Goal: Transaction & Acquisition: Purchase product/service

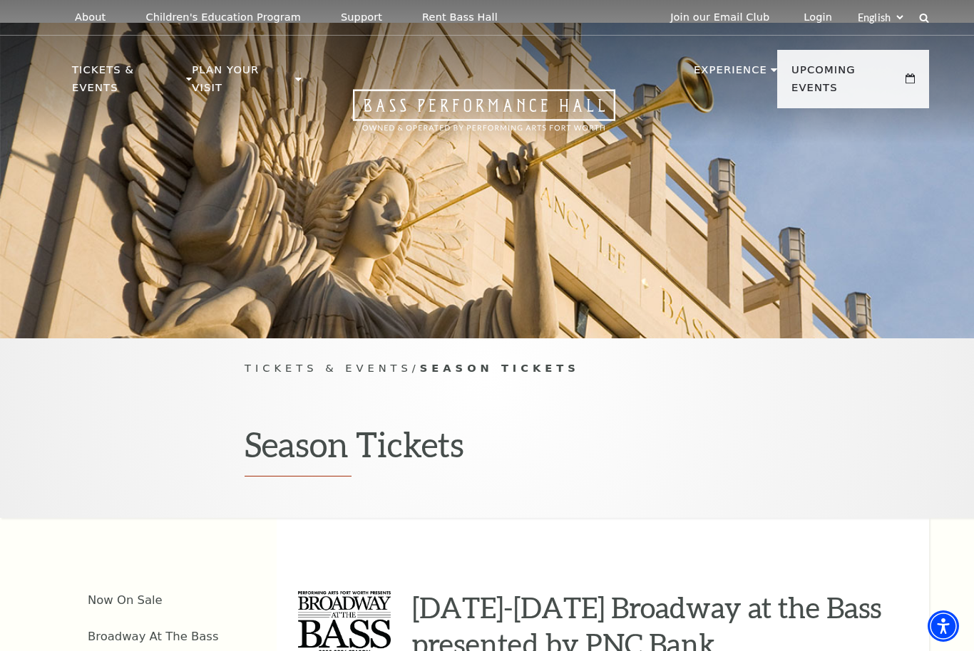
click at [729, 356] on div "Tickets & Events / Season Tickets Season Tickets" at bounding box center [487, 429] width 974 height 180
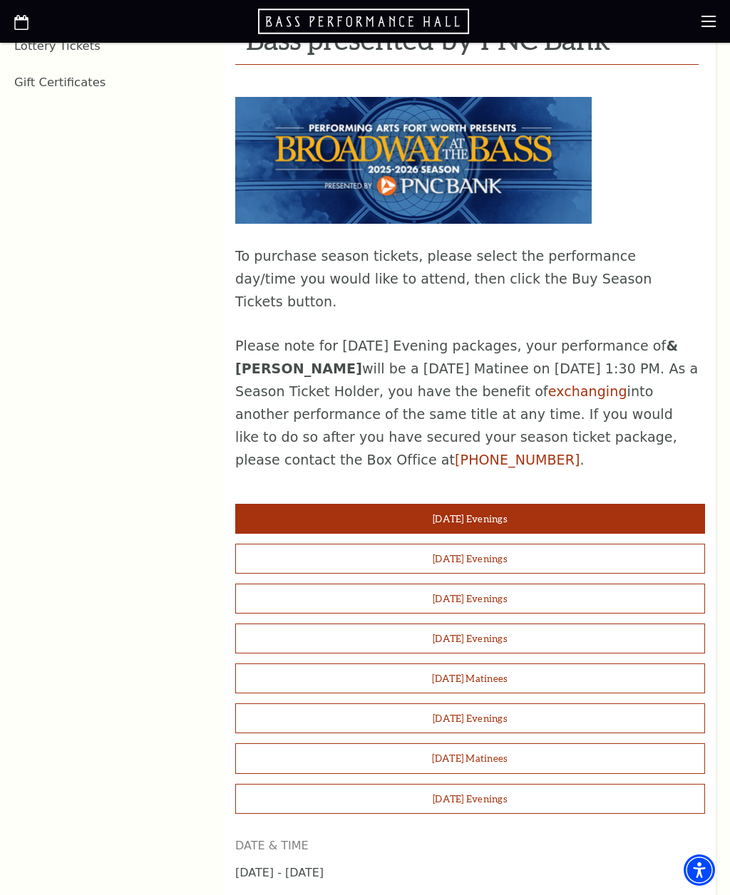
scroll to position [986, 0]
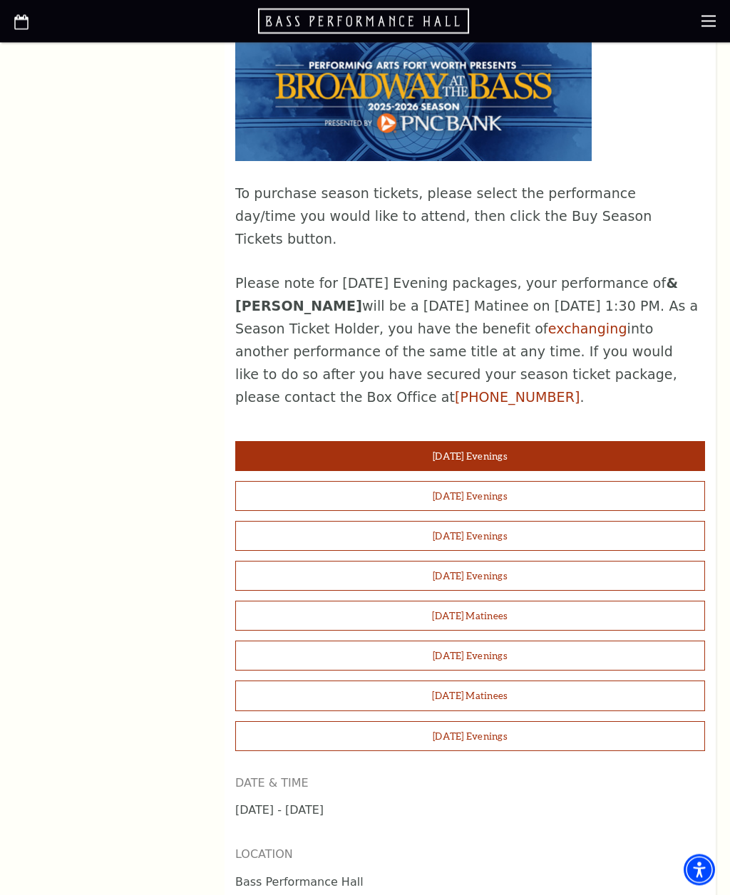
click at [617, 218] on p "To purchase season tickets, please select the performance day/time you would li…" at bounding box center [466, 217] width 463 height 68
click at [579, 238] on div "To purchase season tickets, please select the performance day/time you would li…" at bounding box center [466, 205] width 463 height 407
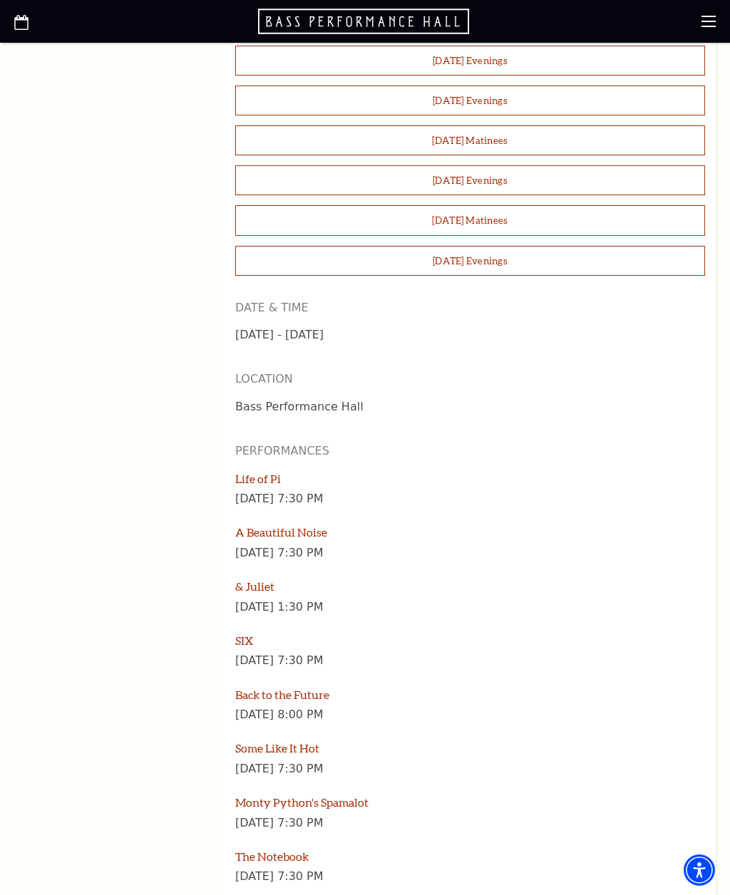
scroll to position [1461, 0]
click at [484, 206] on button "Sunday Matinees" at bounding box center [470, 221] width 470 height 30
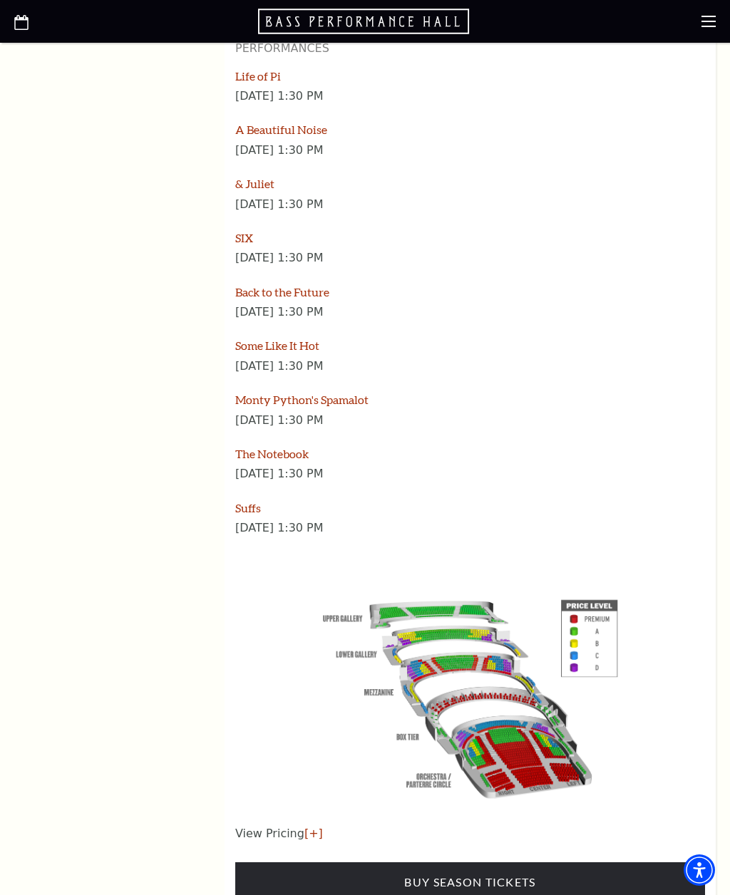
scroll to position [1863, 0]
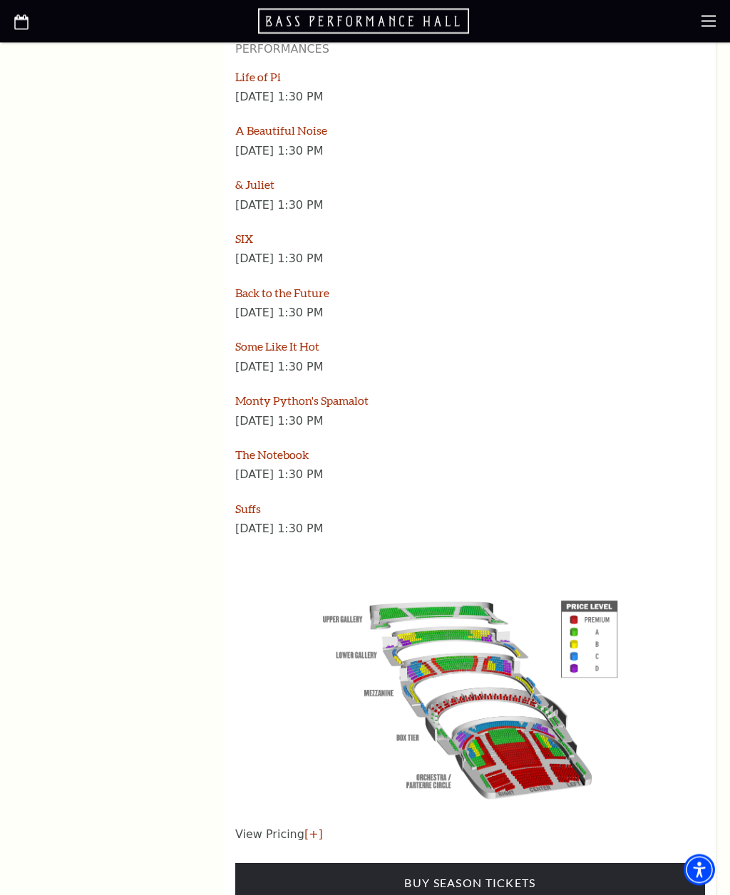
click at [424, 286] on div "Back to the Future" at bounding box center [470, 296] width 470 height 20
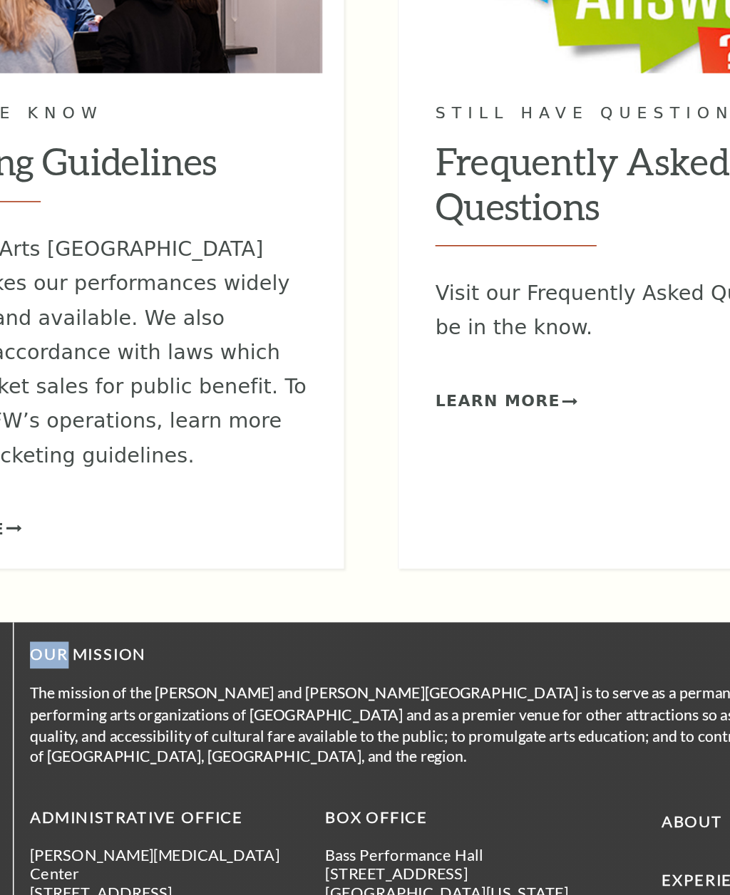
scroll to position [2786, 0]
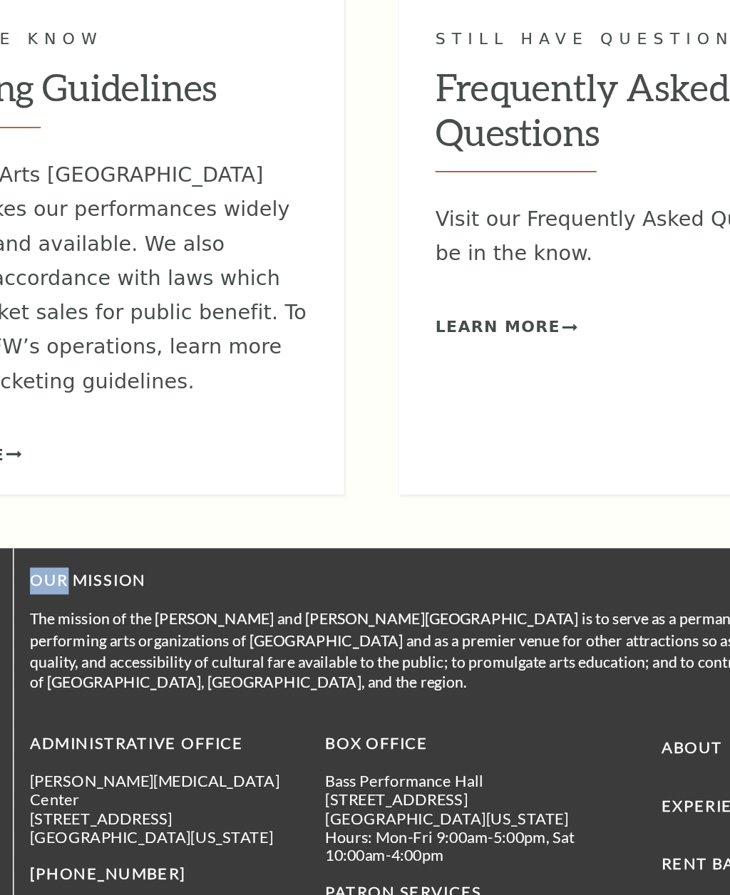
click at [68, 314] on h2 "Ticketing Guidelines" at bounding box center [181, 334] width 284 height 41
click at [74, 314] on h2 "Ticketing Guidelines" at bounding box center [181, 334] width 284 height 41
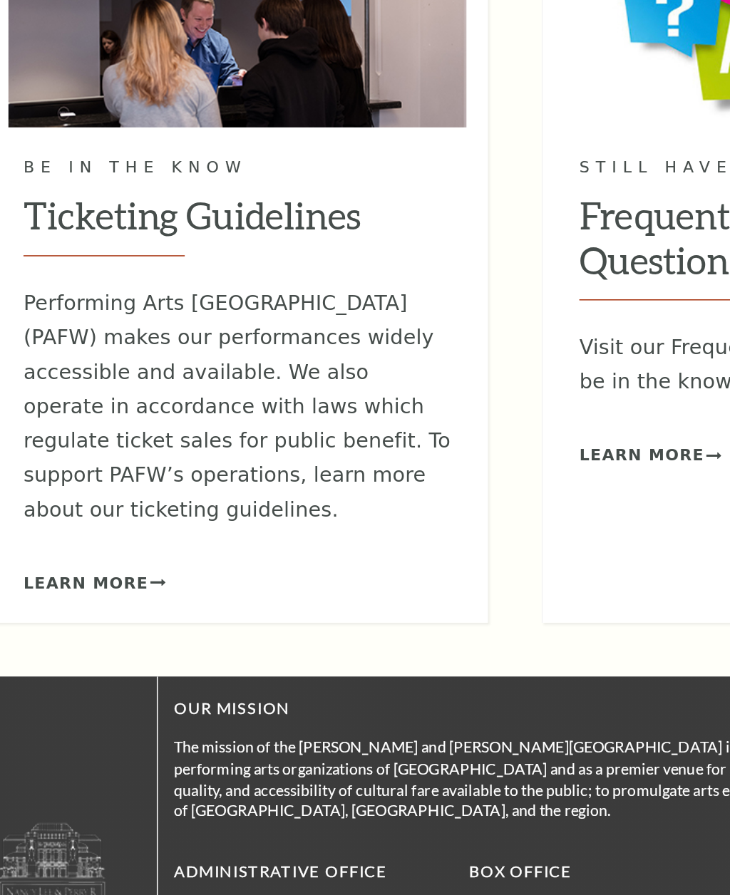
scroll to position [2701, 0]
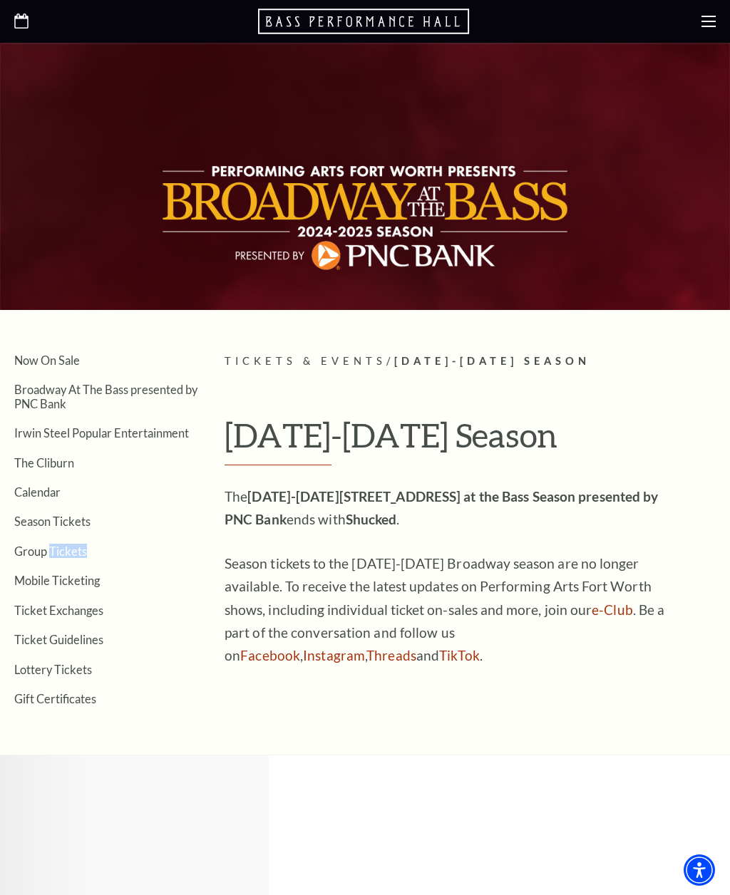
click at [143, 573] on li "Mobile Ticketing" at bounding box center [108, 580] width 189 height 14
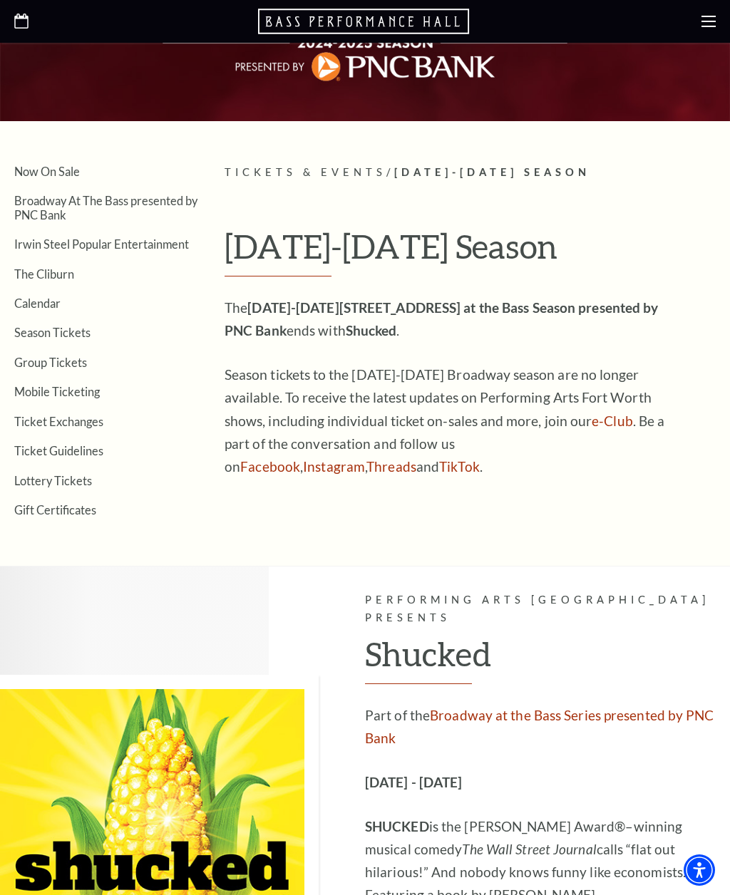
scroll to position [190, 0]
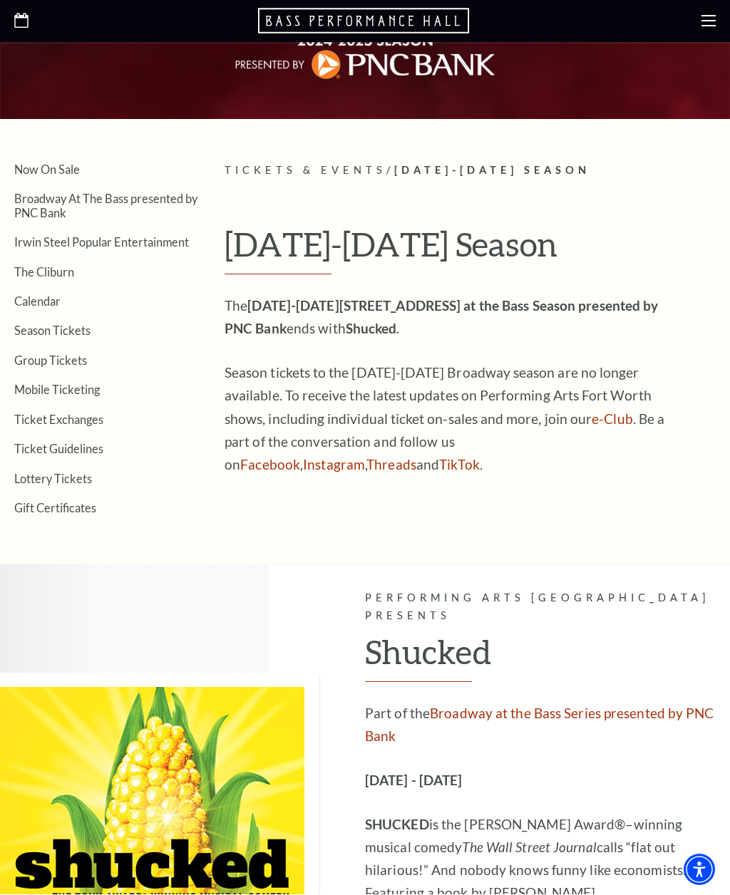
click at [711, 25] on use at bounding box center [708, 21] width 14 height 11
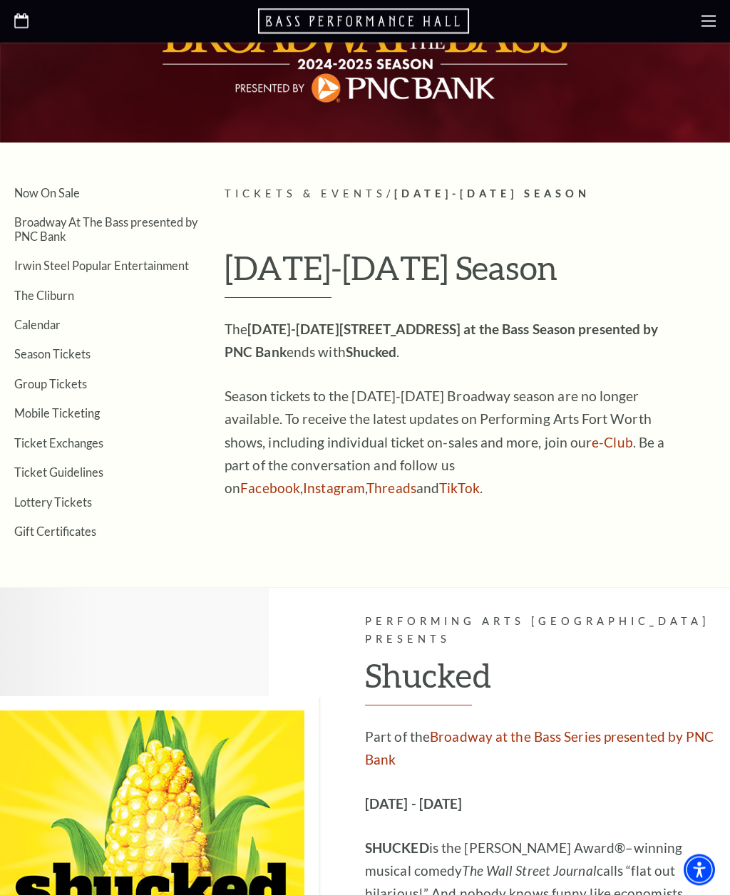
scroll to position [167, 0]
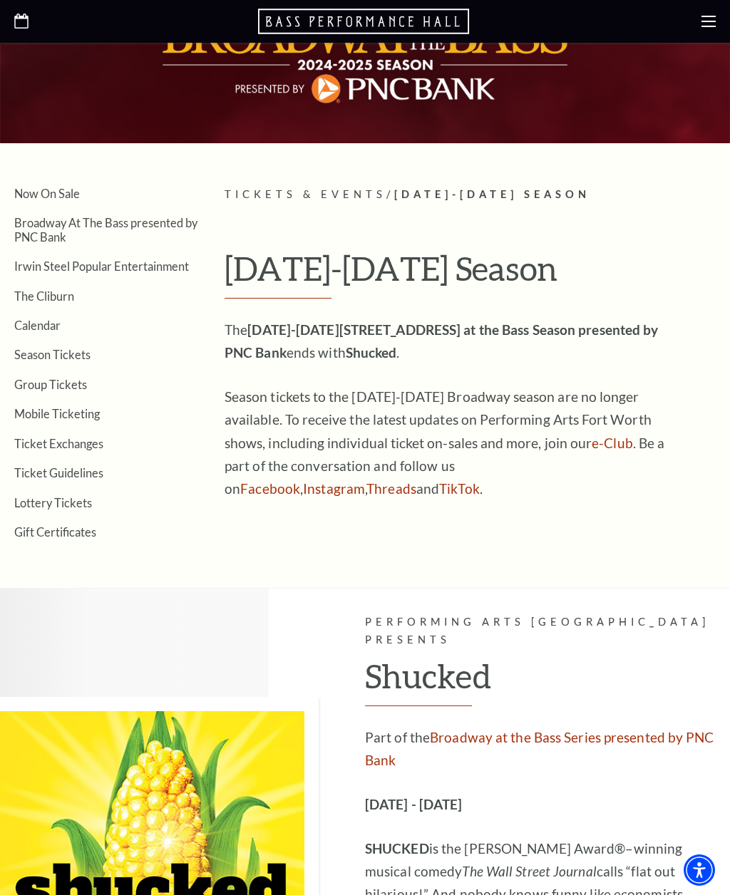
click at [68, 354] on link "Season Tickets" at bounding box center [52, 355] width 76 height 14
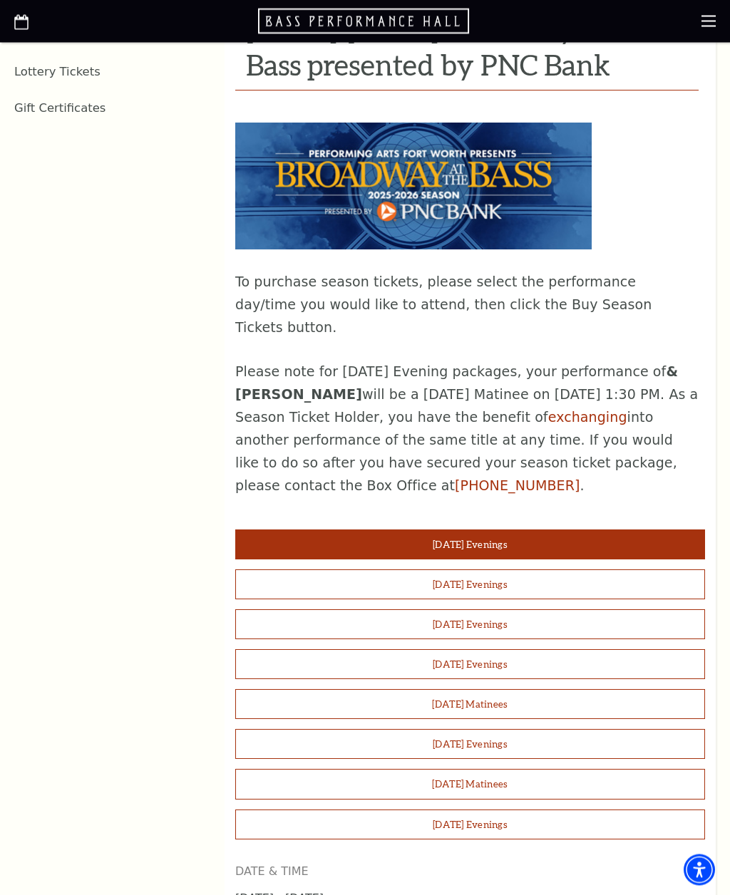
scroll to position [898, 0]
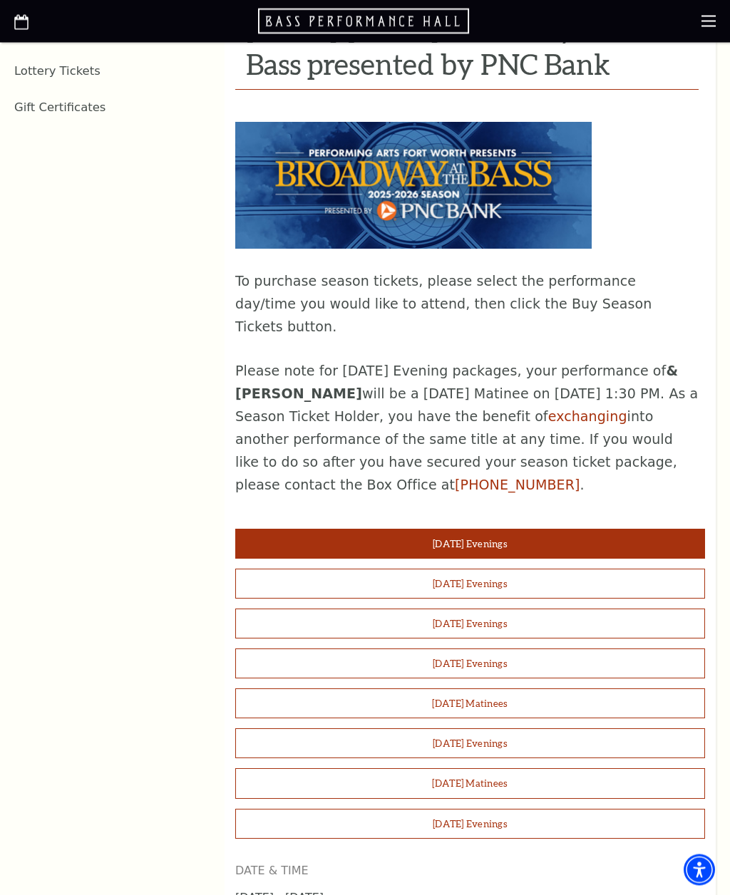
click at [170, 697] on aside "Now On Sale Broadway At The Bass presented by PNC Bank Irwin Steel Popular Ente…" at bounding box center [108, 763] width 189 height 2354
click at [171, 696] on aside "Now On Sale Broadway At The Bass presented by PNC Bank Irwin Steel Popular Ente…" at bounding box center [108, 763] width 189 height 2354
click at [173, 696] on aside "Now On Sale Broadway At The Bass presented by PNC Bank Irwin Steel Popular Ente…" at bounding box center [108, 763] width 189 height 2354
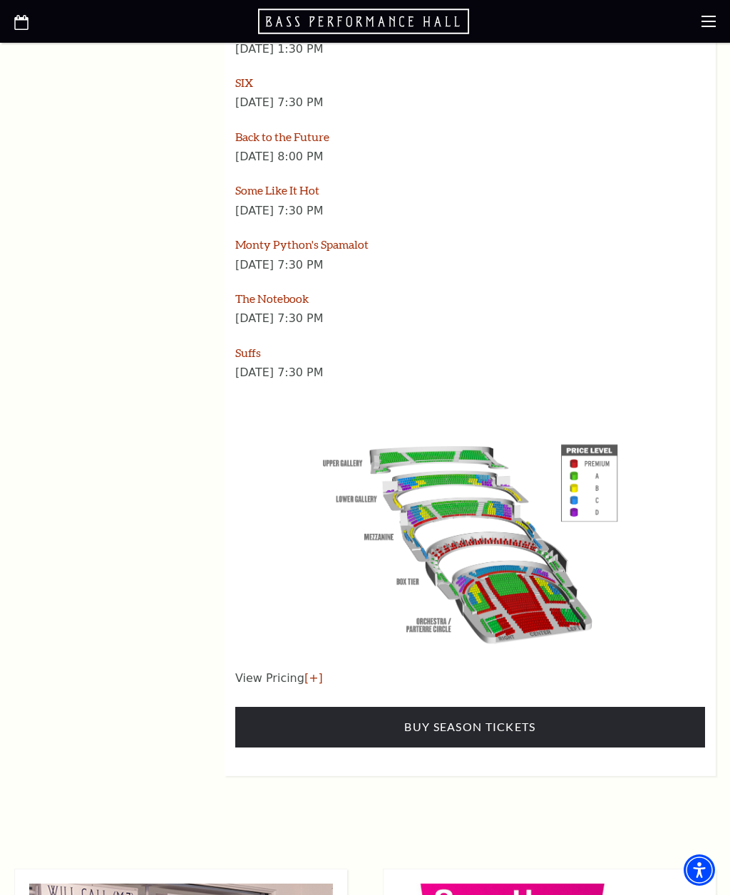
scroll to position [2019, 0]
click at [265, 671] on p "View Pricing [+]" at bounding box center [470, 679] width 470 height 17
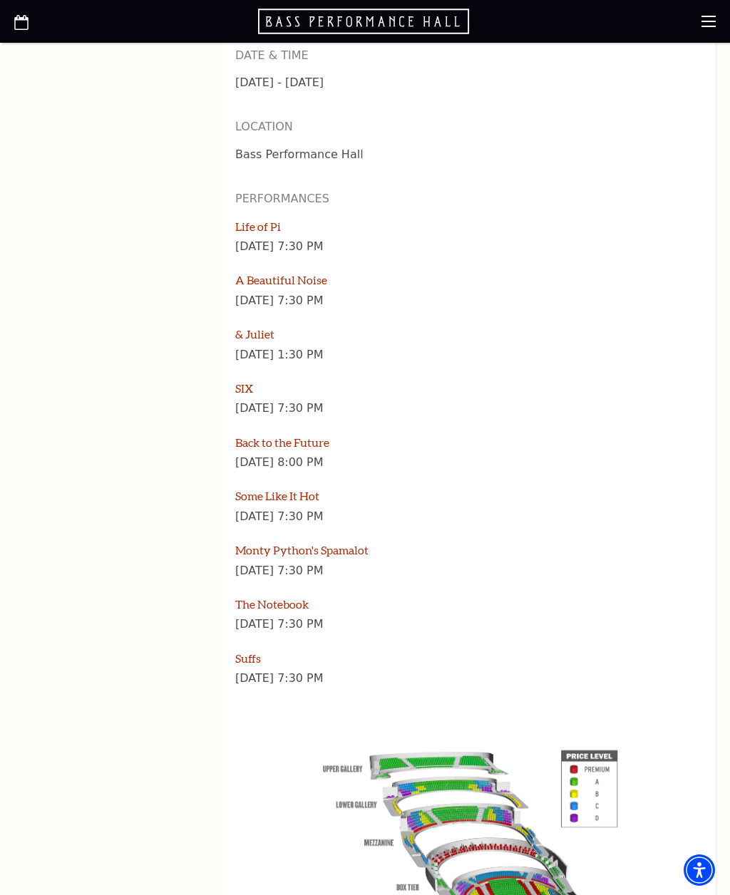
scroll to position [1713, 0]
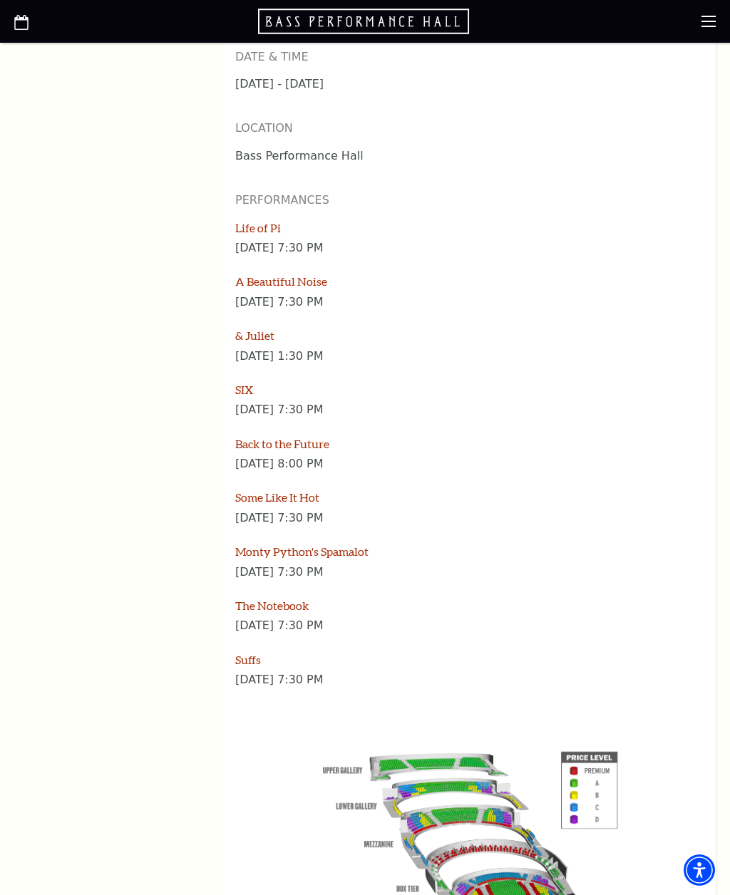
click at [280, 221] on link "Life of Pi" at bounding box center [258, 228] width 46 height 14
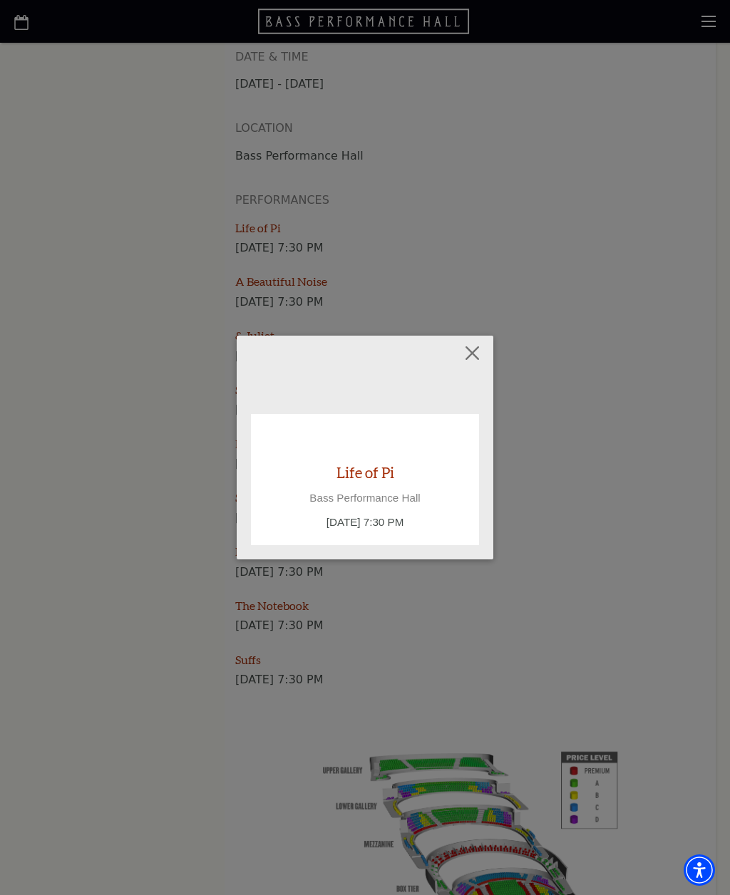
click at [470, 348] on button "Close" at bounding box center [472, 353] width 27 height 27
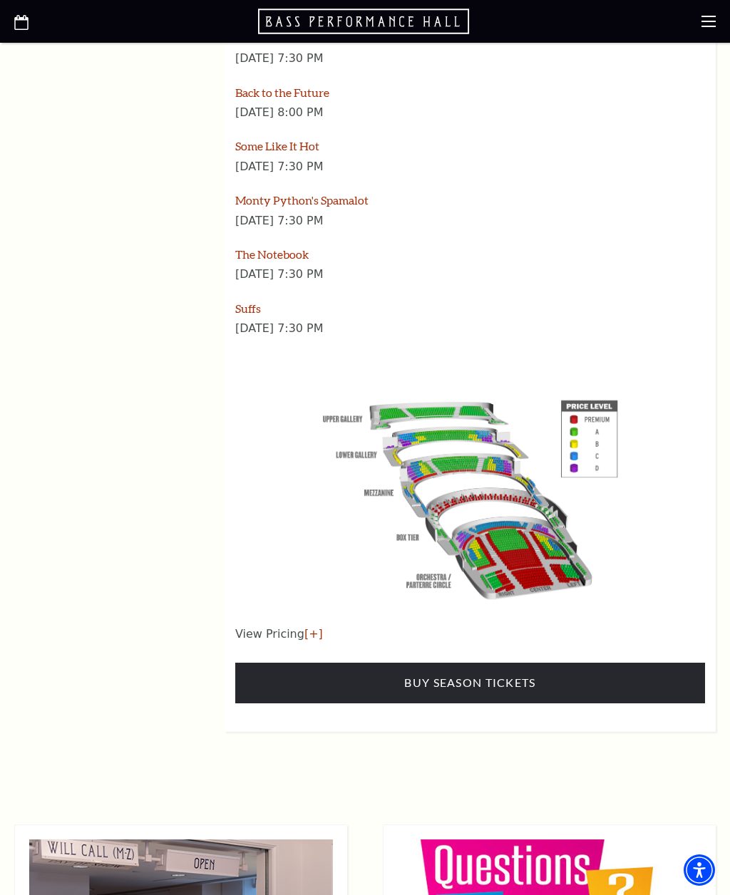
scroll to position [2063, 0]
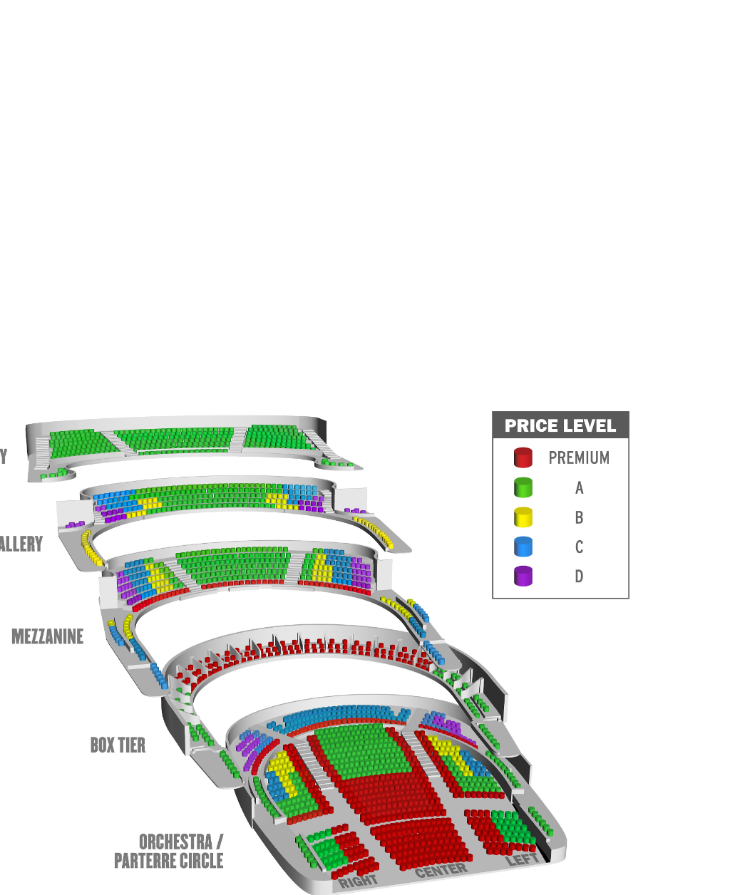
click at [308, 390] on img at bounding box center [470, 498] width 325 height 217
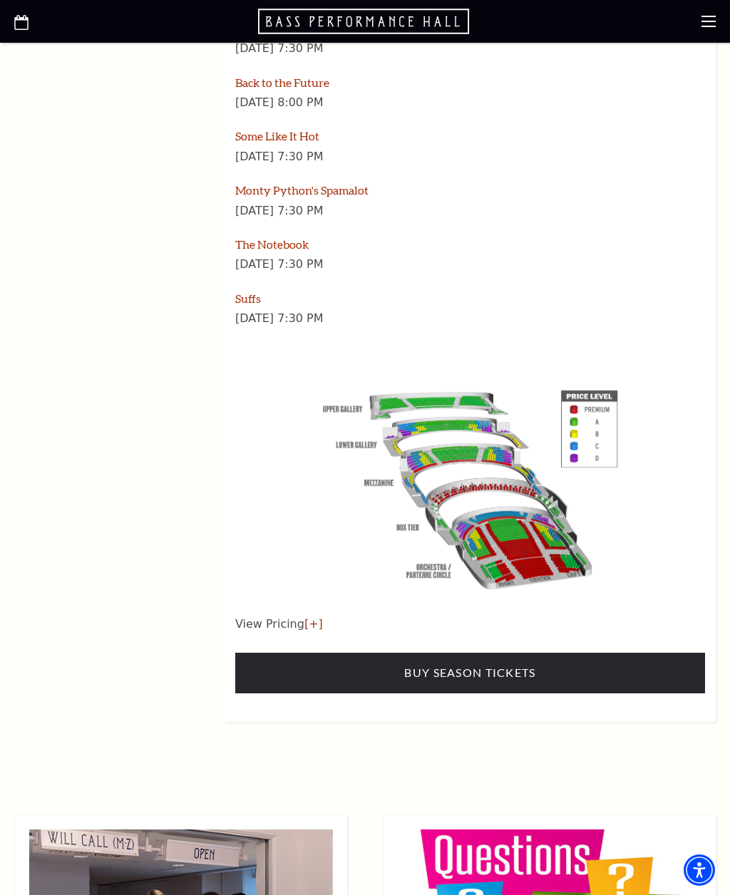
scroll to position [2100, 0]
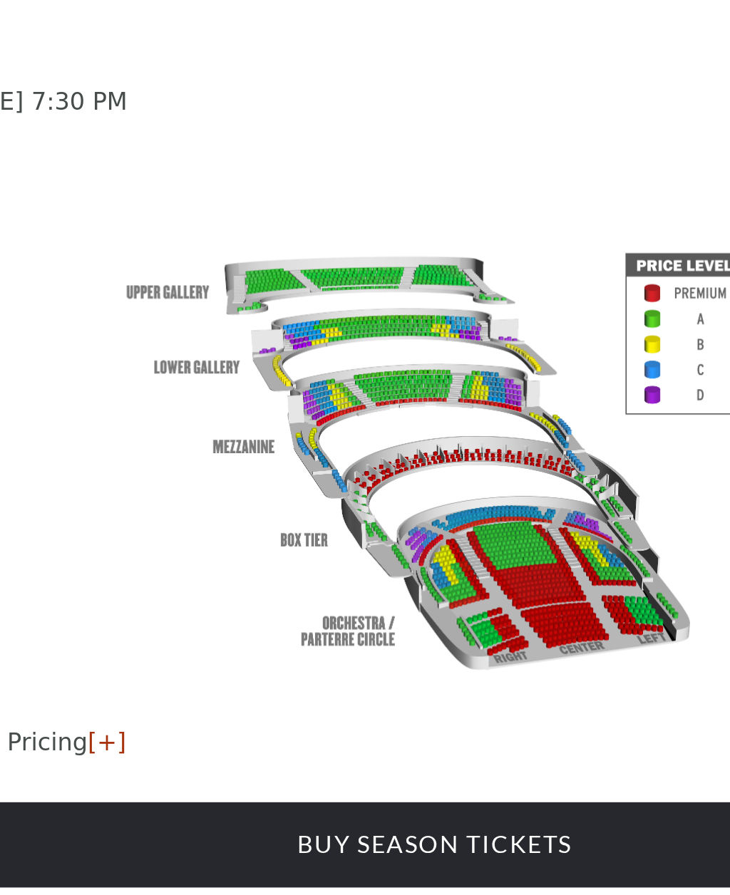
click at [235, 353] on div at bounding box center [470, 461] width 470 height 217
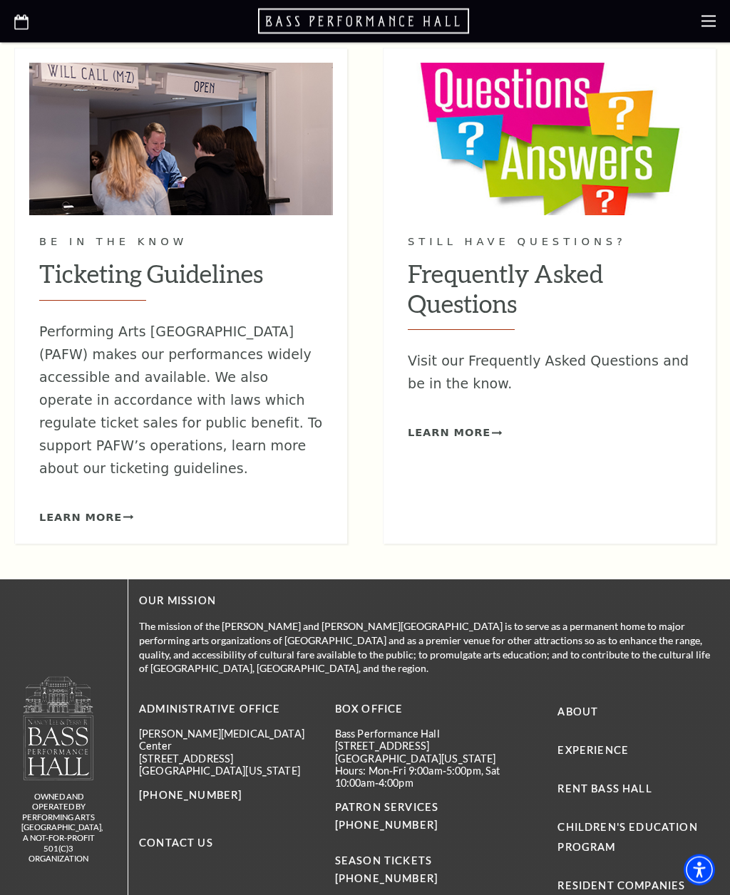
scroll to position [2841, 0]
click at [85, 509] on span "Learn More" at bounding box center [80, 518] width 83 height 18
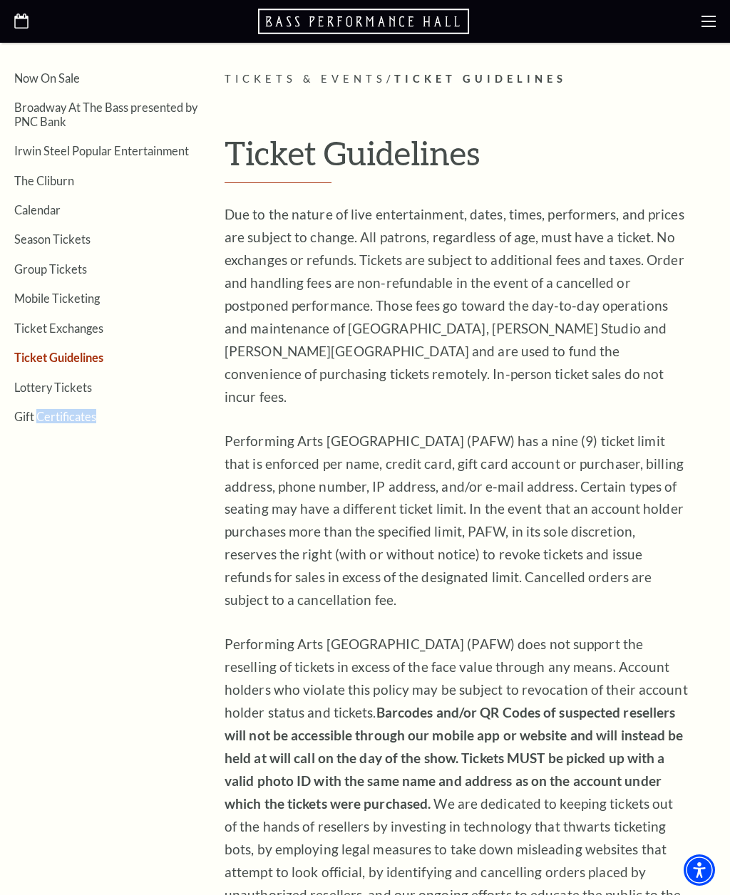
scroll to position [282, 0]
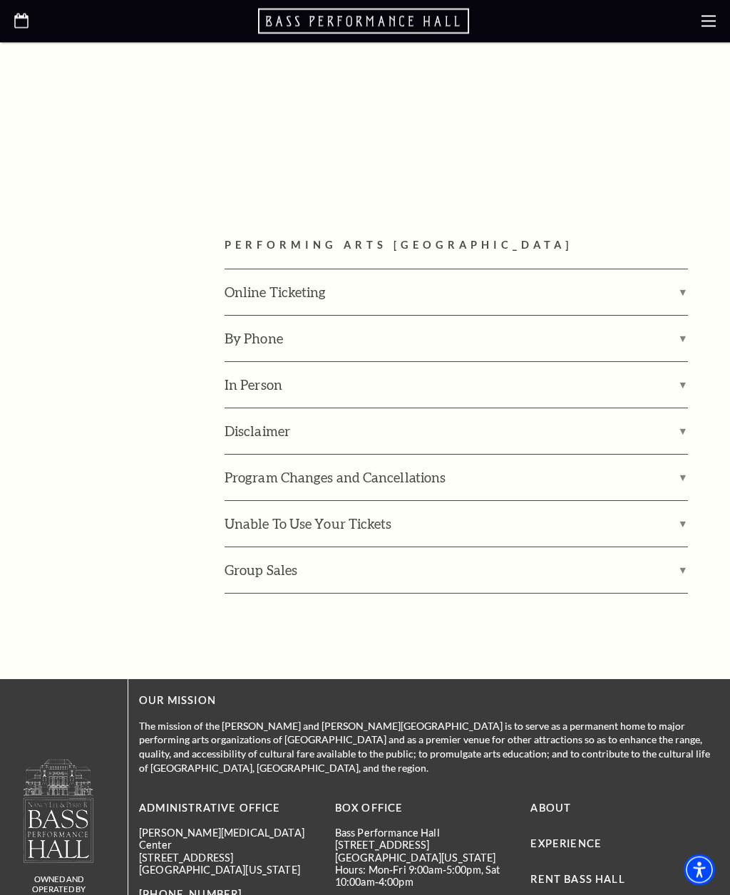
scroll to position [1779, 0]
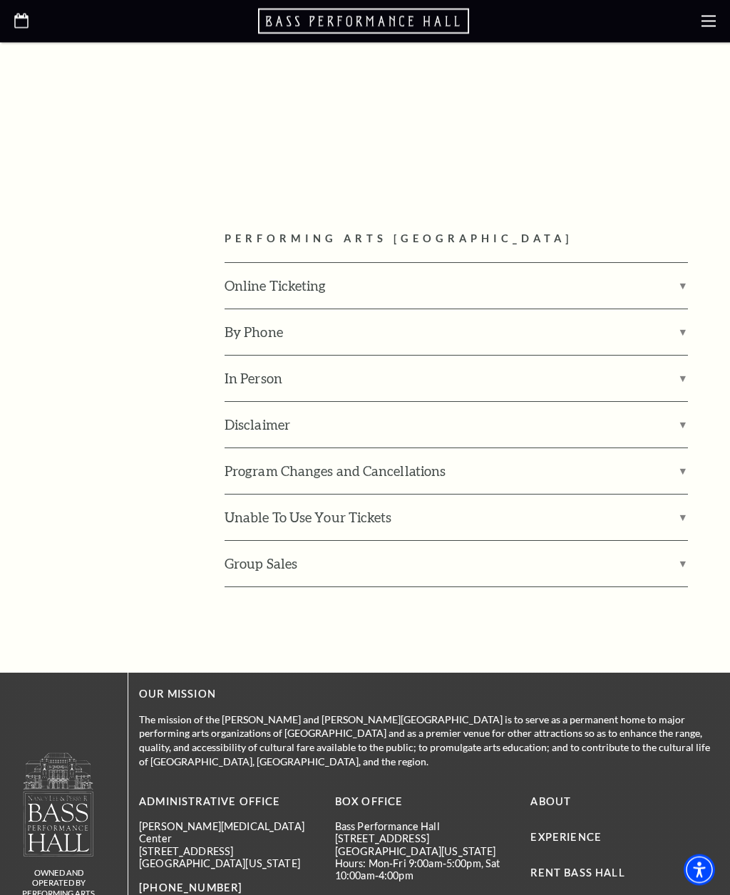
click at [280, 495] on label "Unable To Use Your Tickets" at bounding box center [456, 518] width 463 height 46
click at [0, 0] on input "Unable To Use Your Tickets" at bounding box center [0, 0] width 0 height 0
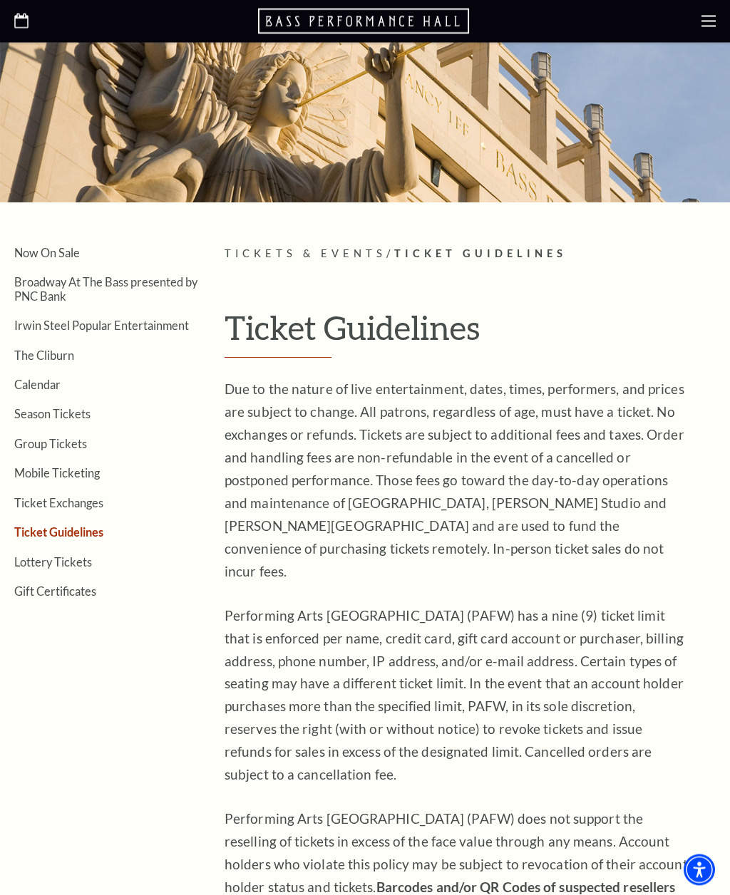
scroll to position [107, 0]
click at [17, 358] on link "The Cliburn" at bounding box center [44, 356] width 60 height 14
click at [61, 287] on link "Broadway At The Bass presented by PNC Bank" at bounding box center [105, 289] width 183 height 27
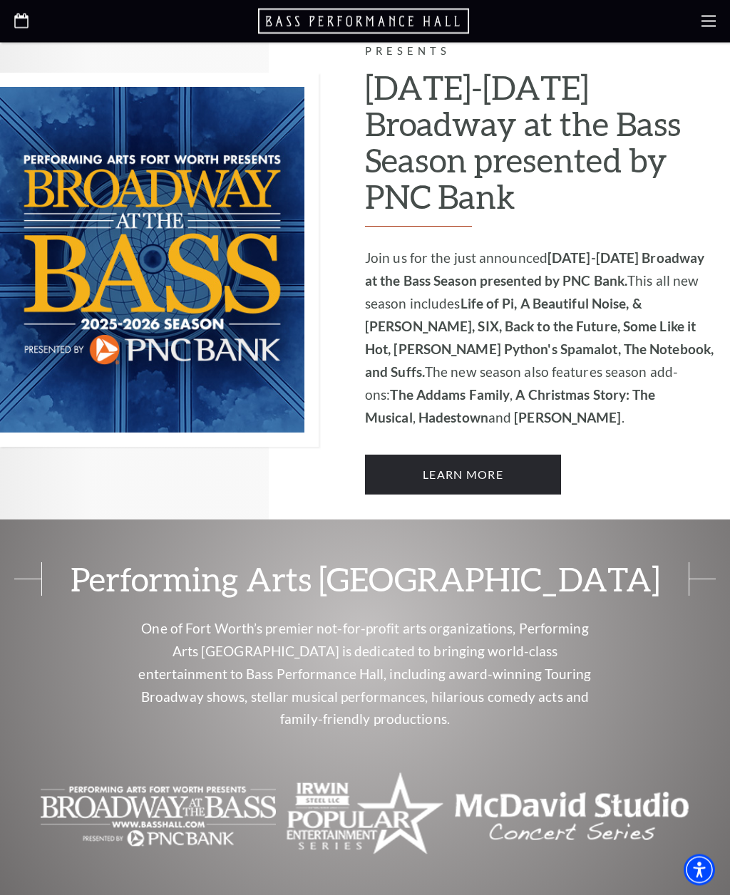
scroll to position [797, 0]
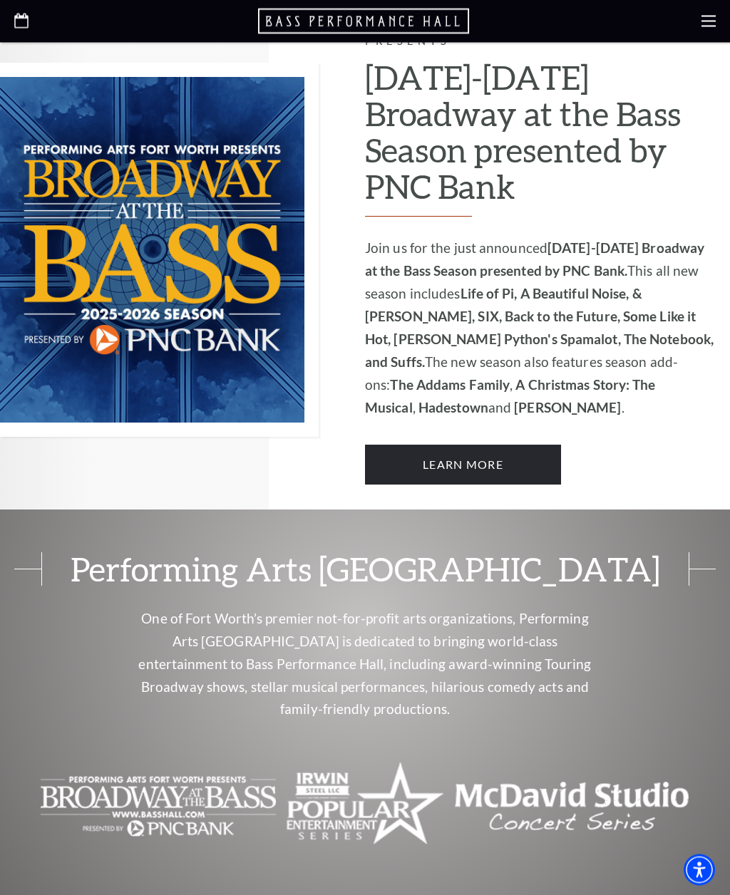
click at [136, 654] on p "One of Fort Worth’s premier not-for-profit arts organizations, Performing Arts …" at bounding box center [364, 665] width 463 height 114
click at [133, 646] on p "One of Fort Worth’s premier not-for-profit arts organizations, Performing Arts …" at bounding box center [364, 665] width 463 height 114
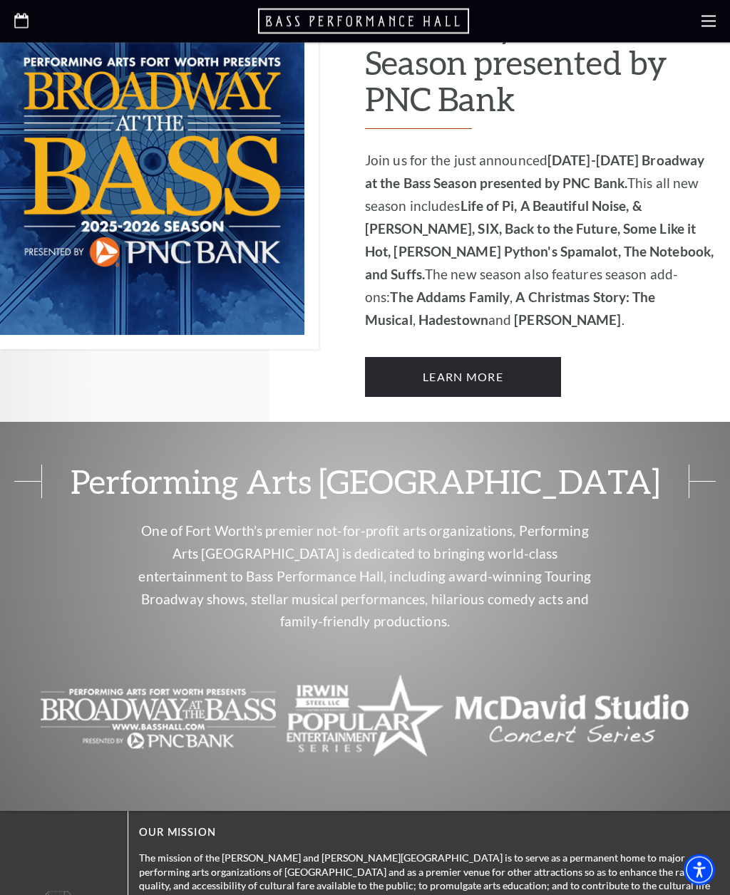
scroll to position [890, 0]
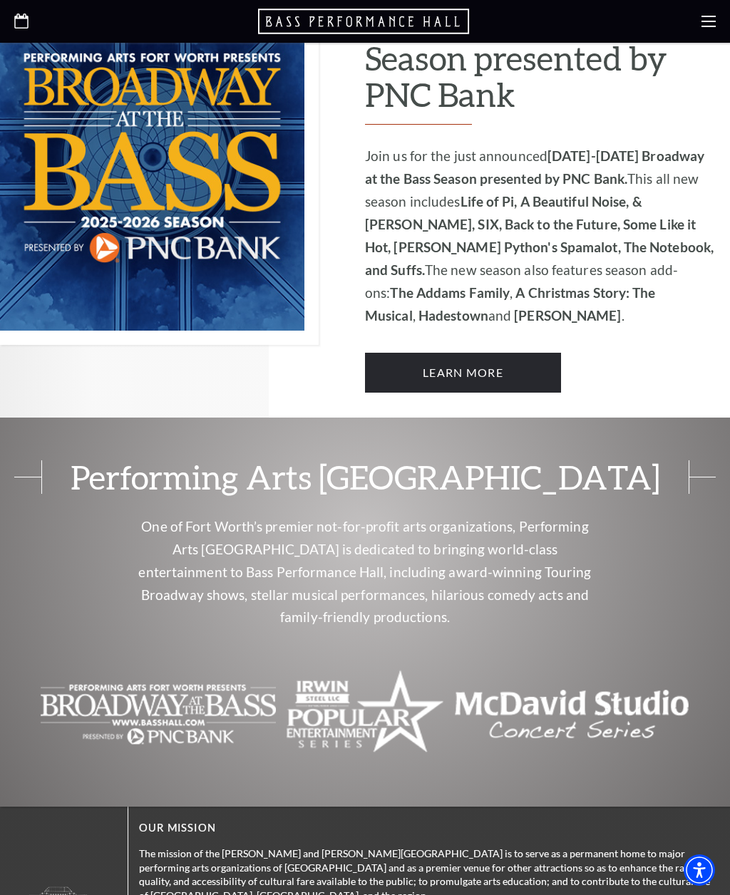
click at [471, 353] on link "Learn More" at bounding box center [463, 373] width 196 height 40
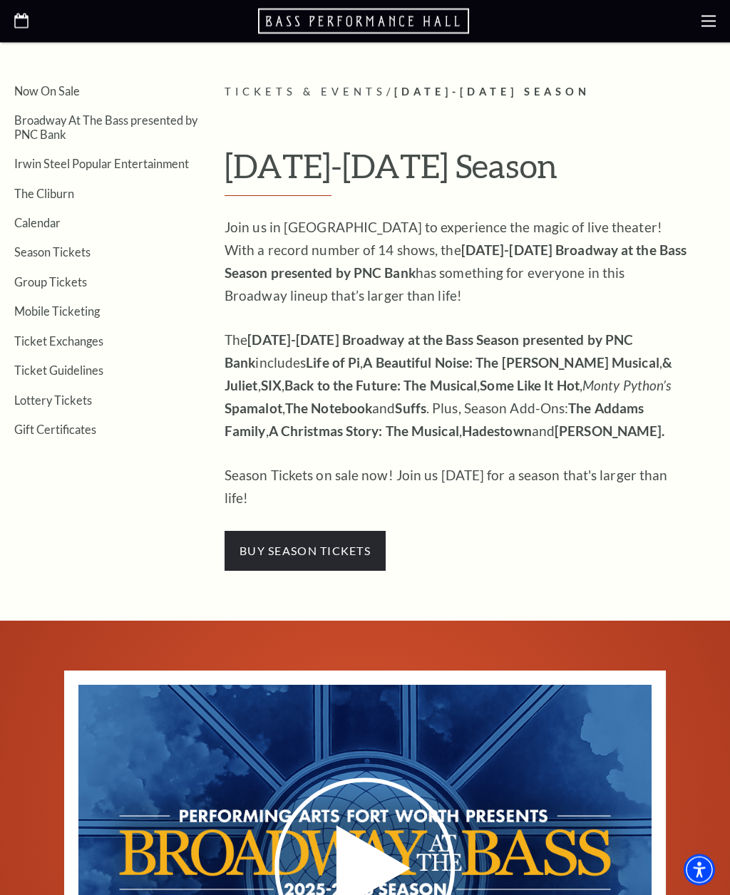
scroll to position [282, 0]
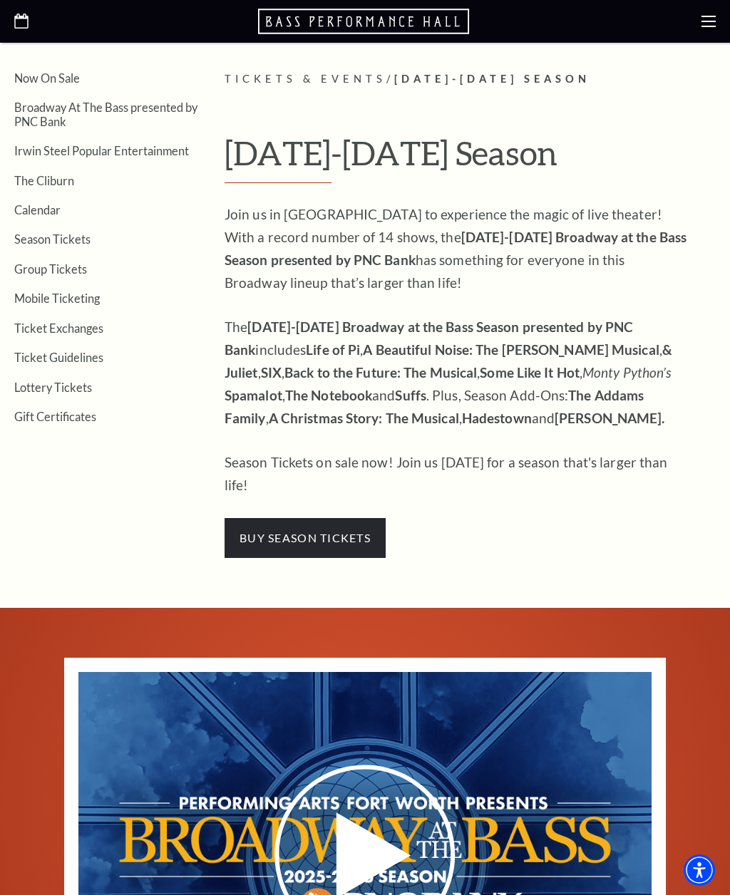
click at [294, 518] on span "buy season tickets" at bounding box center [305, 538] width 161 height 40
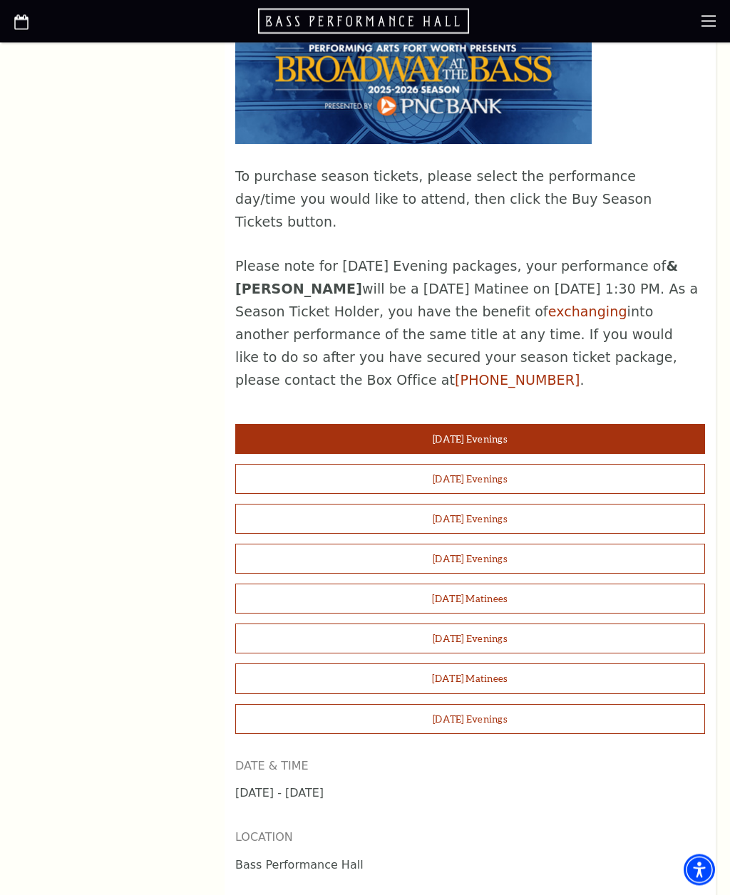
scroll to position [1004, 0]
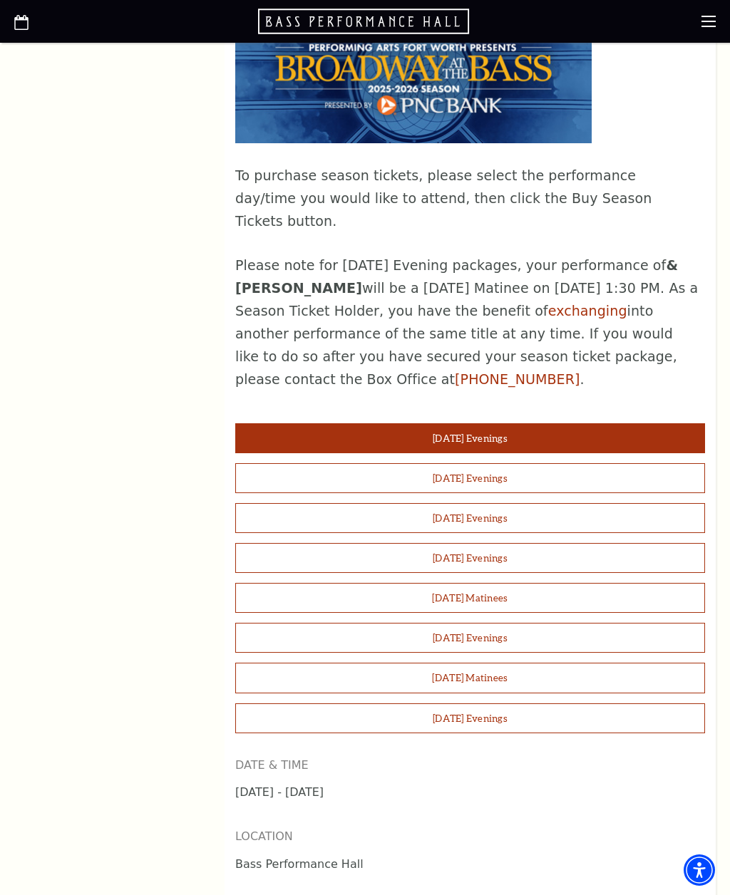
click at [254, 663] on button "Sunday Matinees" at bounding box center [470, 678] width 470 height 30
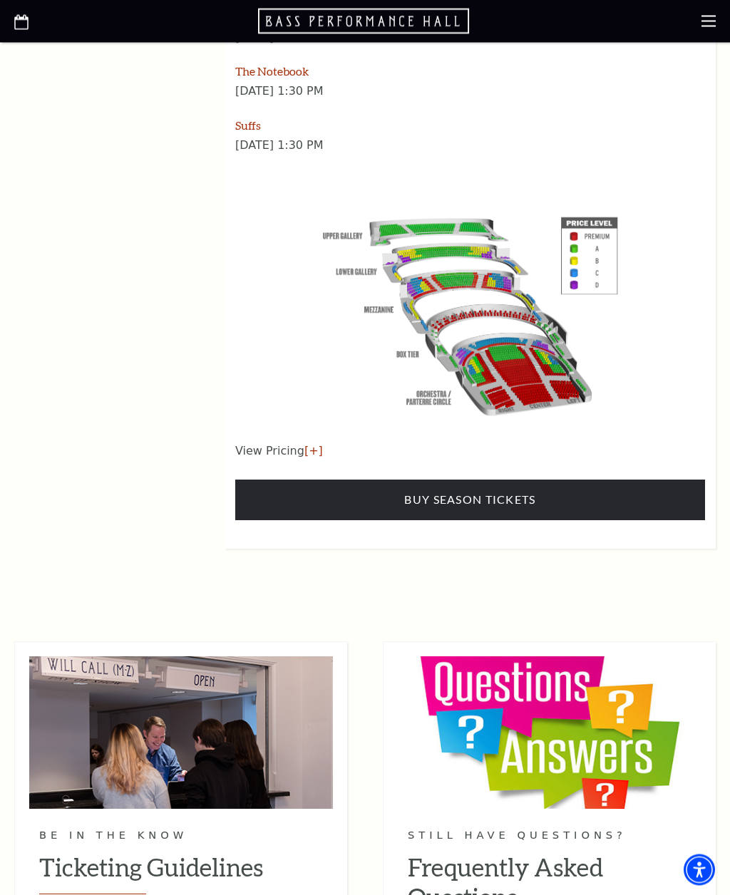
scroll to position [2248, 0]
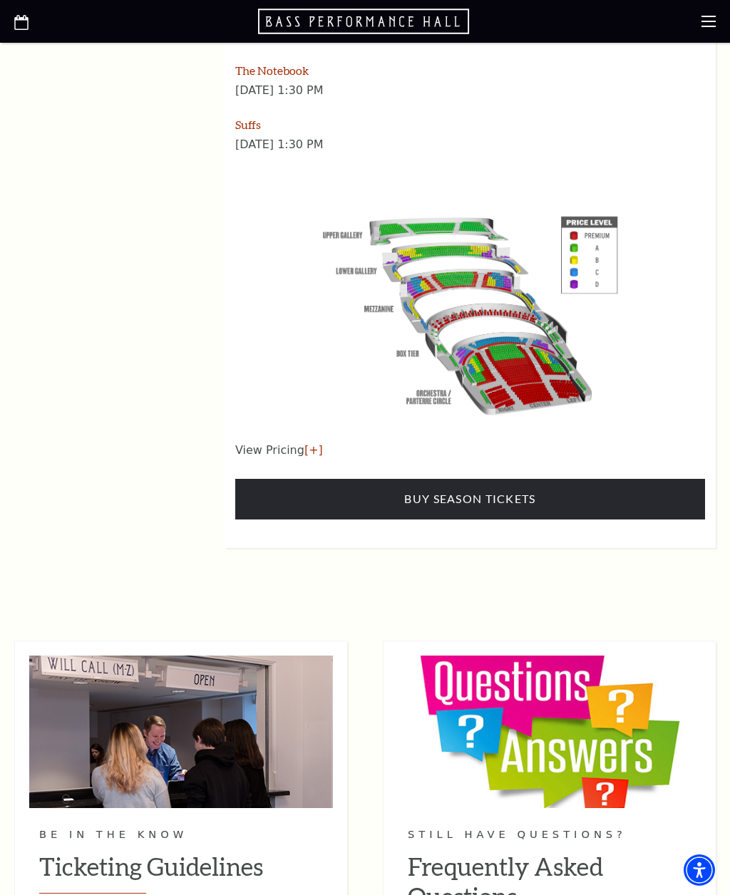
click at [306, 443] on link "[+]" at bounding box center [313, 450] width 19 height 14
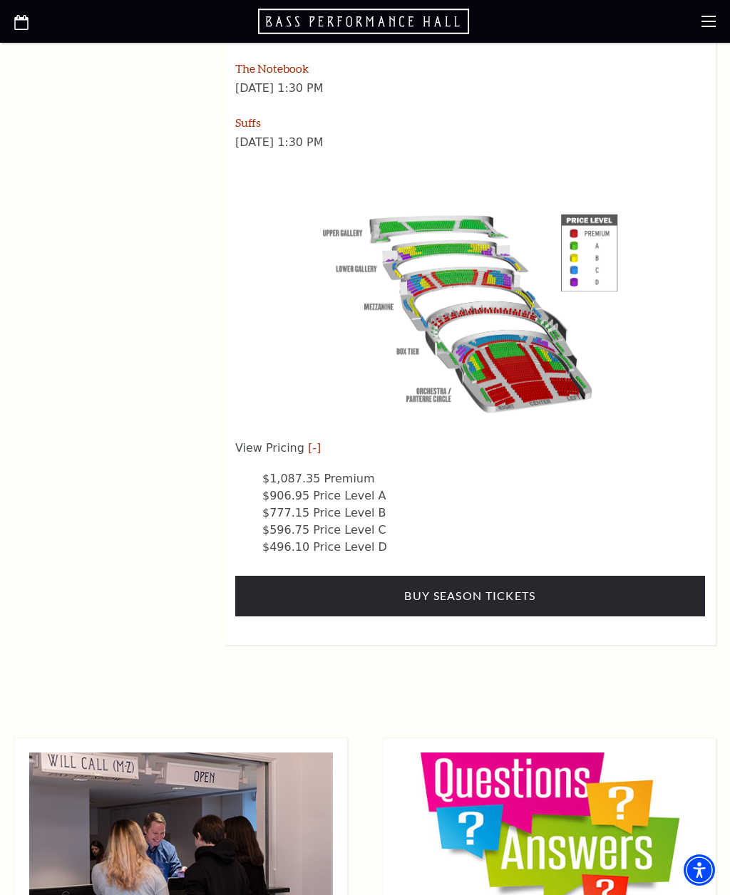
scroll to position [2284, 0]
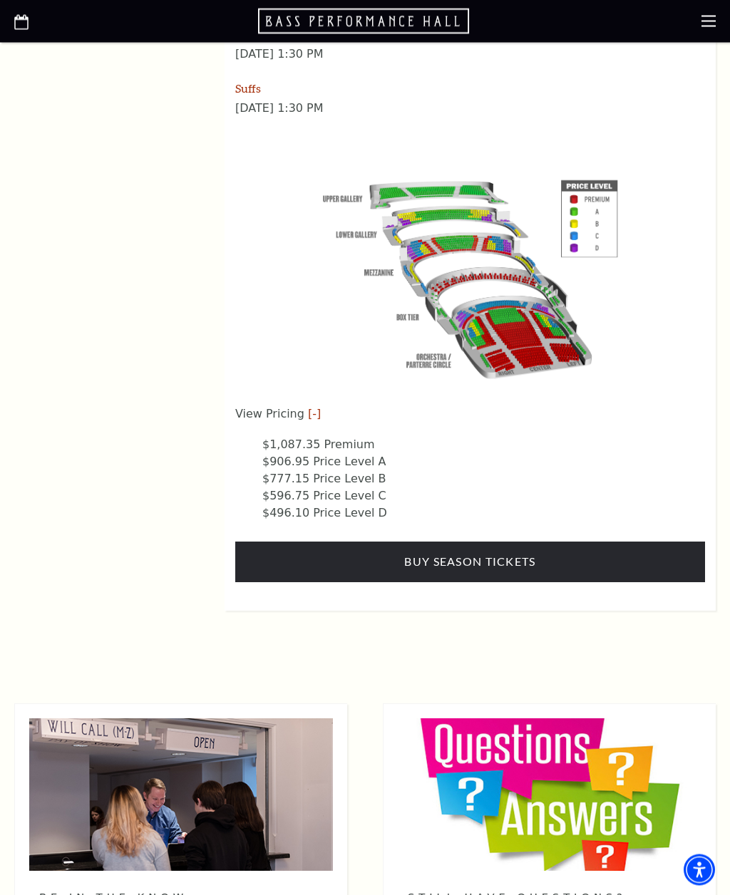
click at [363, 542] on link "Buy Season Tickets" at bounding box center [470, 562] width 470 height 40
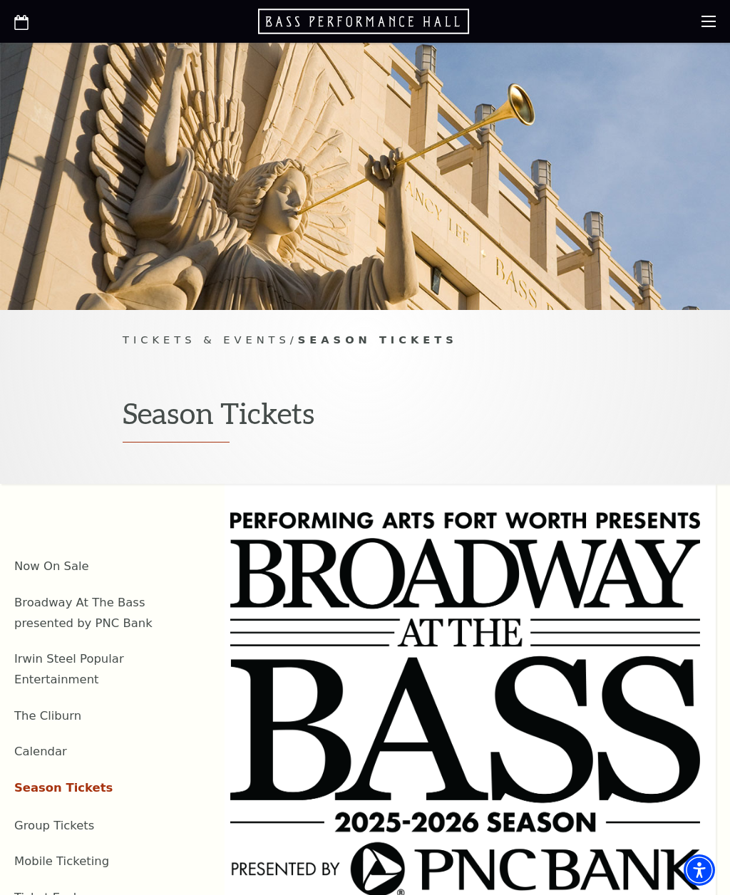
scroll to position [2331, 0]
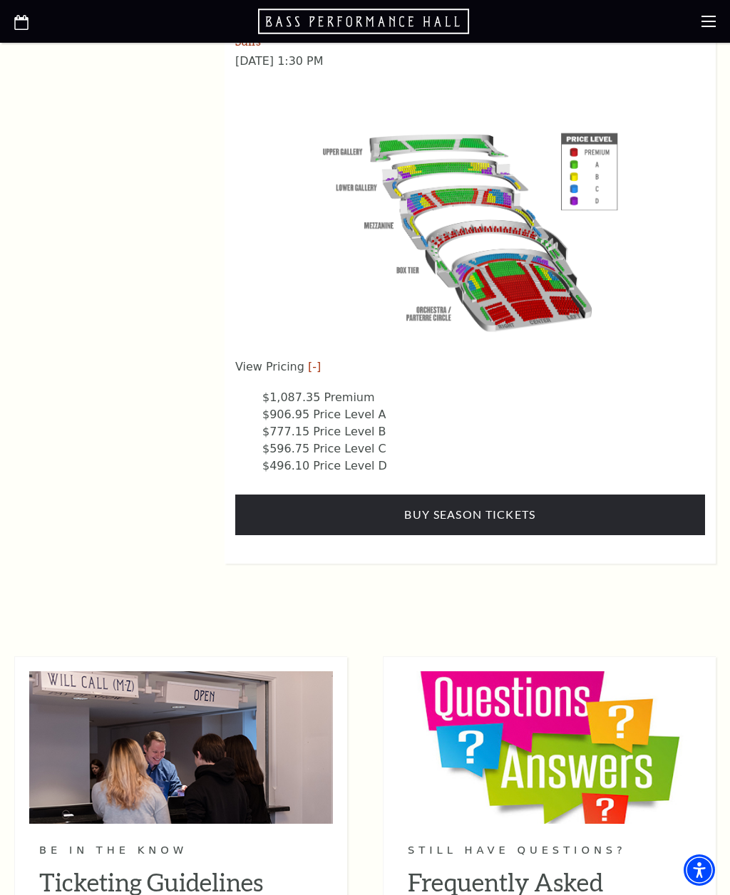
click at [609, 134] on img at bounding box center [470, 229] width 325 height 217
click at [618, 129] on img at bounding box center [470, 229] width 325 height 217
click at [300, 444] on div "View Pricing [-] $1,087.35 Premium $906.95 Price Level A $777.15 Price Level B …" at bounding box center [470, 447] width 470 height 177
click at [248, 495] on link "Buy Season Tickets" at bounding box center [470, 515] width 470 height 40
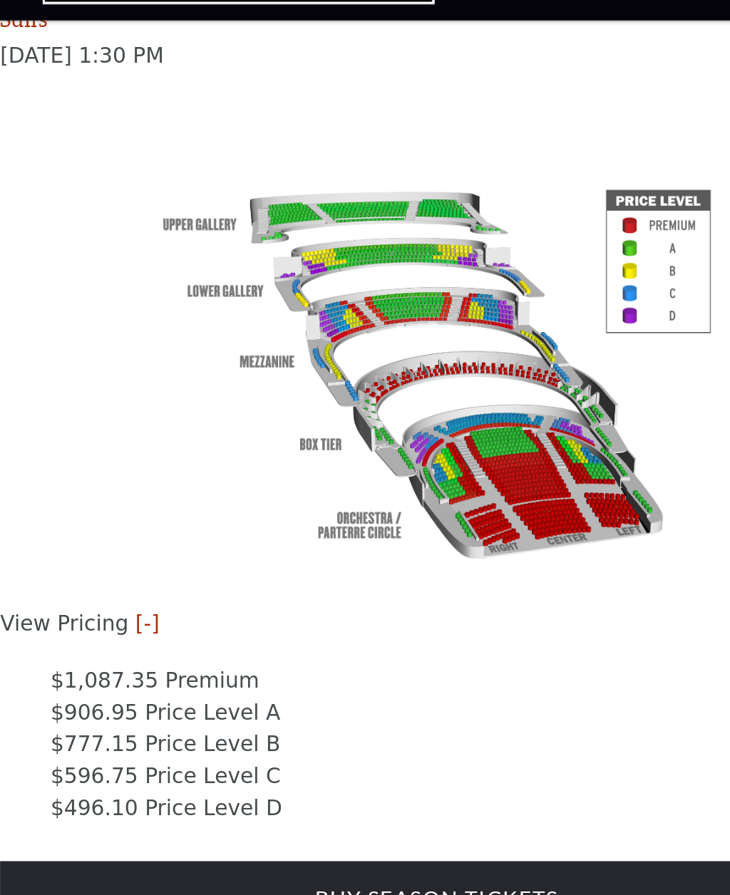
click at [308, 180] on img at bounding box center [470, 230] width 325 height 217
click at [344, 122] on img at bounding box center [470, 230] width 325 height 217
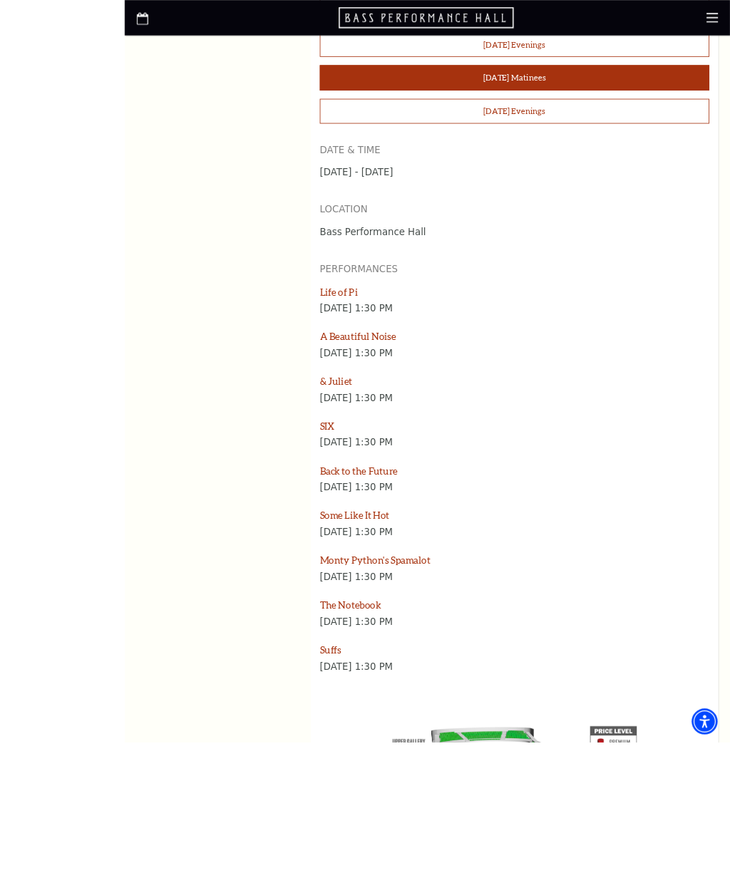
scroll to position [1920, 0]
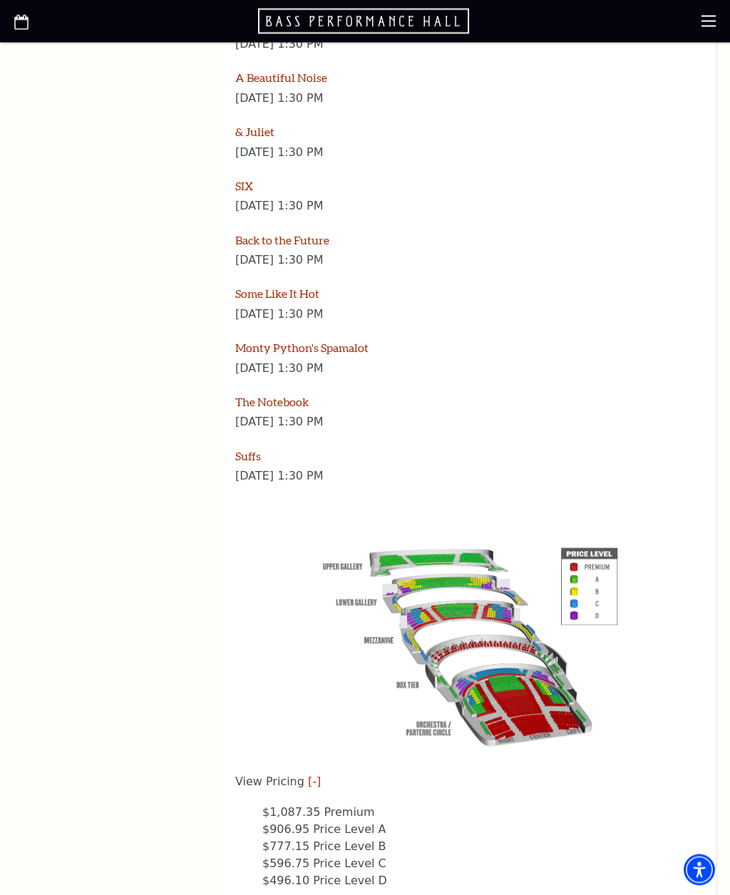
click at [249, 450] on link "Suffs" at bounding box center [248, 457] width 26 height 14
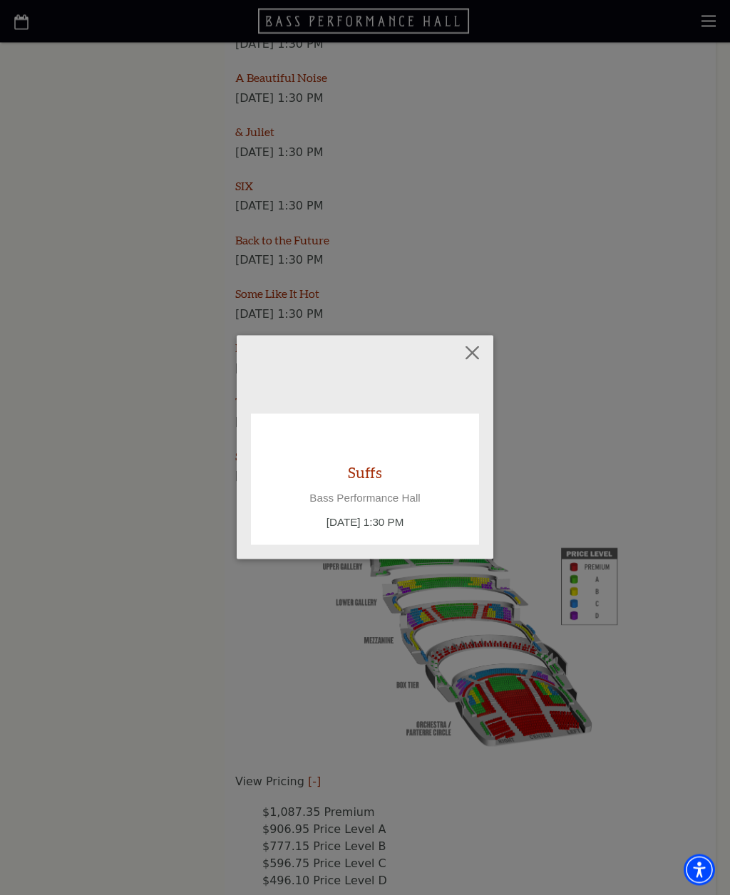
scroll to position [1917, 0]
click at [165, 799] on div "Empty heading Suffs Bass Performance Hall Sunday August 9, 1:30 PM" at bounding box center [365, 447] width 730 height 895
click at [481, 354] on button "Close" at bounding box center [472, 353] width 27 height 27
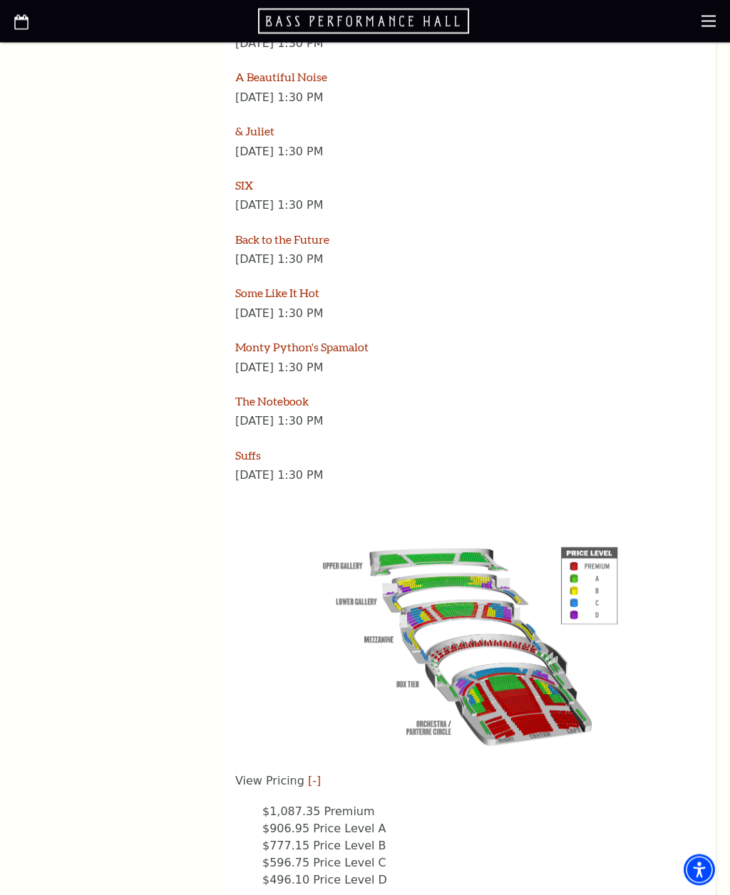
scroll to position [1917, 0]
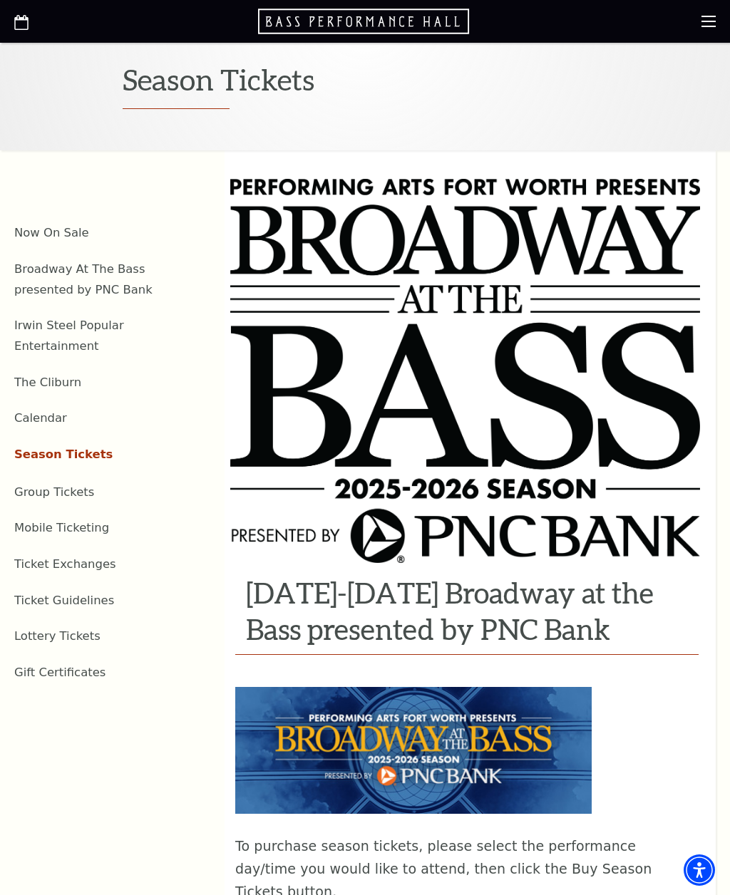
scroll to position [331, 0]
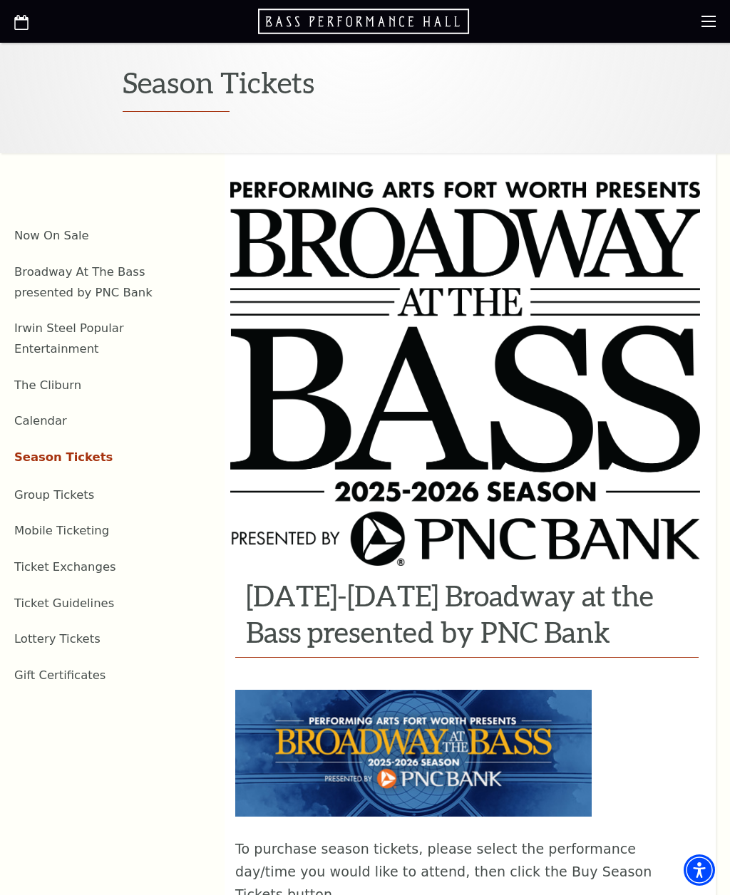
click at [58, 276] on link "Broadway At The Bass presented by PNC Bank" at bounding box center [83, 282] width 138 height 34
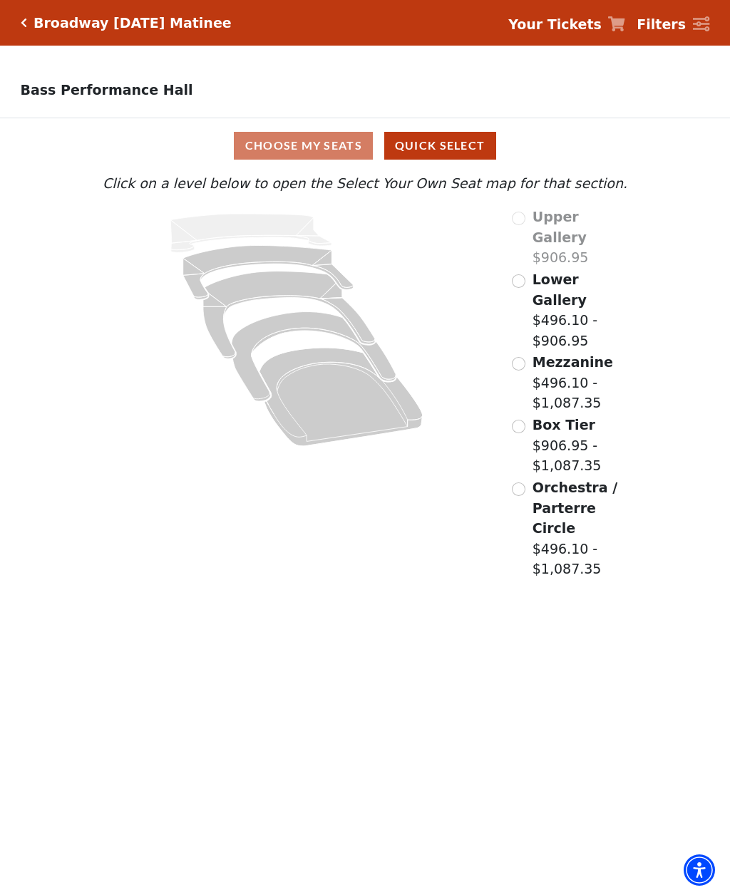
click at [448, 145] on button "Quick Select" at bounding box center [440, 146] width 112 height 28
click at [530, 352] on div "Mezzanine $496.10 - $1,087.35" at bounding box center [570, 382] width 117 height 61
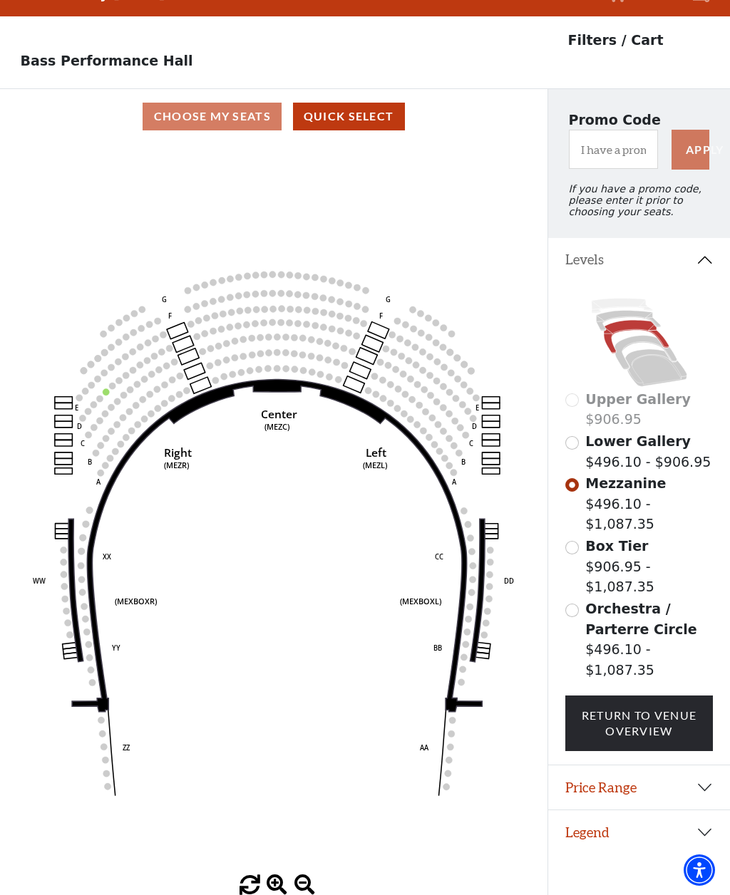
scroll to position [78, 0]
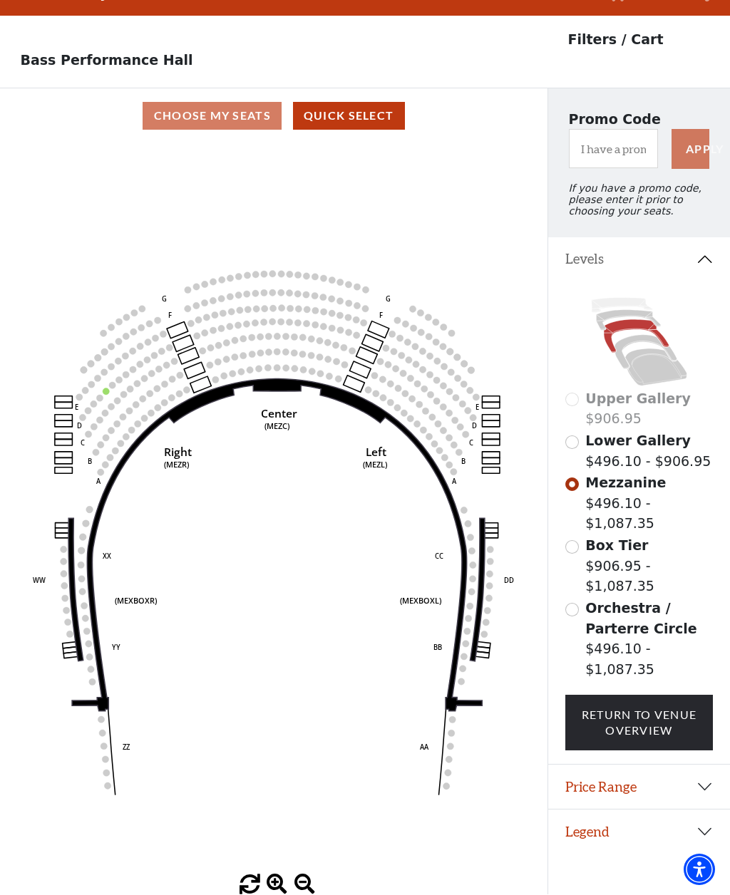
click at [357, 103] on button "Quick Select" at bounding box center [349, 117] width 112 height 28
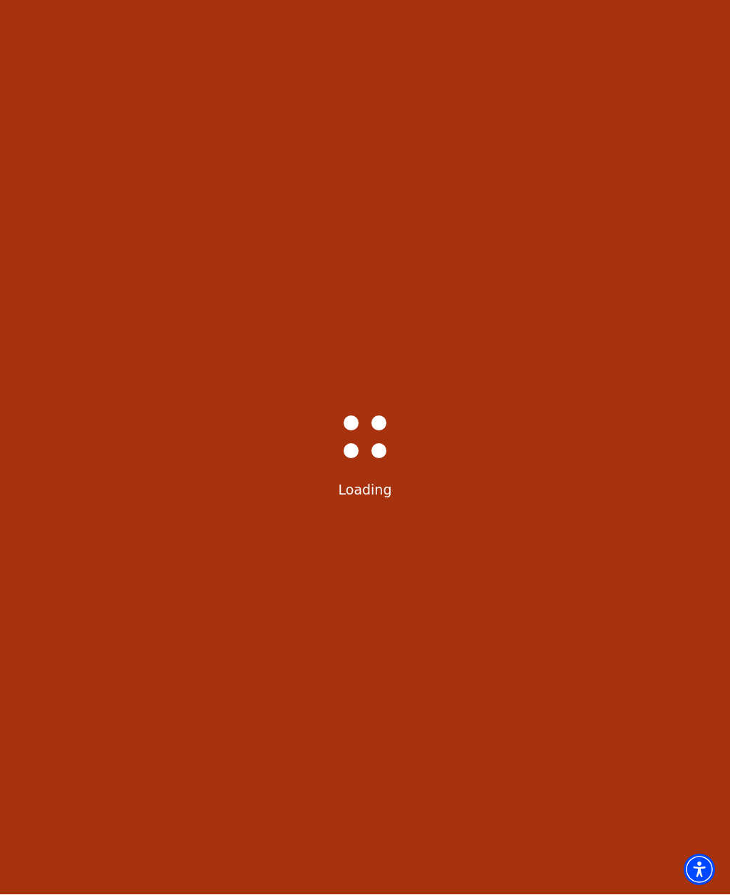
scroll to position [0, 0]
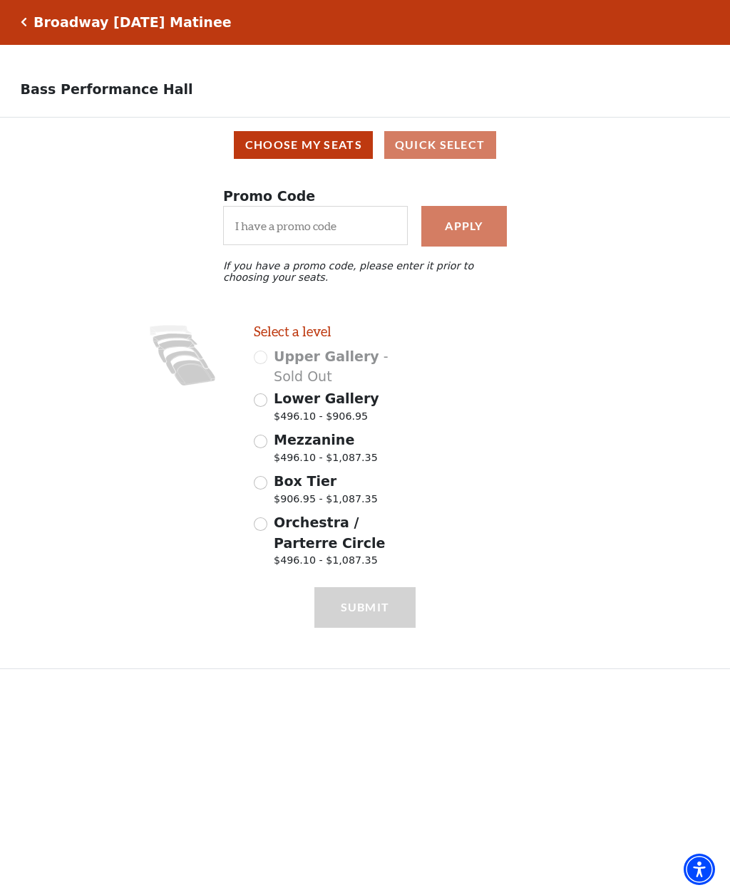
click at [261, 408] on input "Lower Gallery $496.10 - $906.95" at bounding box center [261, 401] width 14 height 14
radio input "true"
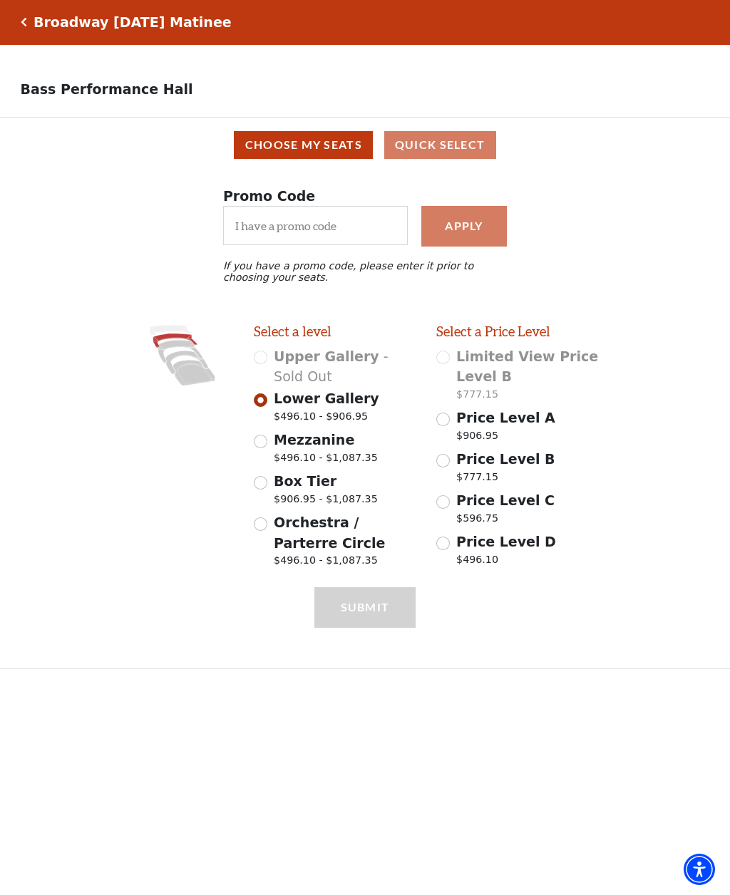
click at [275, 448] on span "Mezzanine" at bounding box center [314, 441] width 81 height 16
click at [267, 449] on input "Mezzanine $496.10 - $1,087.35" at bounding box center [261, 443] width 14 height 14
radio input "true"
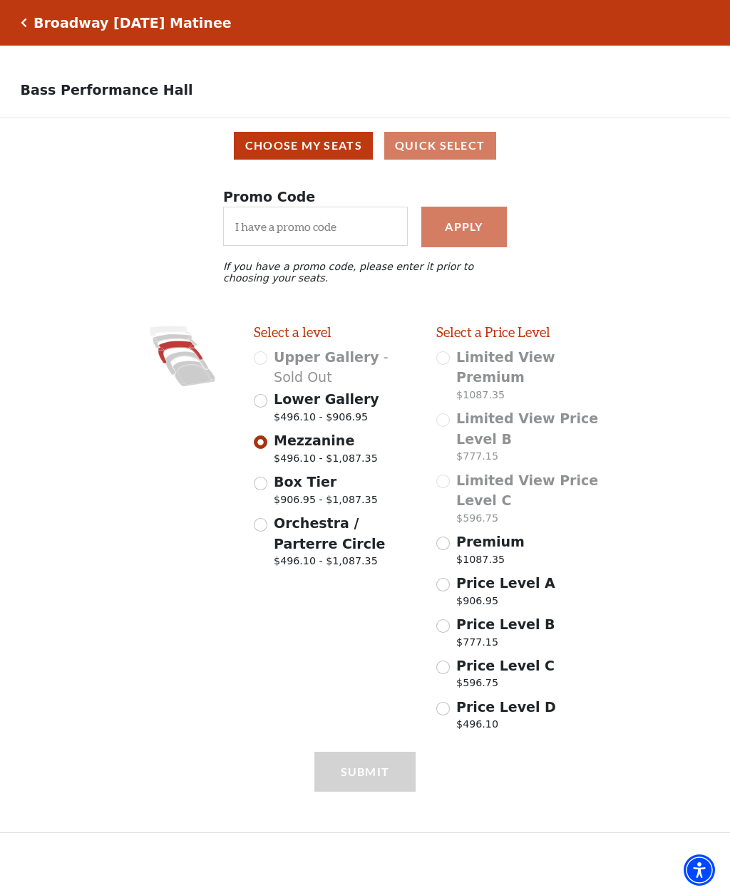
click at [268, 540] on div "Orchestra / Parterre Circle $496.10 - $1,087.35" at bounding box center [335, 543] width 163 height 60
click at [275, 529] on span "Orchestra / Parterre Circle" at bounding box center [329, 533] width 111 height 36
click at [267, 529] on input "Orchestra / Parterre Circle $496.10 - $1,087.35" at bounding box center [261, 525] width 14 height 14
radio input "true"
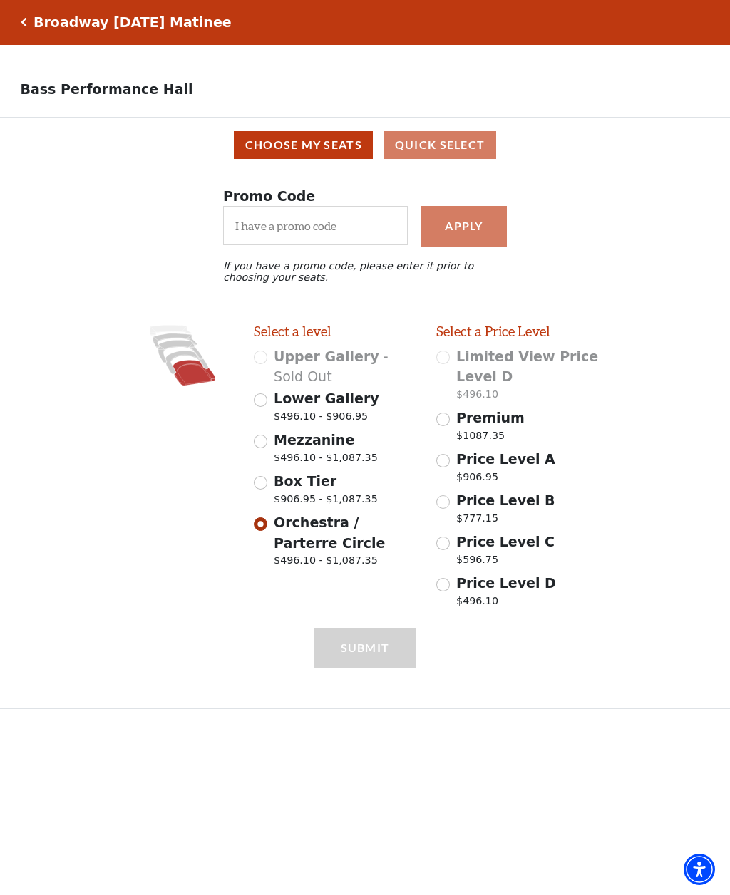
click at [331, 155] on button "Choose My Seats" at bounding box center [303, 146] width 139 height 28
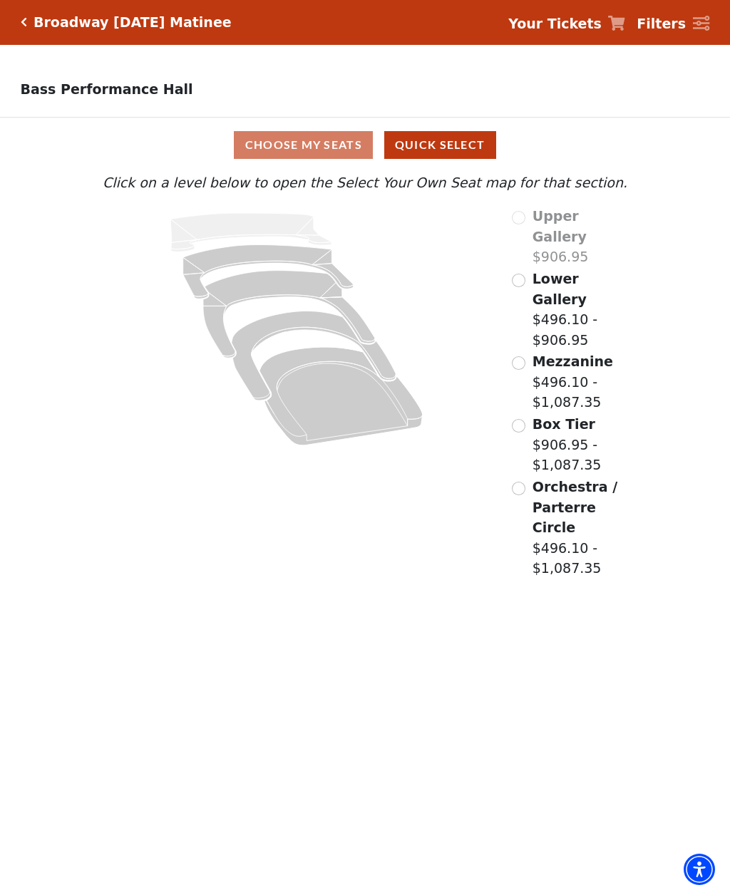
click at [299, 315] on icon "Box Tier - Seats Available: 3" at bounding box center [314, 356] width 164 height 89
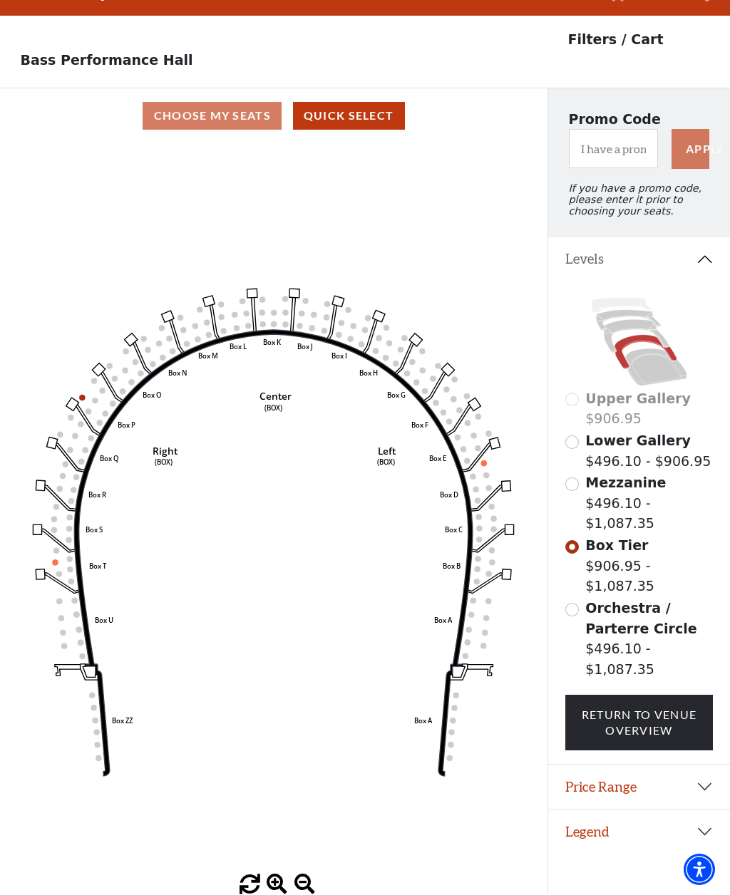
scroll to position [66, 0]
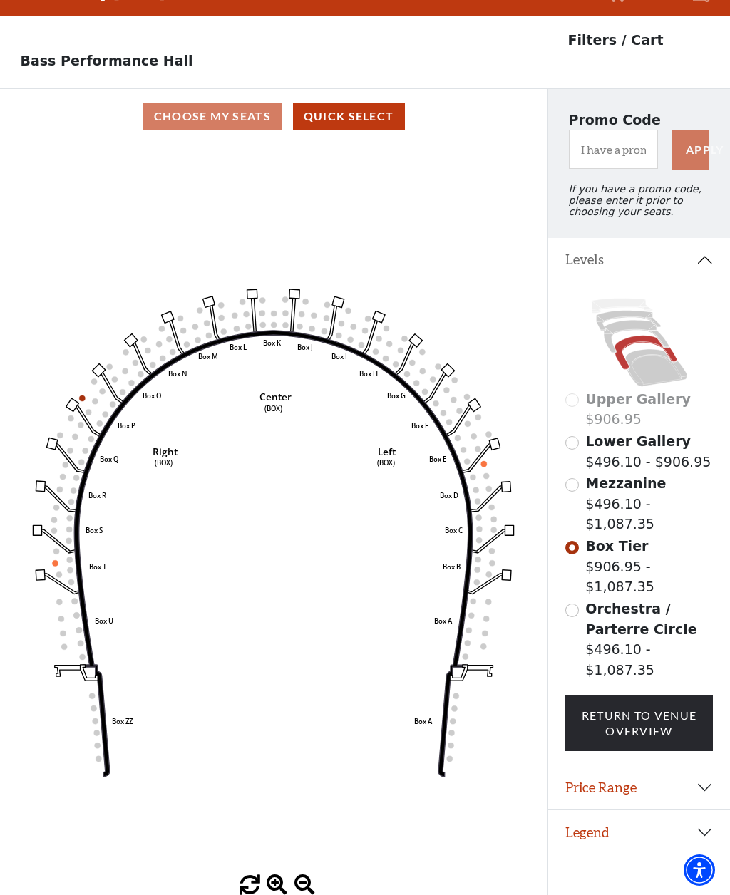
click at [445, 410] on circle at bounding box center [443, 413] width 6 height 6
click at [79, 369] on icon "Left (BOX) Right (BOX) Center (BOX) Box ZZ Box U Box T Box S Box R Box Q Box P …" at bounding box center [273, 509] width 493 height 731
click at [81, 396] on circle at bounding box center [83, 399] width 6 height 6
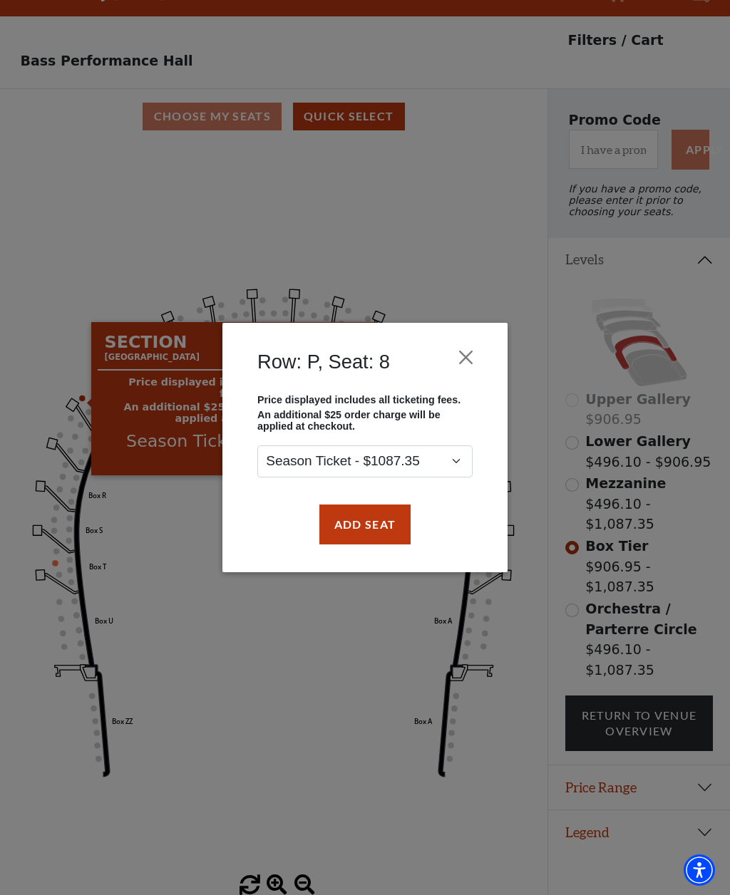
click at [473, 352] on button "Close" at bounding box center [466, 357] width 27 height 27
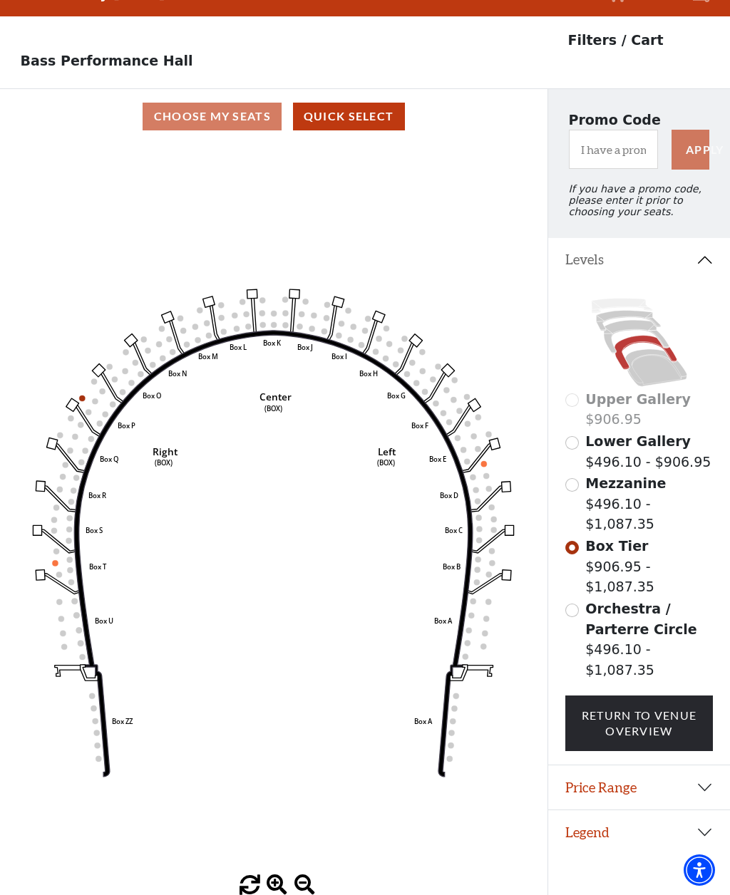
click at [480, 433] on icon "Left (BOX) Right (BOX) Center (BOX) Box ZZ Box U Box T Box S Box R Box Q Box P …" at bounding box center [273, 509] width 493 height 731
click at [485, 435] on icon "Left (BOX) Right (BOX) Center (BOX) Box ZZ Box U Box T Box S Box R Box Q Box P …" at bounding box center [273, 509] width 493 height 731
click at [487, 473] on circle at bounding box center [487, 476] width 6 height 6
click at [485, 447] on icon "Left (BOX) Right (BOX) Center (BOX) Box ZZ Box U Box T Box S Box R Box Q Box P …" at bounding box center [273, 509] width 493 height 731
click at [467, 458] on circle at bounding box center [468, 461] width 6 height 6
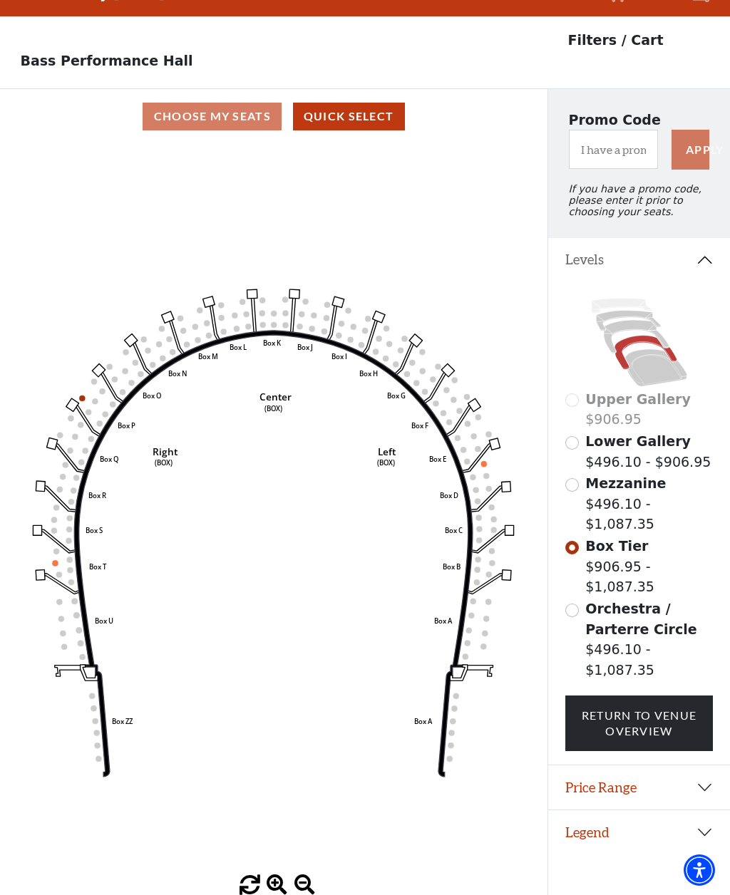
click at [48, 536] on icon "Left (BOX) Right (BOX) Center (BOX) Box ZZ Box U Box T Box S Box R Box Q Box P …" at bounding box center [273, 509] width 493 height 731
click at [74, 398] on rect at bounding box center [72, 404] width 13 height 13
click at [80, 369] on icon "Left (BOX) Right (BOX) Center (BOX) Box ZZ Box U Box T Box S Box R Box Q Box P …" at bounding box center [273, 509] width 493 height 731
click at [702, 766] on button "Price Range" at bounding box center [639, 788] width 182 height 44
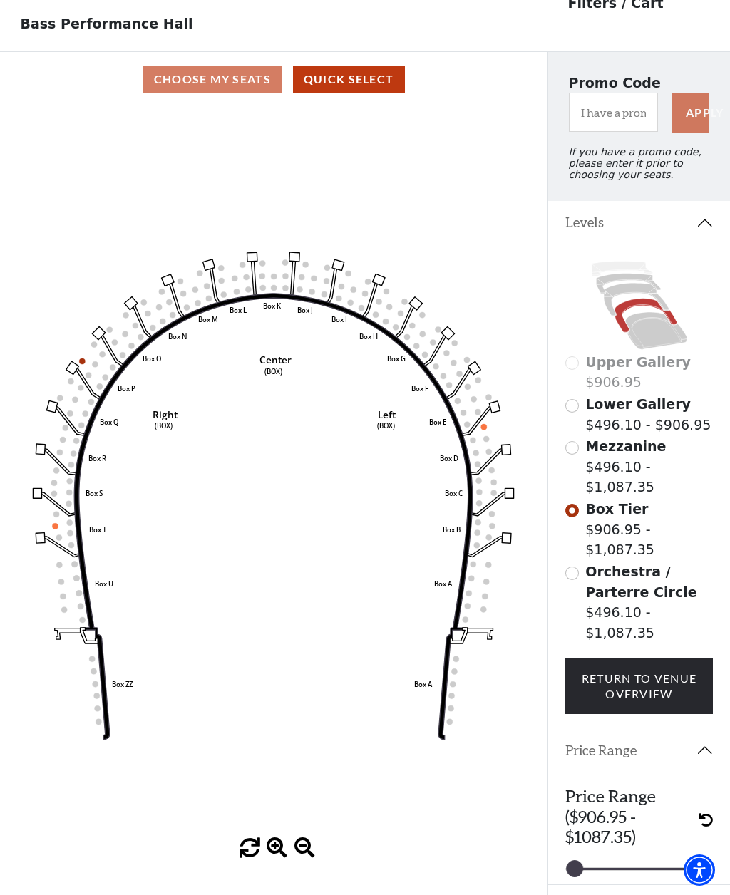
scroll to position [78, 0]
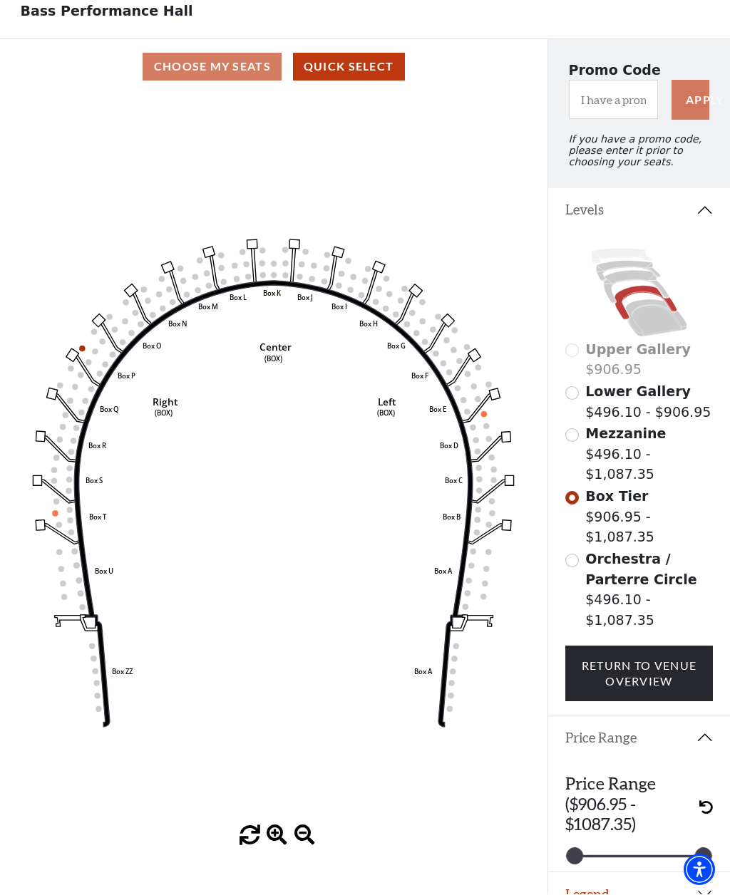
click at [589, 873] on button "Legend" at bounding box center [639, 895] width 182 height 44
click at [653, 439] on span "Mezzanine" at bounding box center [625, 434] width 81 height 16
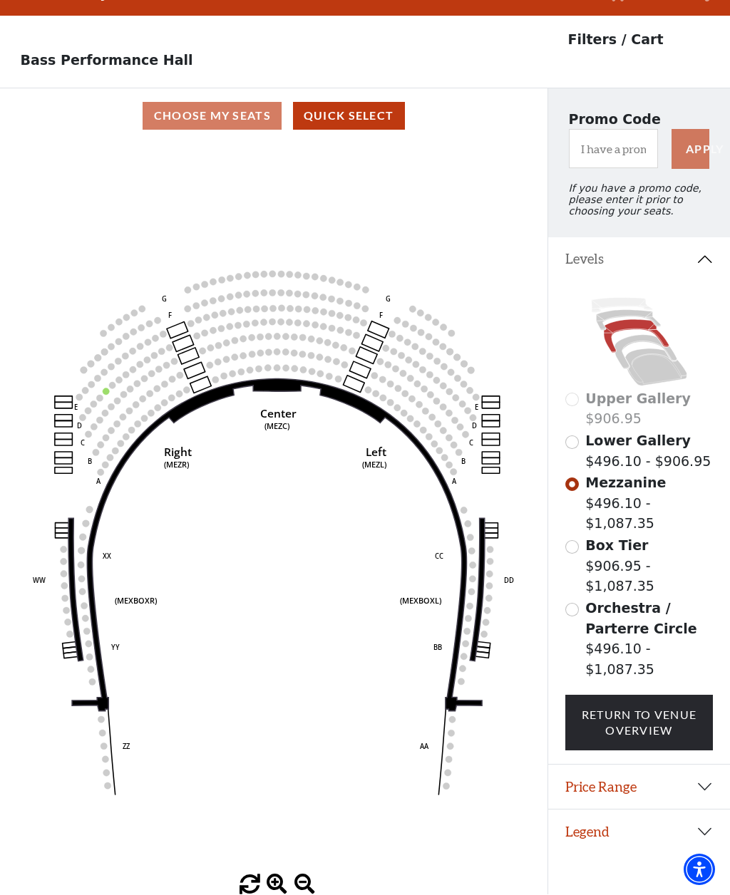
scroll to position [66, 0]
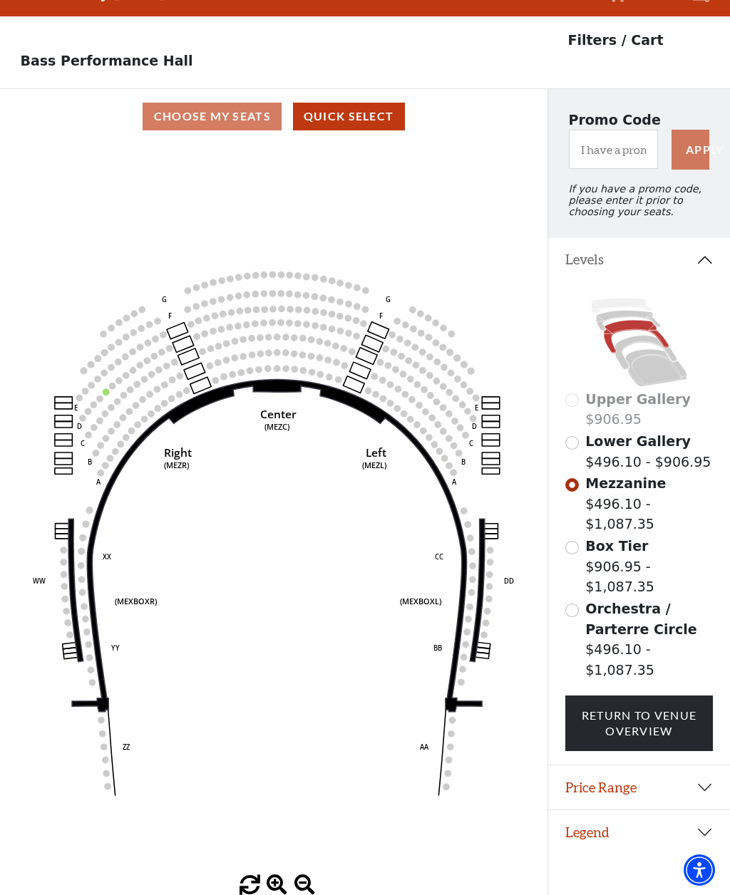
click at [227, 103] on div "Choose My Seats Quick Select" at bounding box center [273, 117] width 547 height 28
click at [269, 103] on div "Choose My Seats Quick Select" at bounding box center [273, 117] width 547 height 28
click at [263, 103] on div "Choose My Seats Quick Select" at bounding box center [273, 117] width 547 height 28
click at [211, 103] on div "Choose My Seats Quick Select" at bounding box center [273, 117] width 547 height 28
click at [220, 359] on circle at bounding box center [218, 362] width 6 height 6
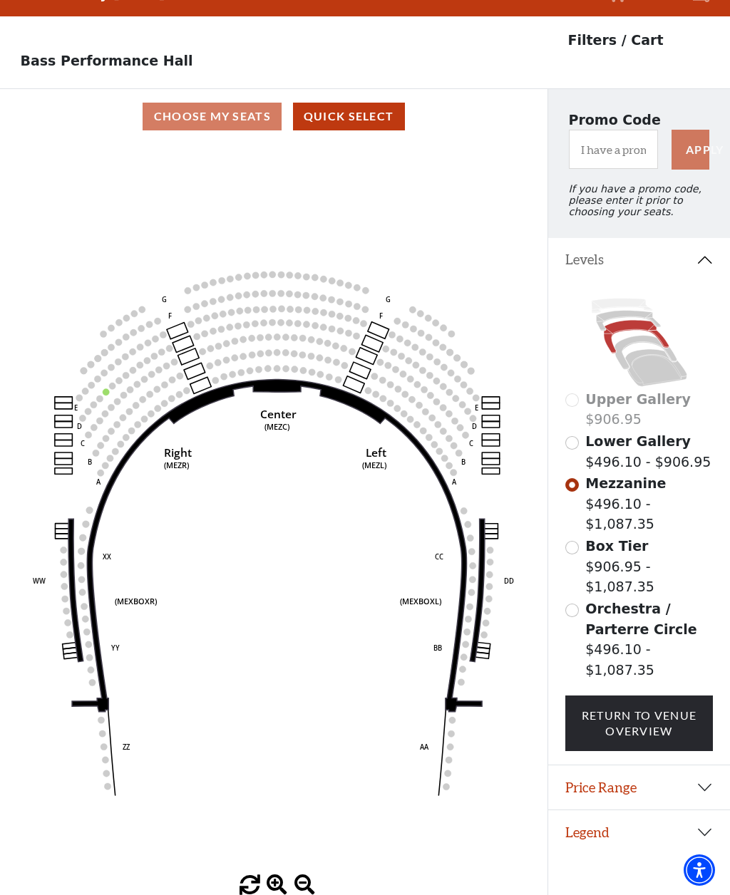
click at [232, 354] on circle at bounding box center [235, 357] width 6 height 6
click at [105, 388] on circle at bounding box center [106, 391] width 6 height 6
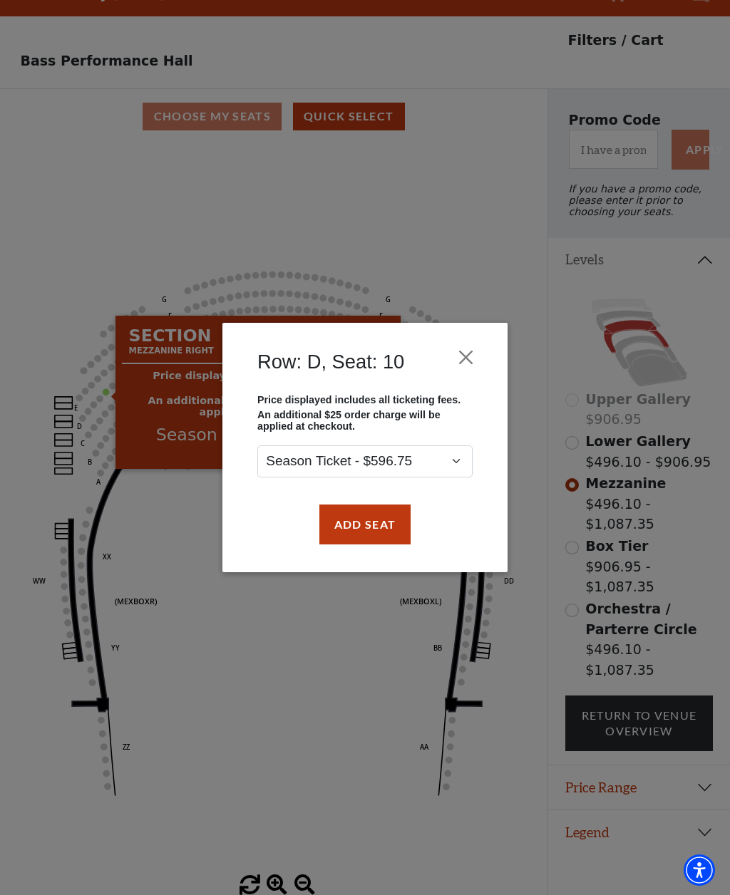
click at [455, 361] on button "Close" at bounding box center [466, 357] width 27 height 27
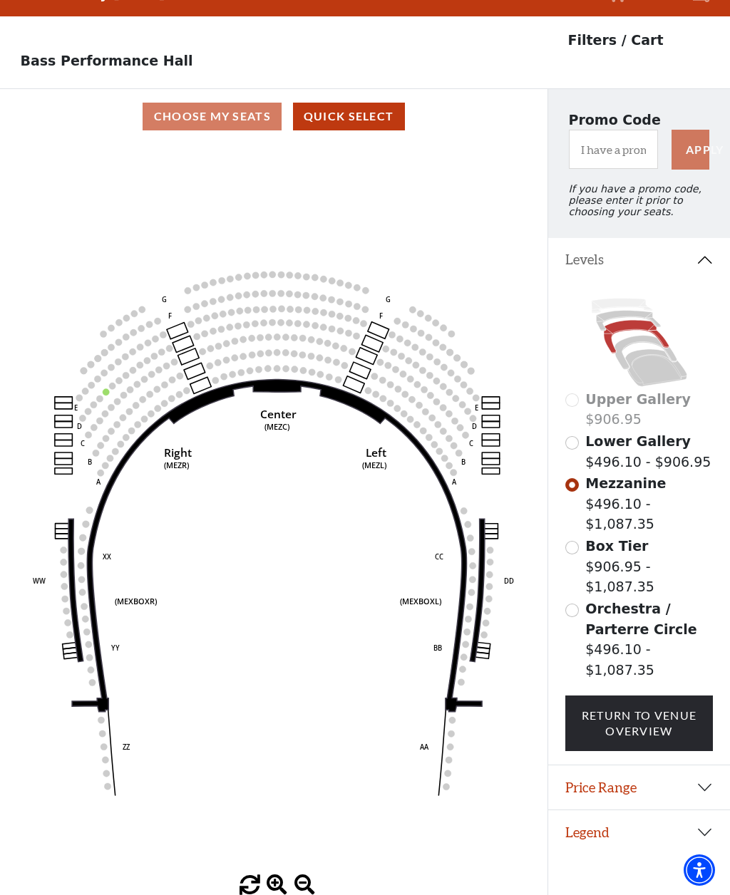
click at [61, 440] on rect at bounding box center [64, 443] width 18 height 6
click at [64, 440] on rect at bounding box center [64, 443] width 18 height 6
click at [227, 356] on circle at bounding box center [226, 359] width 6 height 6
click at [213, 345] on circle at bounding box center [210, 348] width 6 height 6
click at [200, 363] on rect at bounding box center [194, 371] width 21 height 16
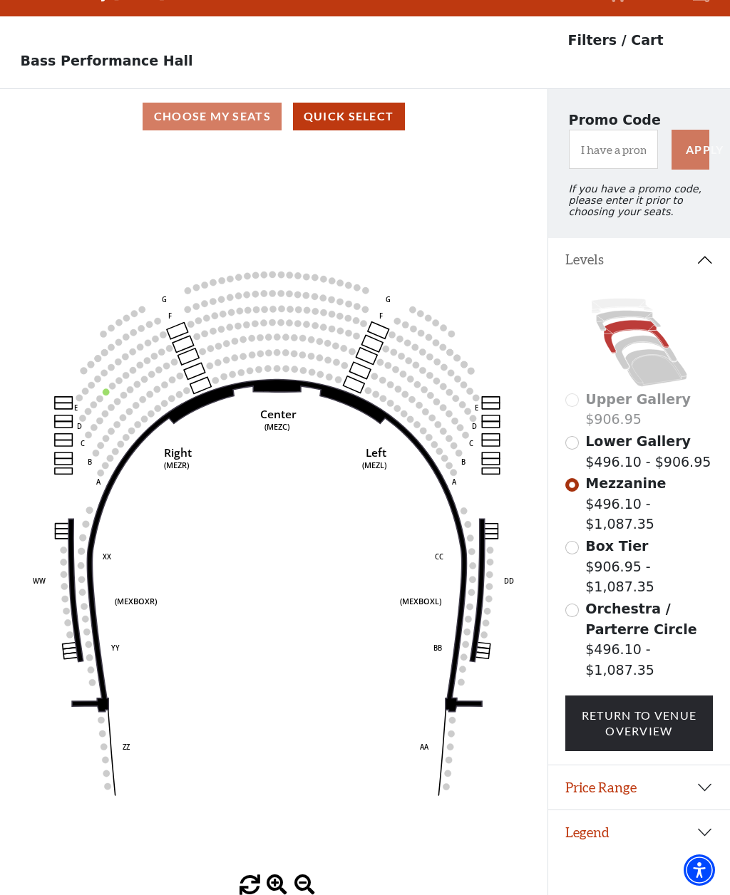
click at [208, 362] on circle at bounding box center [210, 365] width 6 height 6
click at [231, 103] on div "Choose My Seats Quick Select" at bounding box center [273, 117] width 547 height 28
click at [246, 103] on div "Choose My Seats Quick Select" at bounding box center [273, 117] width 547 height 28
click at [209, 103] on div "Choose My Seats Quick Select" at bounding box center [273, 117] width 547 height 28
click at [214, 103] on div "Choose My Seats Quick Select" at bounding box center [273, 117] width 547 height 28
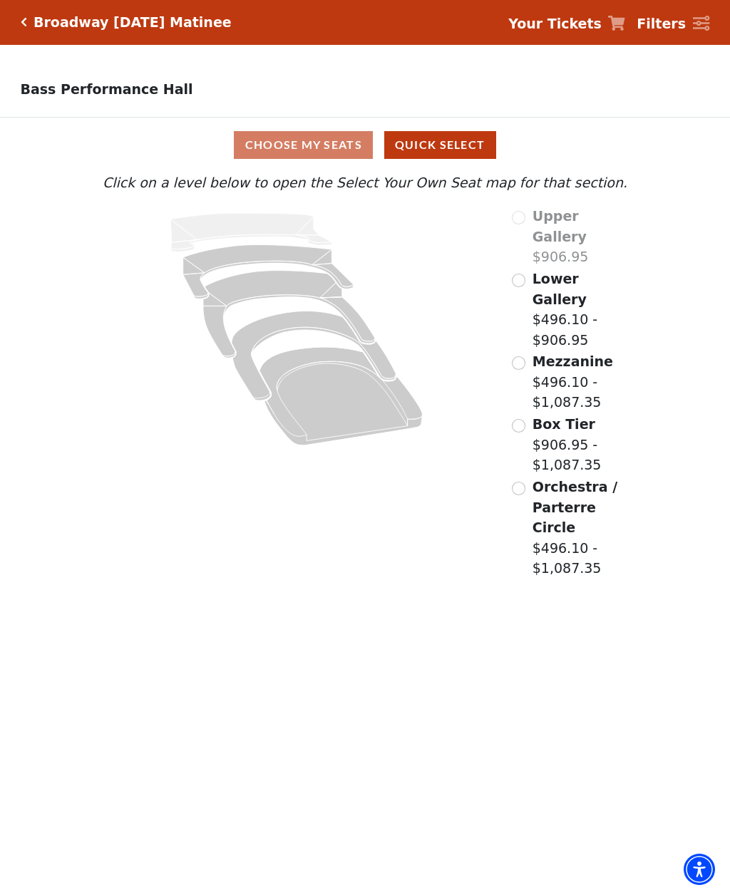
click at [529, 352] on div "Mezzanine $496.10 - $1,087.35" at bounding box center [570, 382] width 117 height 61
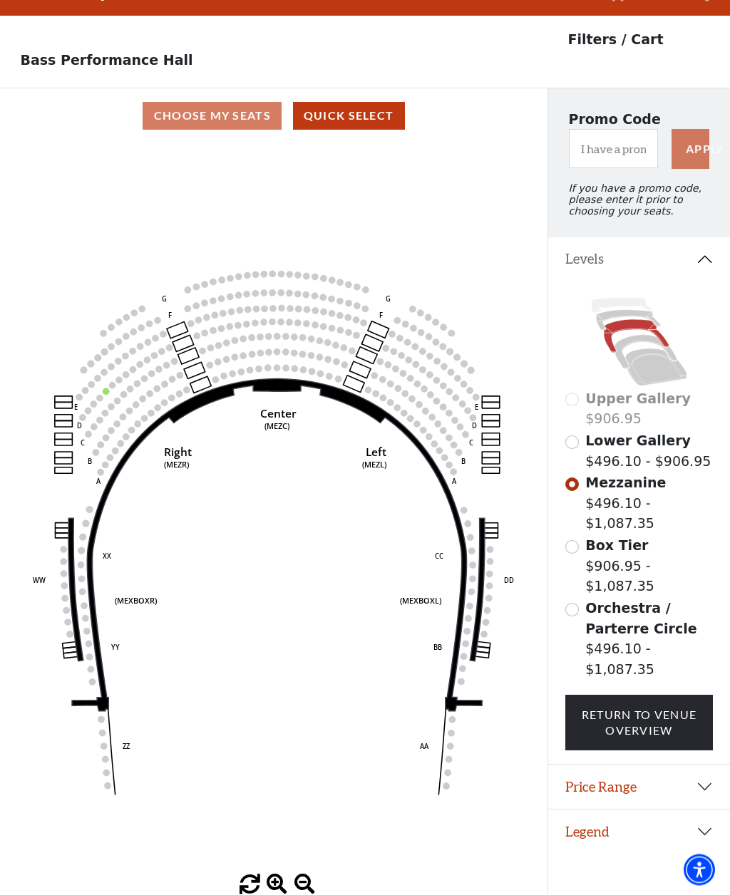
scroll to position [66, 0]
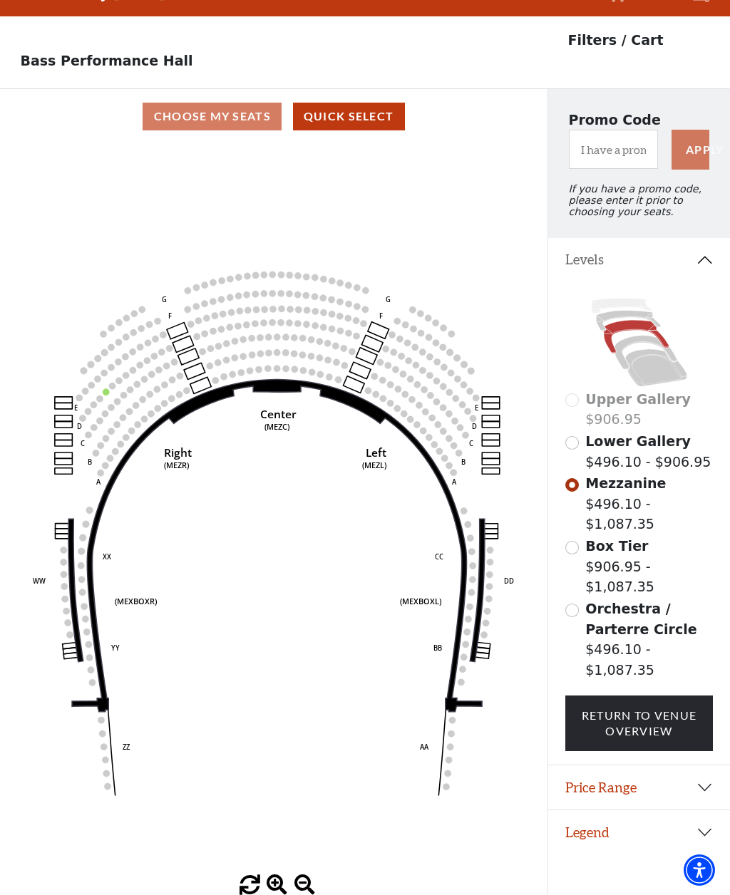
click at [241, 103] on div "Choose My Seats Quick Select" at bounding box center [273, 117] width 547 height 28
click at [220, 103] on div "Choose My Seats Quick Select" at bounding box center [273, 117] width 547 height 28
click at [574, 436] on input "Lower Gallery$496.10 - $906.95\a" at bounding box center [572, 443] width 14 height 14
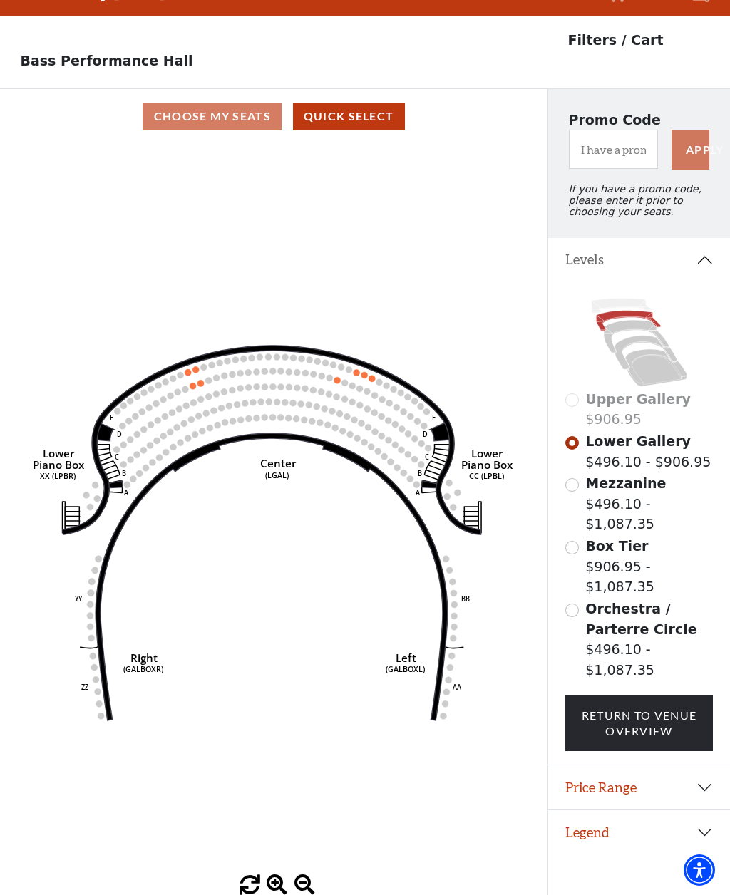
click at [234, 103] on div "Choose My Seats Quick Select" at bounding box center [273, 117] width 547 height 28
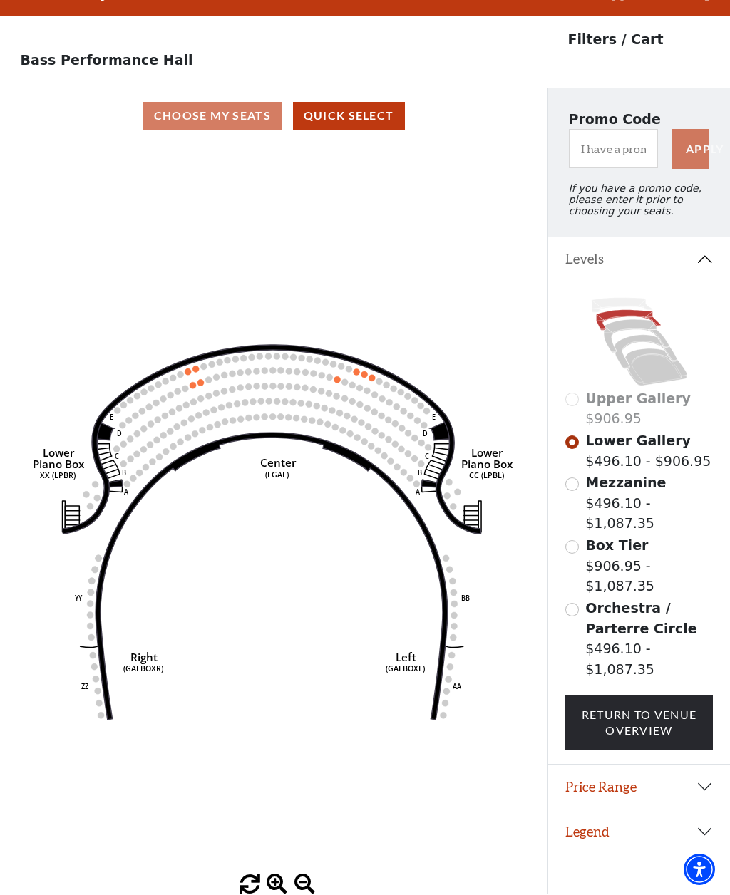
click at [179, 372] on circle at bounding box center [180, 375] width 6 height 6
click at [187, 369] on circle at bounding box center [188, 372] width 6 height 6
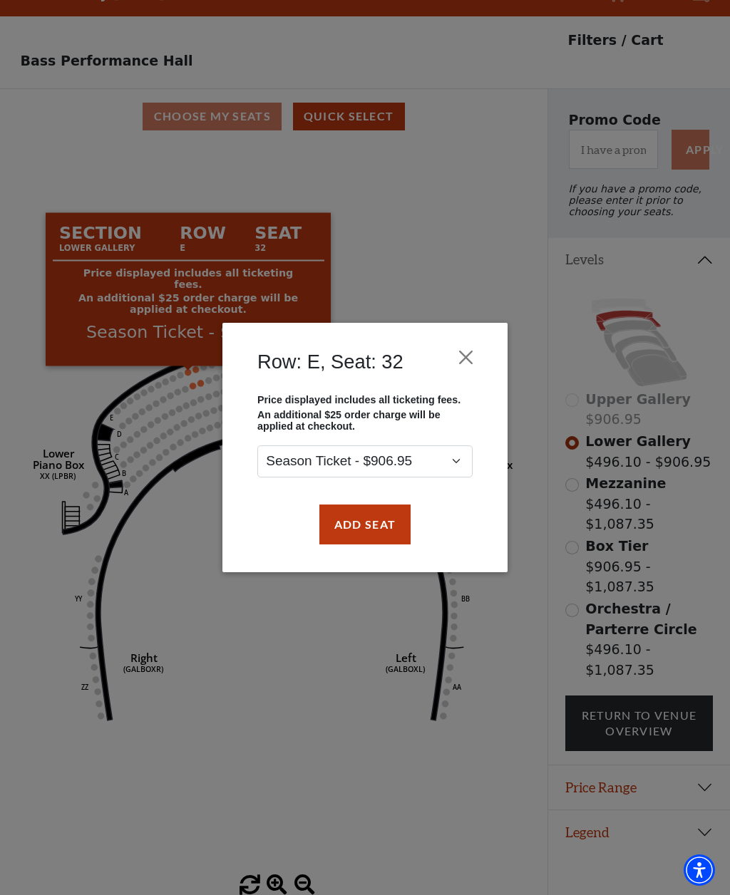
click at [468, 360] on button "Close" at bounding box center [466, 357] width 27 height 27
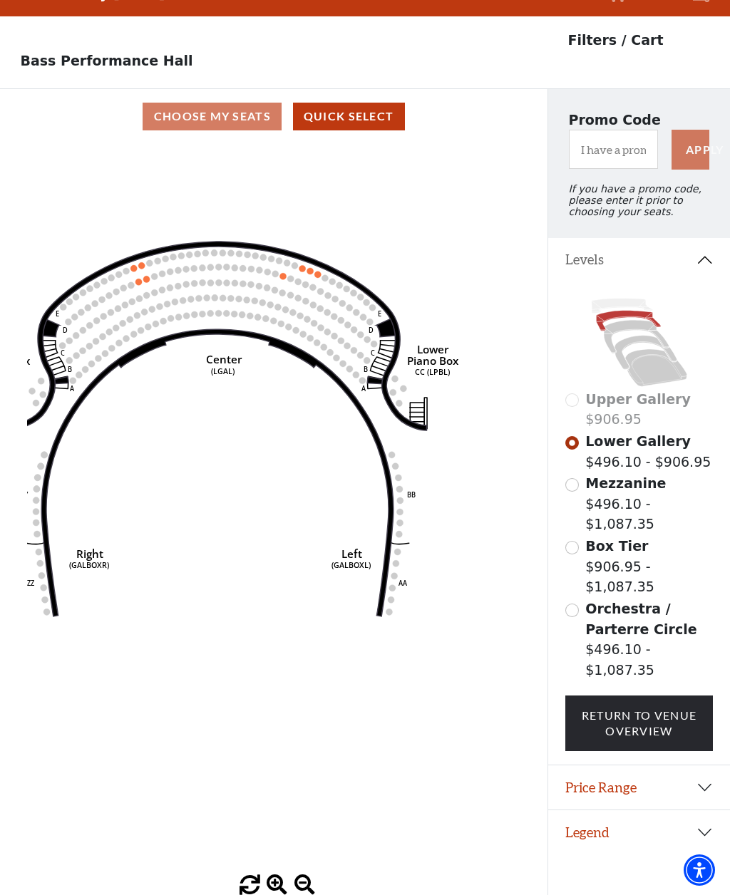
scroll to position [66, 0]
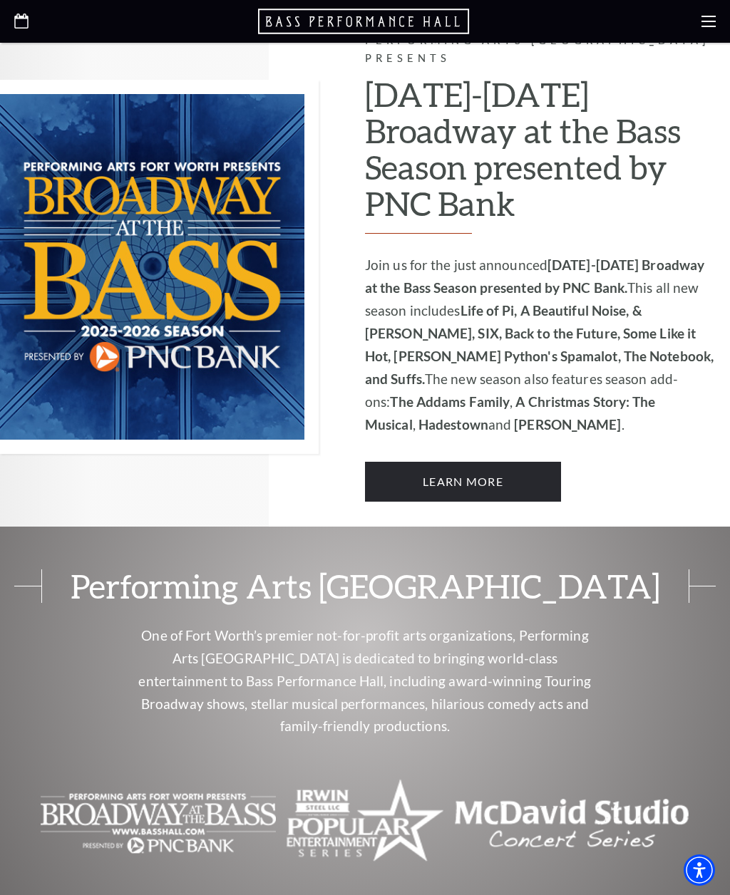
scroll to position [781, 0]
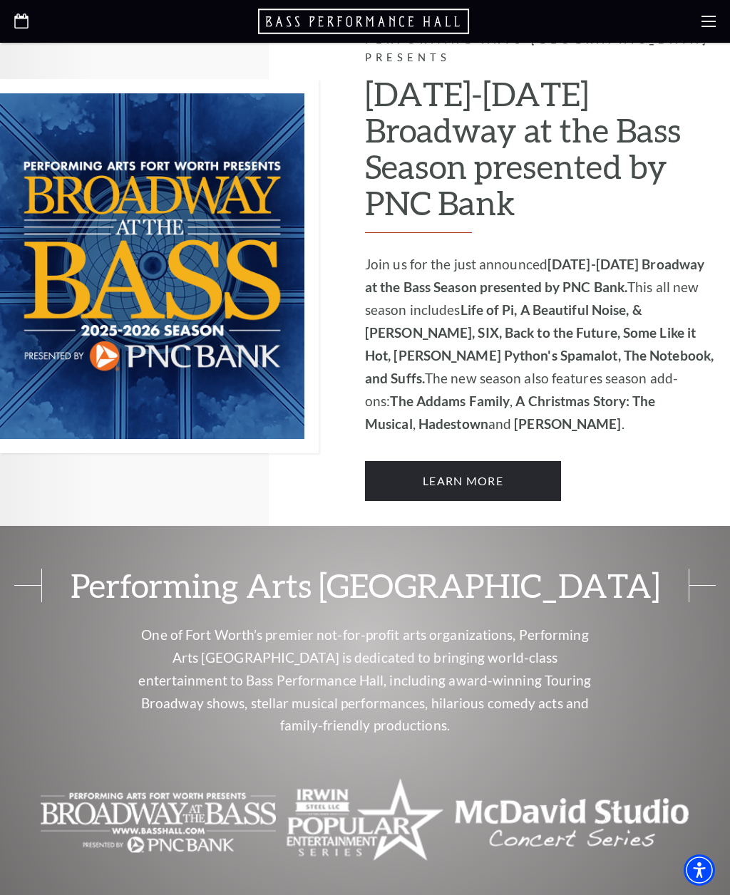
click at [455, 461] on link "Learn More" at bounding box center [463, 481] width 196 height 40
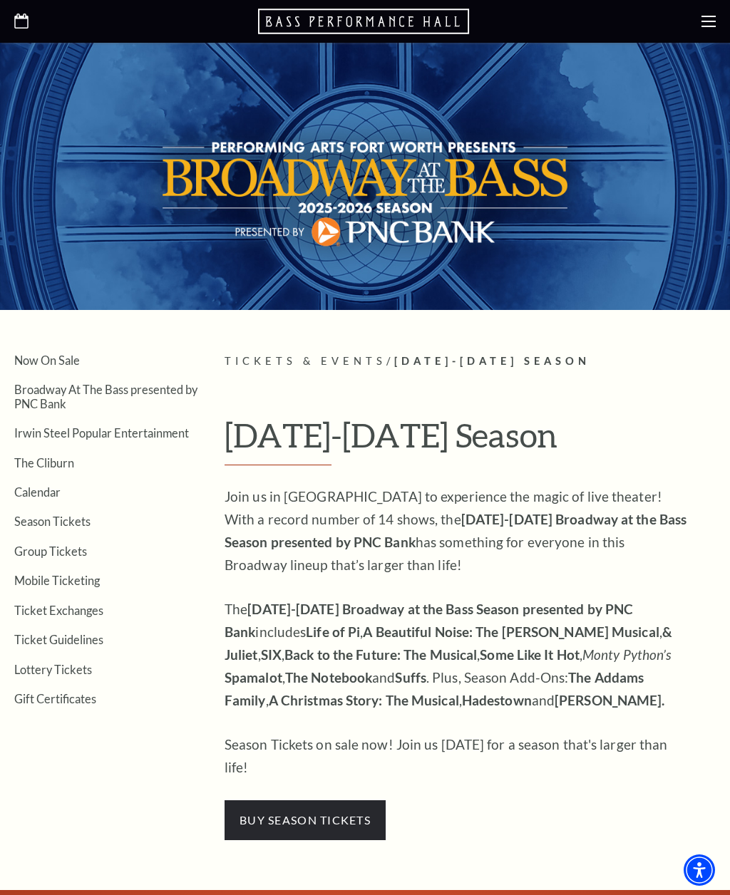
click at [52, 354] on link "Now On Sale" at bounding box center [47, 361] width 66 height 14
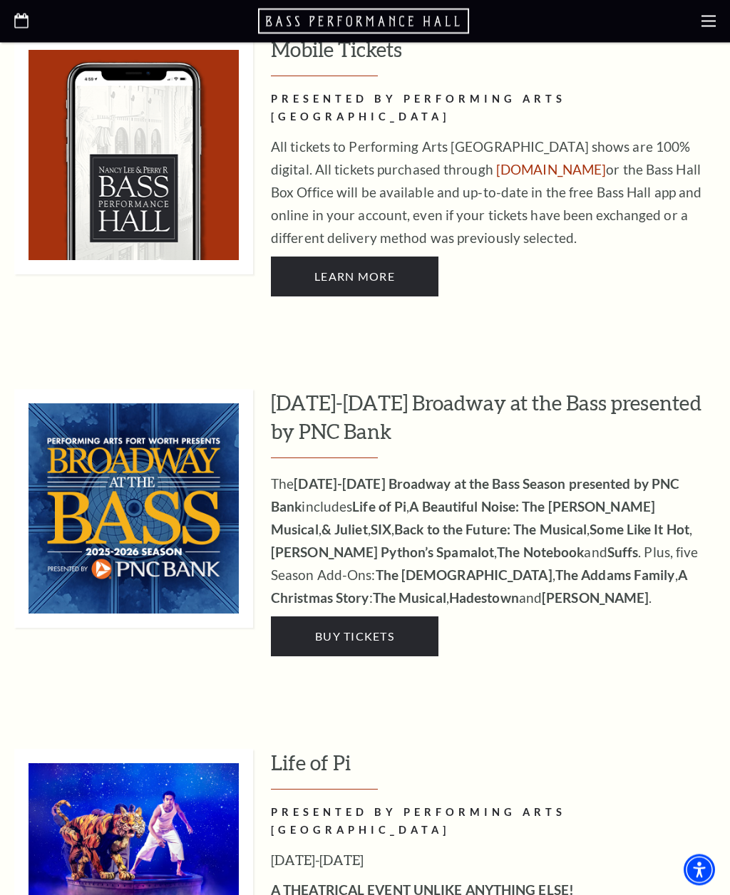
scroll to position [970, 0]
click at [358, 629] on span "Buy Tickets" at bounding box center [354, 636] width 79 height 14
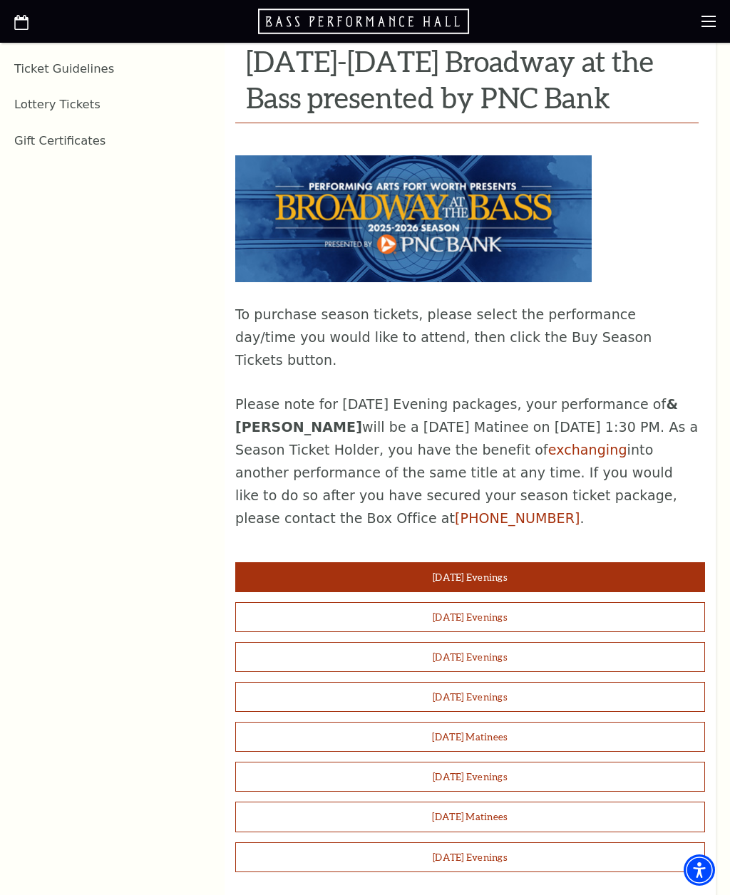
scroll to position [865, 0]
click at [454, 803] on button "Sunday Matinees" at bounding box center [470, 818] width 470 height 30
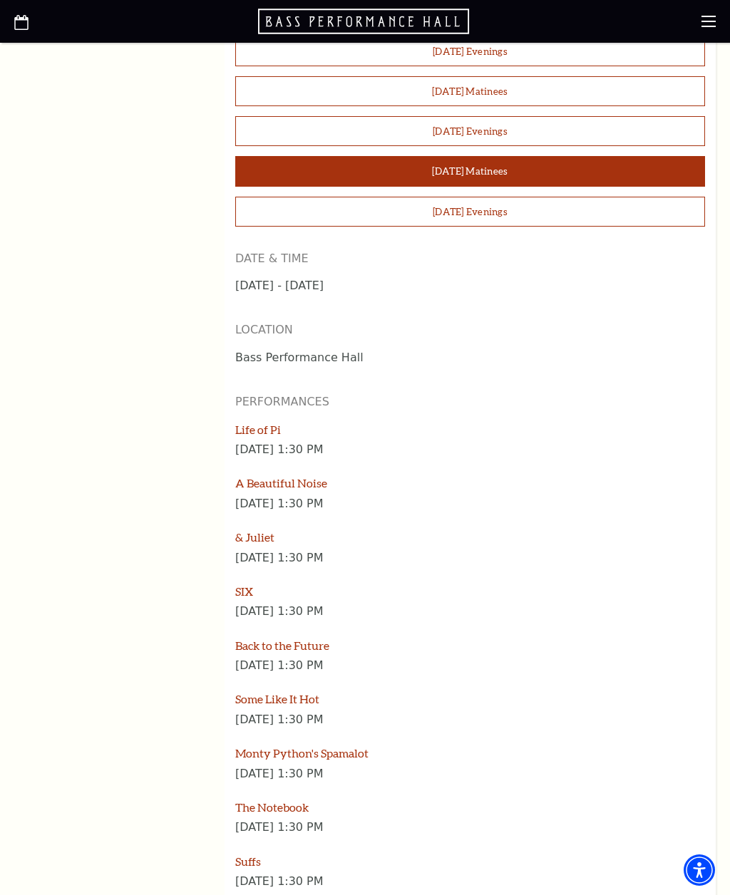
scroll to position [1603, 0]
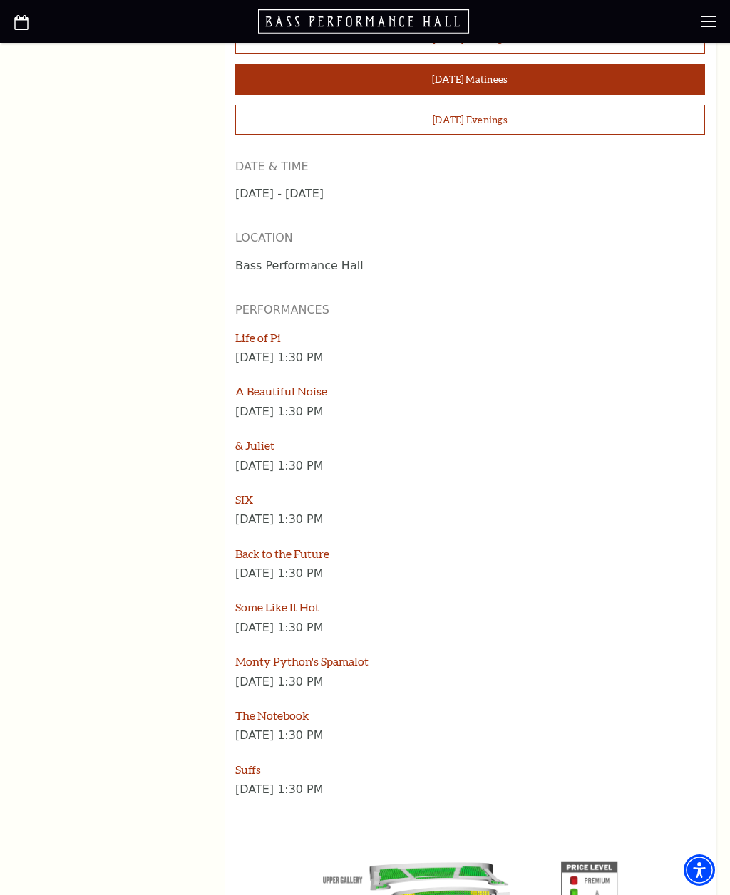
click at [302, 350] on p "Sunday September 28, 1:30 PM" at bounding box center [470, 359] width 470 height 19
click at [255, 331] on link "Life of Pi" at bounding box center [258, 338] width 46 height 14
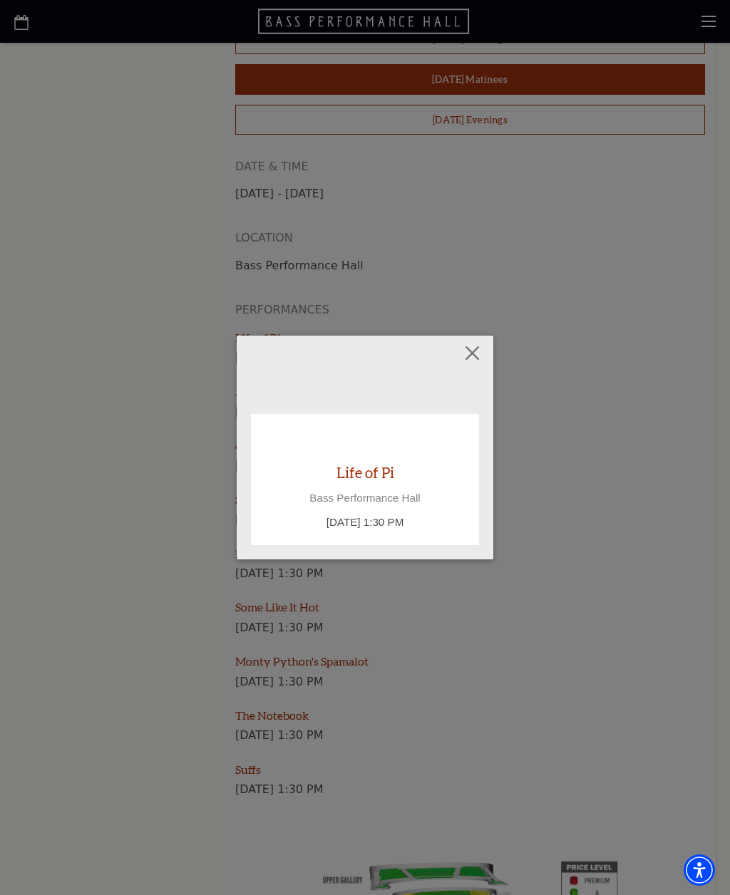
click at [364, 478] on link "Life of Pi" at bounding box center [365, 472] width 58 height 19
click at [473, 359] on button "Close" at bounding box center [472, 353] width 27 height 27
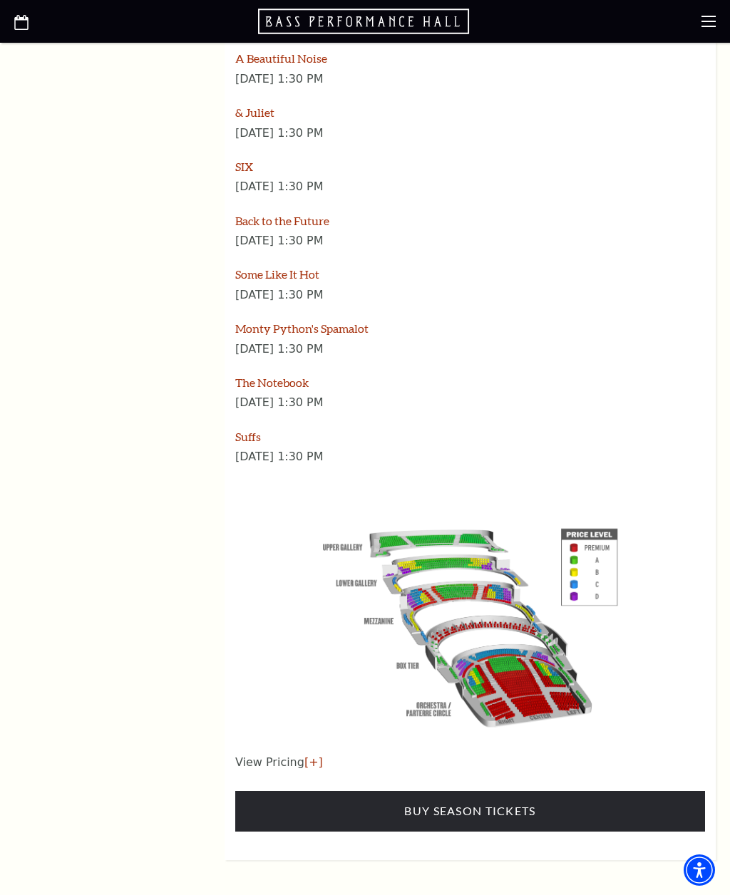
scroll to position [1967, 0]
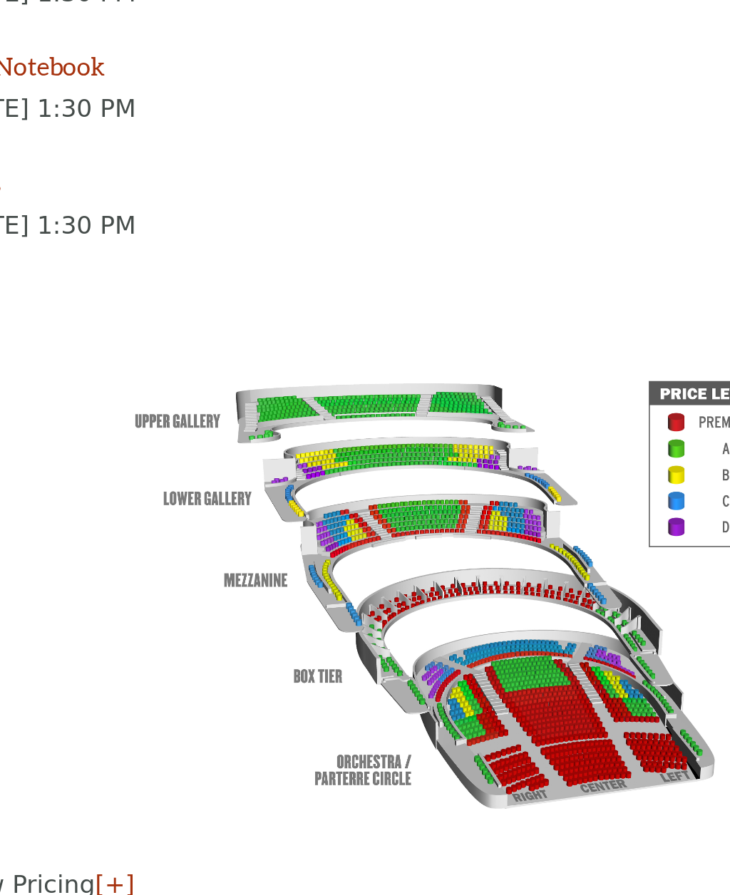
click at [308, 485] on img at bounding box center [470, 593] width 325 height 217
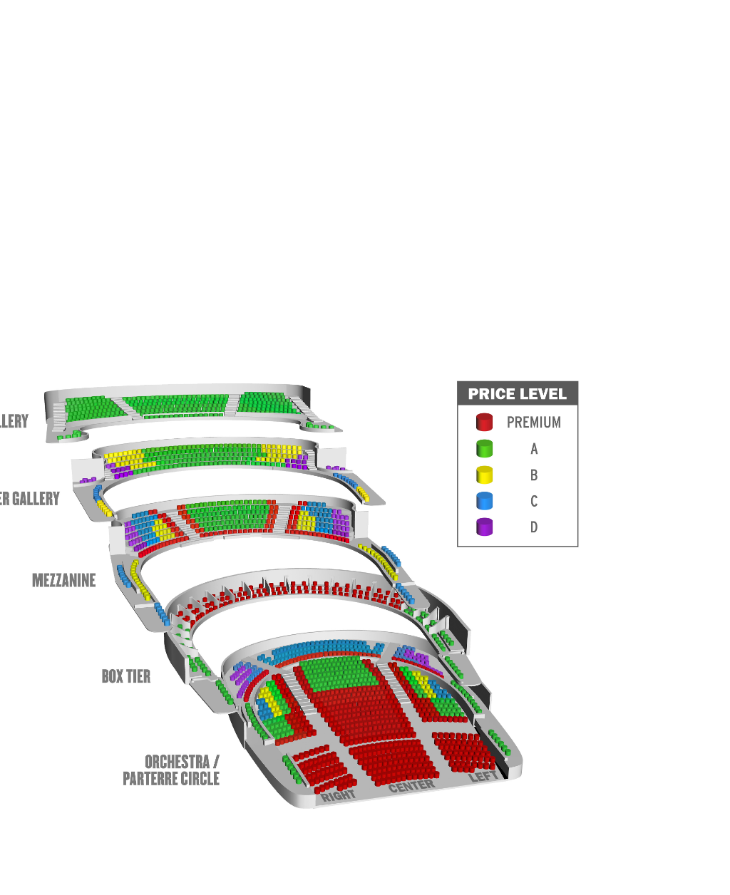
click at [308, 485] on img at bounding box center [470, 593] width 325 height 217
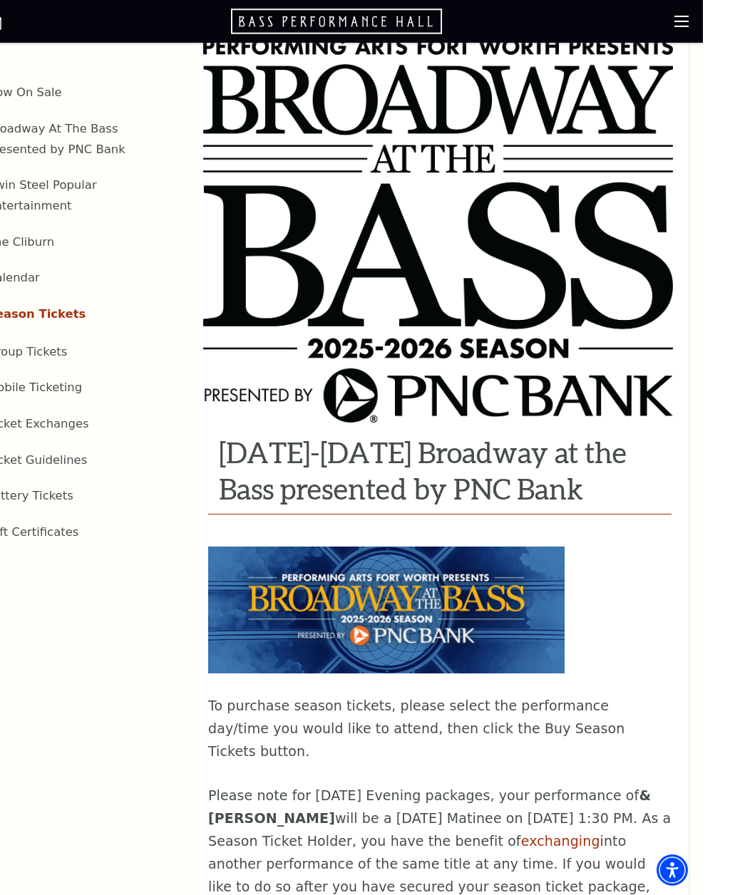
scroll to position [773, 0]
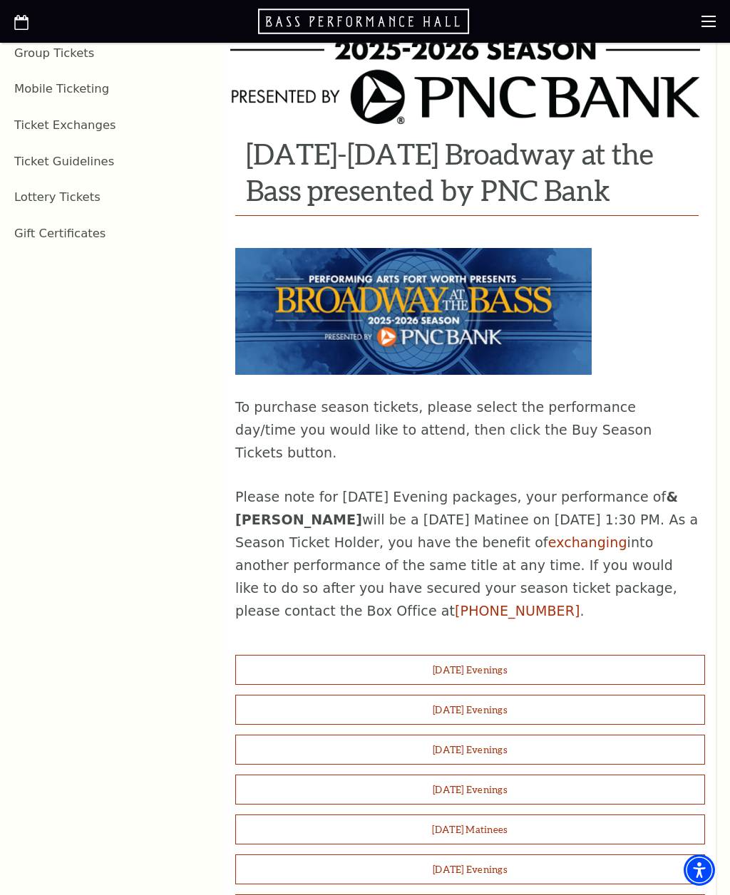
click at [190, 644] on aside "Now On Sale Broadway At The Bass presented by PNC Bank Irwin Steel Popular Ente…" at bounding box center [108, 888] width 189 height 2354
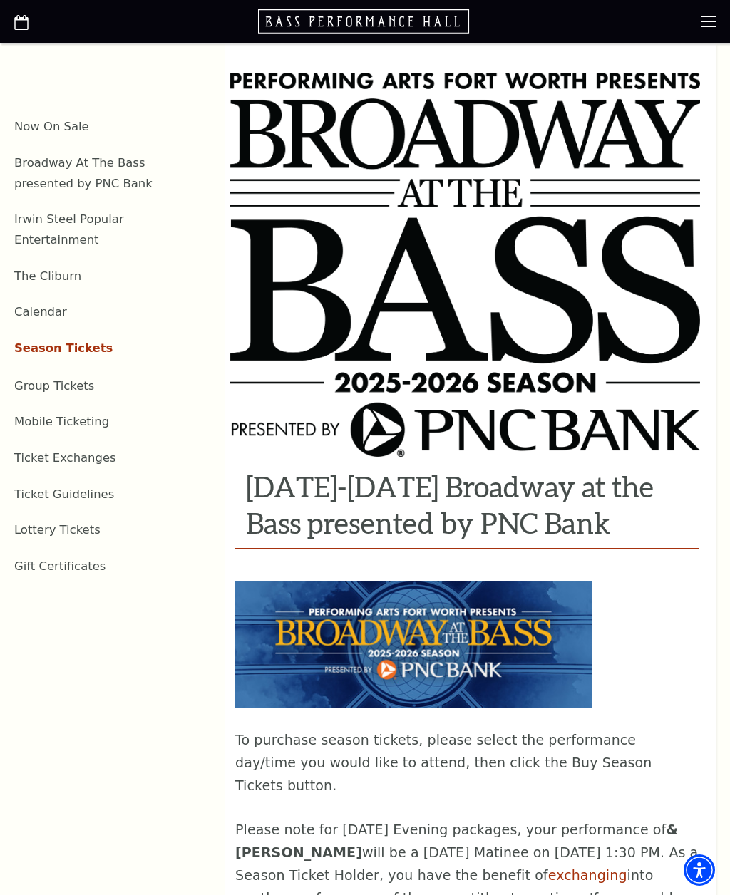
scroll to position [438, 0]
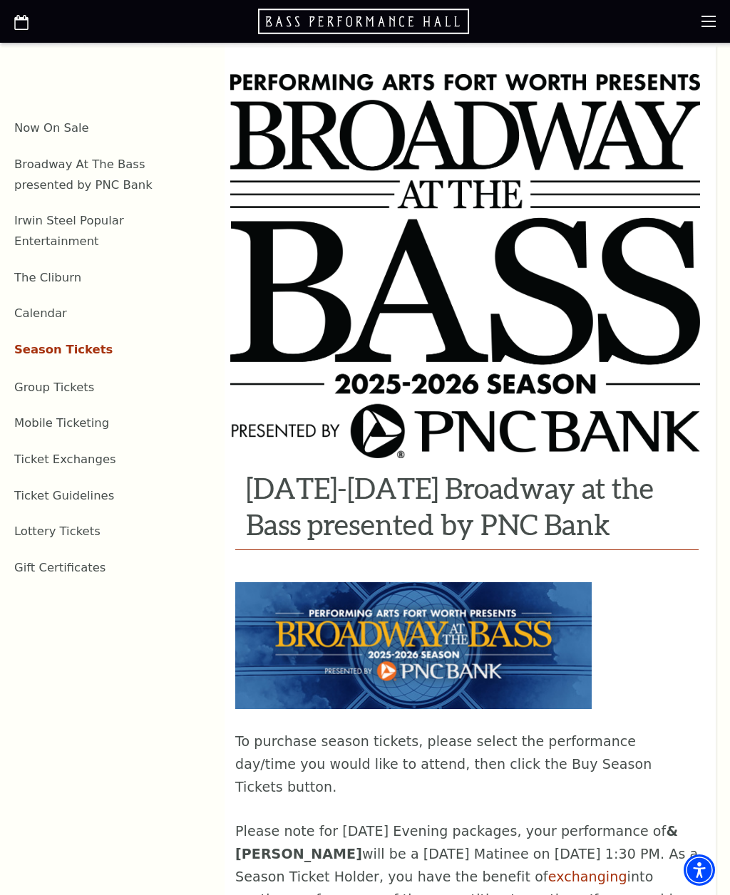
click at [62, 127] on link "Now On Sale" at bounding box center [51, 128] width 75 height 14
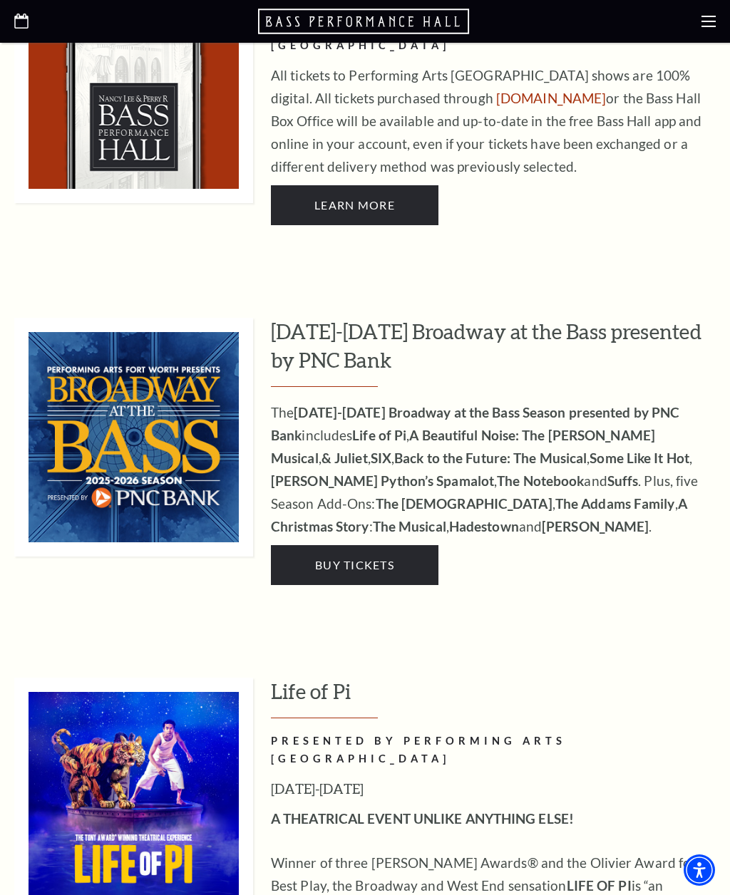
scroll to position [1071, 0]
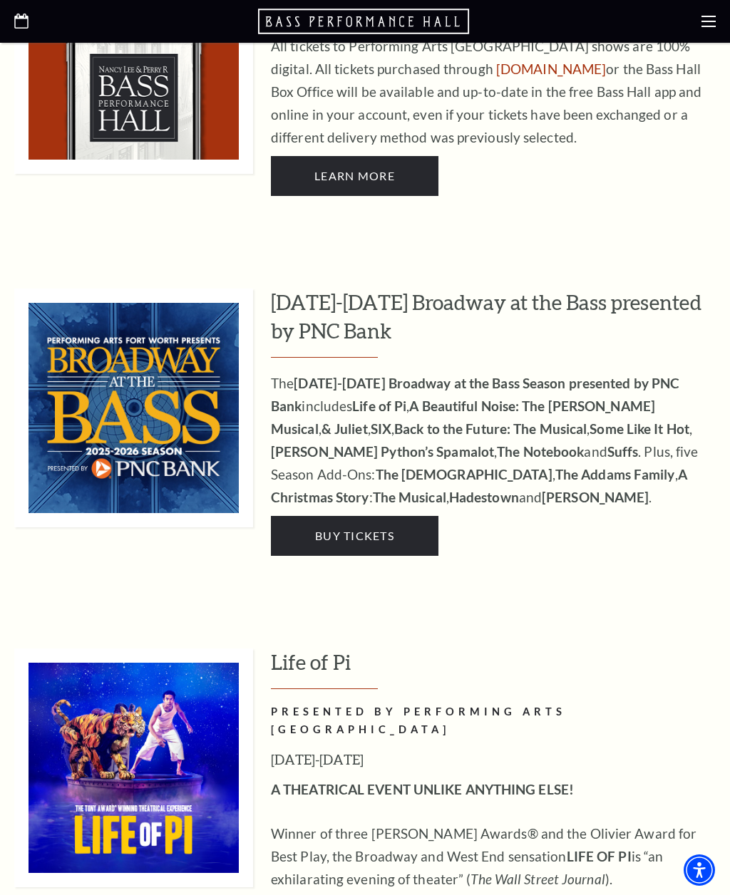
click at [346, 516] on link "Buy Tickets" at bounding box center [355, 536] width 168 height 40
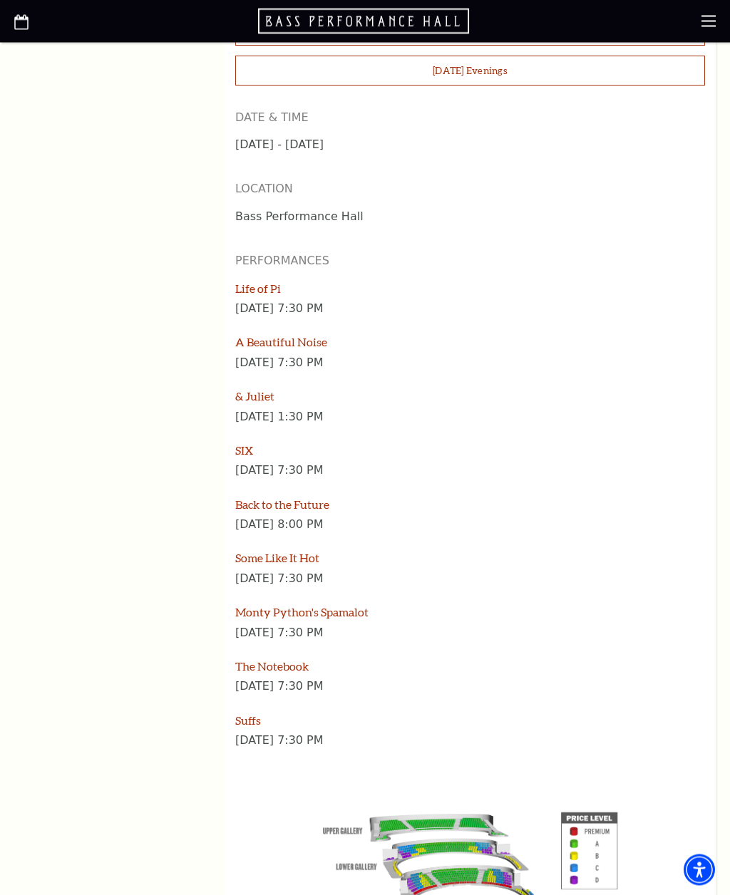
scroll to position [1654, 0]
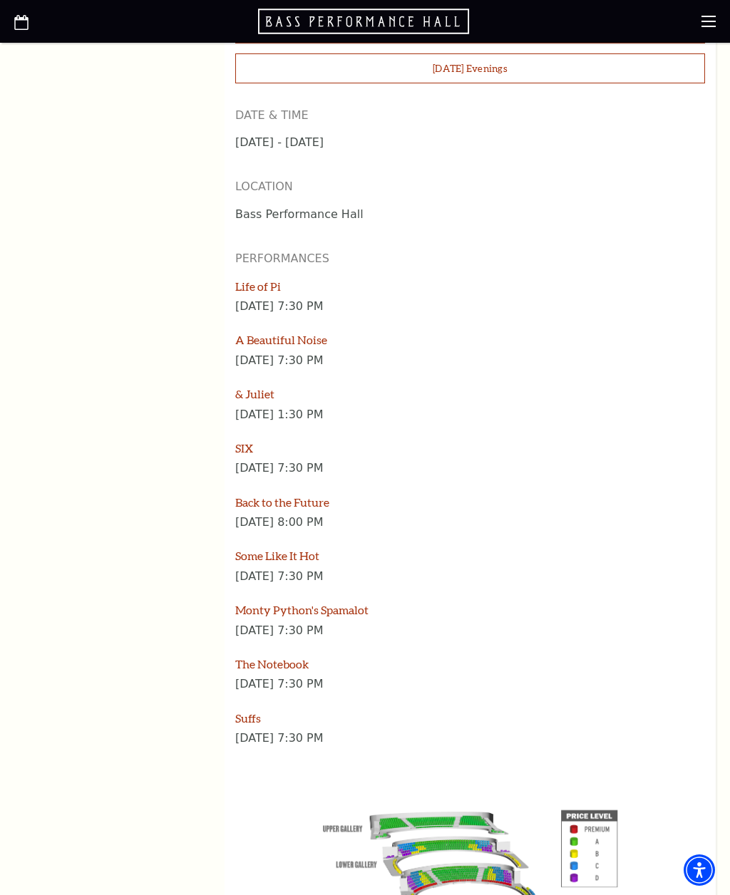
click at [290, 495] on link "Back to the Future" at bounding box center [282, 502] width 94 height 14
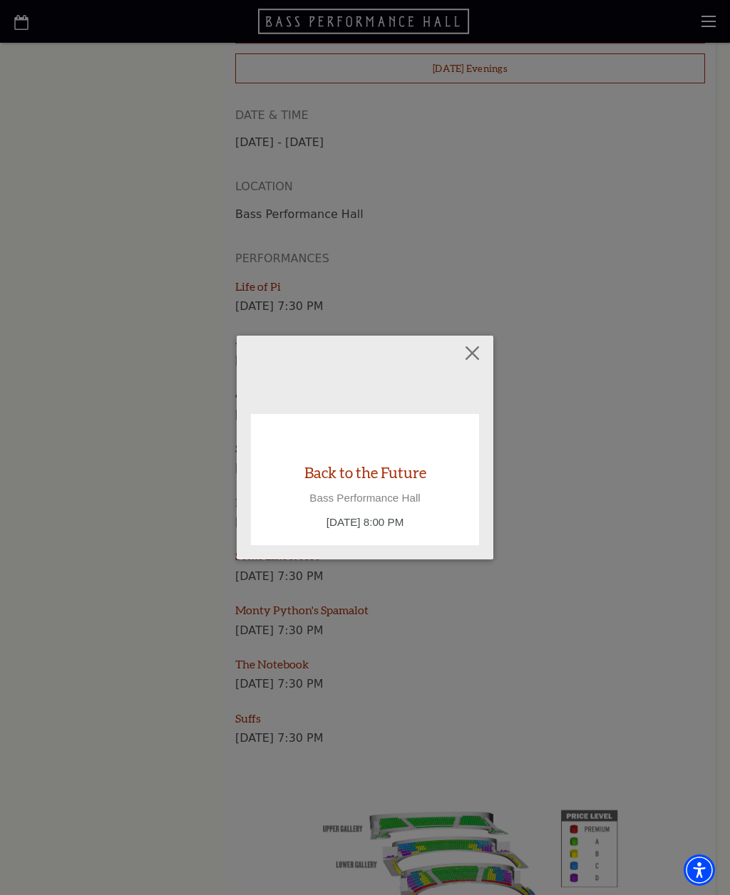
click at [356, 464] on link "Back to the Future" at bounding box center [365, 472] width 122 height 19
click at [336, 473] on link "Back to the Future" at bounding box center [365, 472] width 122 height 19
click at [471, 351] on button "Close" at bounding box center [472, 353] width 27 height 27
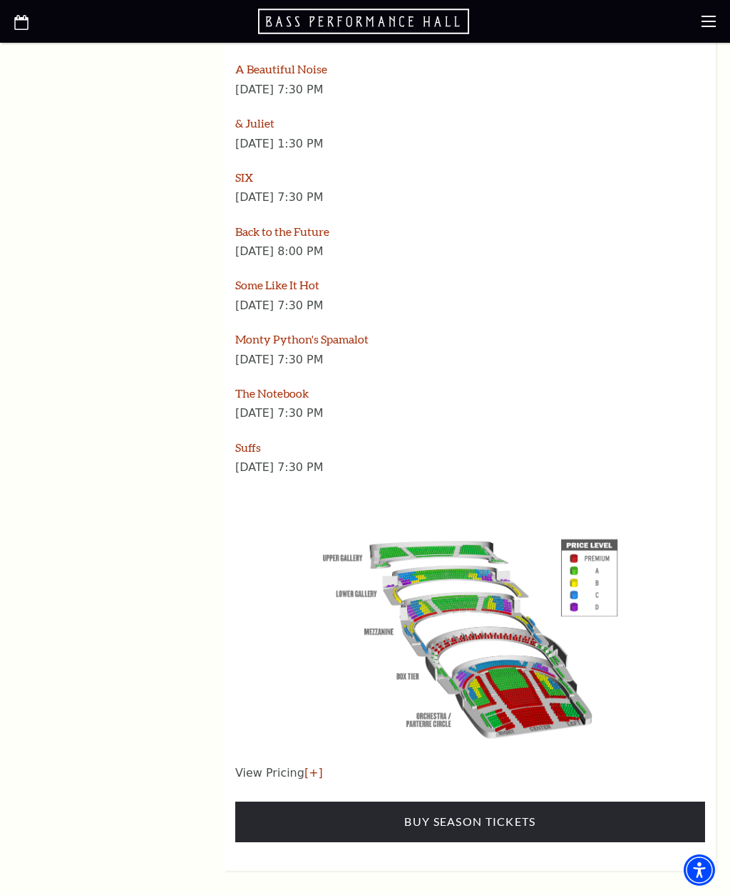
scroll to position [1803, 0]
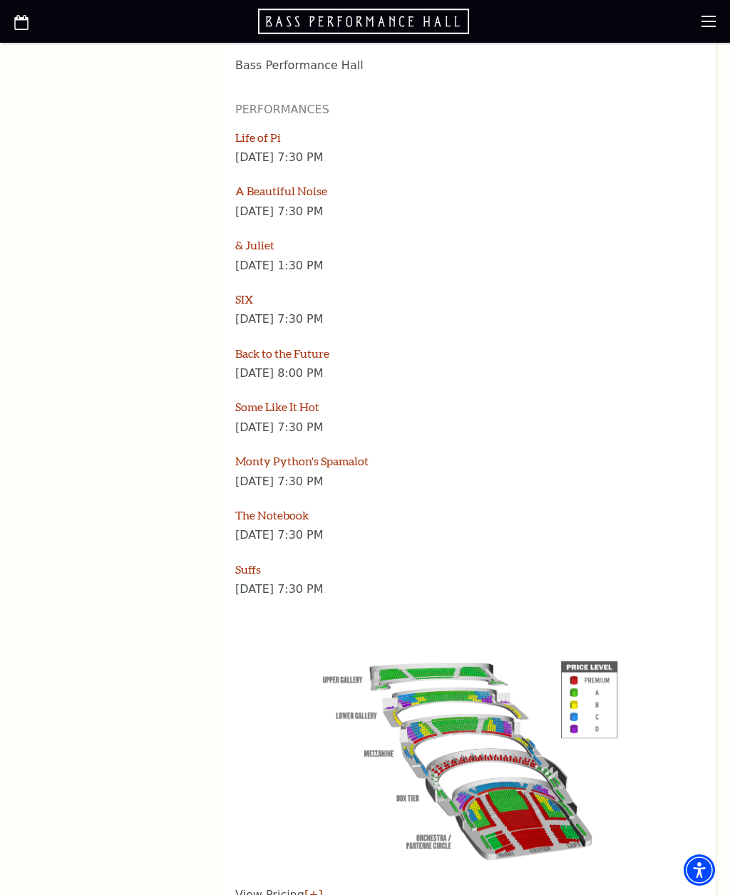
click at [260, 346] on link "Back to the Future" at bounding box center [282, 353] width 94 height 14
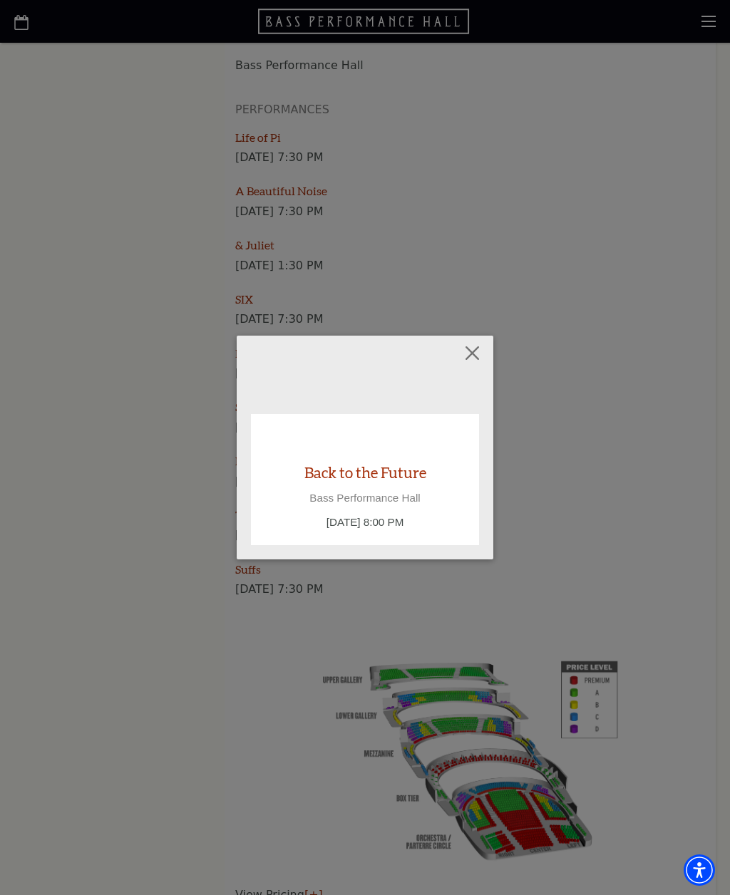
click at [330, 478] on link "Back to the Future" at bounding box center [365, 472] width 122 height 19
click at [483, 351] on button "Close" at bounding box center [472, 353] width 27 height 27
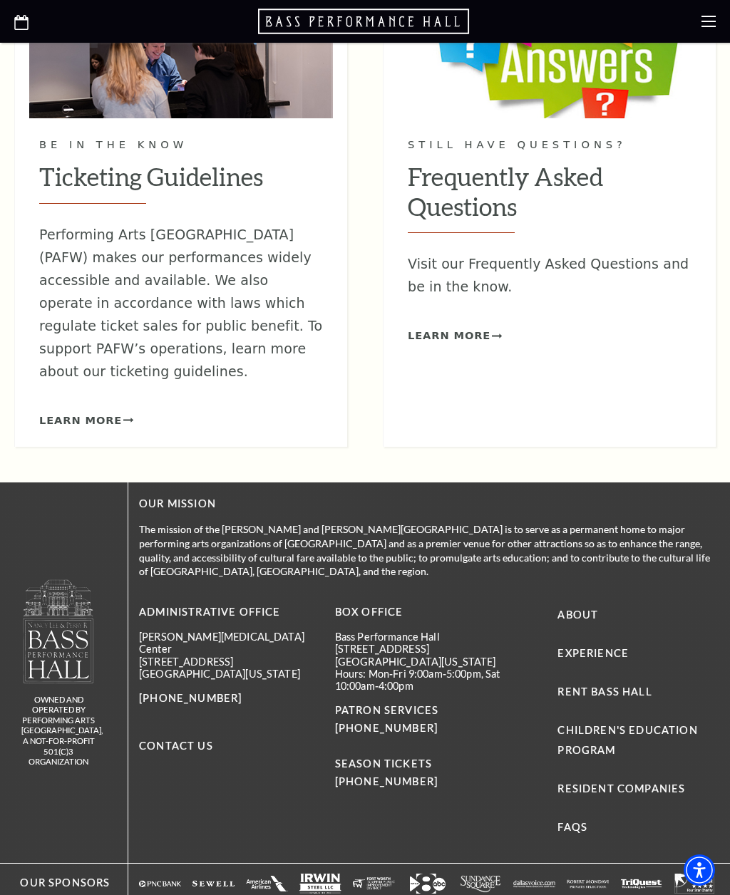
scroll to position [2937, 0]
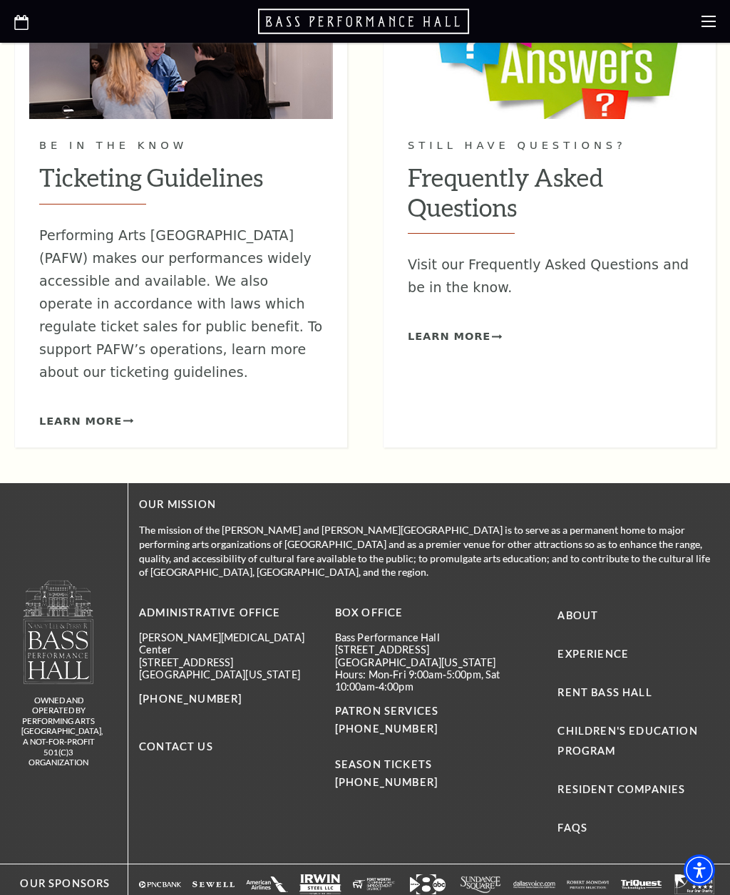
click at [85, 413] on span "Learn More" at bounding box center [80, 422] width 83 height 18
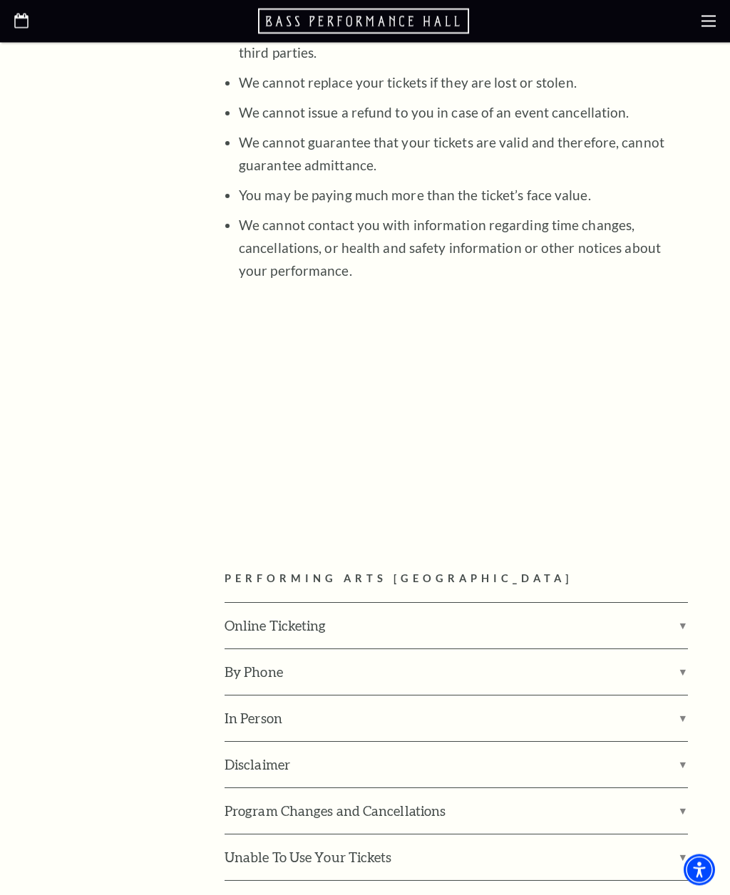
scroll to position [1610, 0]
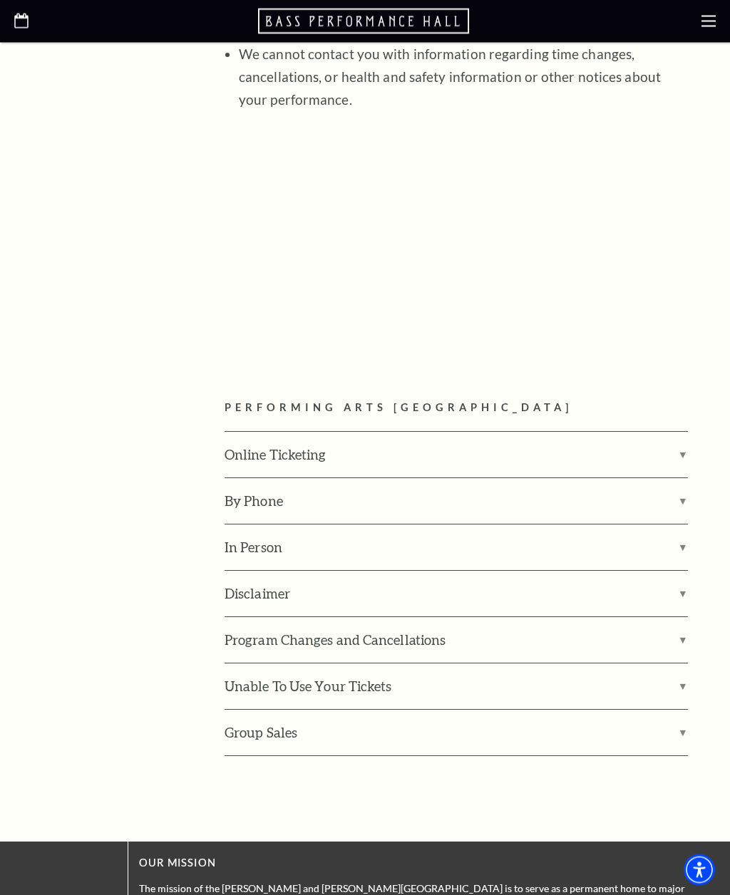
click at [251, 433] on label "Online Ticketing" at bounding box center [456, 456] width 463 height 46
click at [0, 0] on input "Online Ticketing" at bounding box center [0, 0] width 0 height 0
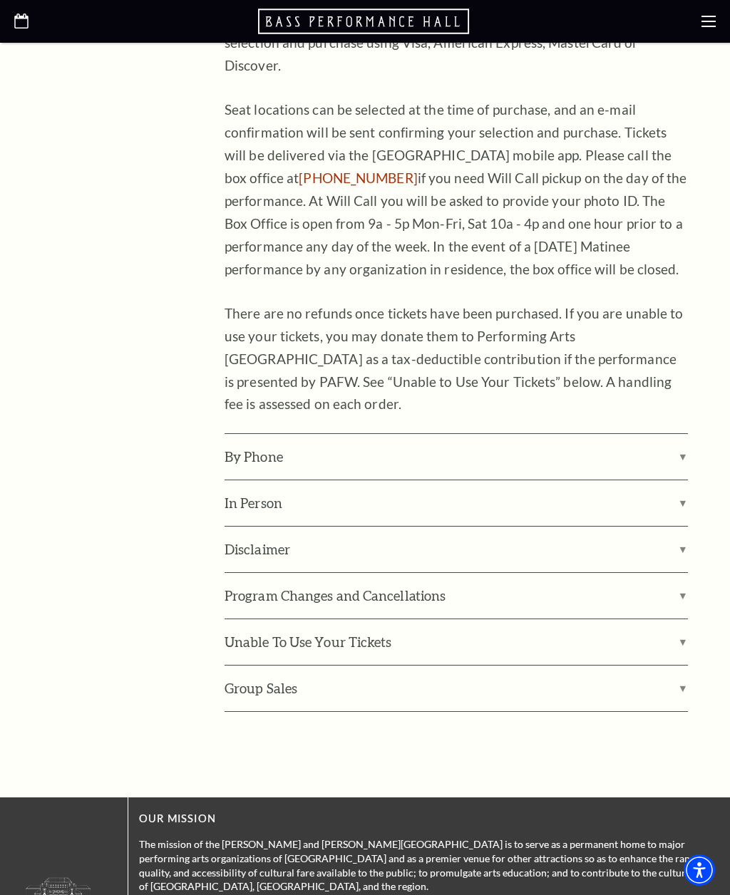
scroll to position [2174, 0]
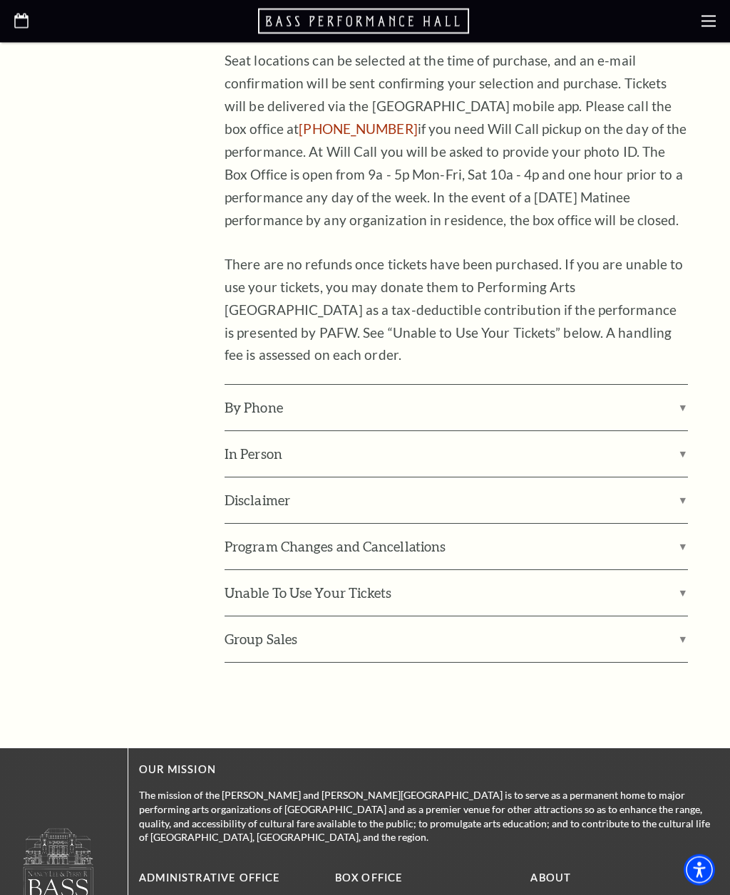
click at [235, 432] on label "In Person" at bounding box center [456, 455] width 463 height 46
click at [0, 0] on input "In Person" at bounding box center [0, 0] width 0 height 0
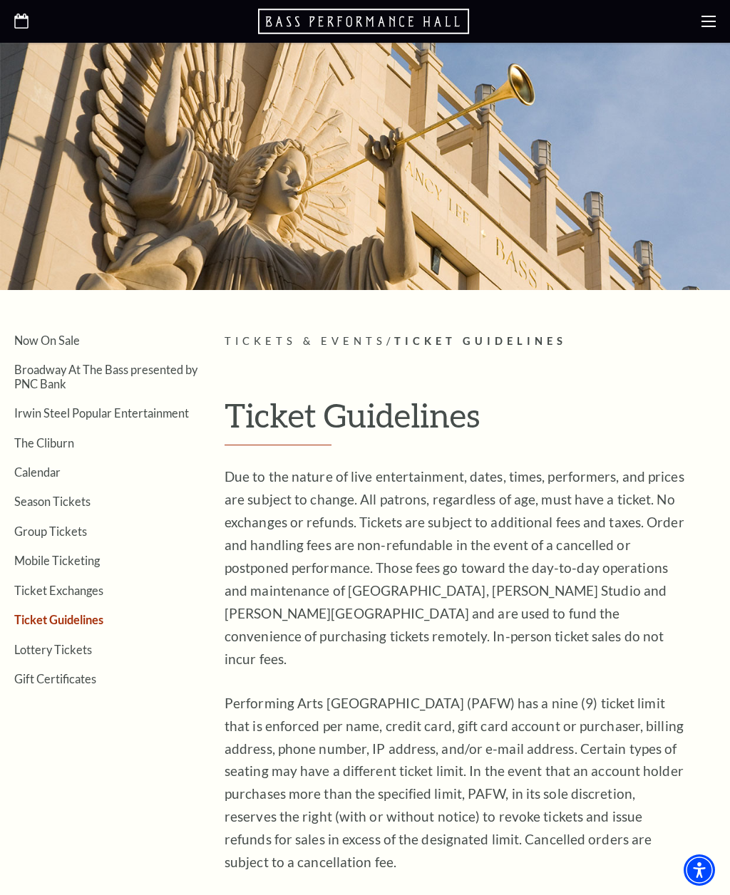
scroll to position [26, 0]
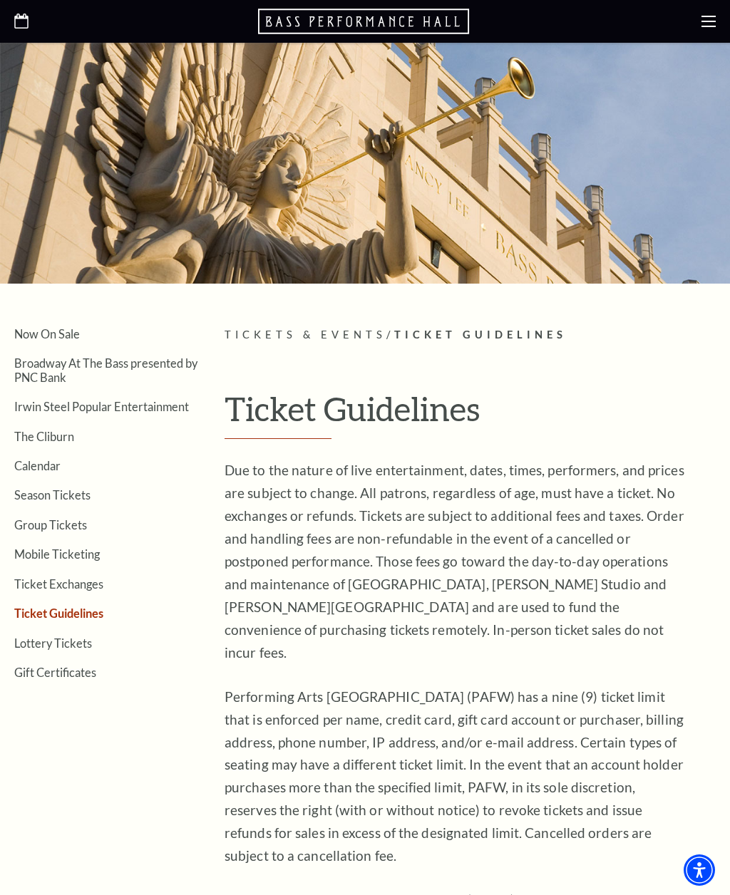
click at [41, 339] on link "Now On Sale" at bounding box center [47, 334] width 66 height 14
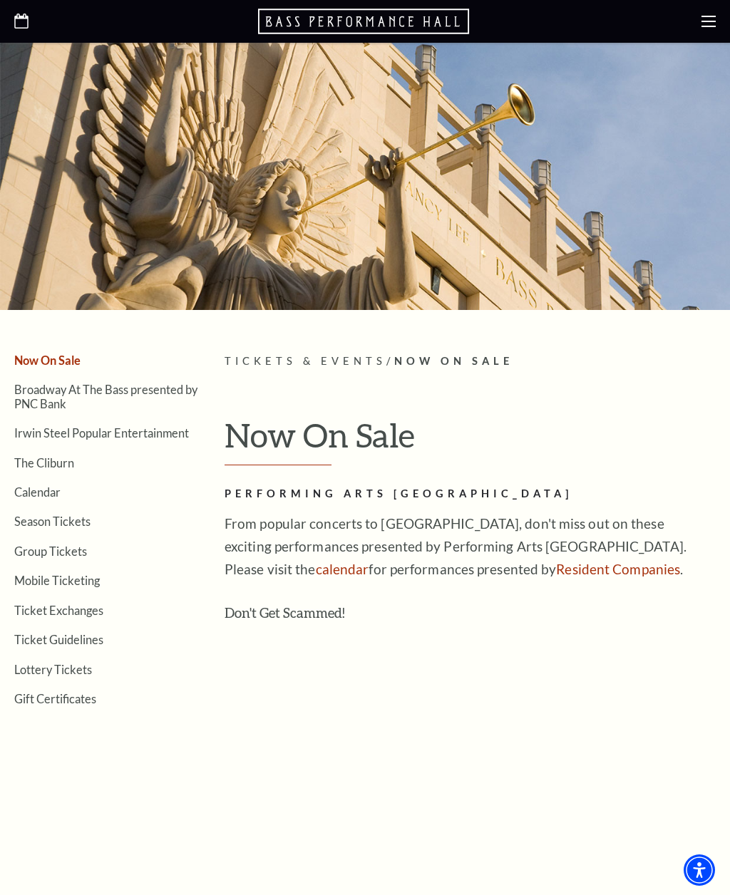
click at [713, 19] on icon at bounding box center [708, 21] width 14 height 14
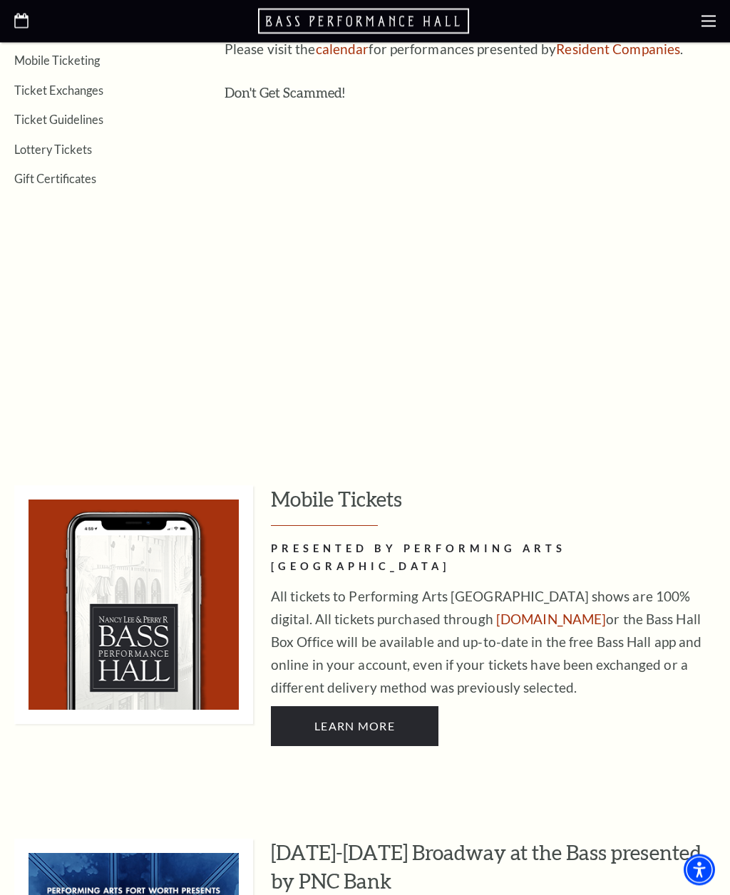
scroll to position [523, 0]
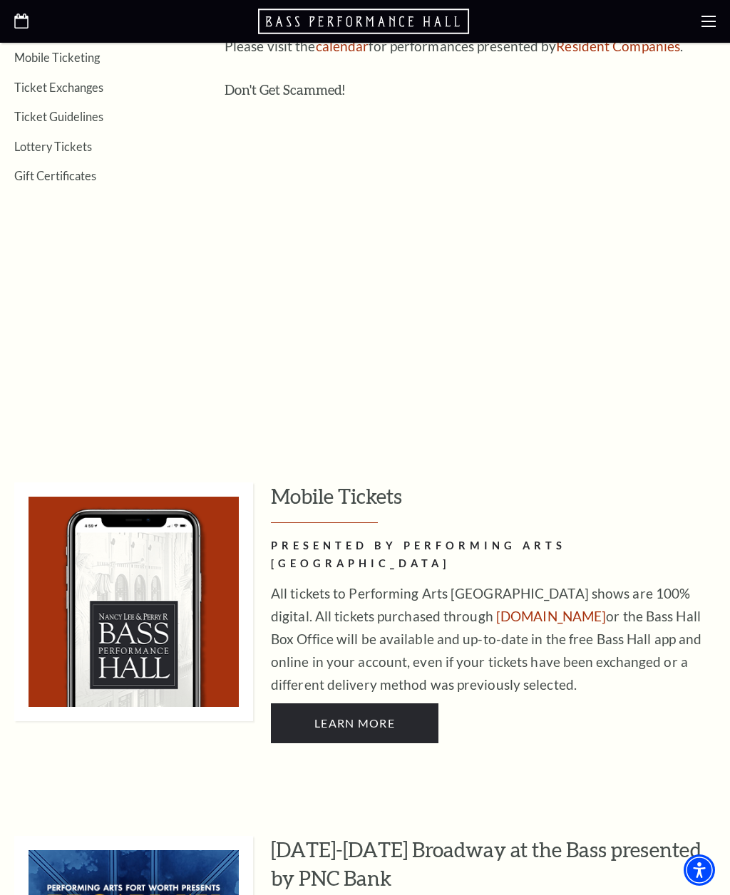
click at [350, 704] on link "Learn More" at bounding box center [355, 724] width 168 height 40
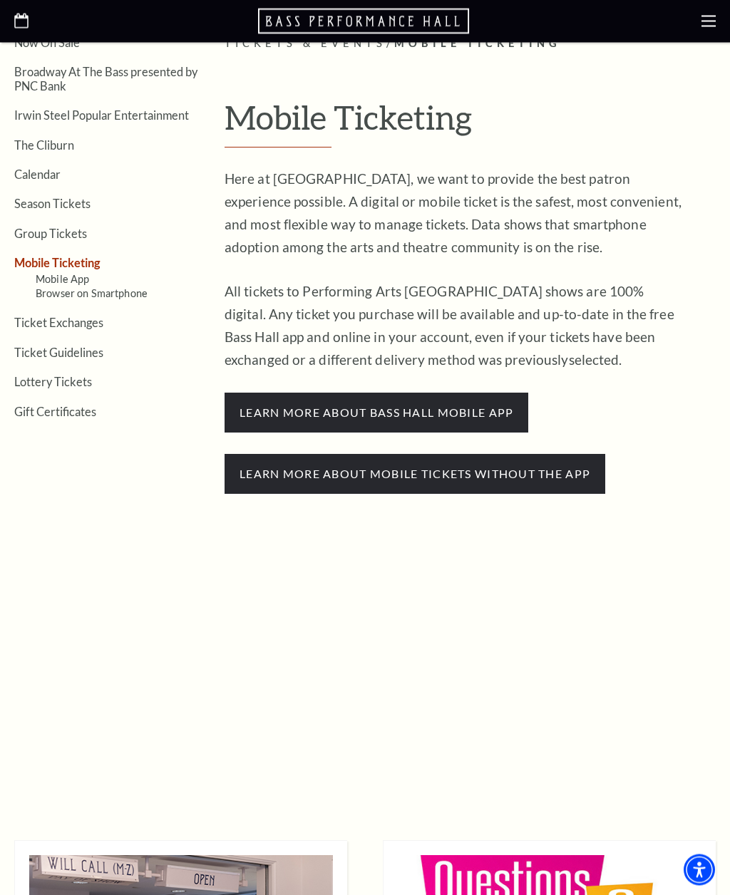
scroll to position [318, 0]
click at [391, 406] on span "learn more about bass hall mobile app" at bounding box center [377, 413] width 304 height 40
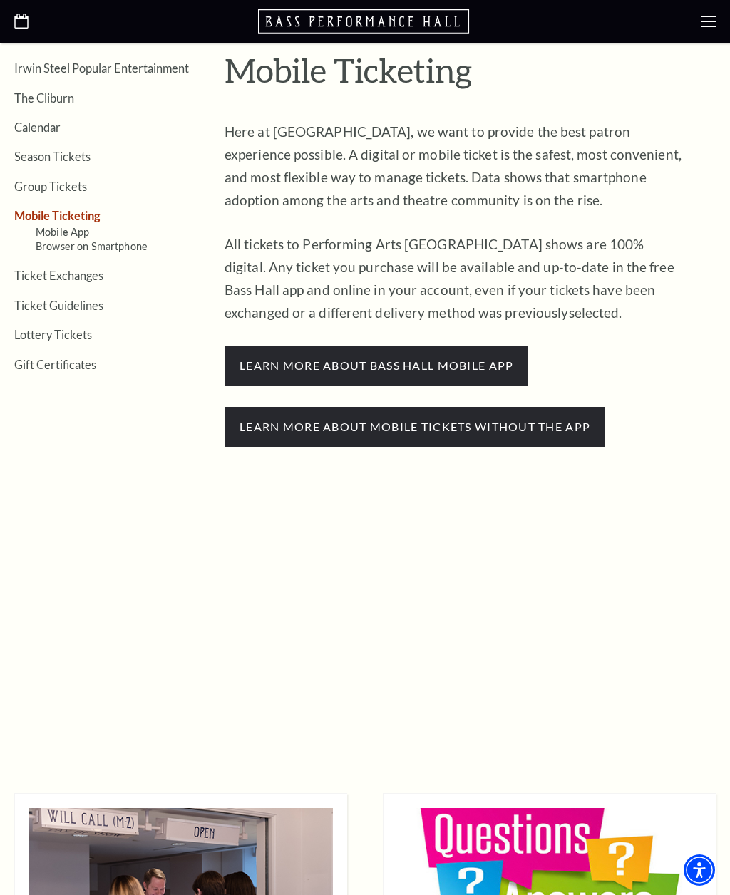
click at [319, 416] on span "Learn more about mobile tickets without the app" at bounding box center [415, 427] width 381 height 40
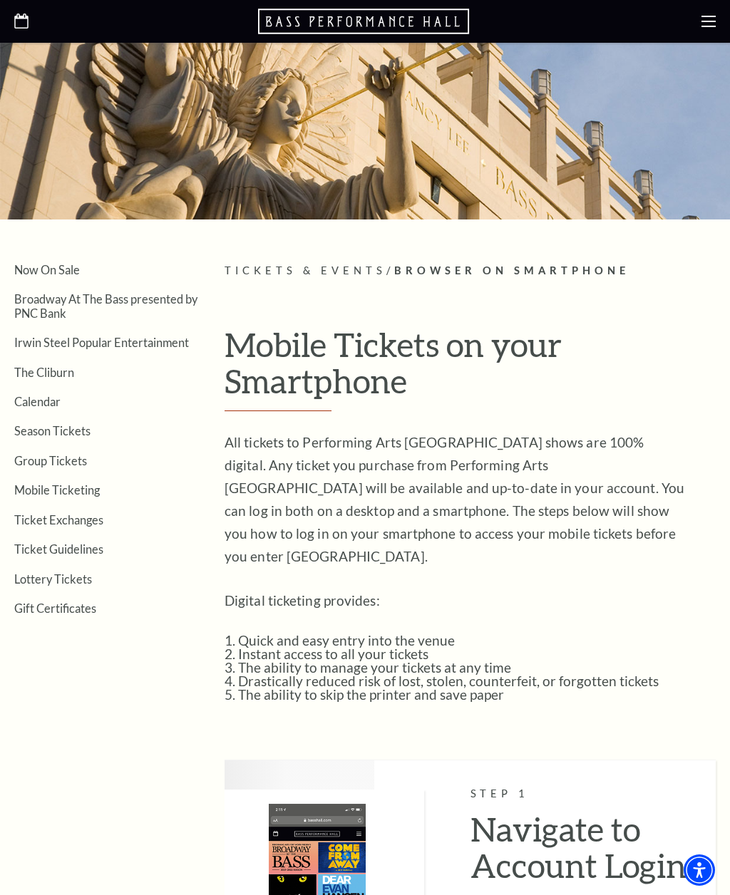
scroll to position [90, 0]
click at [48, 267] on link "Now On Sale" at bounding box center [47, 271] width 66 height 14
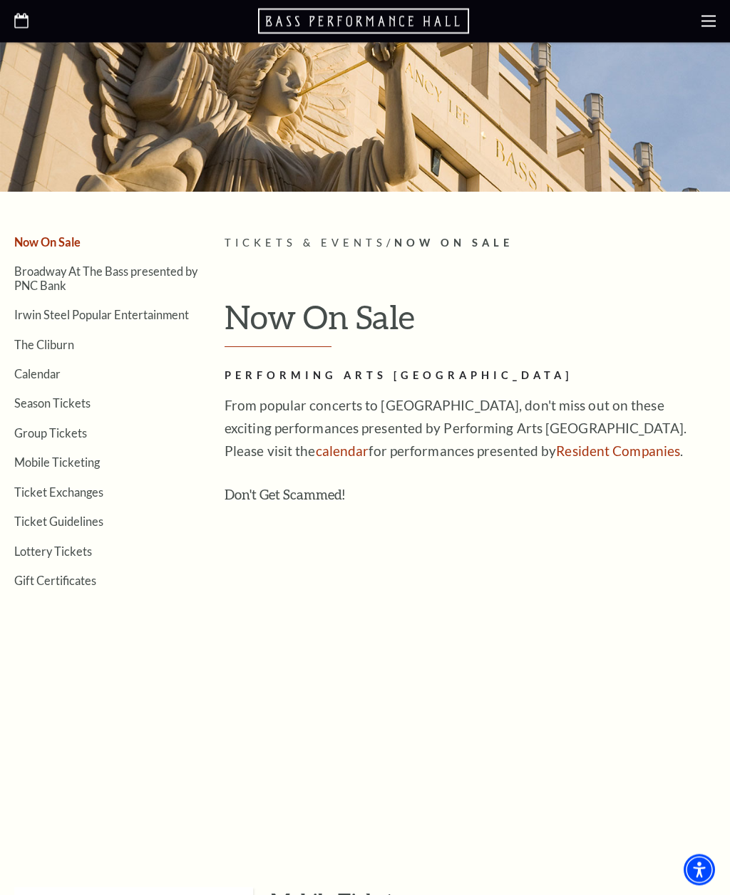
scroll to position [118, 0]
click at [316, 444] on link "calendar" at bounding box center [342, 451] width 53 height 16
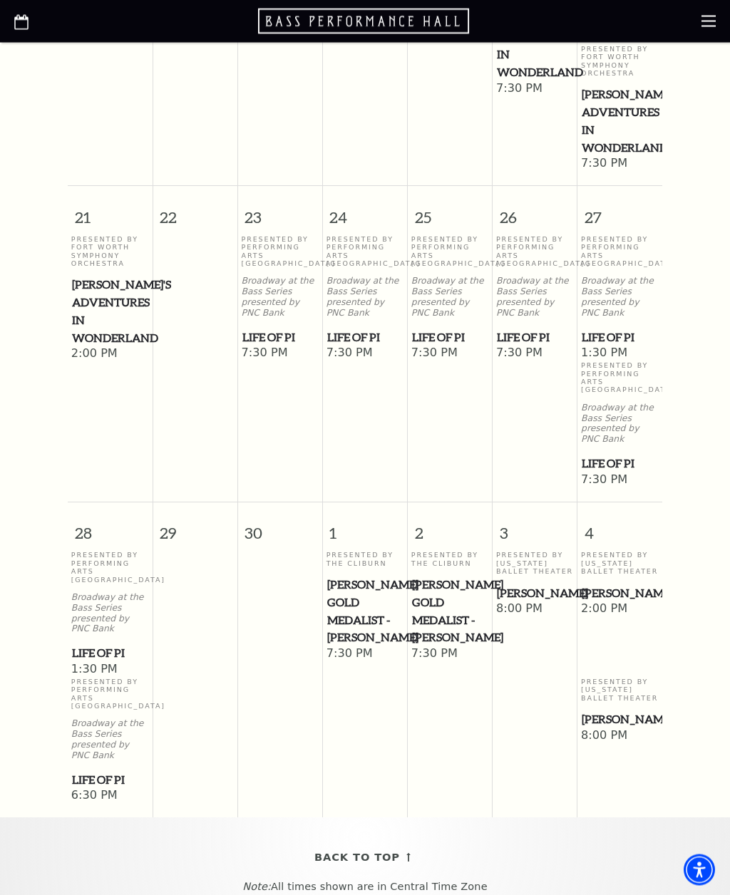
scroll to position [1092, 0]
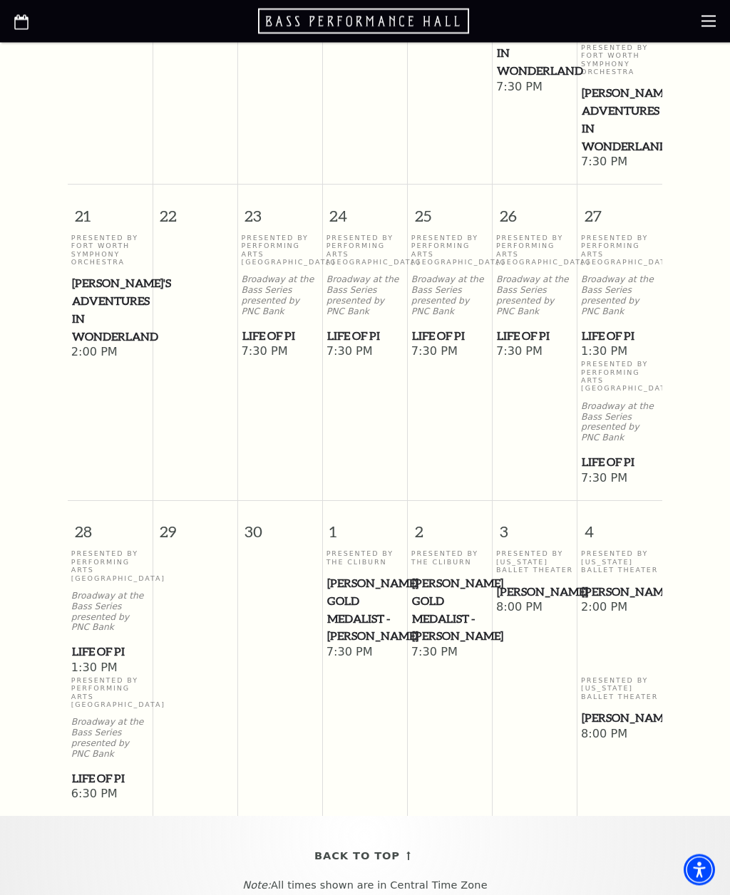
click at [97, 661] on span "1:30 PM" at bounding box center [110, 669] width 78 height 16
click at [97, 644] on span "Life of Pi" at bounding box center [110, 653] width 76 height 18
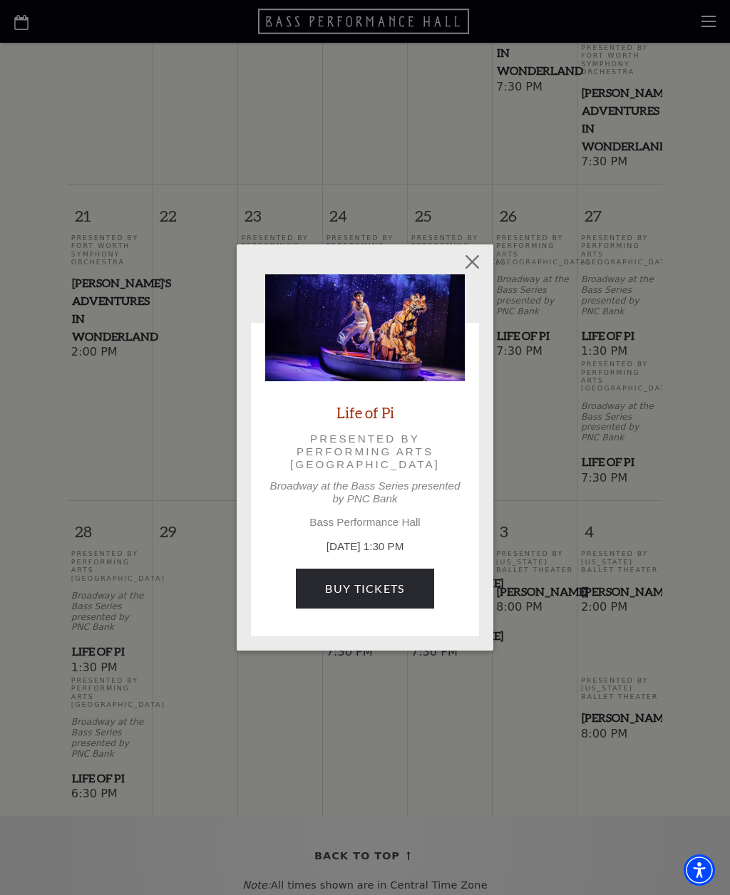
click at [351, 579] on link "Buy Tickets" at bounding box center [365, 589] width 138 height 40
click at [364, 588] on link "Buy Tickets" at bounding box center [365, 589] width 138 height 40
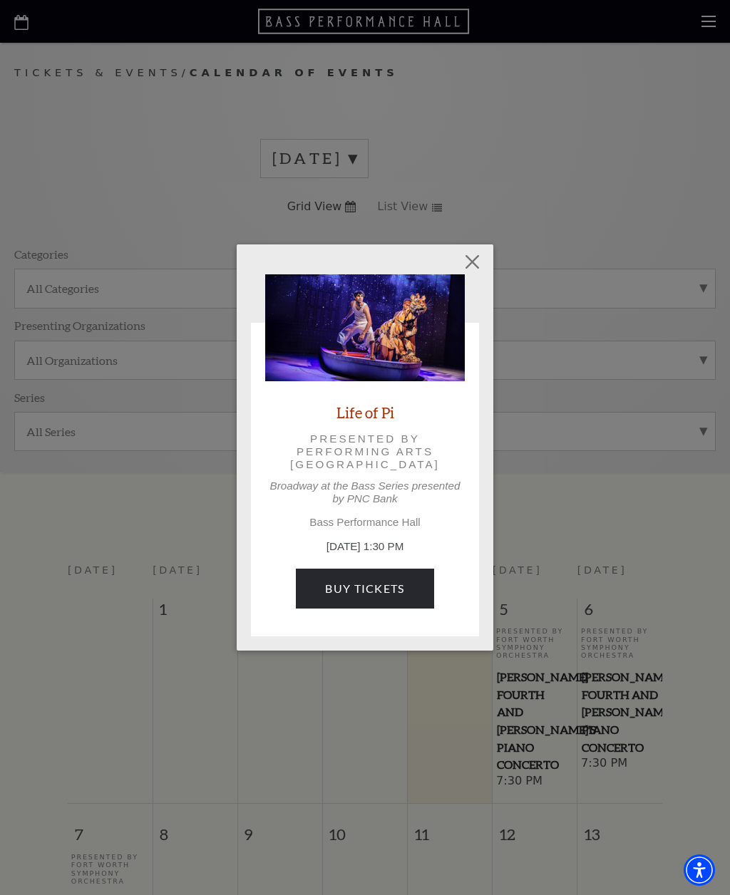
scroll to position [1140, 0]
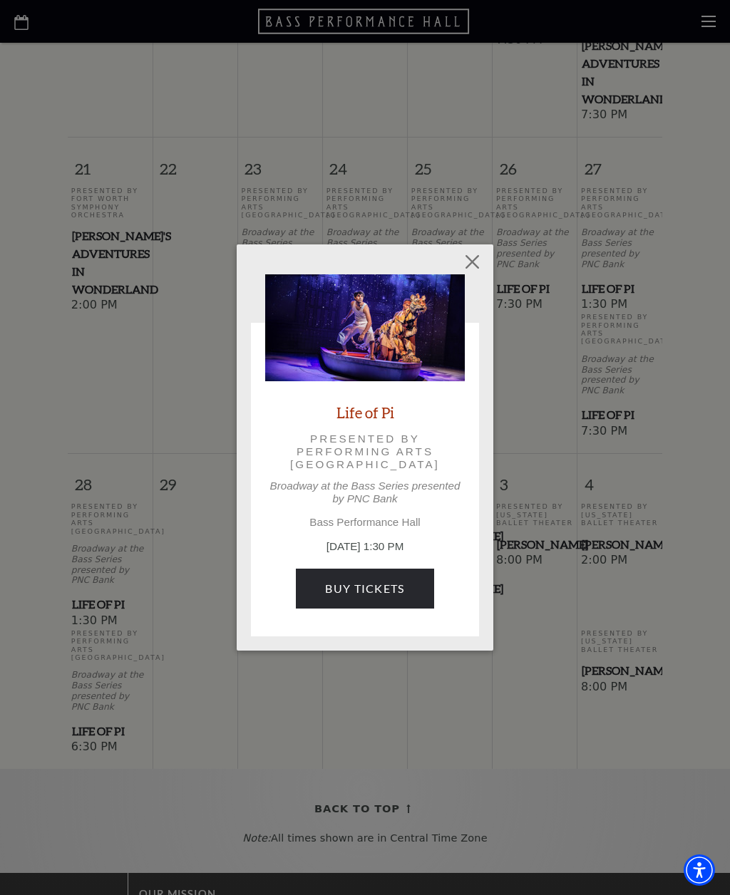
click at [479, 267] on button "Close" at bounding box center [472, 261] width 27 height 27
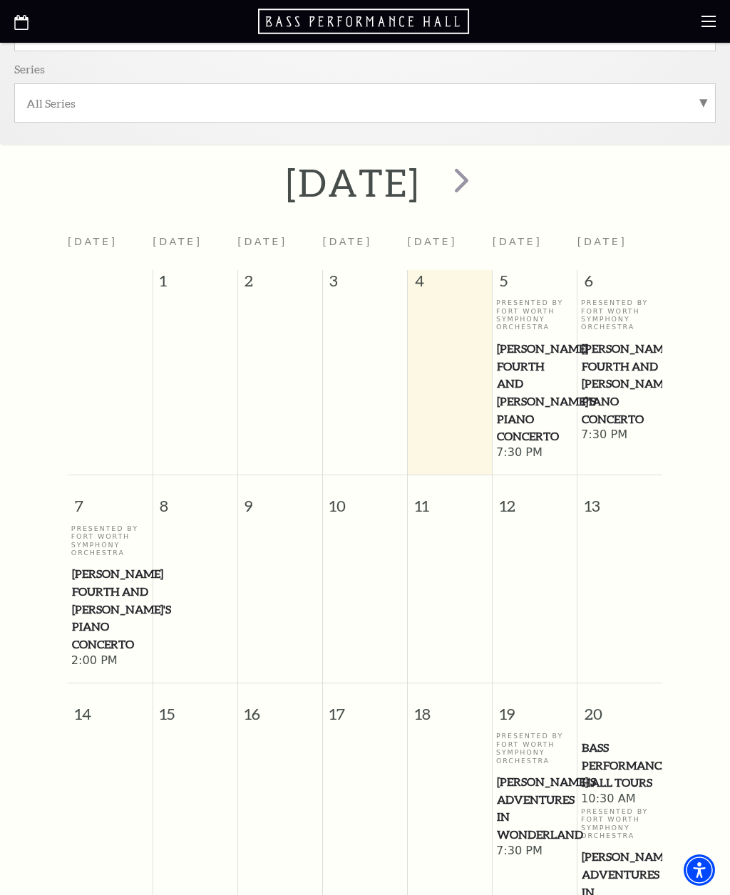
scroll to position [329, 0]
click at [482, 177] on span "next" at bounding box center [461, 179] width 41 height 41
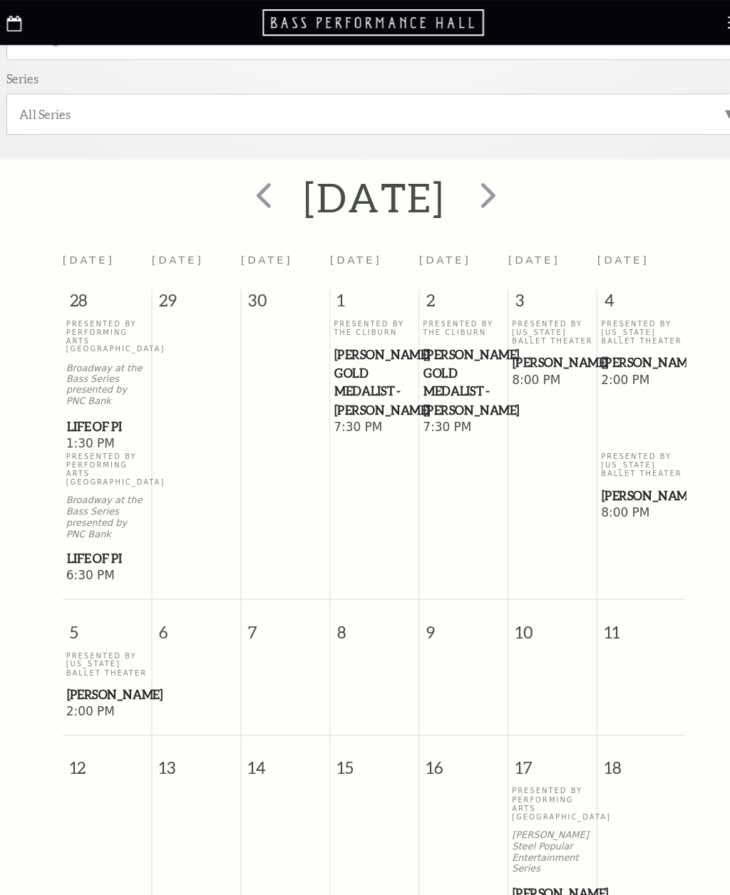
scroll to position [322, 0]
click at [239, 190] on span "prev" at bounding box center [259, 186] width 41 height 41
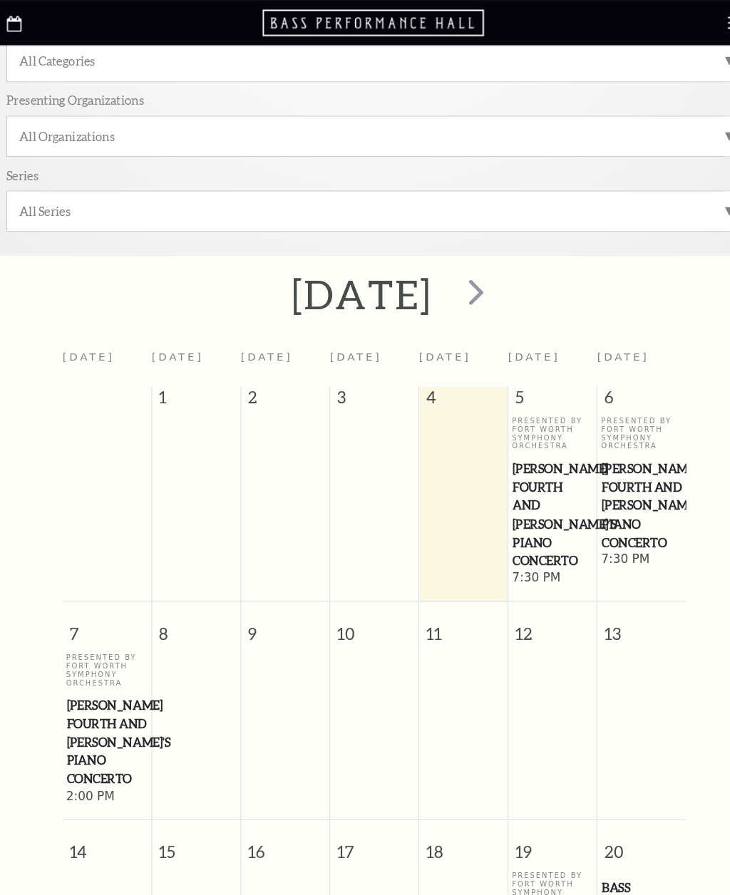
scroll to position [235, 0]
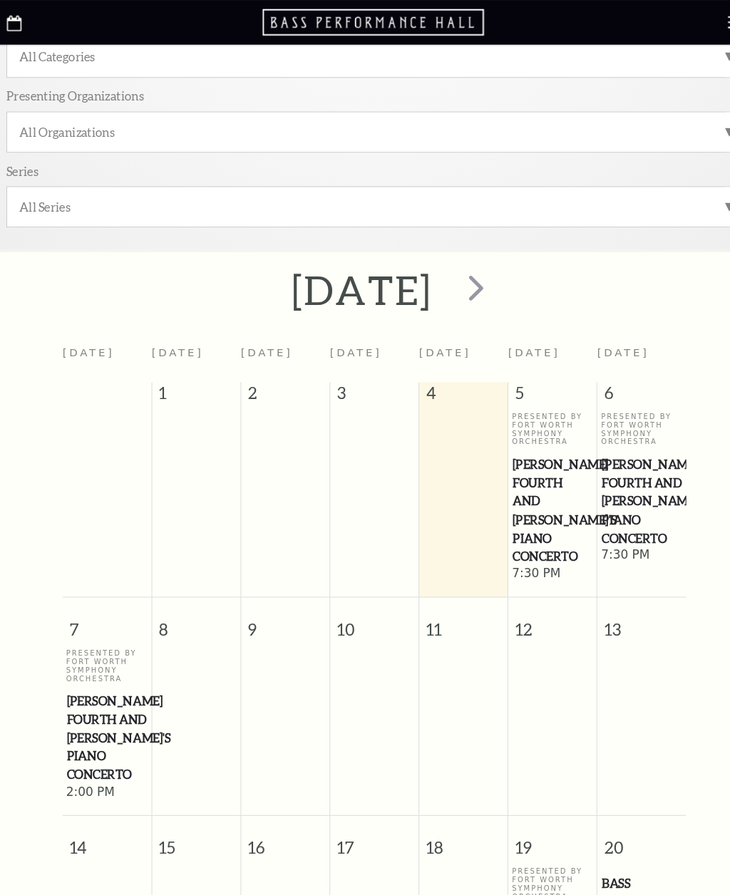
click at [482, 263] on span "next" at bounding box center [461, 274] width 41 height 41
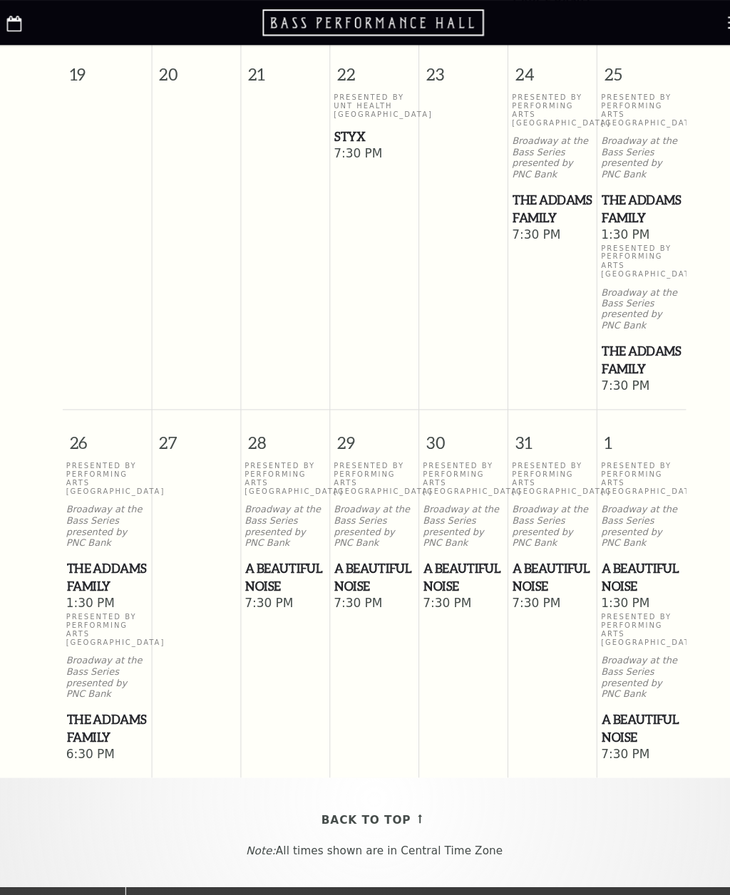
scroll to position [1194, 0]
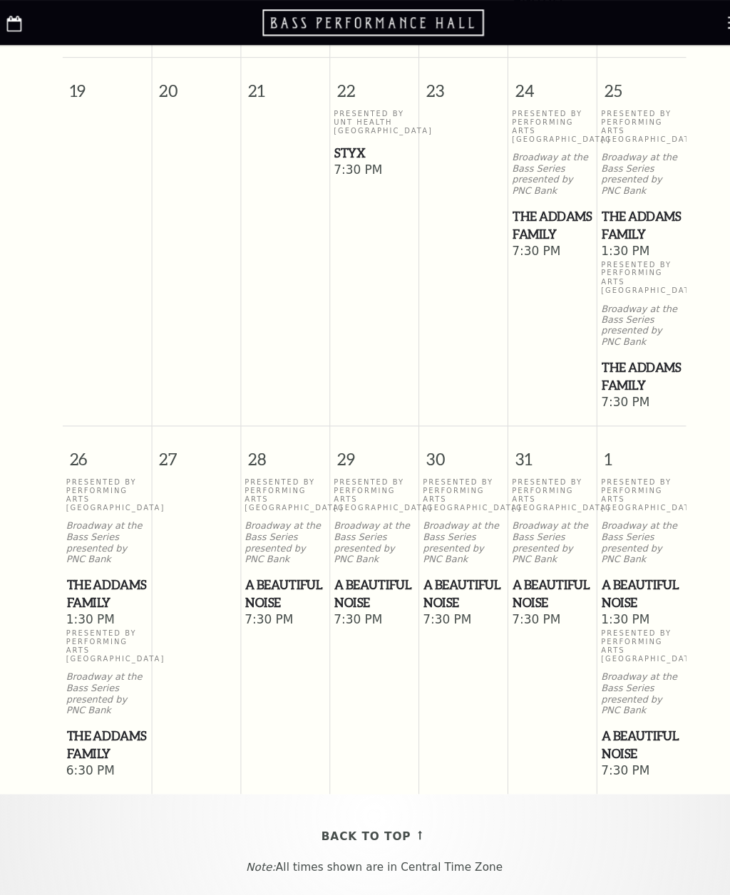
click at [522, 232] on span "The Addams Family" at bounding box center [535, 214] width 76 height 35
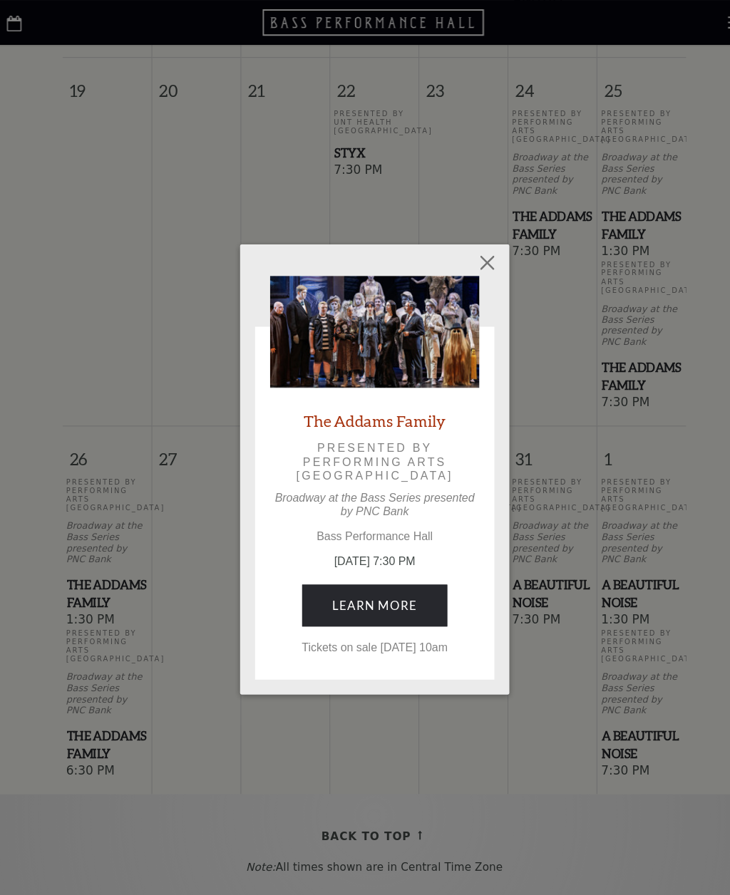
click at [354, 566] on link "Learn More" at bounding box center [365, 577] width 139 height 40
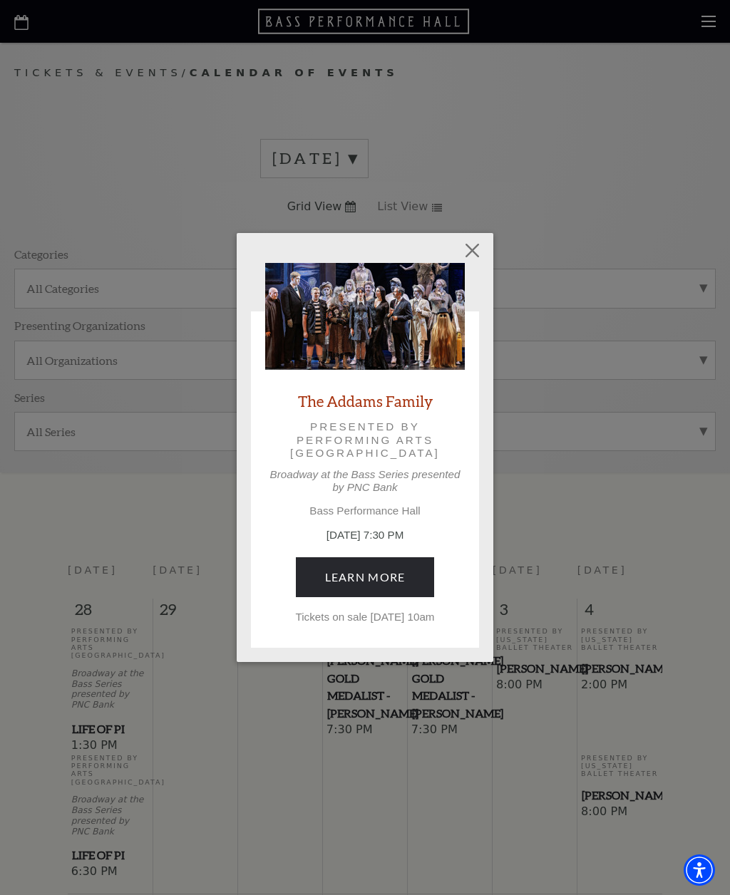
scroll to position [1200, 0]
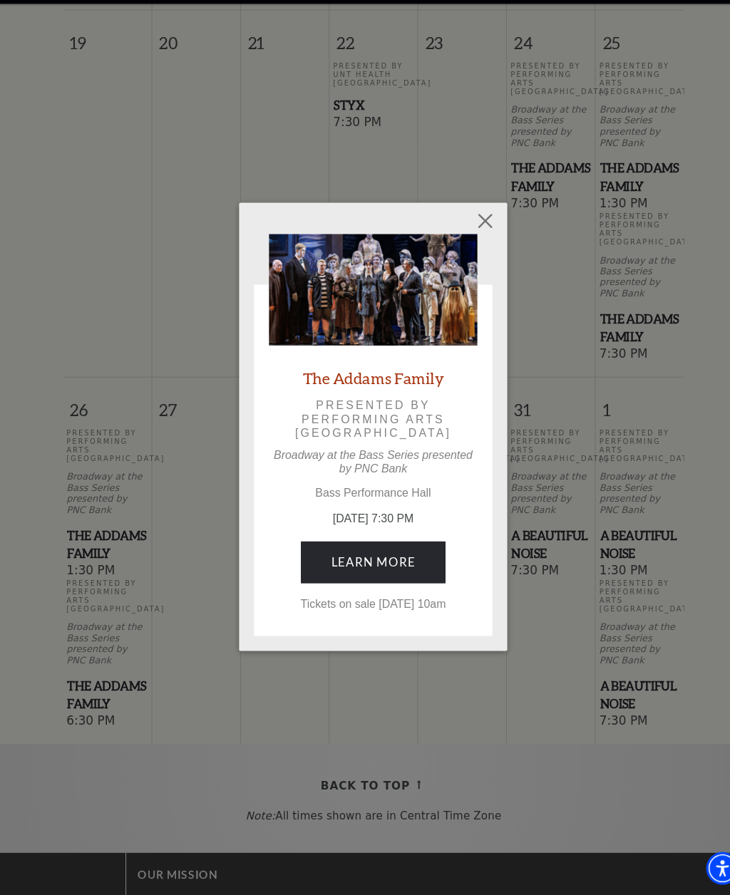
click at [469, 237] on button "Close" at bounding box center [472, 250] width 27 height 27
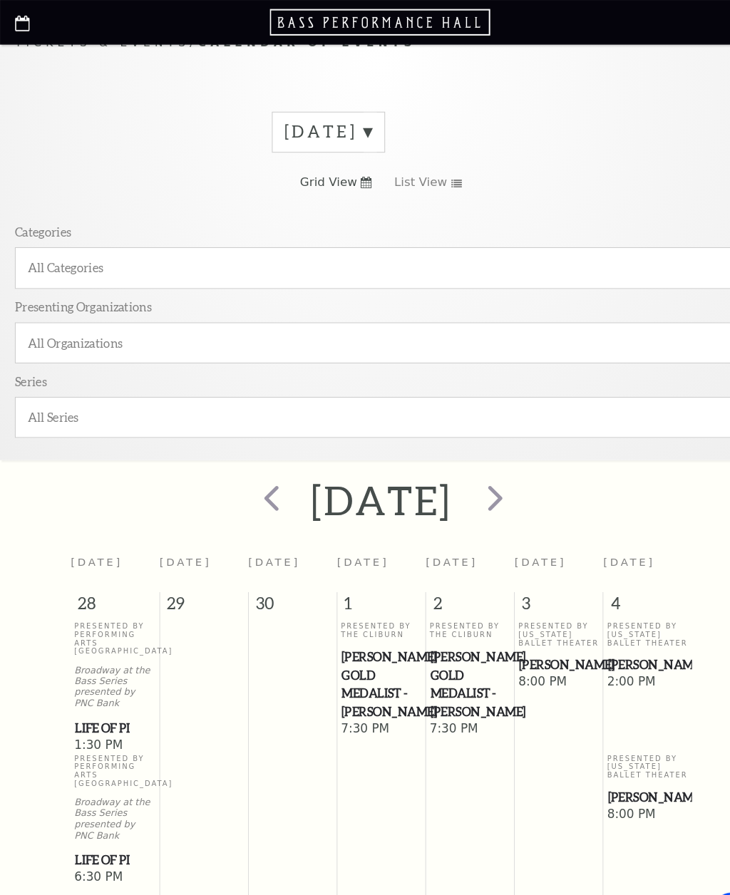
scroll to position [0, 0]
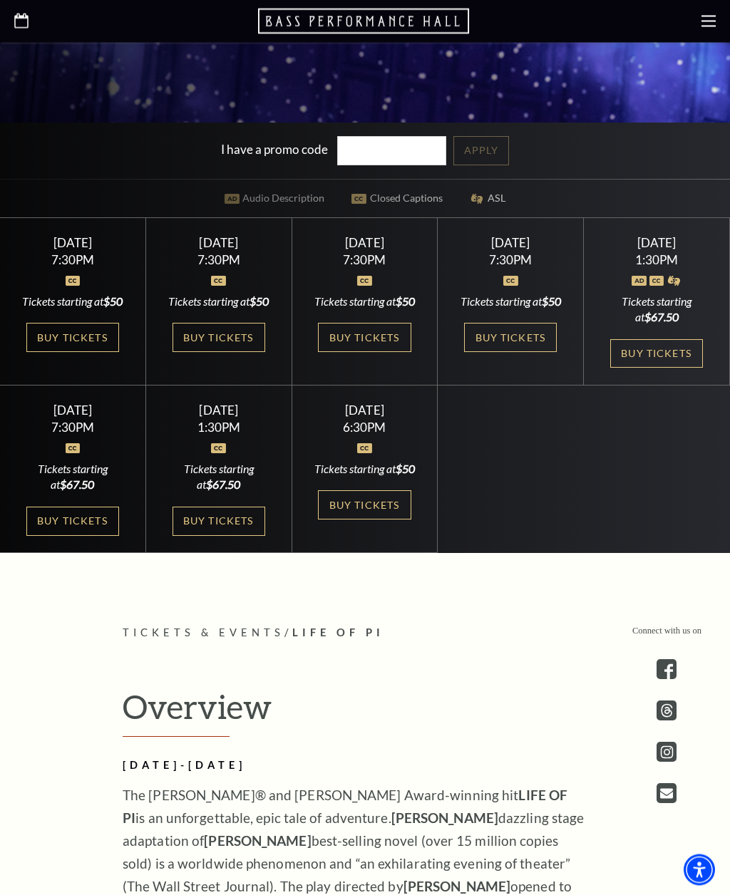
scroll to position [634, 0]
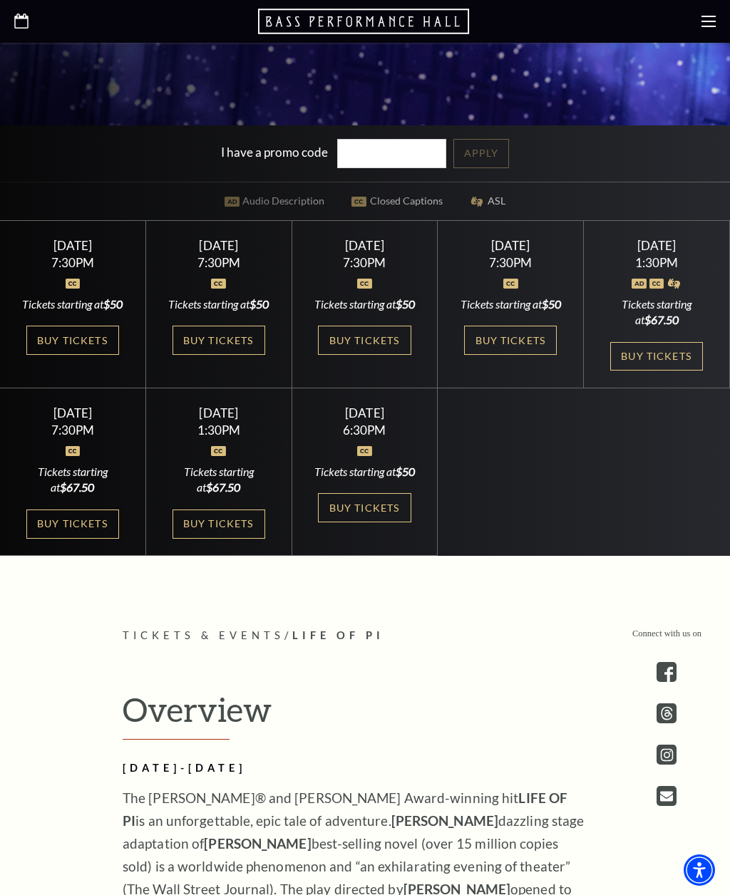
click at [215, 539] on link "Buy Tickets" at bounding box center [218, 524] width 93 height 29
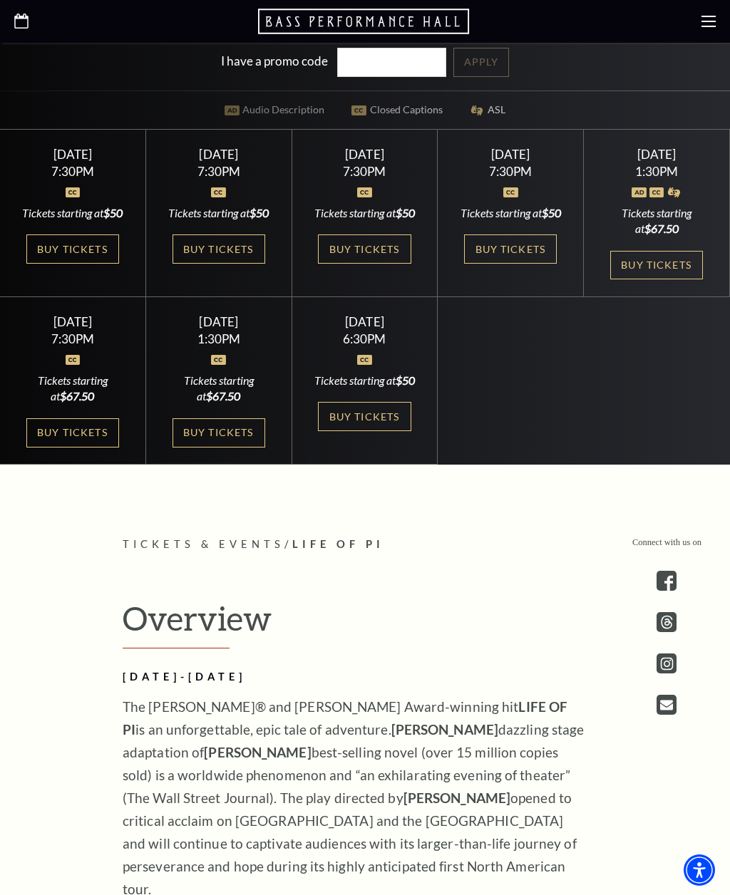
scroll to position [702, 0]
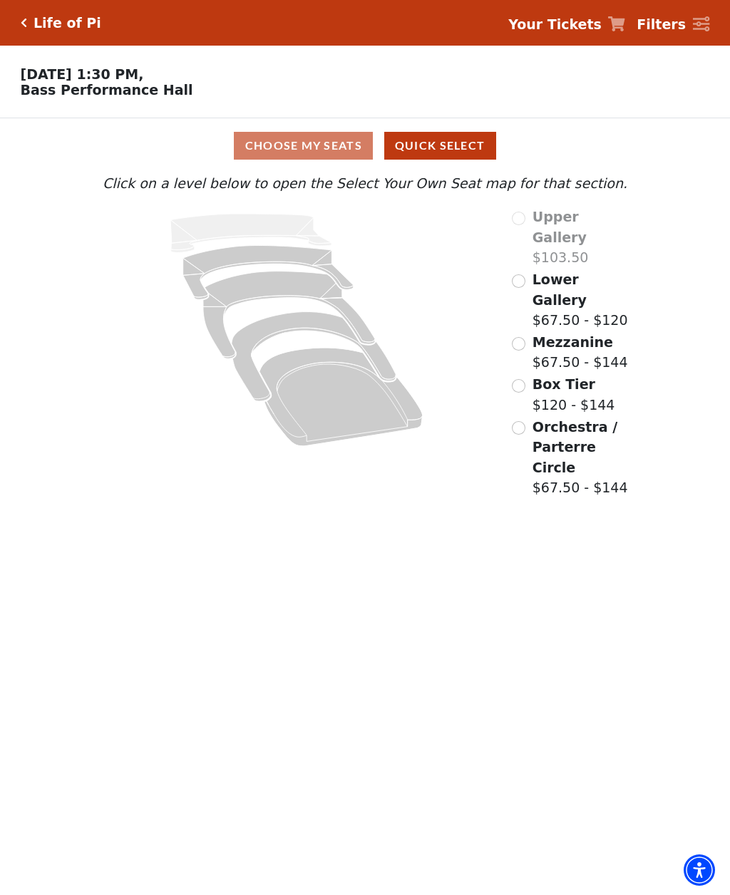
click at [522, 337] on input "Mezzanine$67.50 - $144\a" at bounding box center [519, 344] width 14 height 14
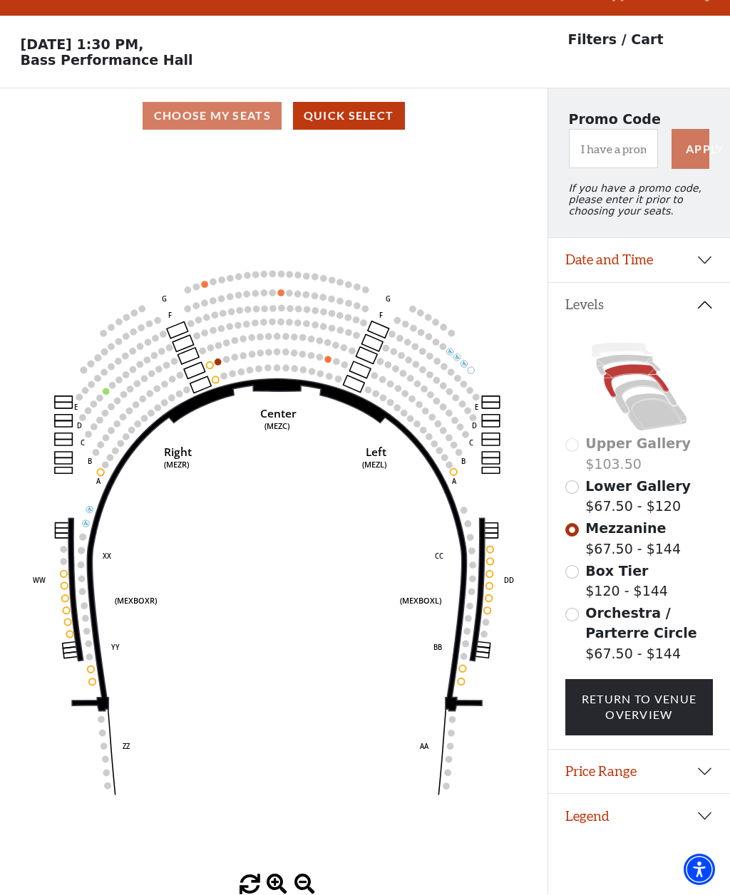
scroll to position [66, 0]
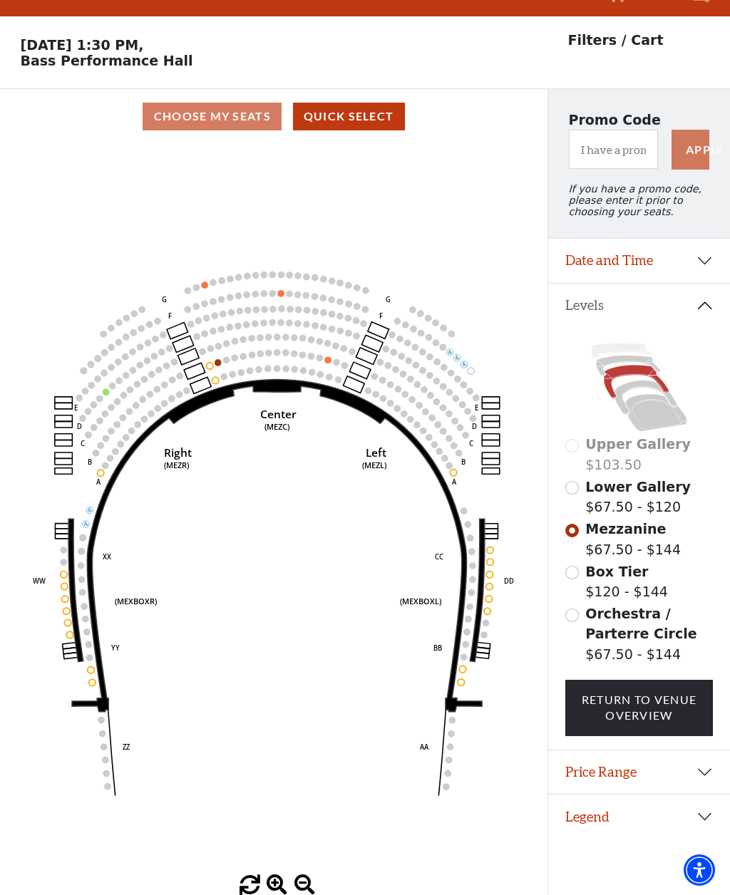
click at [206, 103] on div "Choose My Seats Quick Select" at bounding box center [273, 117] width 547 height 28
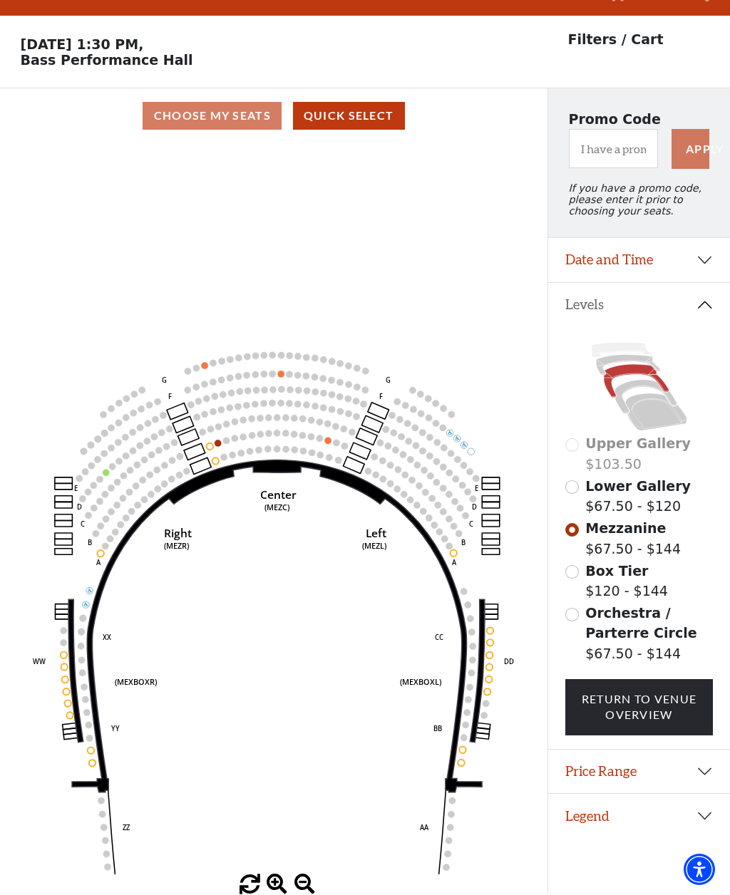
scroll to position [46, 0]
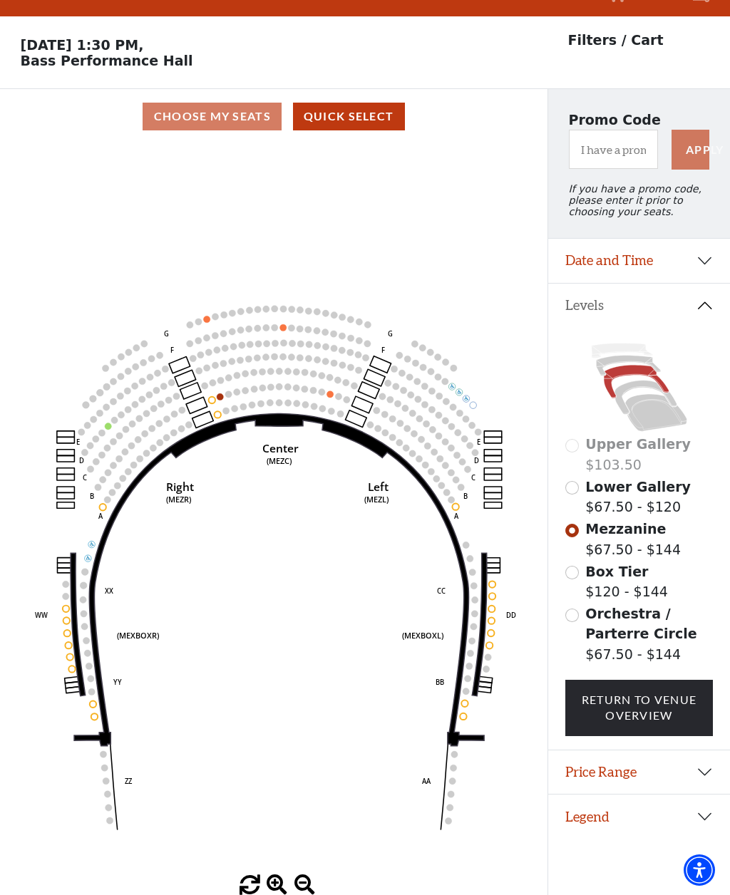
click at [215, 411] on circle at bounding box center [218, 414] width 6 height 6
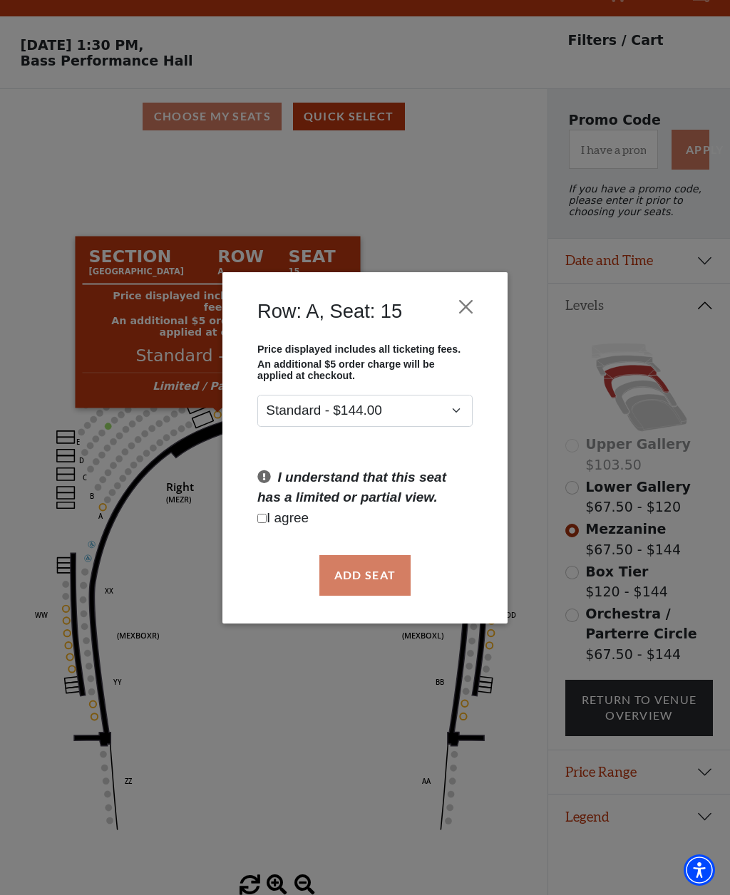
click at [303, 307] on h4 "Row: A, Seat: 15" at bounding box center [329, 312] width 145 height 24
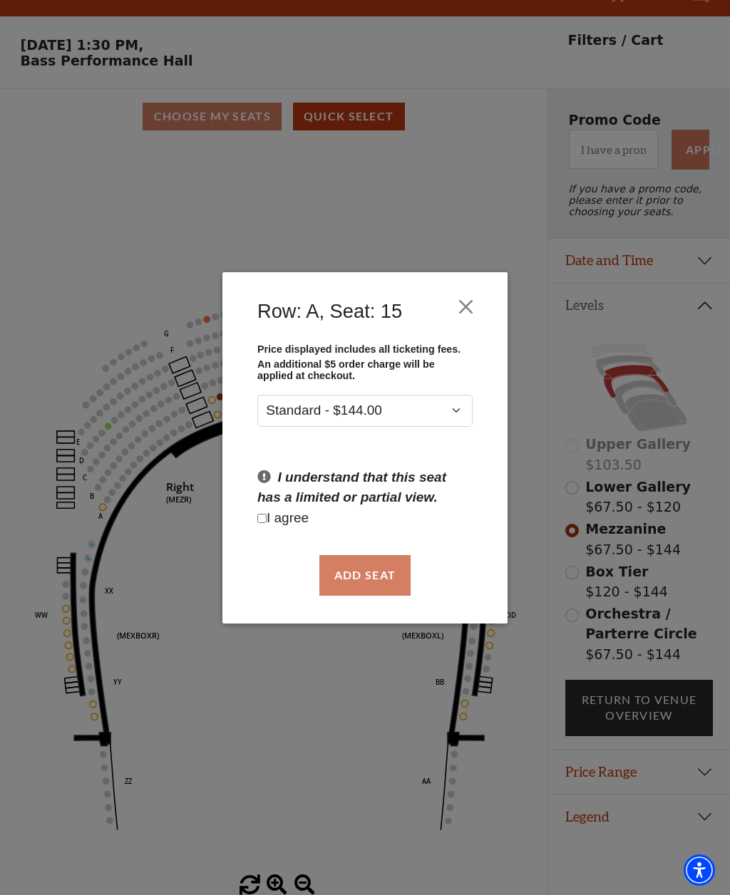
click at [465, 299] on button "Close" at bounding box center [466, 306] width 27 height 27
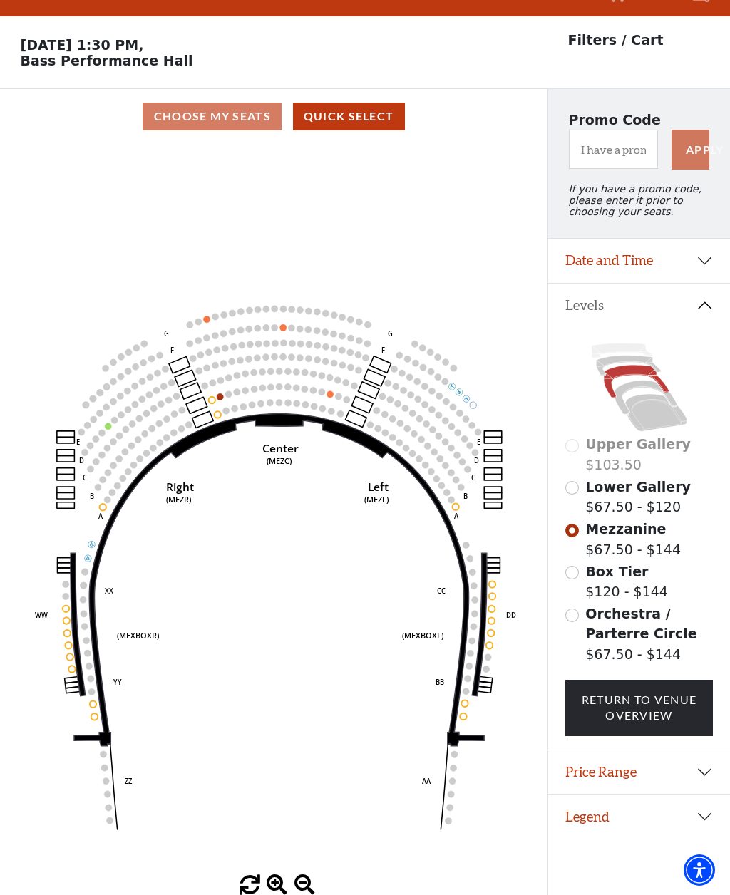
click at [262, 384] on circle at bounding box center [262, 387] width 6 height 6
click at [247, 370] on circle at bounding box center [245, 373] width 6 height 6
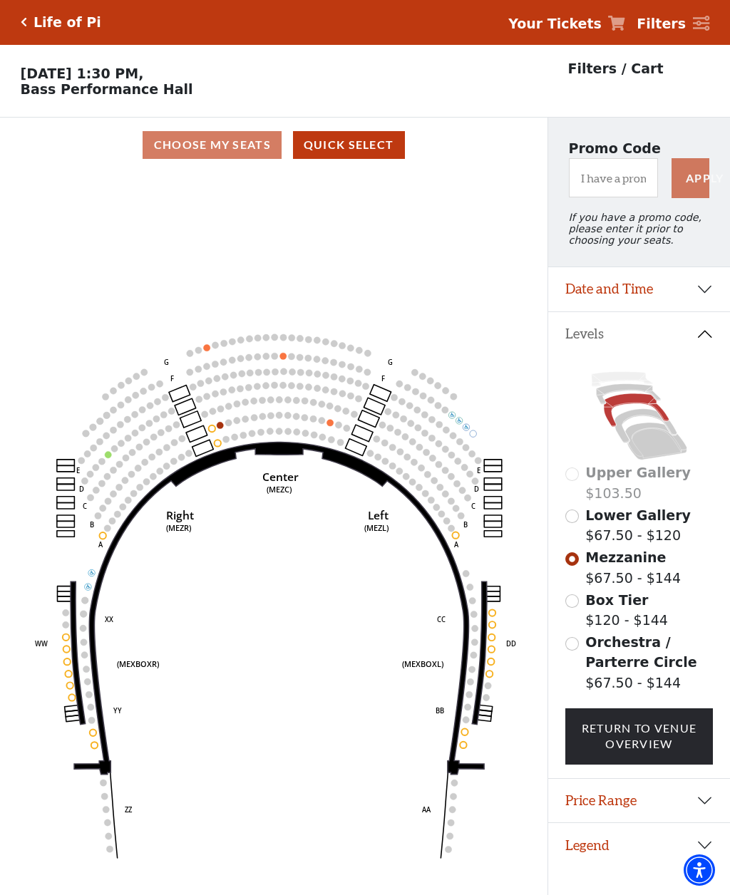
scroll to position [0, 0]
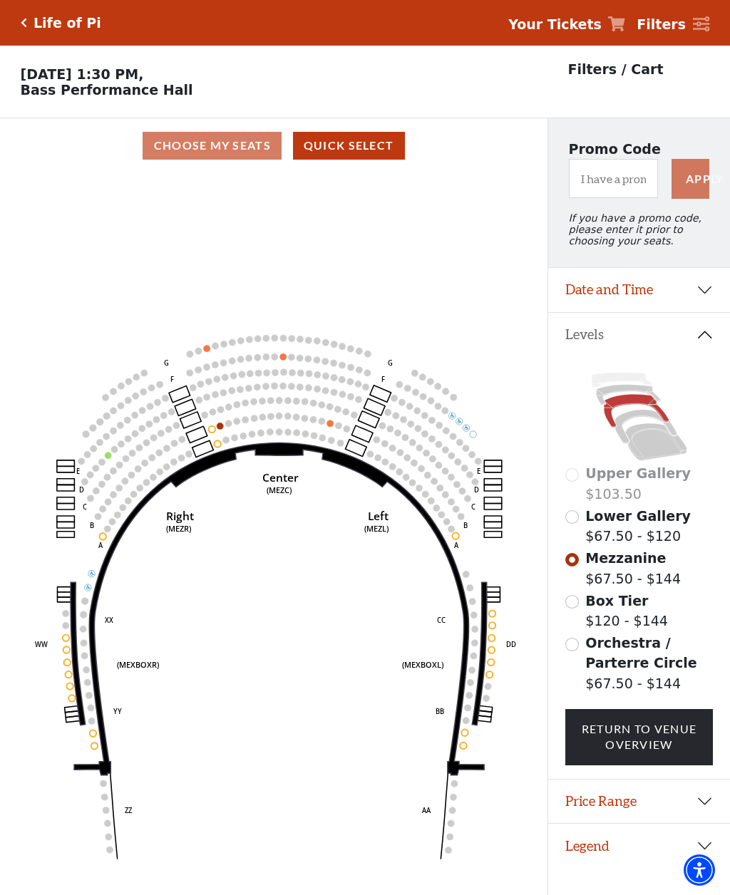
click at [257, 421] on circle at bounding box center [254, 418] width 6 height 6
click at [315, 423] on circle at bounding box center [313, 419] width 6 height 6
click at [324, 423] on circle at bounding box center [322, 421] width 6 height 6
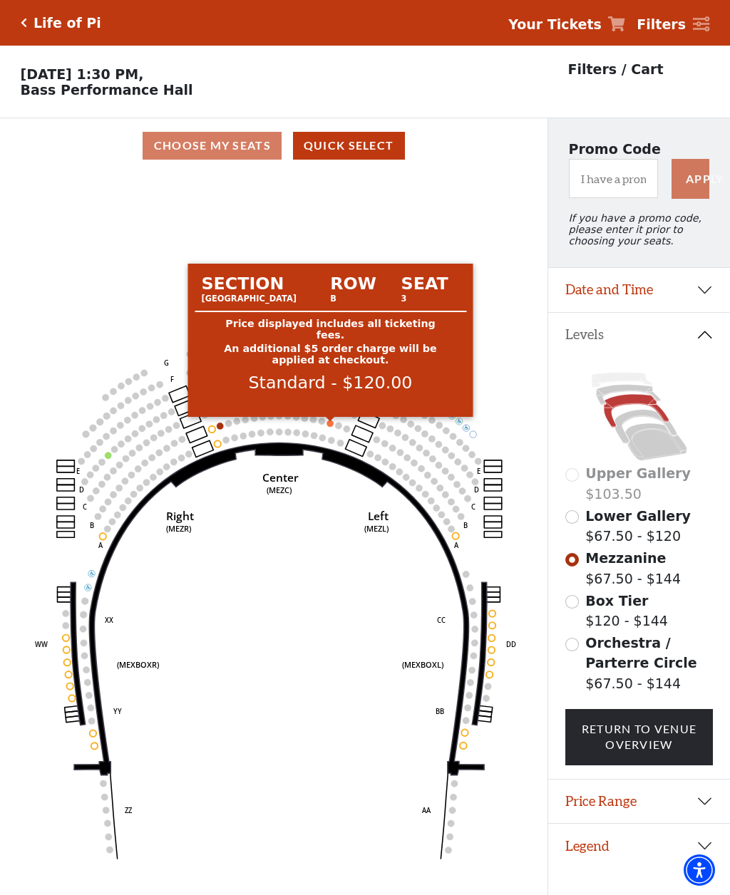
click at [327, 426] on circle at bounding box center [330, 423] width 6 height 6
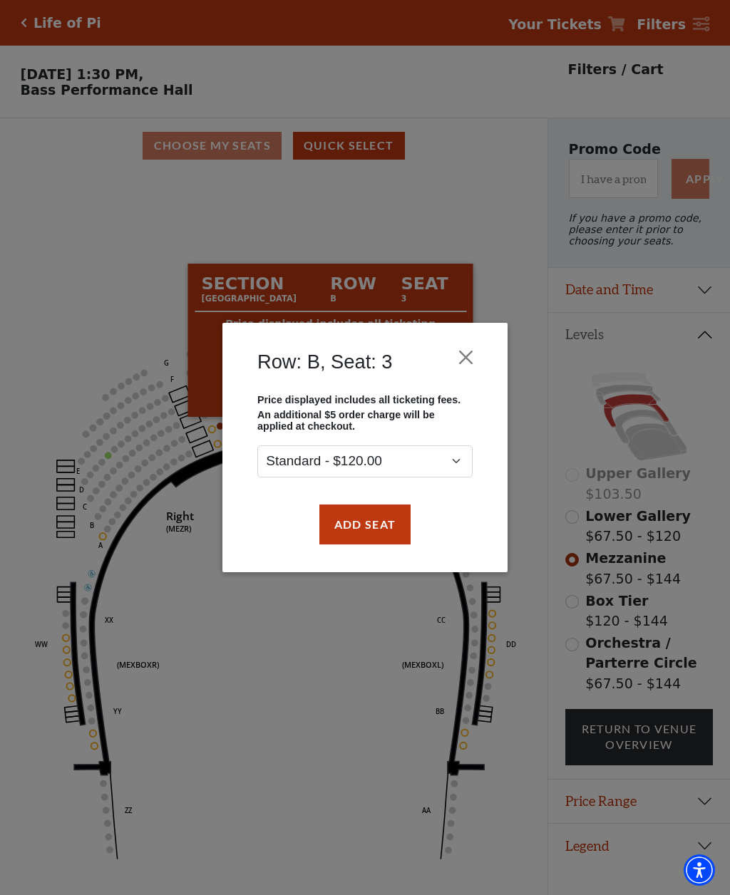
click at [464, 352] on button "Close" at bounding box center [466, 357] width 27 height 27
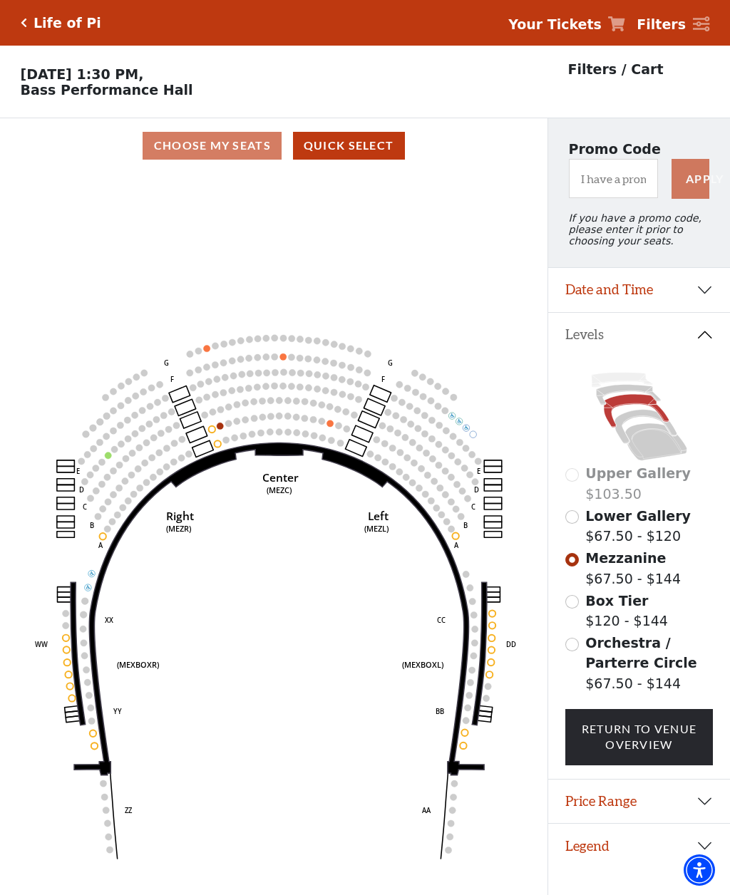
click at [343, 146] on button "Quick Select" at bounding box center [349, 146] width 112 height 28
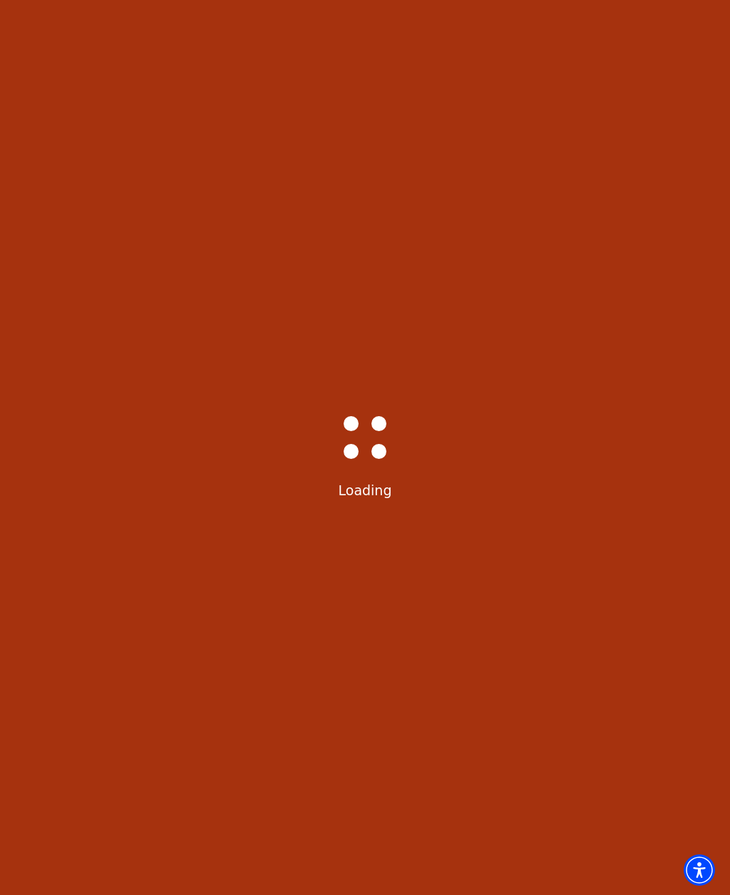
select select "6217"
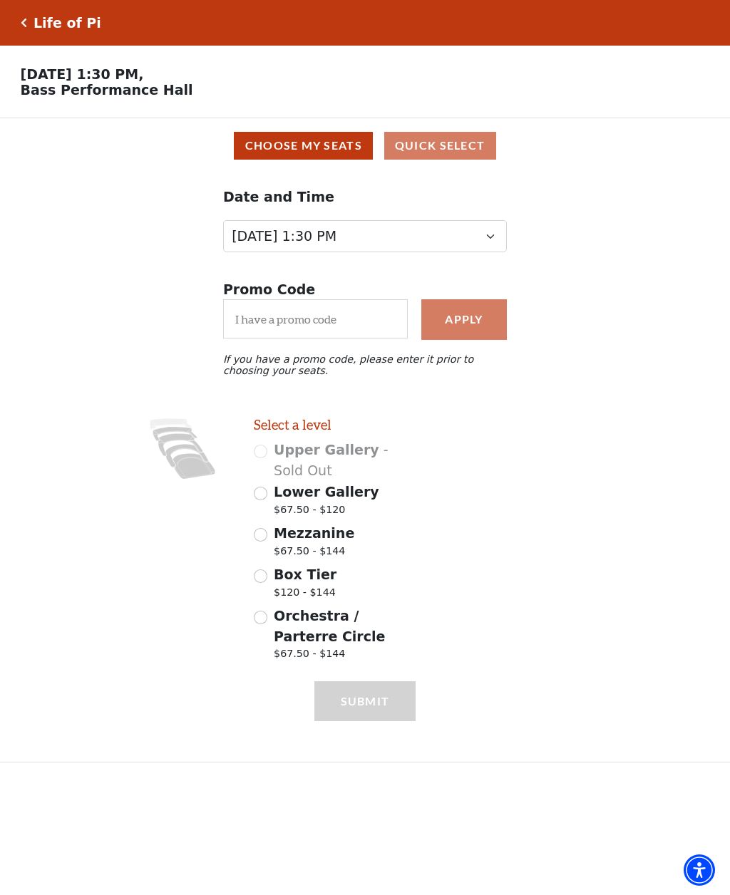
click at [304, 150] on button "Choose My Seats" at bounding box center [303, 146] width 139 height 28
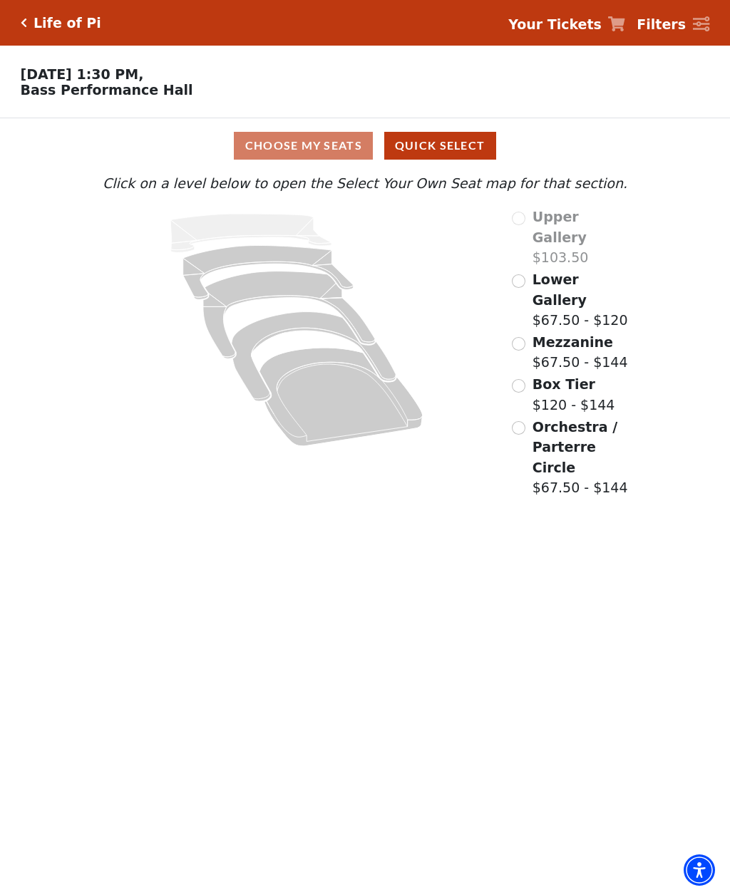
click at [309, 146] on div "Choose My Seats Quick Select" at bounding box center [364, 146] width 547 height 28
click at [450, 143] on button "Quick Select" at bounding box center [440, 146] width 112 height 28
select select "6217"
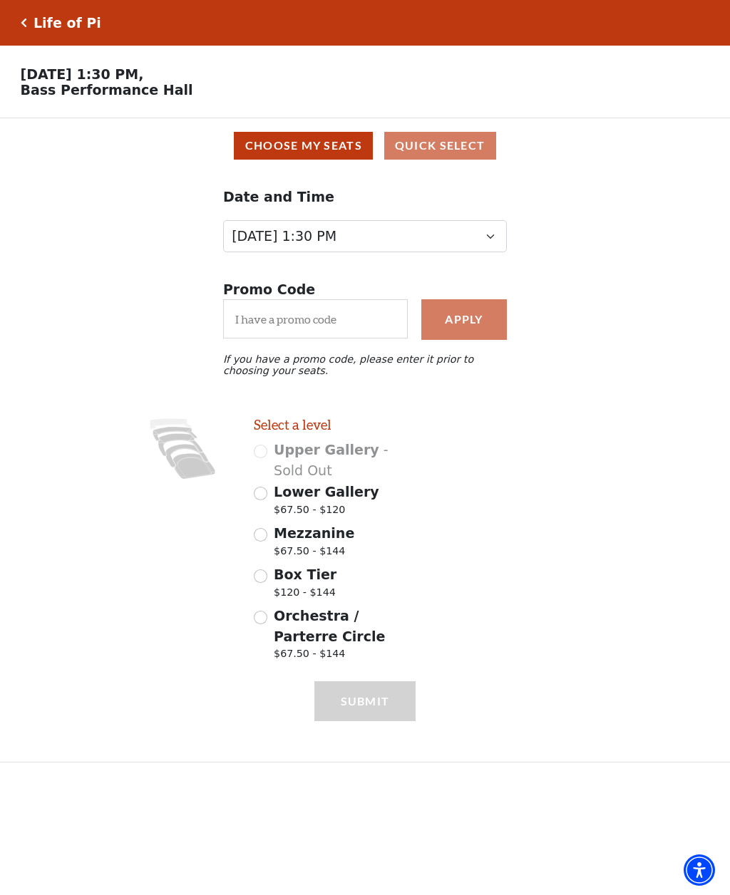
click at [311, 159] on button "Choose My Seats" at bounding box center [303, 146] width 139 height 28
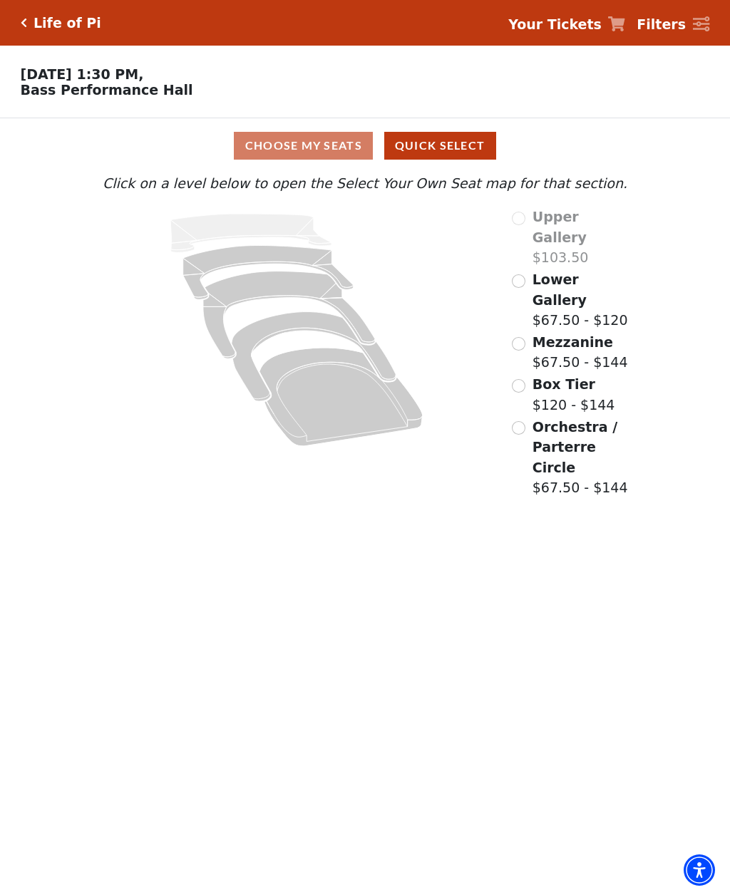
click at [528, 417] on div "Orchestra / Parterre Circle $67.50 - $144" at bounding box center [570, 457] width 117 height 81
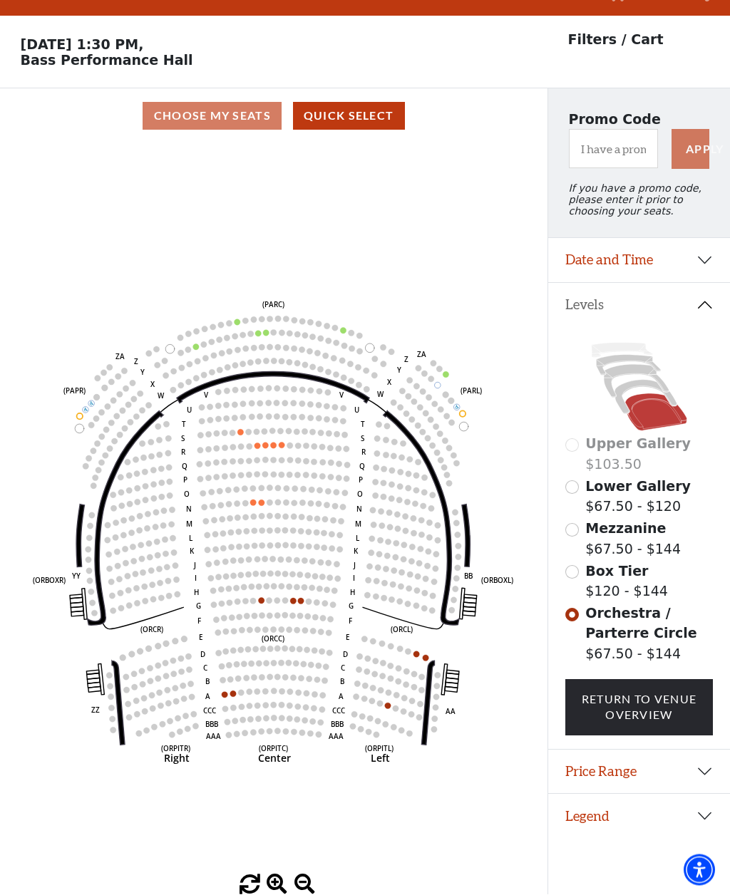
scroll to position [78, 0]
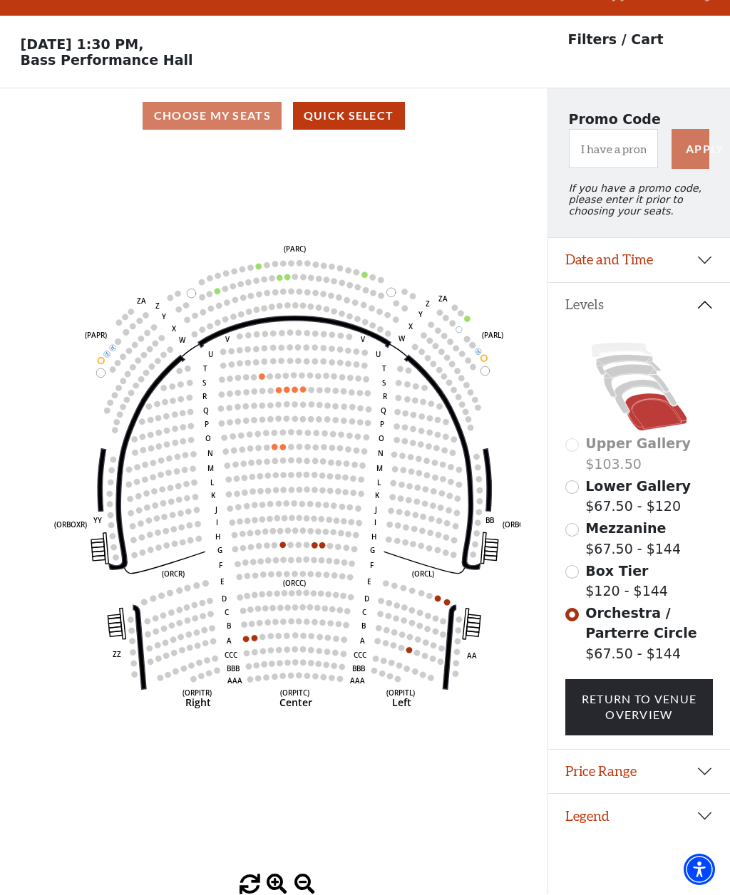
click at [276, 543] on circle at bounding box center [275, 546] width 6 height 6
click at [277, 543] on circle at bounding box center [275, 546] width 6 height 6
click at [723, 239] on button "Date and Time" at bounding box center [639, 261] width 182 height 44
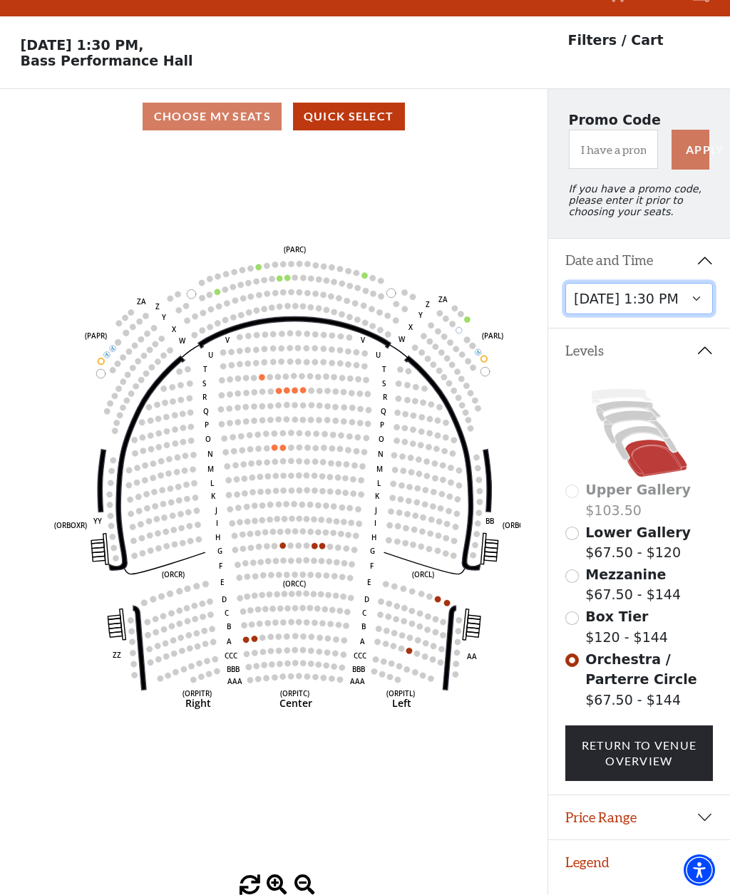
click at [656, 283] on select "Tuesday, September 23 at 7:30 PM Wednesday, September 24 at 7:30 PM Thursday, S…" at bounding box center [639, 299] width 148 height 32
click at [622, 651] on span "Orchestra / Parterre Circle" at bounding box center [640, 669] width 111 height 36
click at [704, 795] on button "Price Range" at bounding box center [639, 817] width 182 height 44
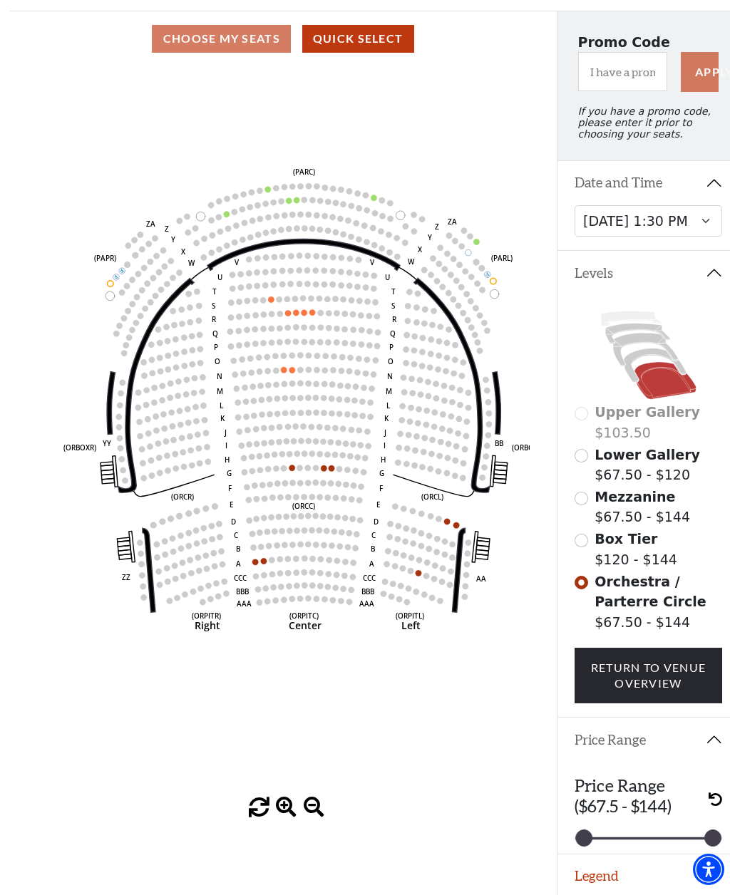
scroll to position [111, 0]
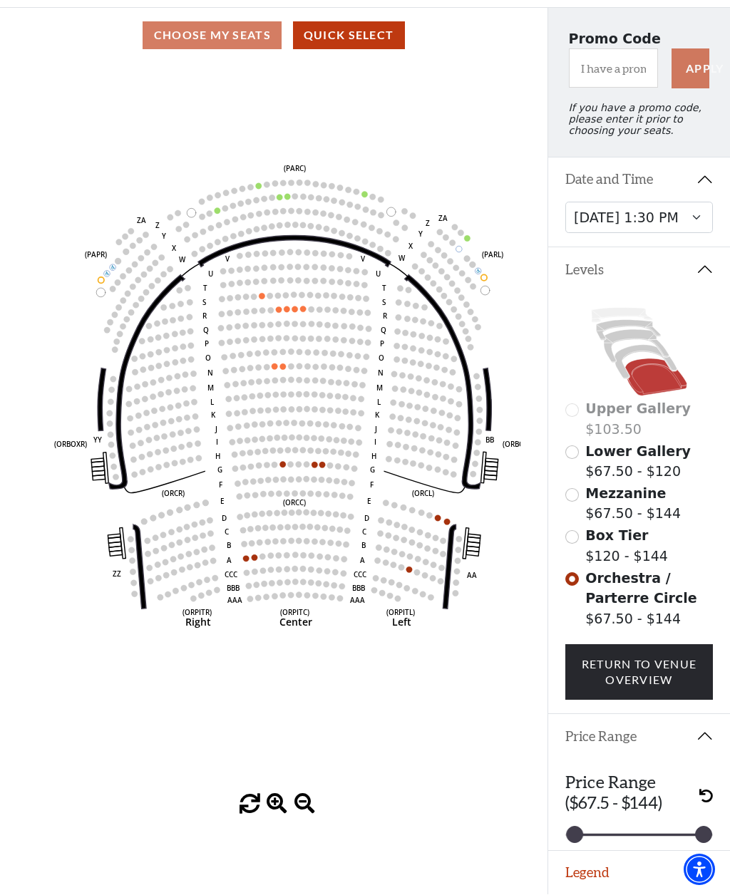
click at [657, 872] on button "Legend" at bounding box center [639, 874] width 182 height 44
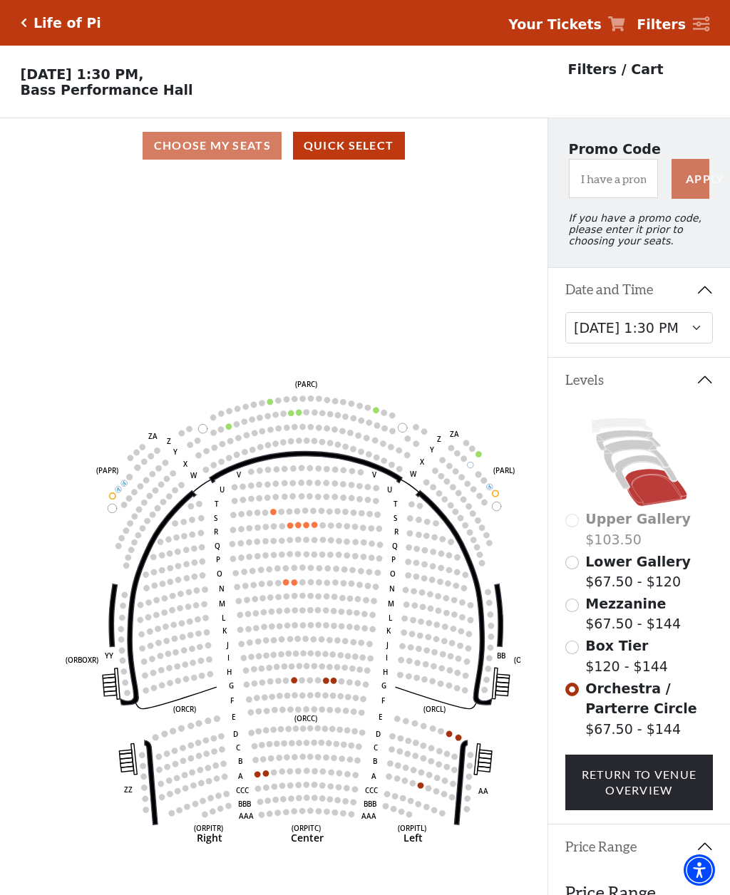
scroll to position [0, 0]
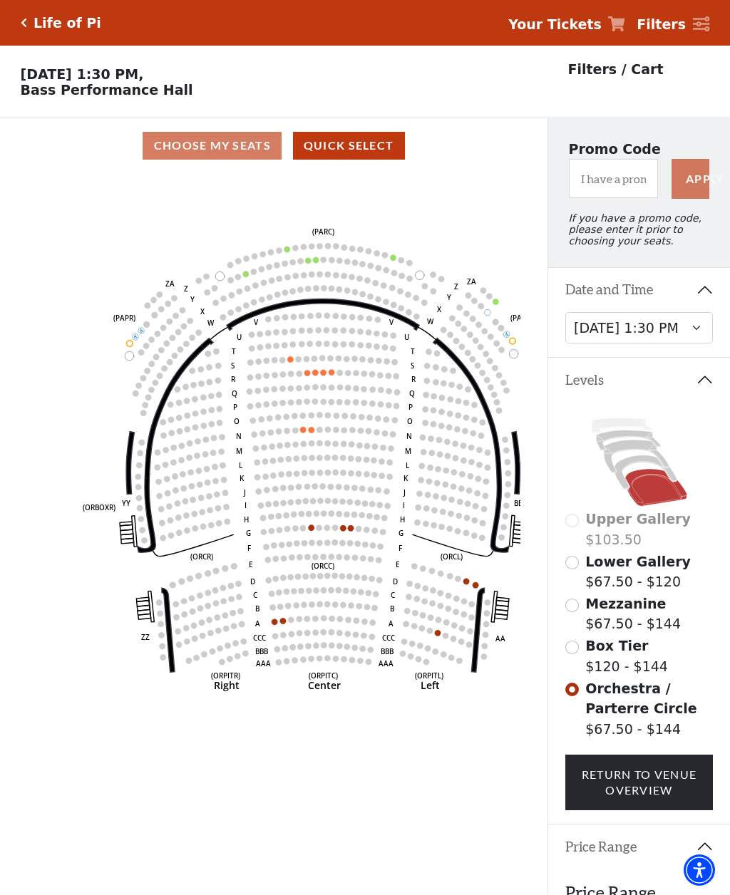
click at [294, 376] on circle at bounding box center [291, 374] width 6 height 6
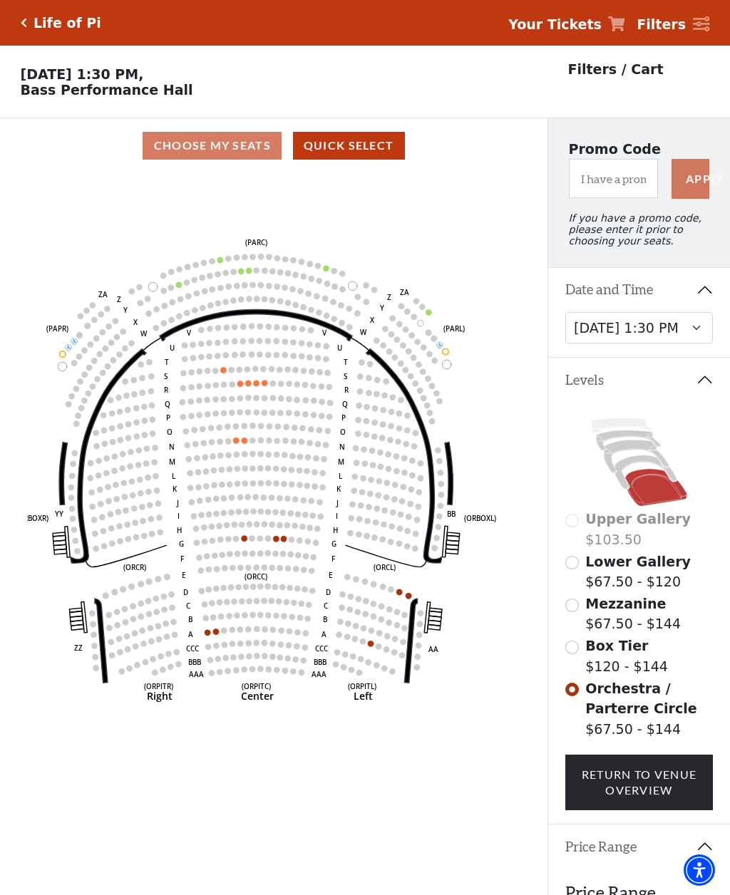
click at [222, 373] on circle at bounding box center [224, 370] width 6 height 6
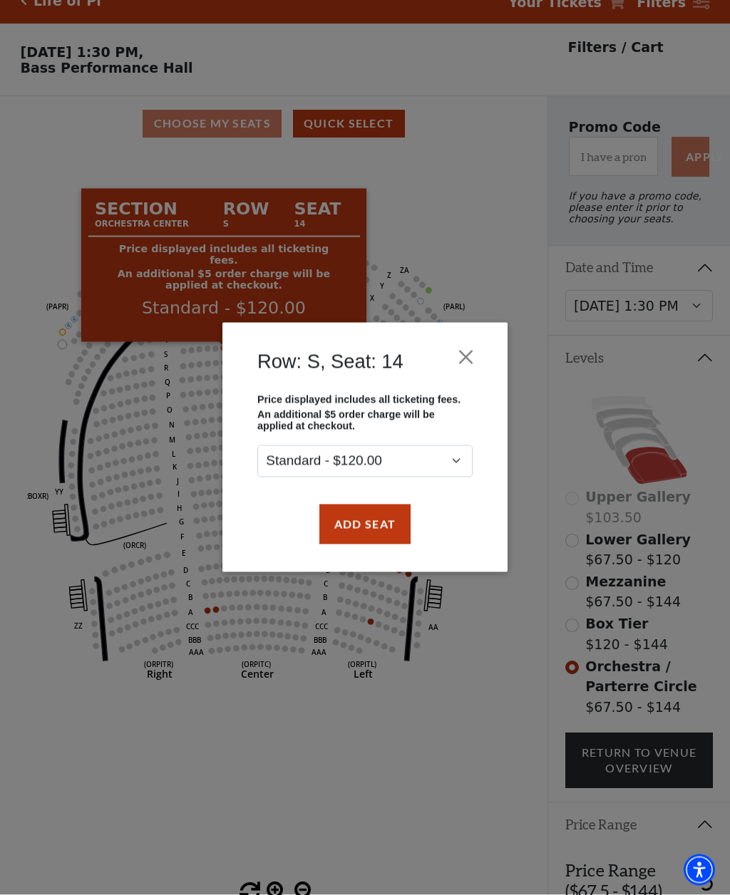
scroll to position [22, 0]
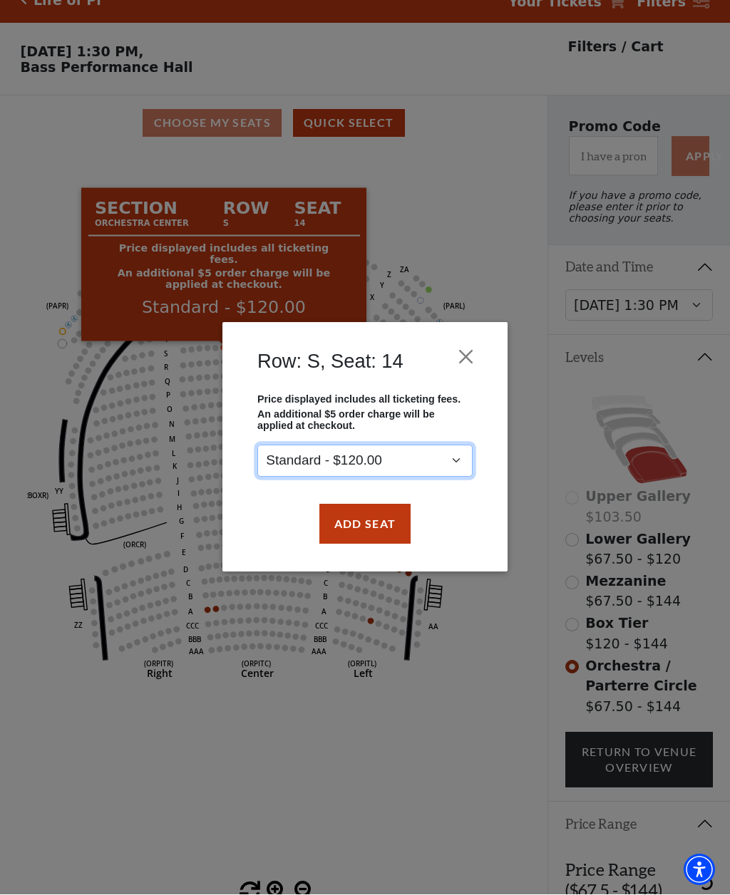
click at [455, 463] on select "Standard - $120.00" at bounding box center [364, 461] width 215 height 32
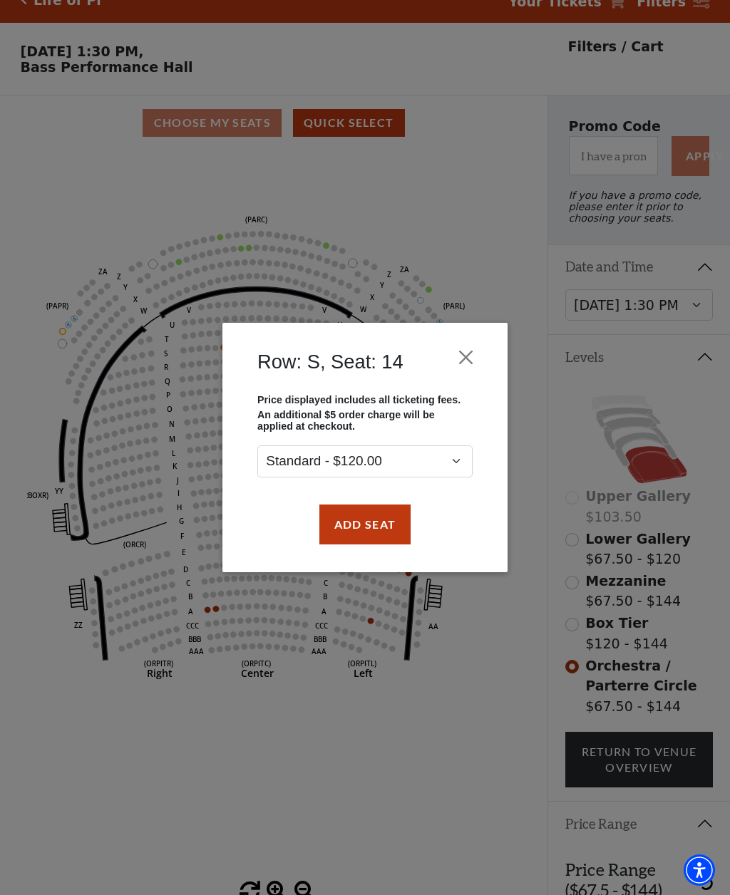
click at [469, 345] on button "Close" at bounding box center [466, 357] width 27 height 27
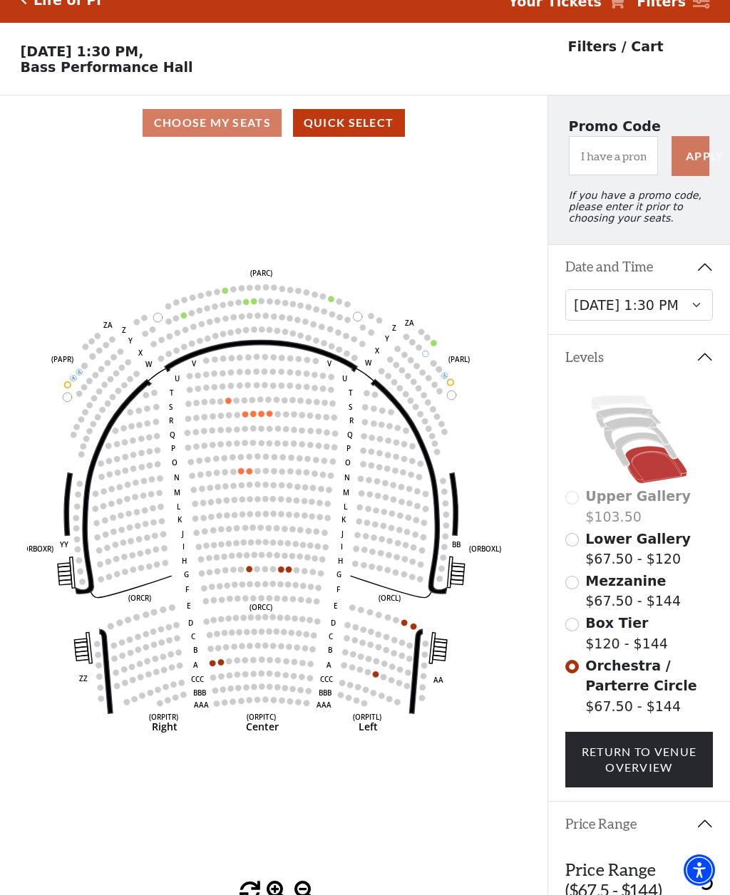
scroll to position [0, 0]
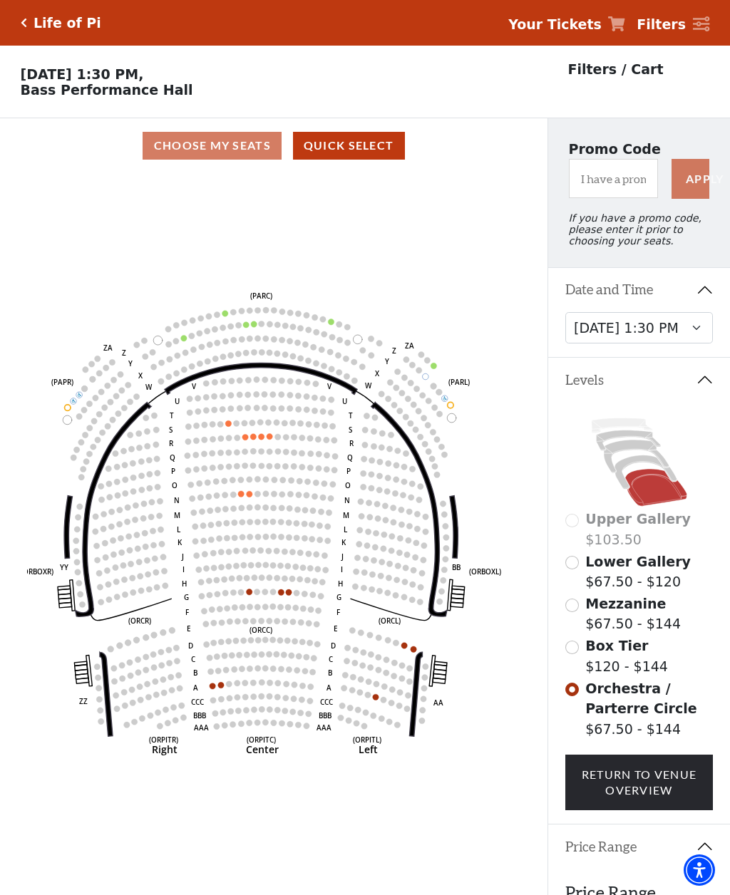
click at [580, 26] on strong "Your Tickets" at bounding box center [554, 24] width 93 height 16
click at [560, 26] on strong "Your Tickets" at bounding box center [554, 24] width 93 height 16
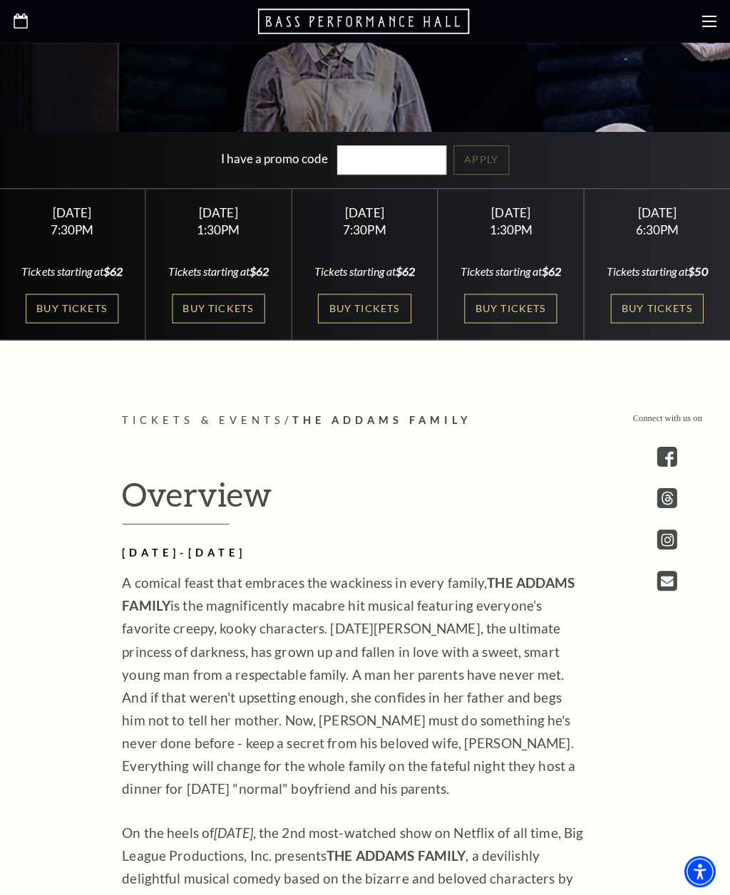
scroll to position [629, 0]
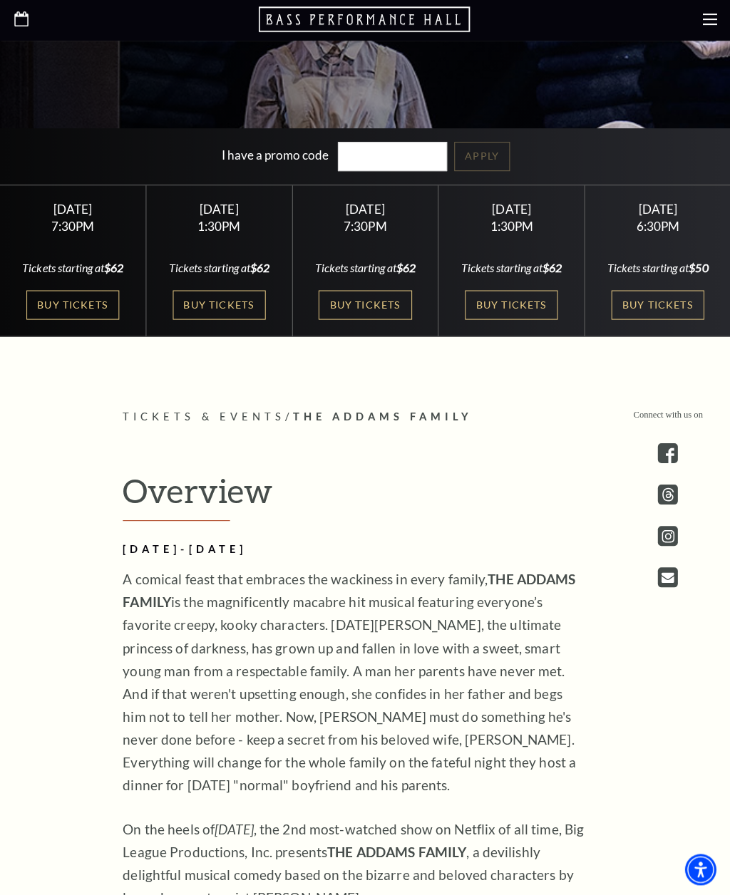
click at [509, 321] on link "Buy Tickets" at bounding box center [510, 306] width 93 height 29
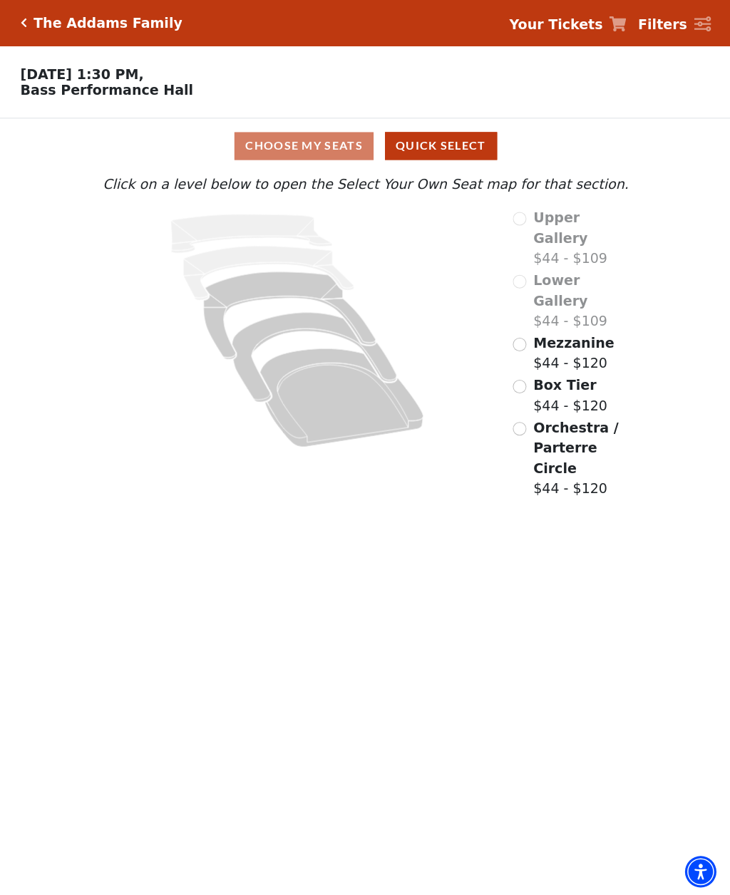
click at [521, 337] on input "Mezzanine$44 - $120\a" at bounding box center [519, 344] width 14 height 14
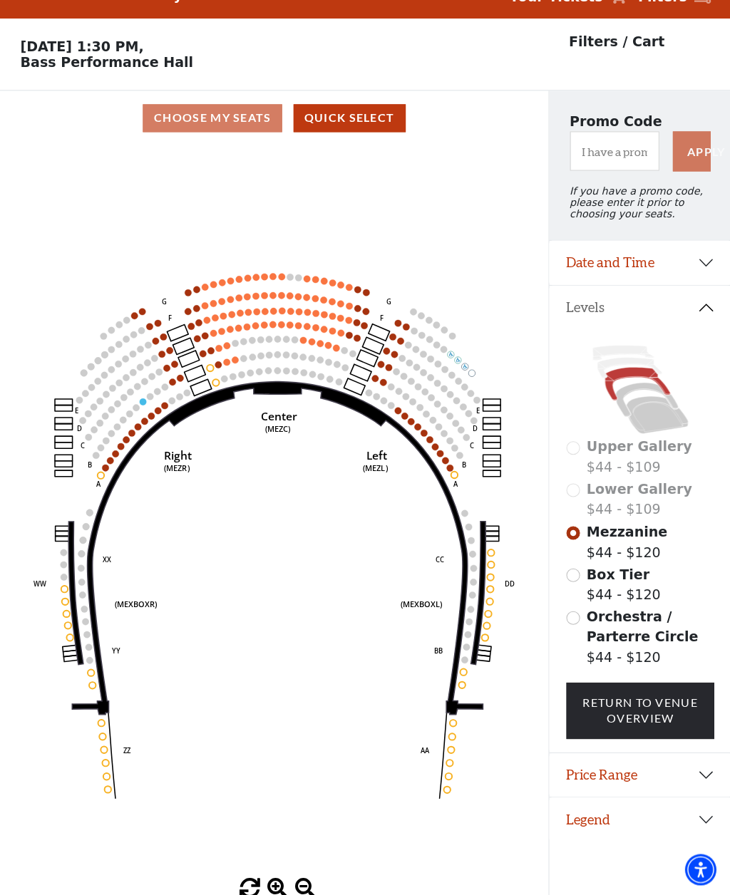
scroll to position [64, 0]
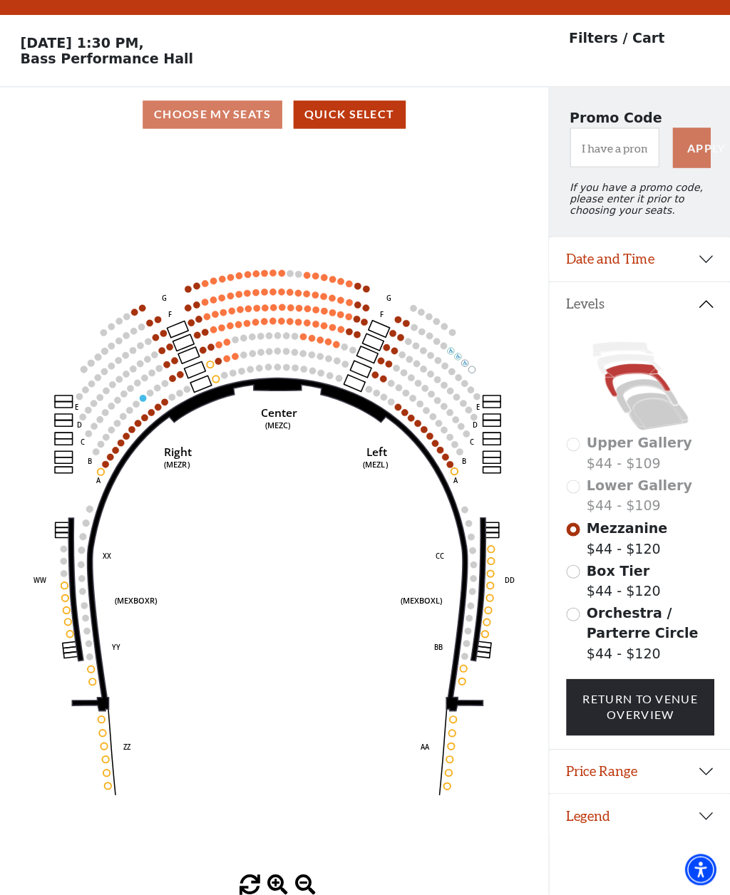
click at [239, 323] on circle at bounding box center [238, 326] width 6 height 6
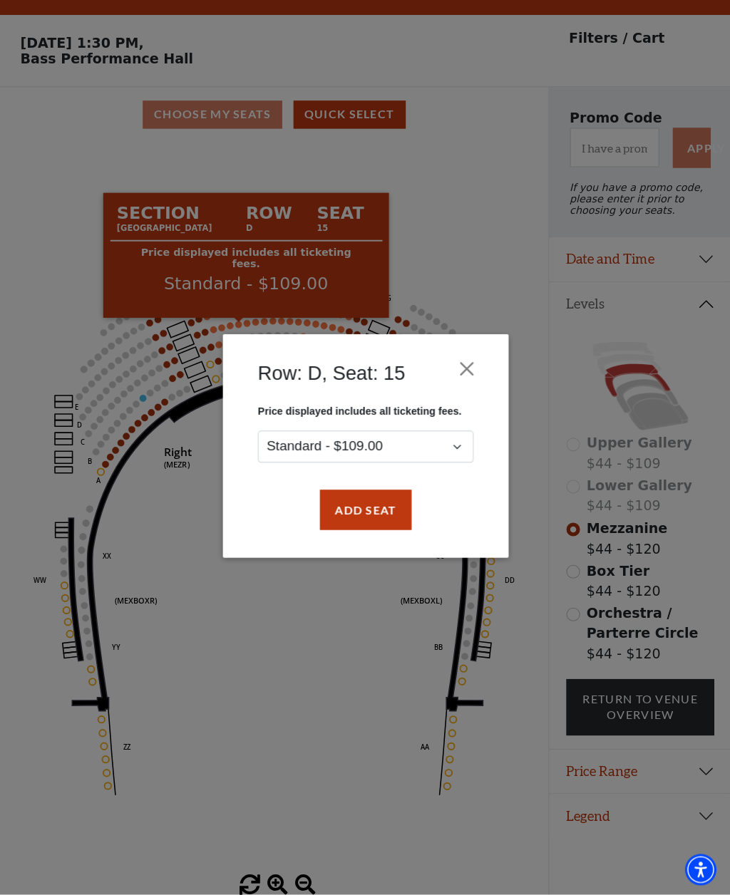
click at [470, 368] on button "Close" at bounding box center [466, 370] width 27 height 27
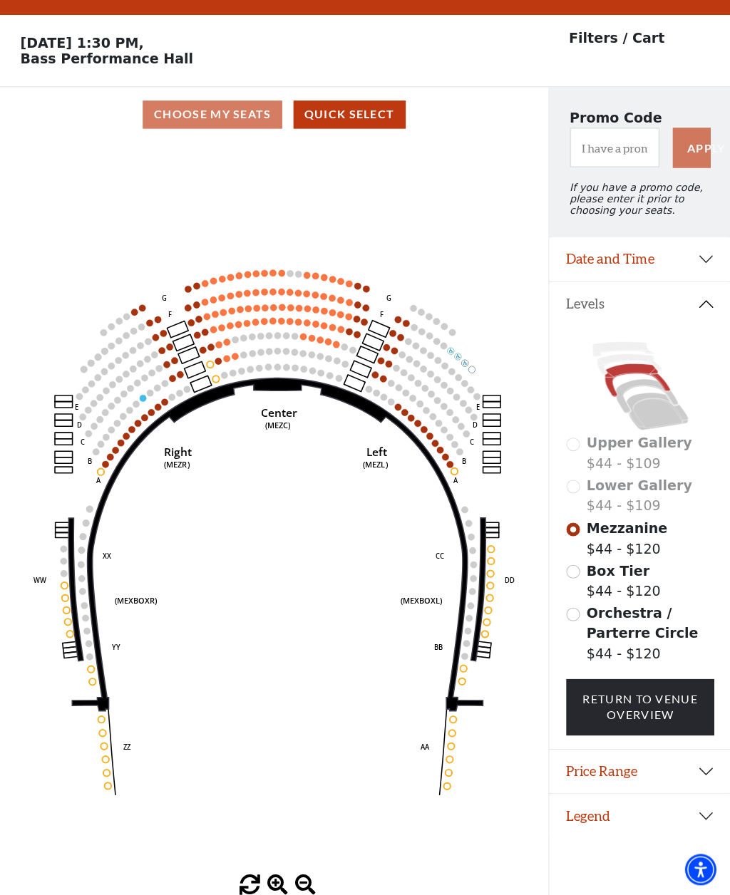
click at [199, 318] on icon "Center (MEZC) Right (MEZR) Left (MEZL) (MEXBOXR) (MEXBOXL) XX WW CC DD YY BB ZZ…" at bounding box center [273, 509] width 493 height 731
click at [202, 348] on circle at bounding box center [203, 351] width 6 height 6
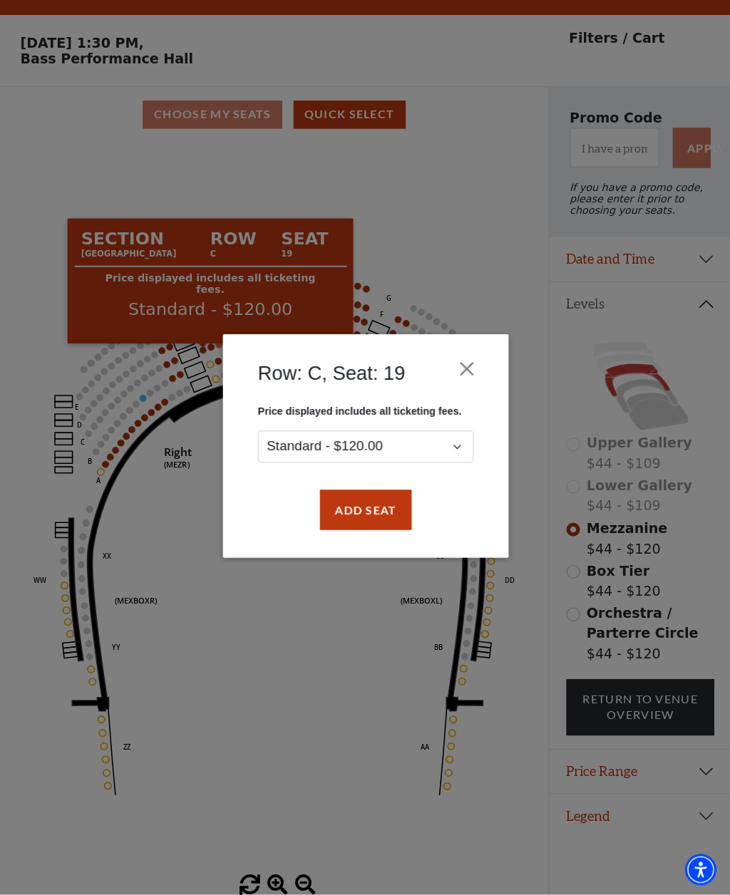
click at [466, 366] on button "Close" at bounding box center [466, 370] width 27 height 27
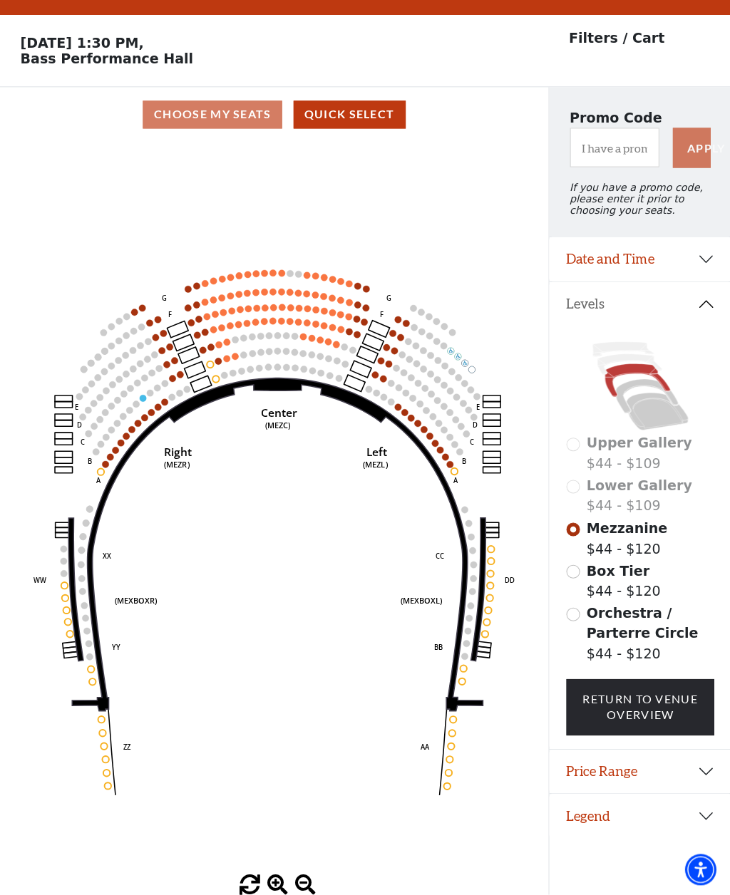
click at [180, 258] on icon "Center (MEZC) Right (MEZR) Left (MEZL) (MEXBOXR) (MEXBOXL) XX WW CC DD YY BB ZZ…" at bounding box center [273, 509] width 493 height 731
click at [182, 258] on icon "Center (MEZC) Right (MEZR) Left (MEZL) (MEXBOXR) (MEXBOXL) XX WW CC DD YY BB ZZ…" at bounding box center [273, 509] width 493 height 731
click at [182, 322] on rect at bounding box center [177, 330] width 21 height 16
click at [187, 293] on icon "Center (MEZC) Right (MEZR) Left (MEZL) (MEXBOXR) (MEXBOXL) XX WW CC DD YY BB ZZ…" at bounding box center [273, 509] width 493 height 731
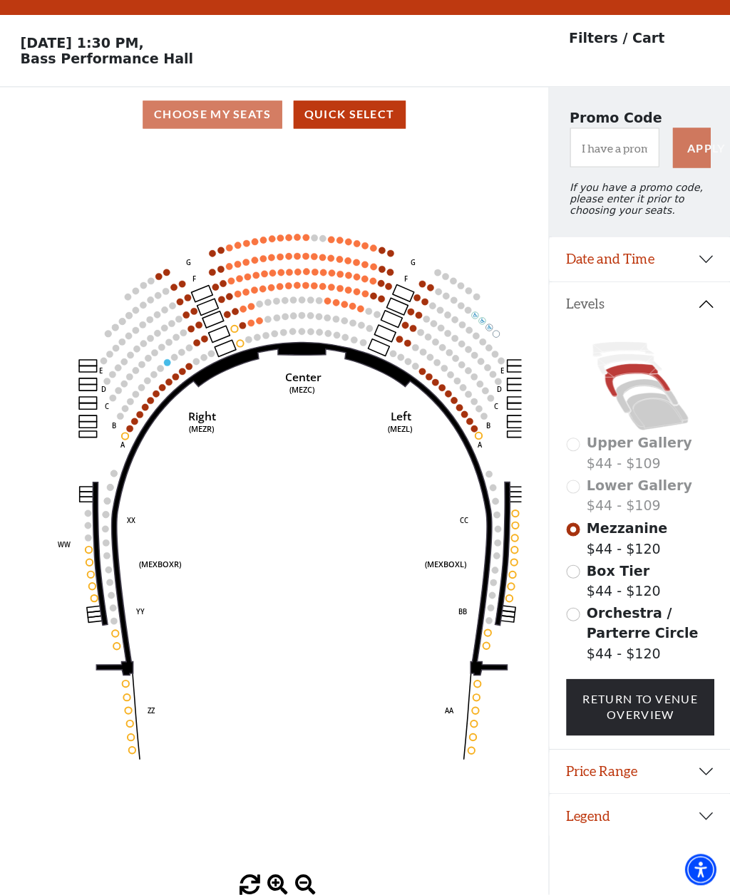
click at [220, 297] on circle at bounding box center [221, 300] width 6 height 6
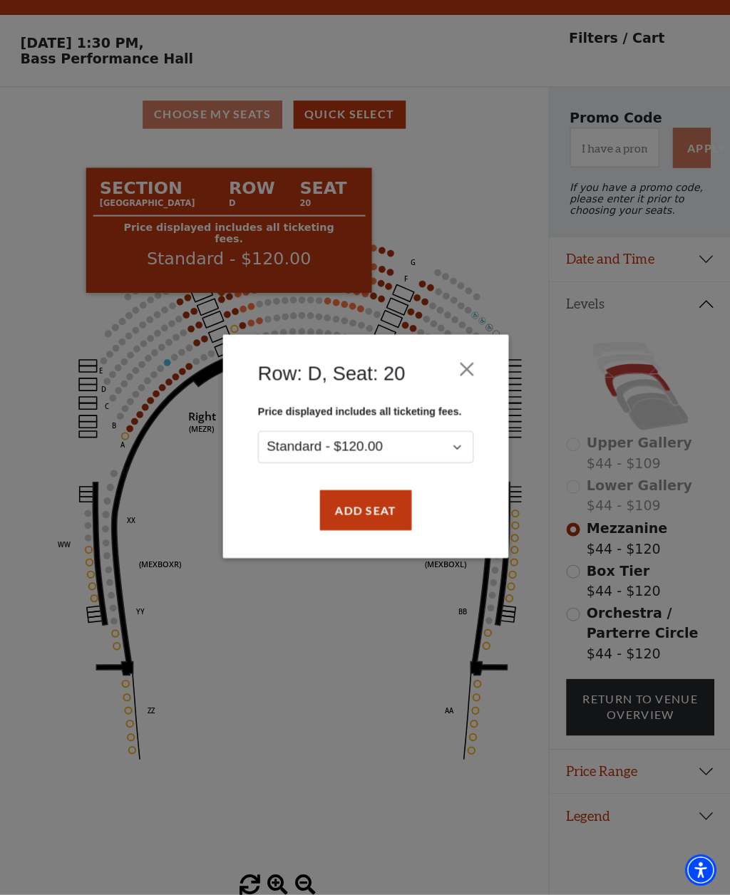
scroll to position [78, 0]
click at [370, 517] on button "Add Seat" at bounding box center [364, 511] width 91 height 40
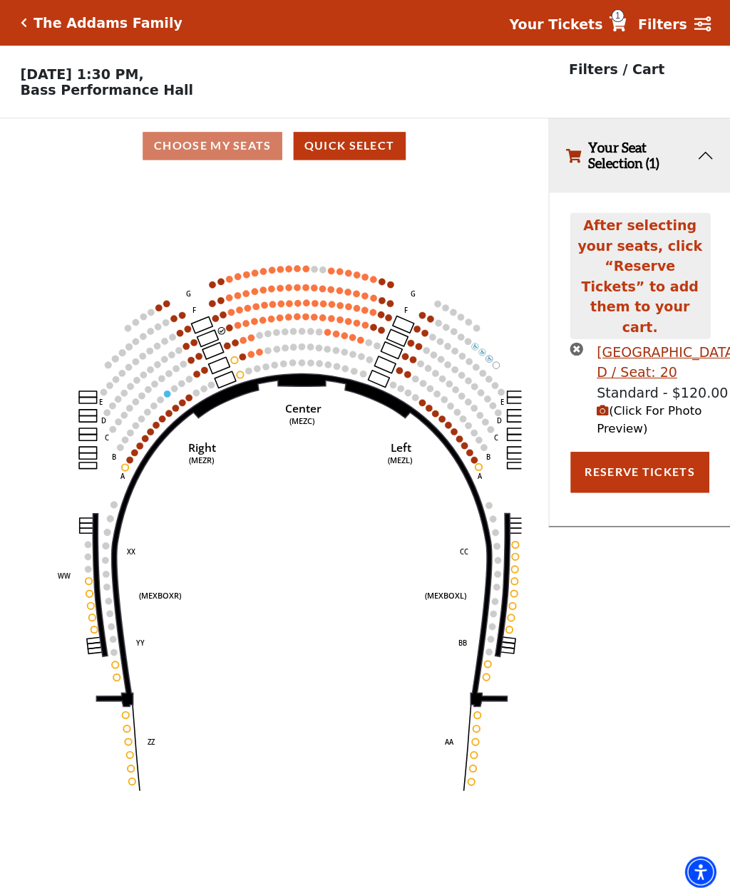
scroll to position [0, 0]
click at [215, 321] on circle at bounding box center [215, 317] width 6 height 6
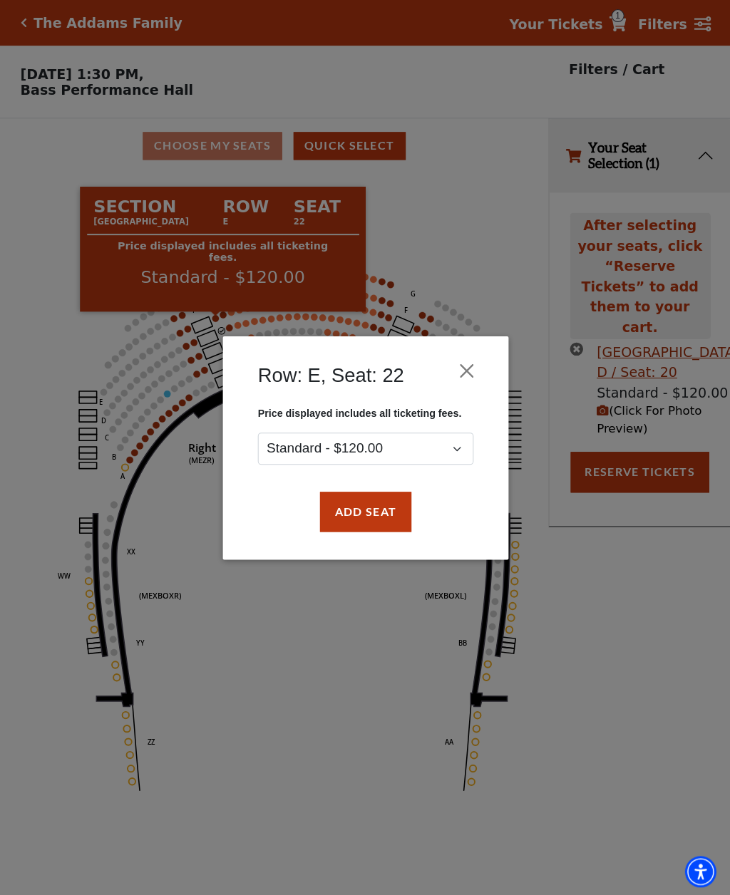
click at [354, 510] on button "Add Seat" at bounding box center [364, 511] width 91 height 40
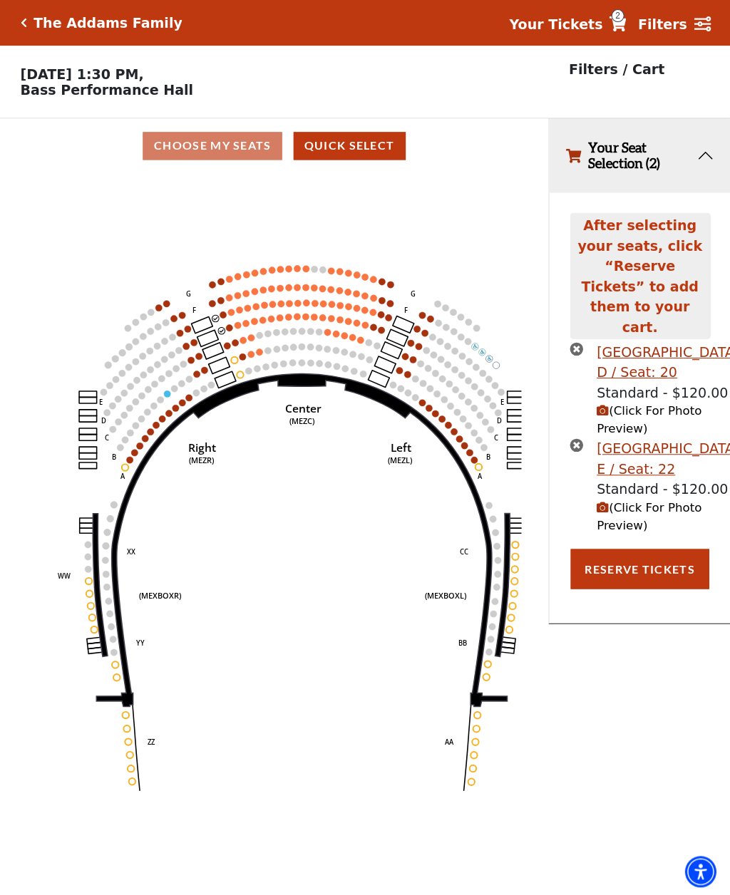
click at [217, 320] on circle at bounding box center [215, 317] width 6 height 6
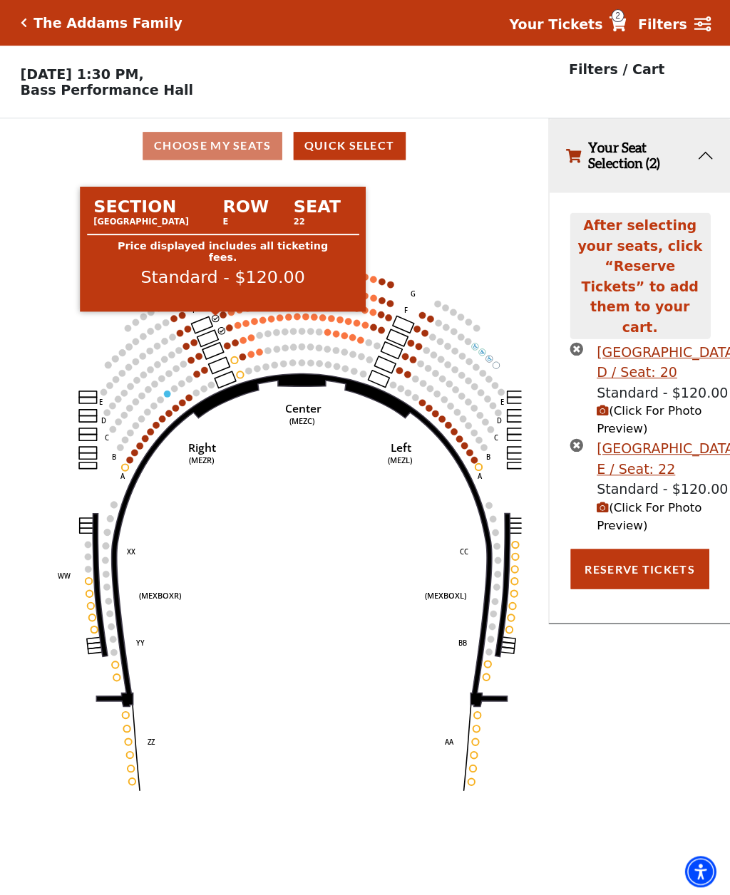
click at [217, 314] on div at bounding box center [215, 314] width 11 height 6
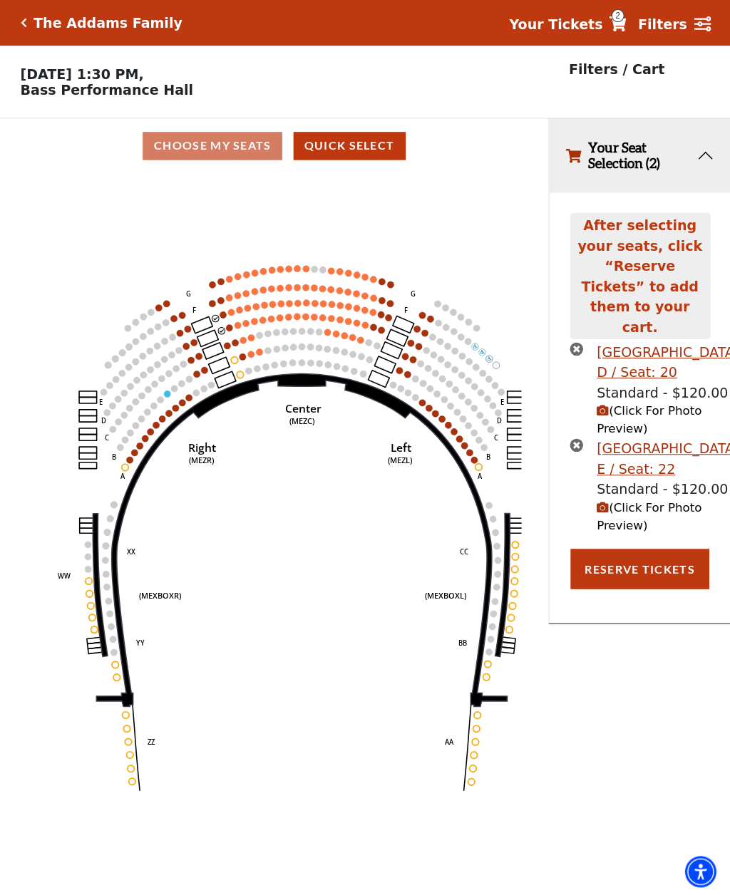
click at [225, 313] on icon "Center (MEZC) Right (MEZR) Left (MEZL) (MEXBOXR) (MEXBOXL) XX WW CC DD YY BB ZZ…" at bounding box center [273, 538] width 493 height 731
click at [215, 318] on circle at bounding box center [215, 317] width 6 height 6
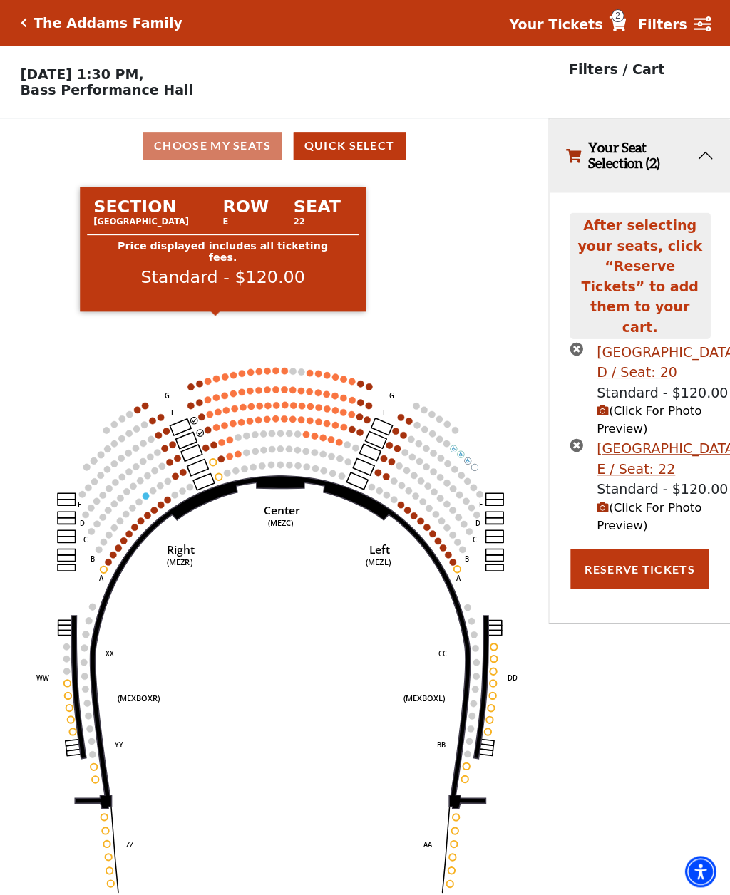
click at [626, 532] on span "(Click For Photo Preview)" at bounding box center [648, 515] width 105 height 31
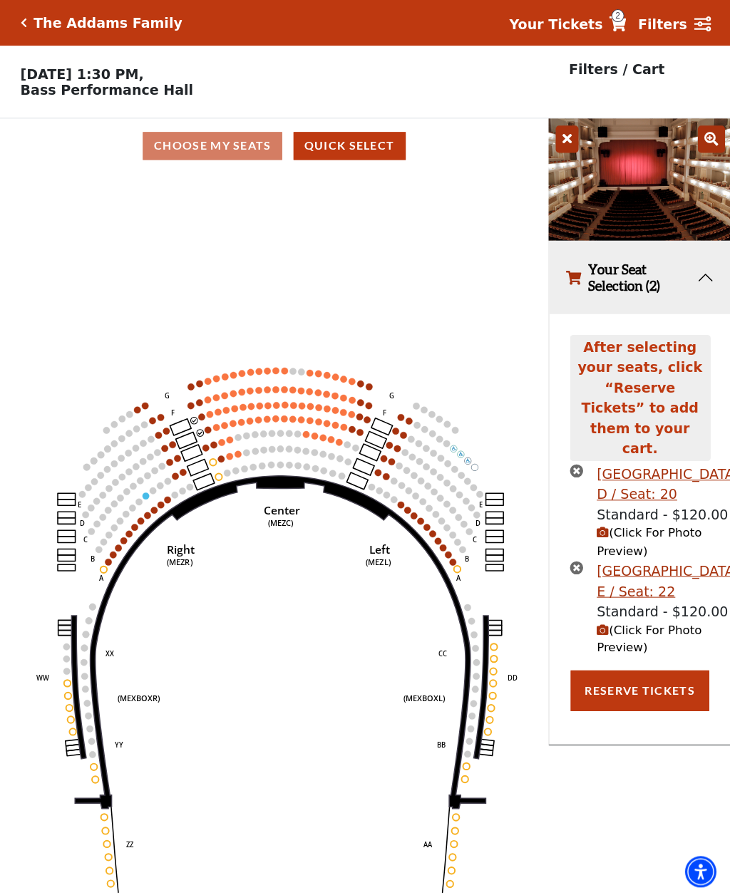
click at [204, 419] on circle at bounding box center [201, 416] width 6 height 6
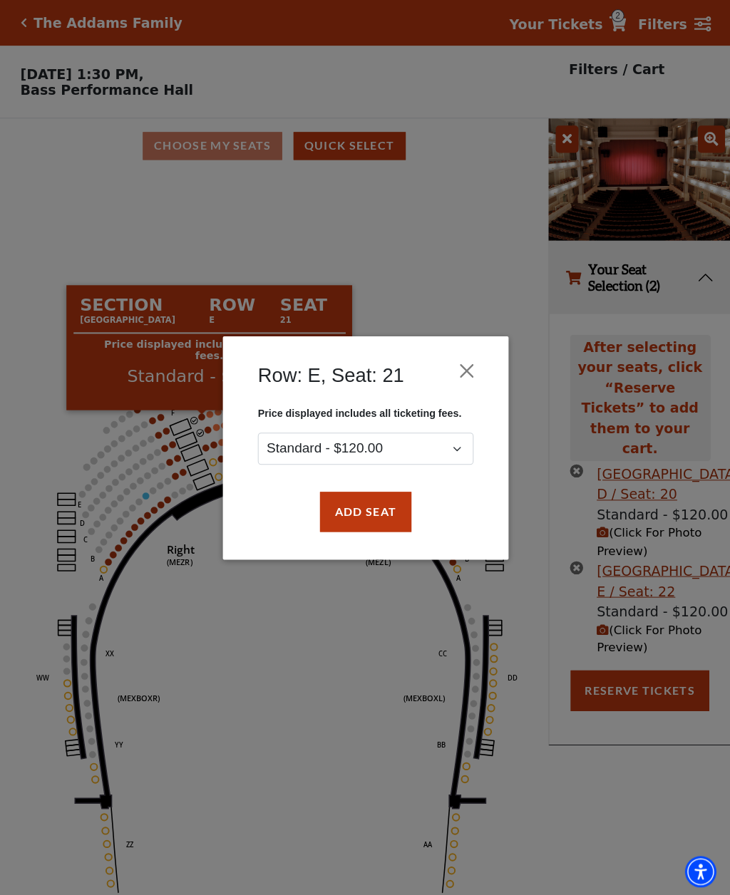
click at [360, 507] on button "Add Seat" at bounding box center [364, 511] width 91 height 40
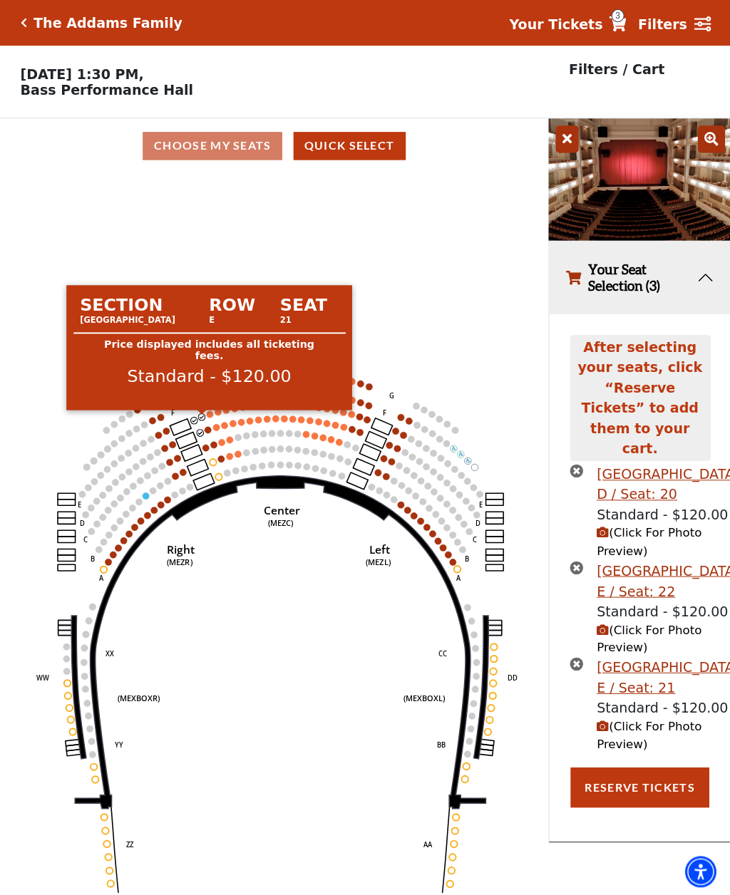
scroll to position [3, 0]
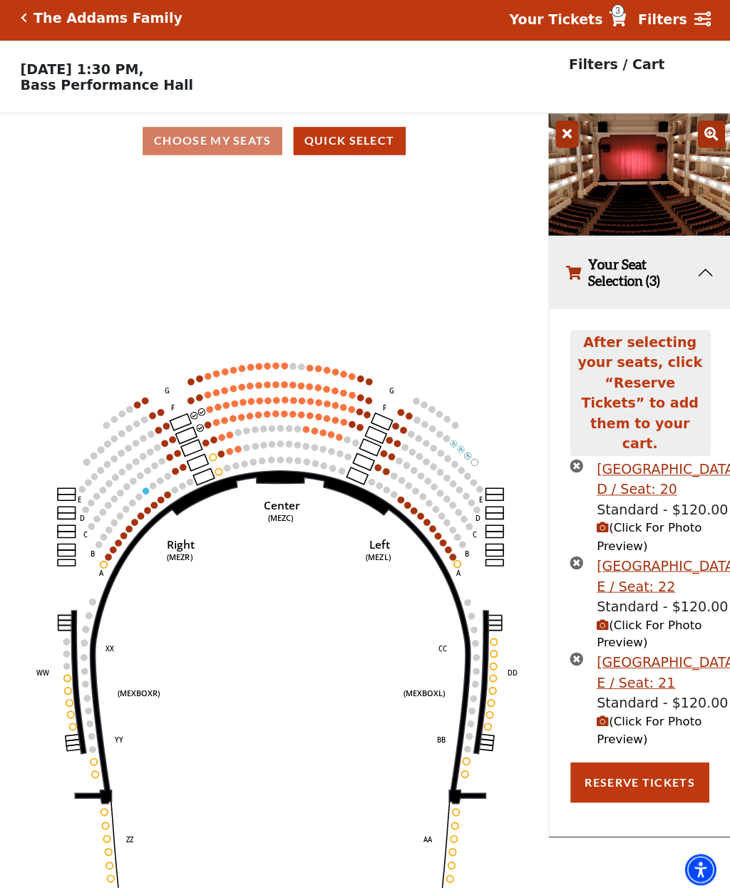
click at [212, 463] on icon "Center (MEZC) Right (MEZR) Left (MEZL) (MEXBOXR) (MEXBOXL) XX WW CC DD YY BB ZZ…" at bounding box center [273, 535] width 493 height 731
click at [215, 474] on circle at bounding box center [218, 473] width 6 height 6
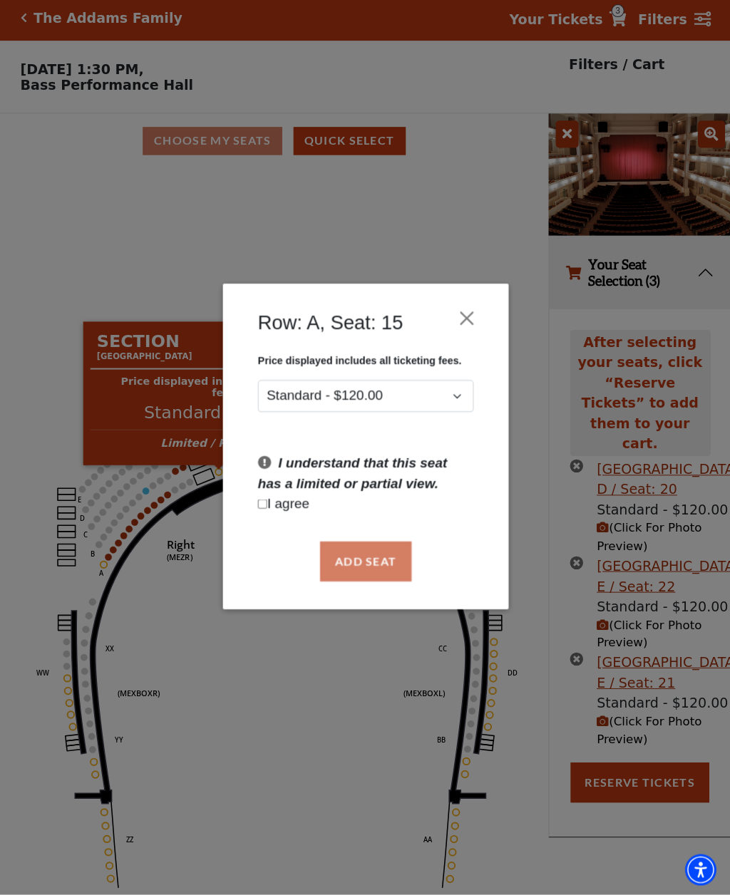
click at [356, 554] on div "Add Seat" at bounding box center [365, 562] width 242 height 67
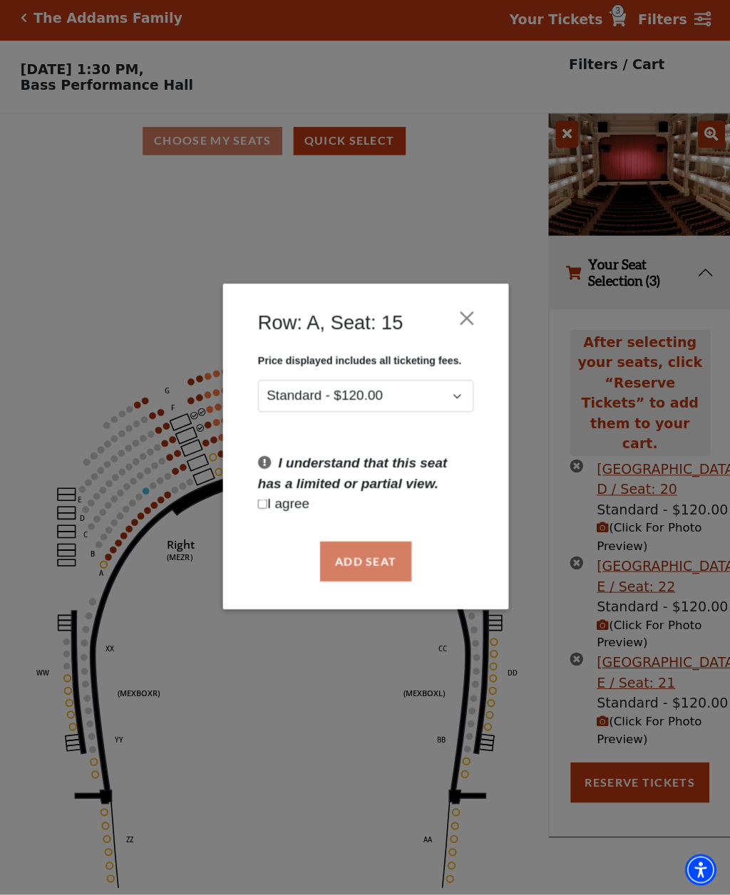
click at [270, 499] on p "I agree" at bounding box center [364, 505] width 215 height 21
click at [267, 501] on input "Checkbox field" at bounding box center [261, 505] width 9 height 9
checkbox input "true"
click at [362, 558] on button "Add Seat" at bounding box center [364, 562] width 91 height 40
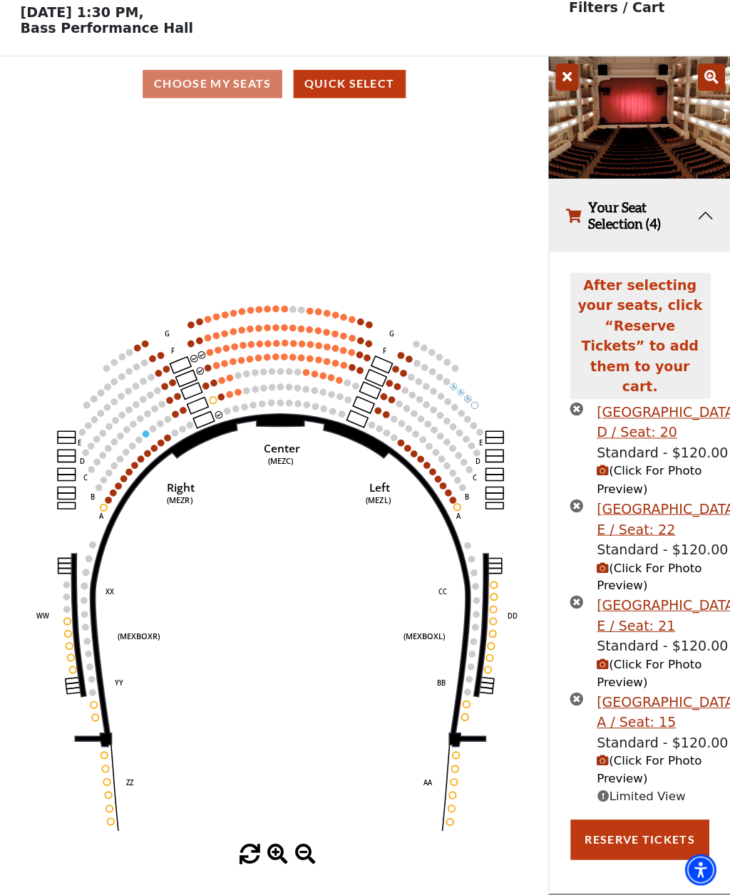
scroll to position [154, 0]
click at [643, 666] on span "(Click For Photo Preview)" at bounding box center [648, 674] width 105 height 31
click at [627, 786] on span "(Click For Photo Preview)" at bounding box center [648, 770] width 105 height 31
click at [656, 786] on span "(Click For Photo Preview)" at bounding box center [648, 770] width 105 height 31
click at [623, 786] on span "(Click For Photo Preview)" at bounding box center [648, 770] width 105 height 31
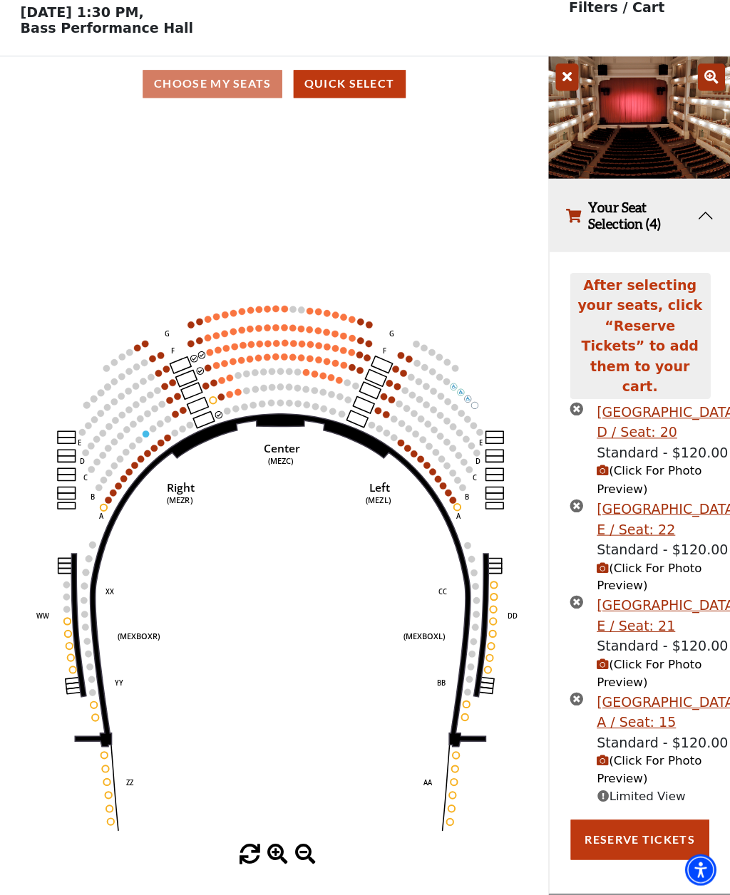
scroll to position [189, 0]
click at [639, 768] on span "(Click For Photo Preview)" at bounding box center [648, 770] width 105 height 31
click at [619, 760] on span "(Click For Photo Preview)" at bounding box center [648, 770] width 105 height 31
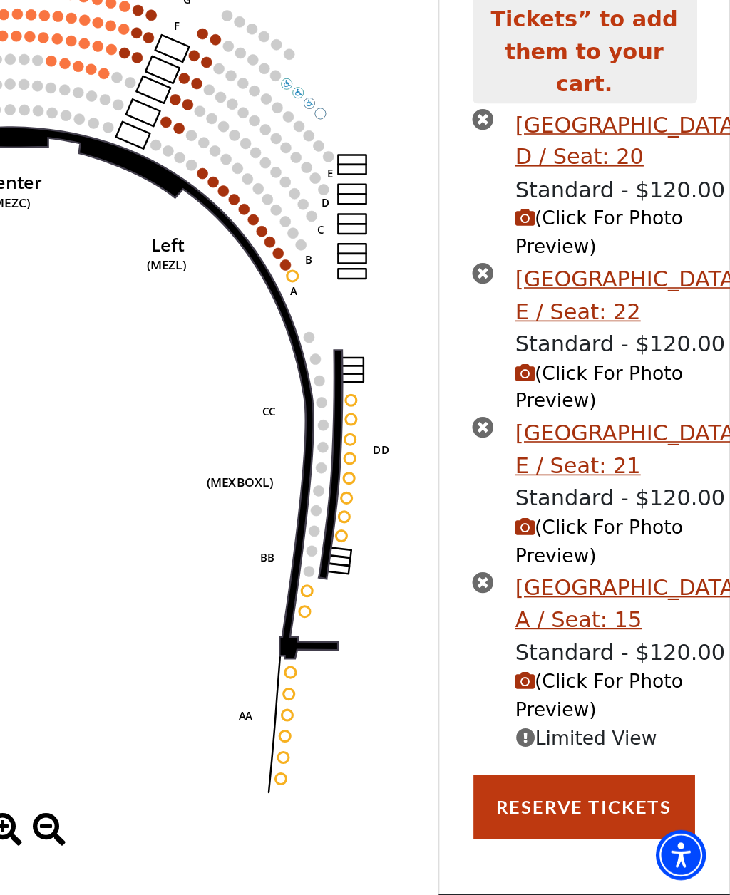
click at [596, 755] on span "(Click For Photo Preview)" at bounding box center [648, 770] width 105 height 31
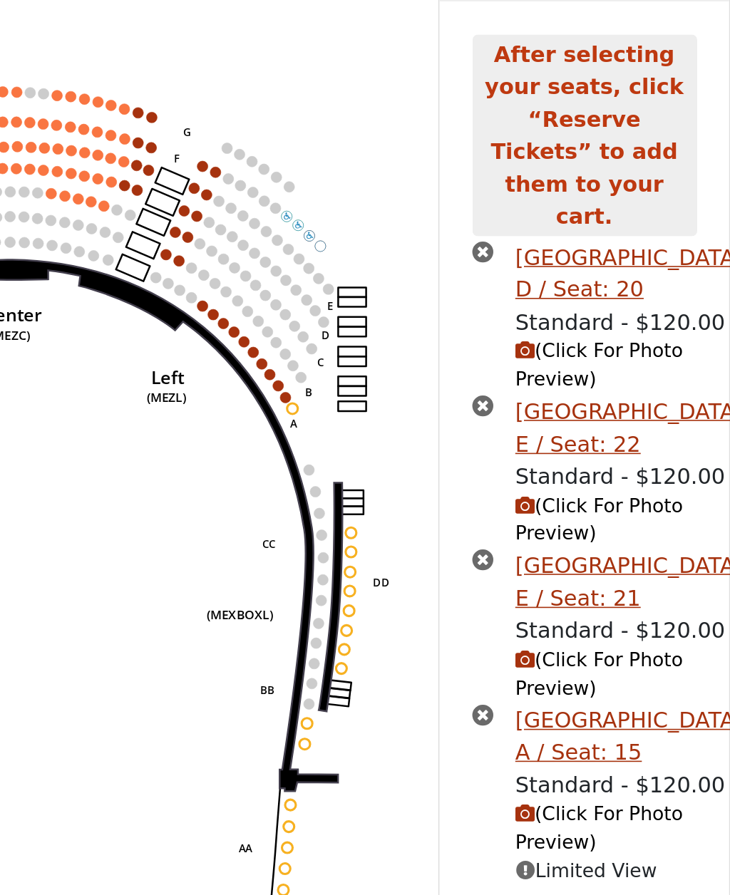
click at [596, 562] on span "(Click For Photo Preview)" at bounding box center [648, 577] width 105 height 31
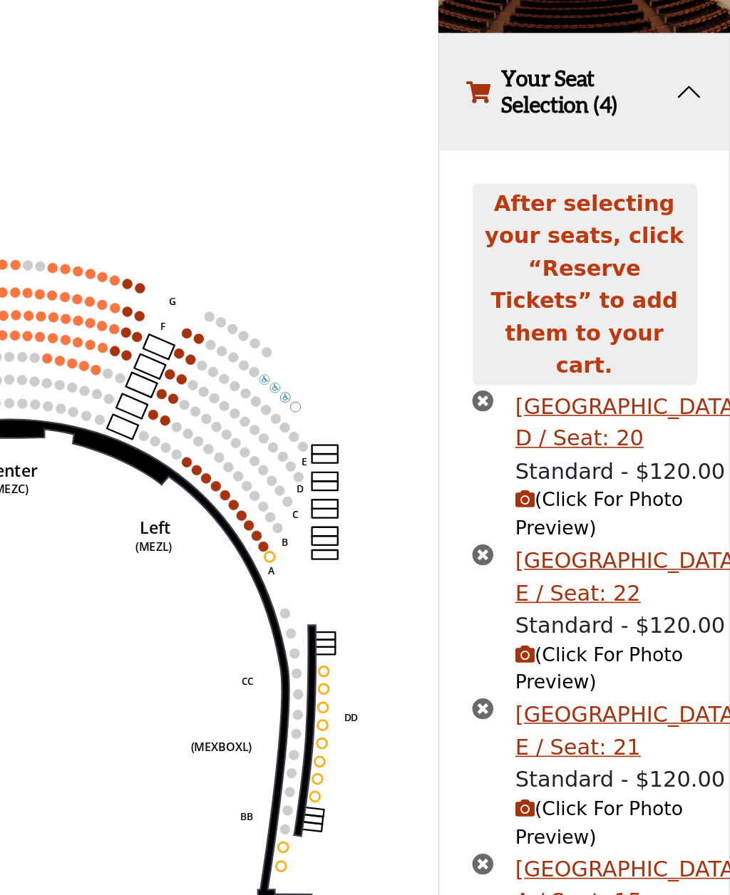
click at [569, 403] on icon "times-circle" at bounding box center [576, 410] width 14 height 14
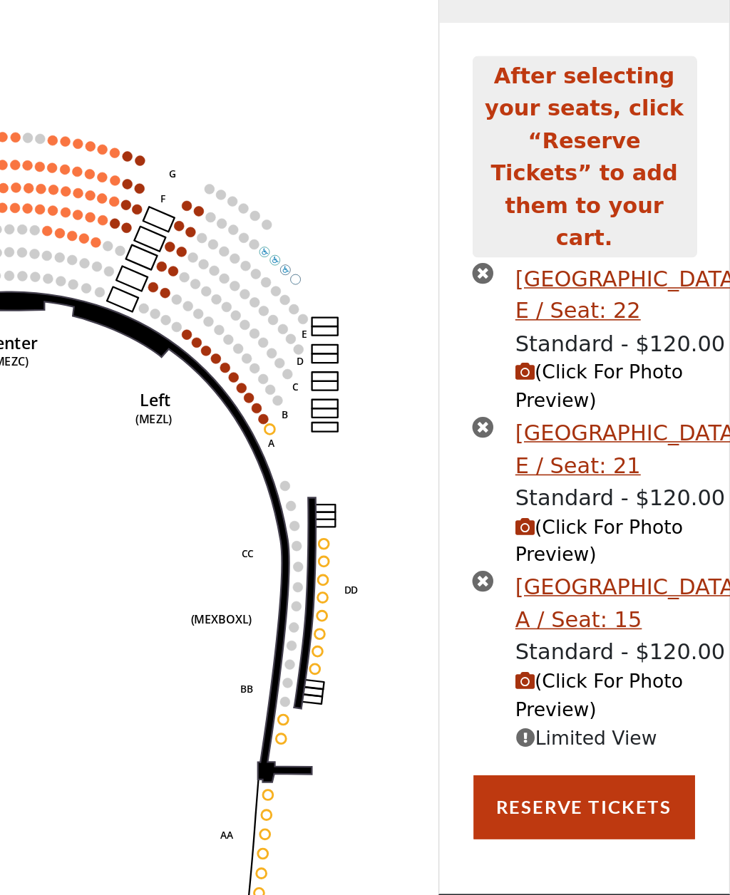
click at [569, 434] on icon "times-circle" at bounding box center [576, 441] width 14 height 14
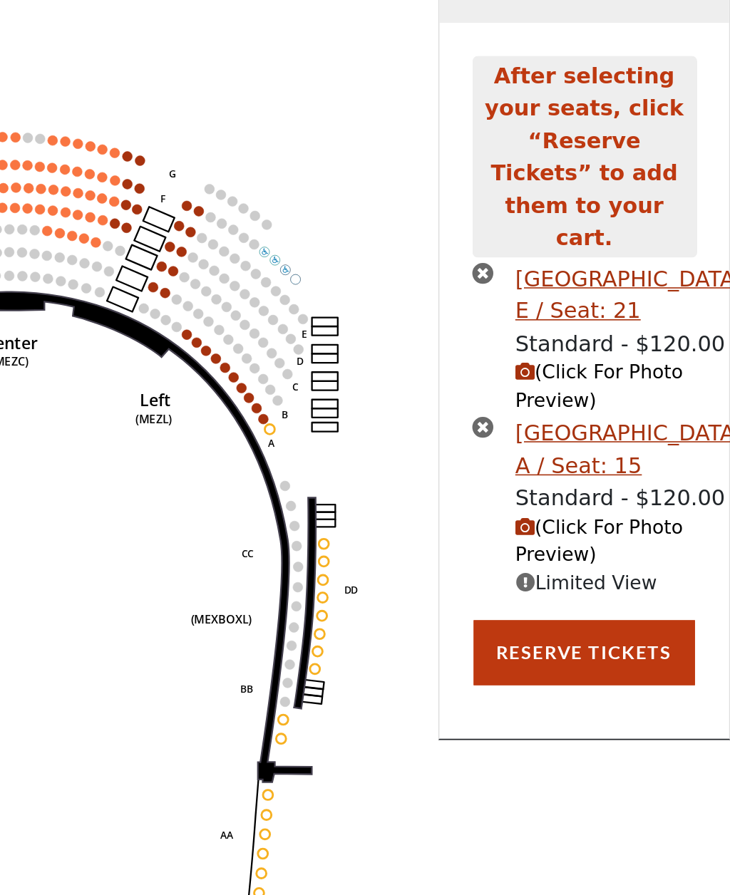
click at [569, 434] on icon "times-circle" at bounding box center [576, 441] width 14 height 14
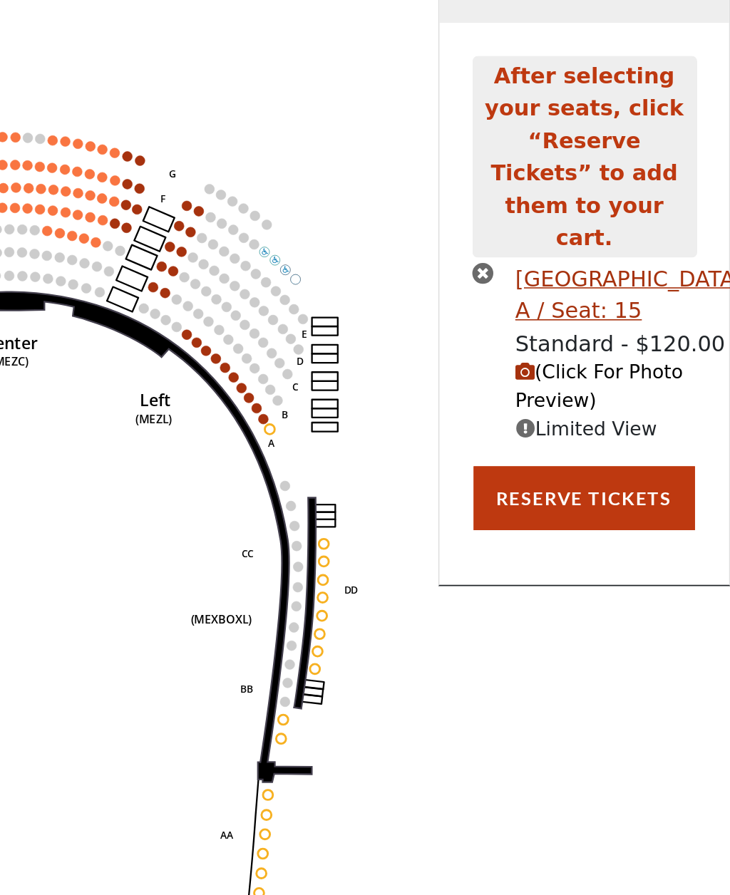
click at [596, 495] on button "(Click For Photo Preview)" at bounding box center [669, 513] width 147 height 36
click at [596, 497] on icon "(Click For Photo Preview)" at bounding box center [602, 503] width 12 height 12
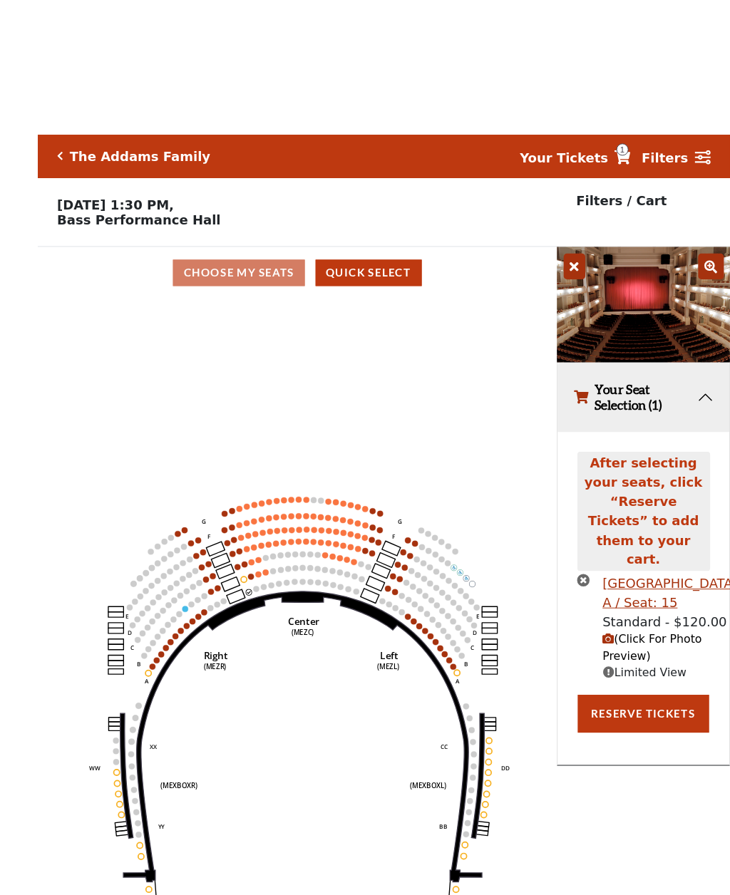
scroll to position [6, 0]
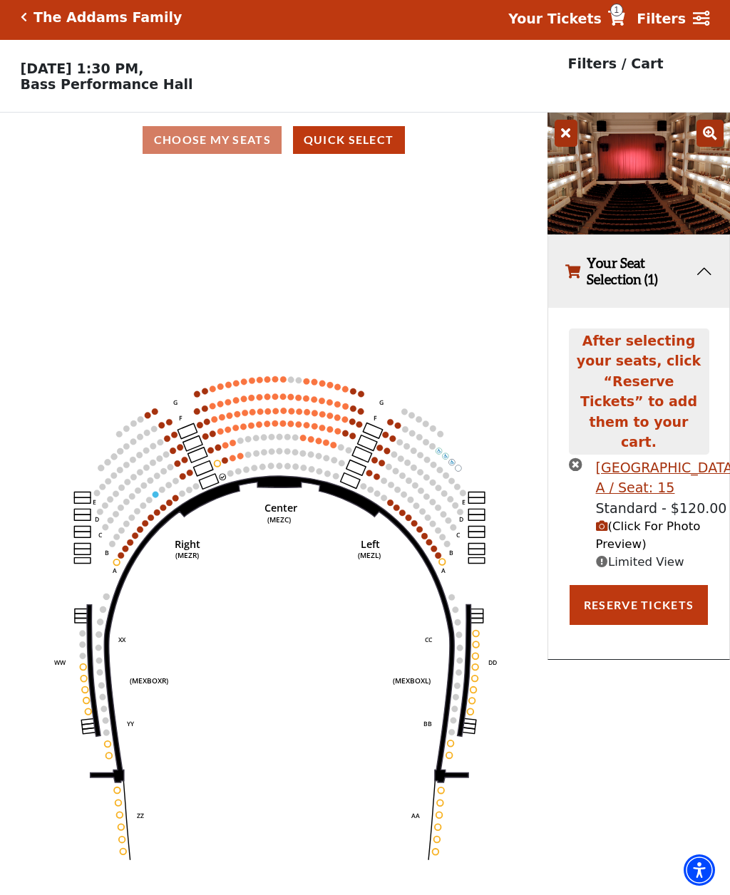
click at [637, 547] on span "(Click For Photo Preview)" at bounding box center [648, 535] width 105 height 31
click at [620, 544] on span "(Click For Photo Preview)" at bounding box center [648, 535] width 105 height 31
click at [627, 569] on span "Limited View" at bounding box center [640, 562] width 88 height 14
click at [644, 551] on span "(Click For Photo Preview)" at bounding box center [648, 535] width 105 height 31
click at [681, 550] on span "(Click For Photo Preview)" at bounding box center [648, 535] width 105 height 31
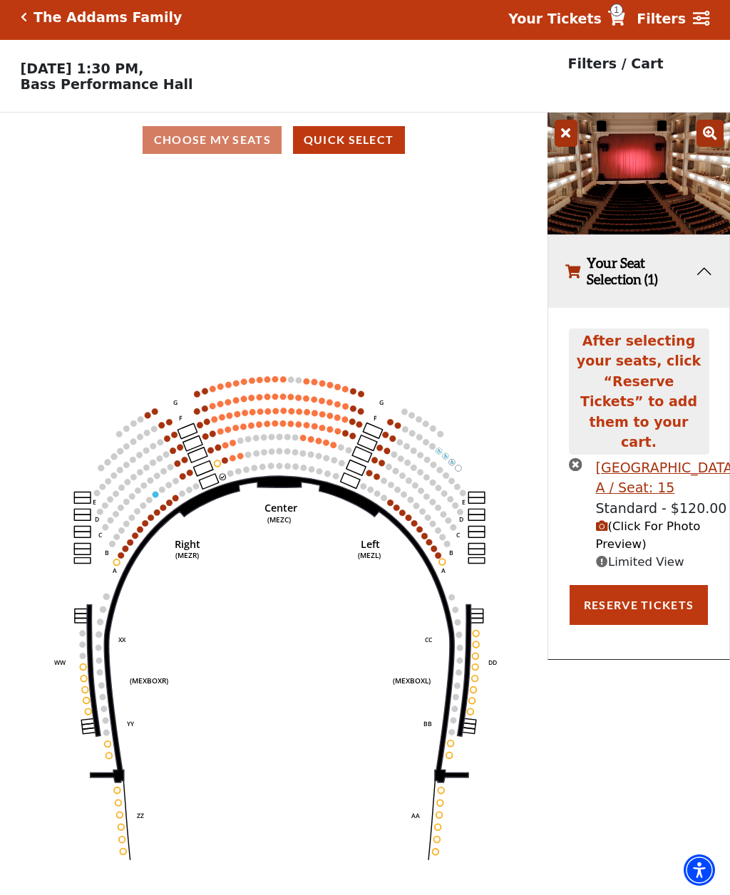
click at [676, 569] on span "Limited View" at bounding box center [640, 562] width 88 height 14
click at [612, 569] on span "Limited View" at bounding box center [640, 562] width 88 height 14
click at [556, 343] on div "After selecting your seats, click “Reserve Tickets” to add them to your cart. M…" at bounding box center [638, 483] width 181 height 351
click at [361, 150] on button "Quick Select" at bounding box center [349, 140] width 112 height 28
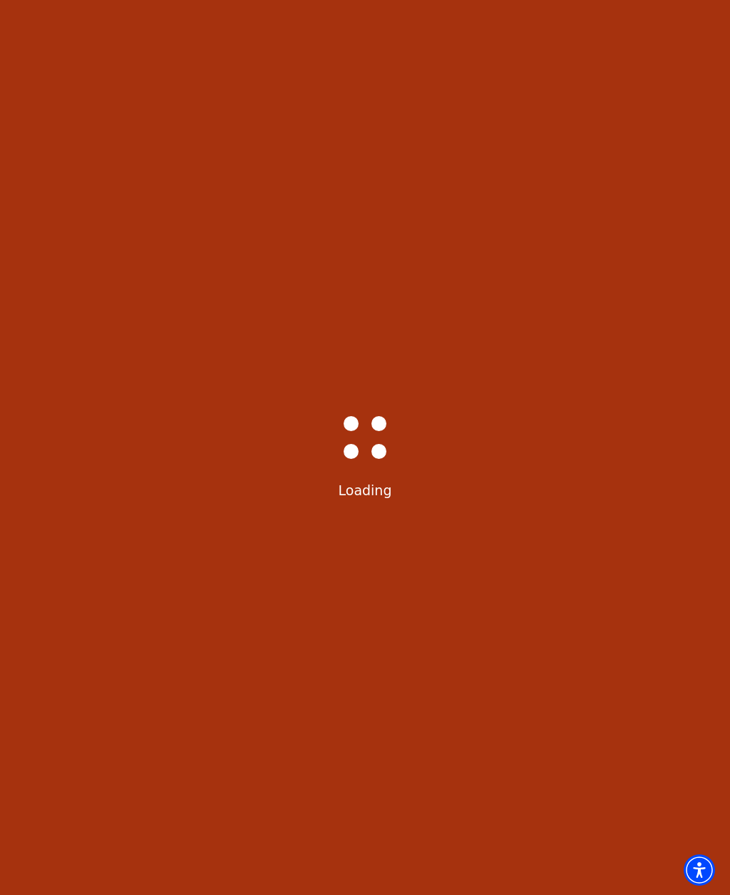
scroll to position [0, 0]
select select "6293"
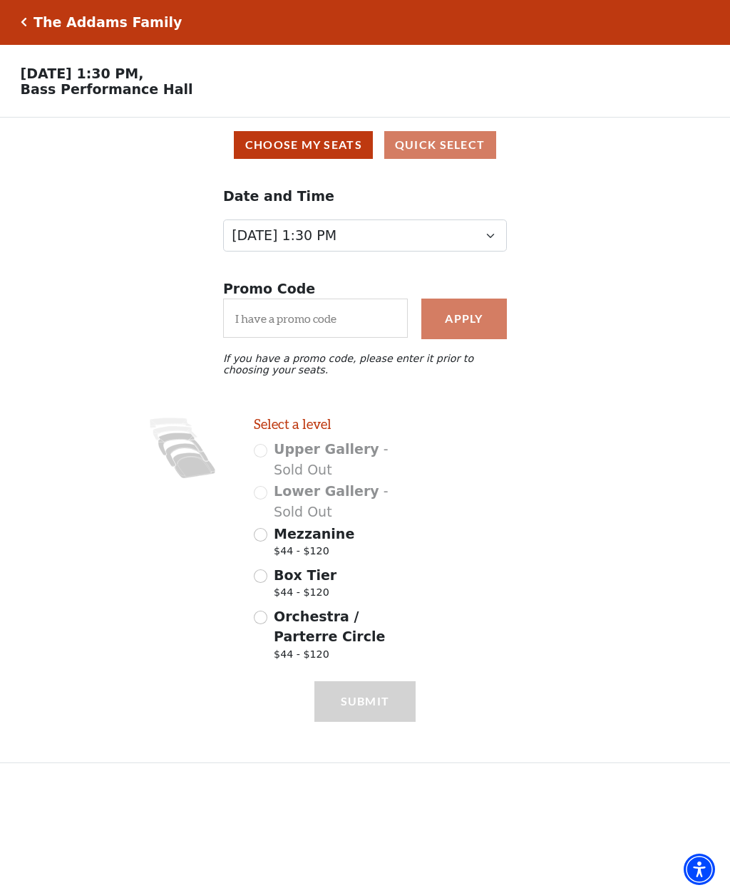
click at [161, 510] on div "Images representing the levels that are in the facility" at bounding box center [183, 543] width 122 height 252
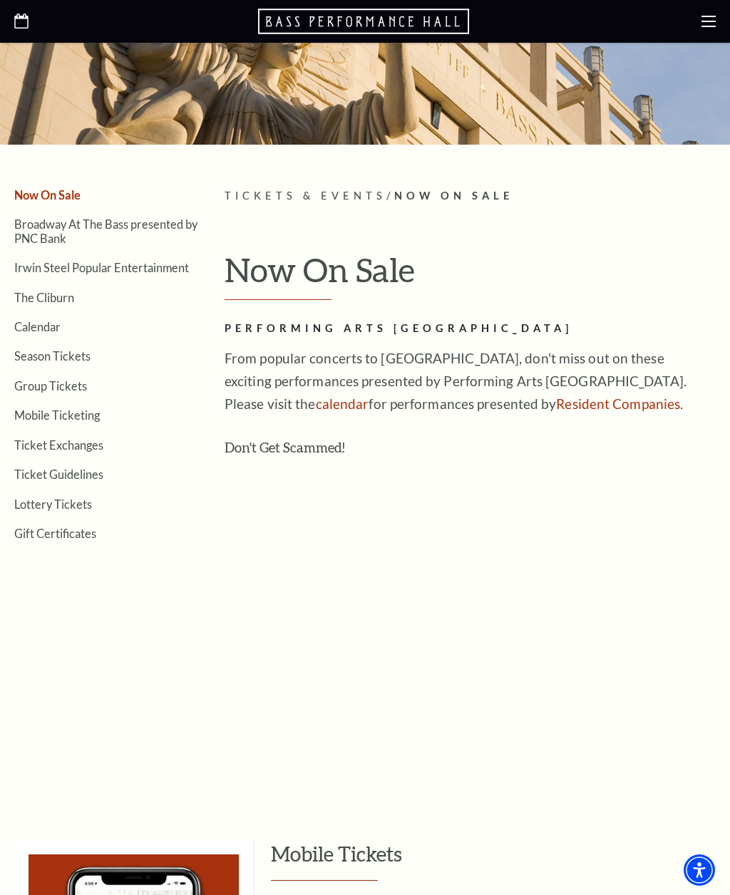
click at [54, 354] on link "Season Tickets" at bounding box center [52, 356] width 76 height 14
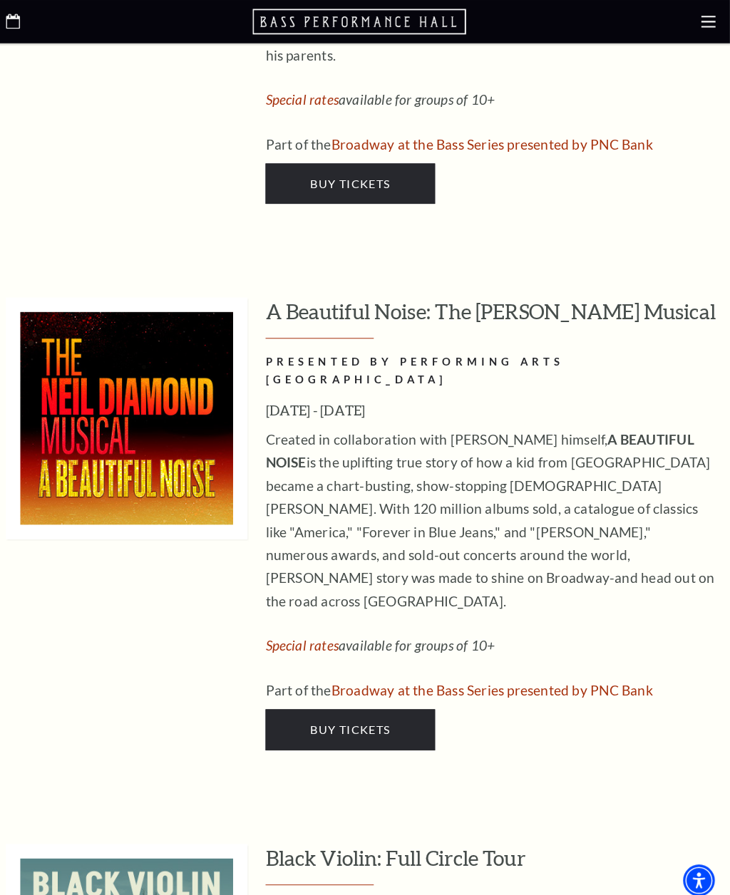
scroll to position [3597, 0]
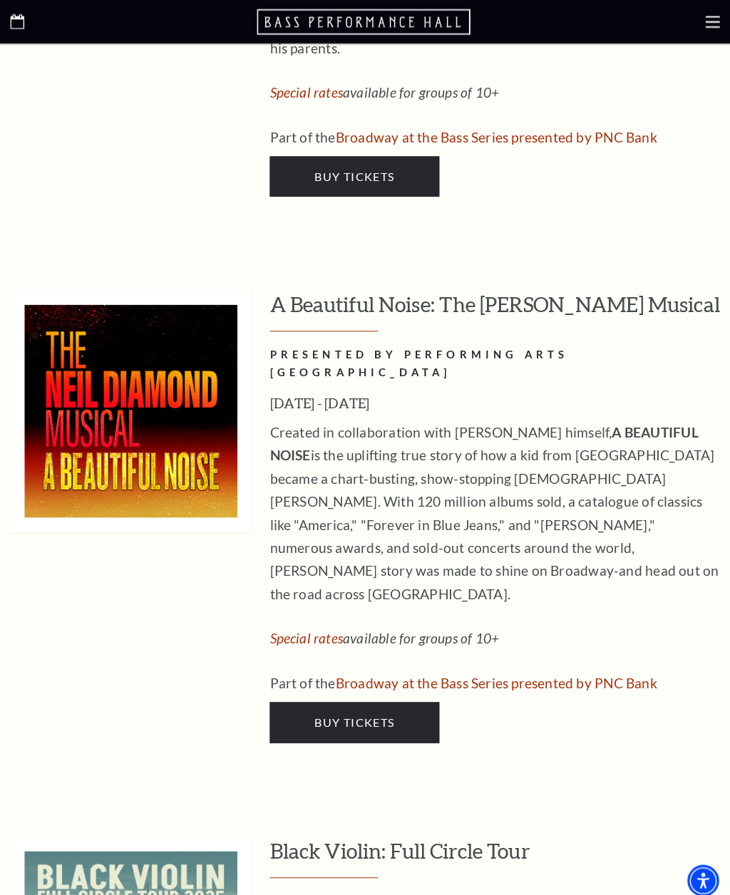
click at [674, 416] on p "Created in collaboration with [PERSON_NAME] himself, A BEAUTIFUL NOISE is the u…" at bounding box center [493, 507] width 445 height 182
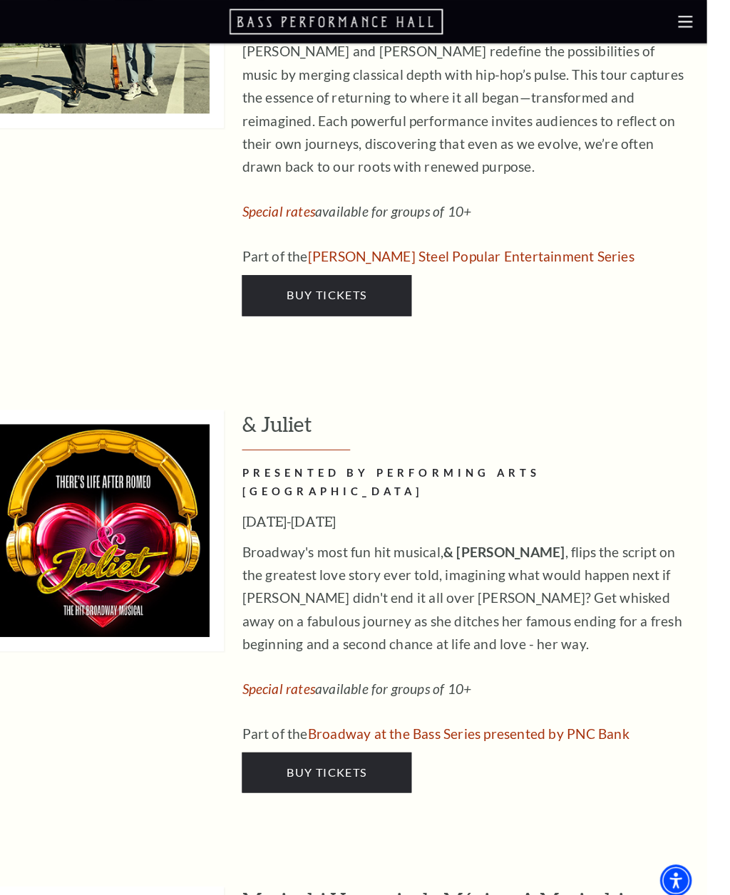
scroll to position [4536, 0]
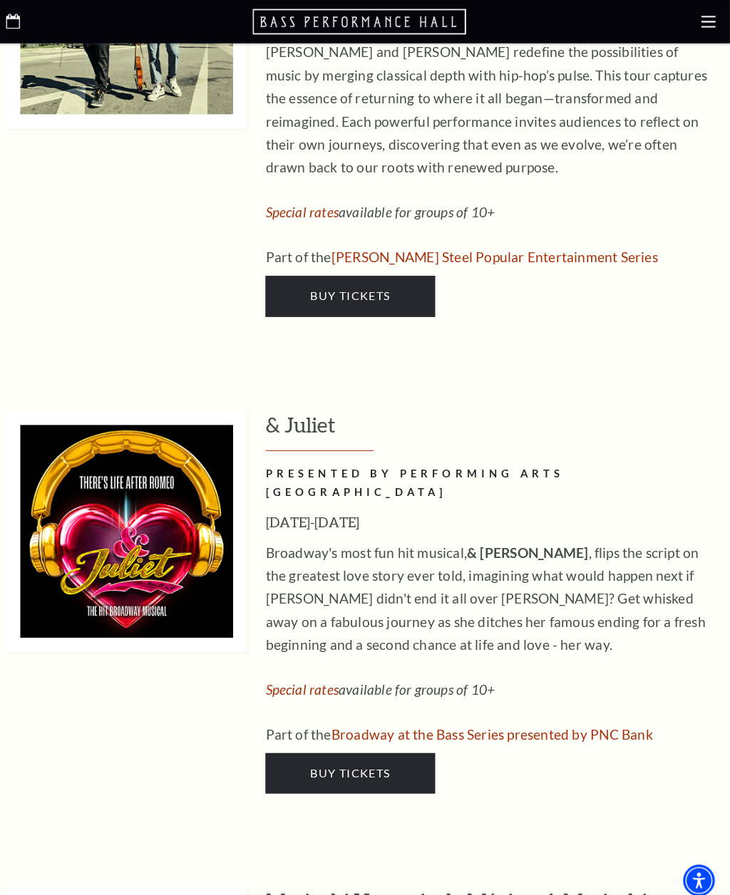
click at [369, 535] on p "Broadway's most fun hit musical, & [PERSON_NAME] , flips the script on the grea…" at bounding box center [493, 592] width 445 height 114
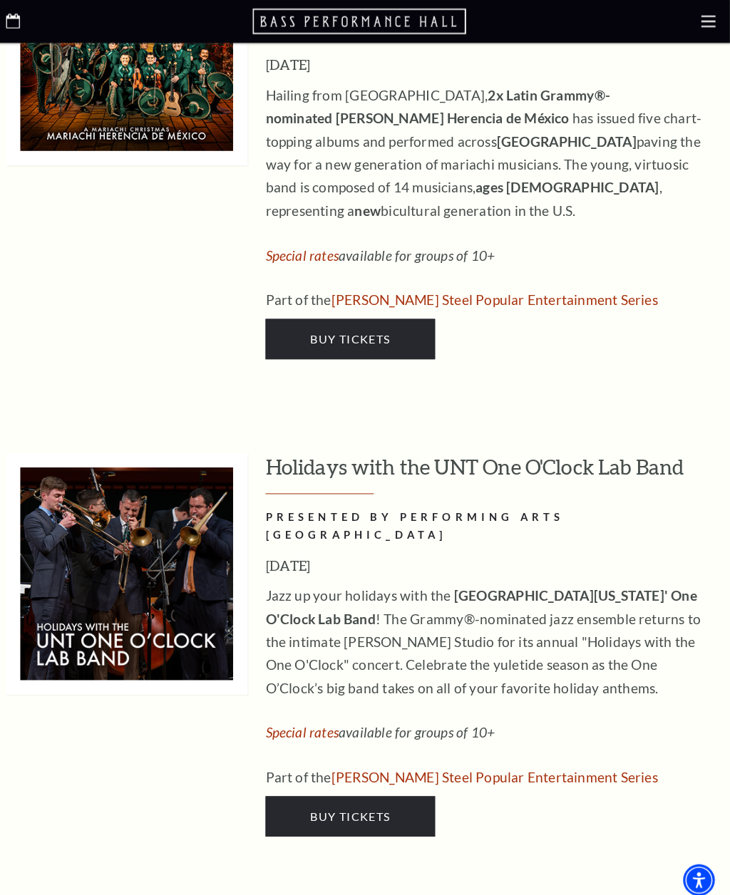
scroll to position [5488, 0]
click at [334, 800] on span "Buy Tickets" at bounding box center [354, 807] width 79 height 14
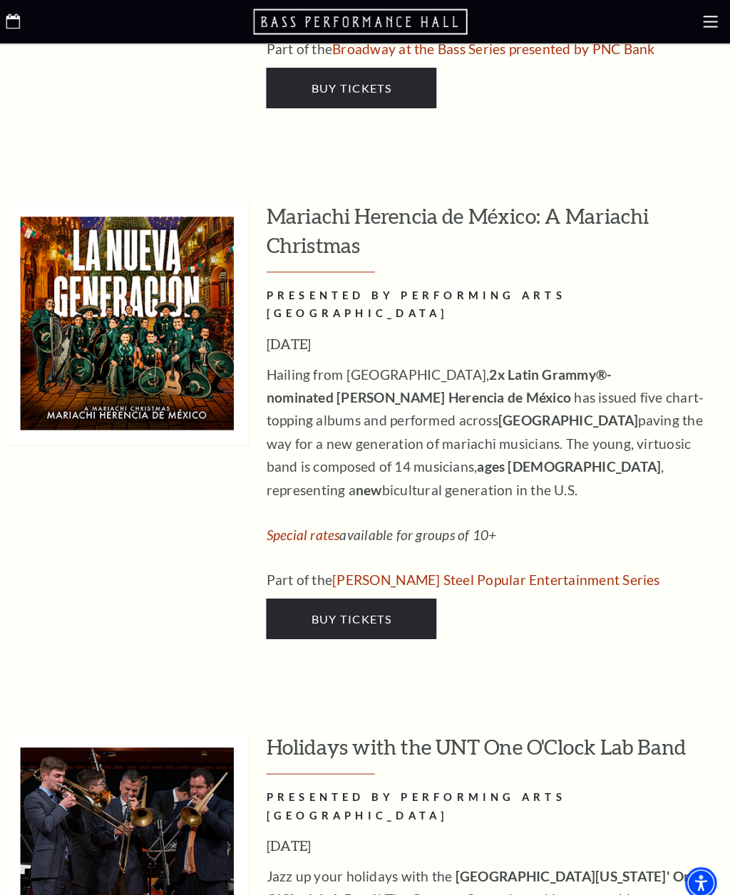
scroll to position [5209, 0]
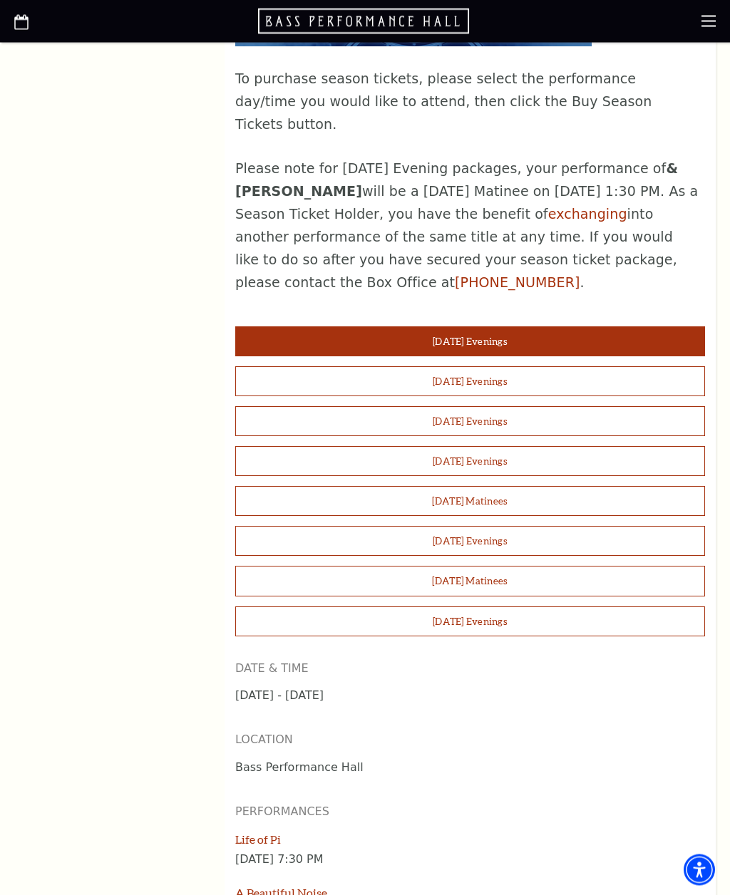
scroll to position [1102, 0]
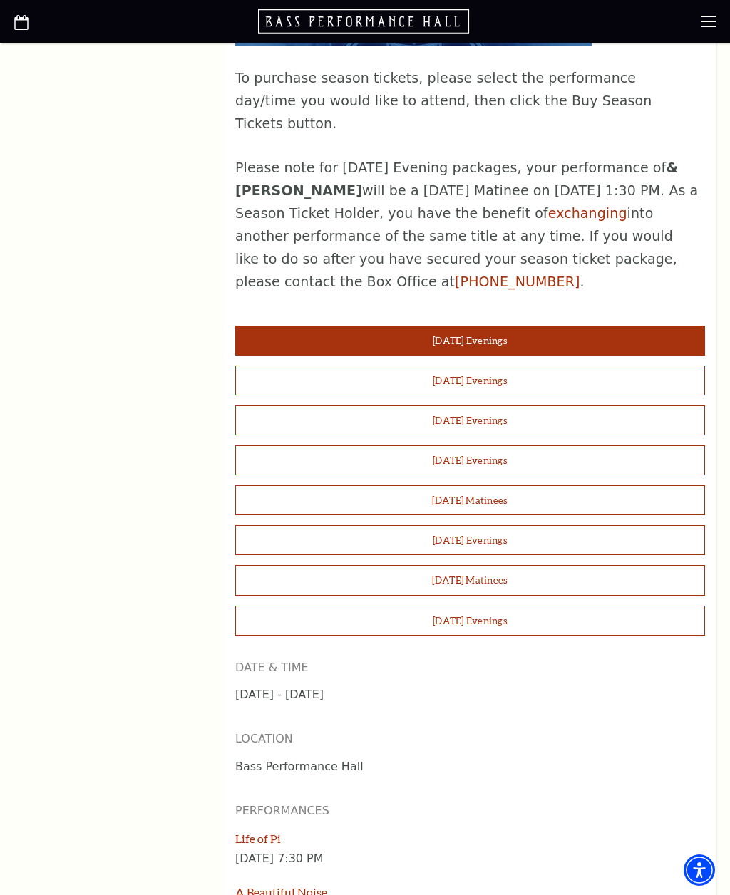
click at [442, 565] on button "[DATE] Matinees" at bounding box center [470, 580] width 470 height 30
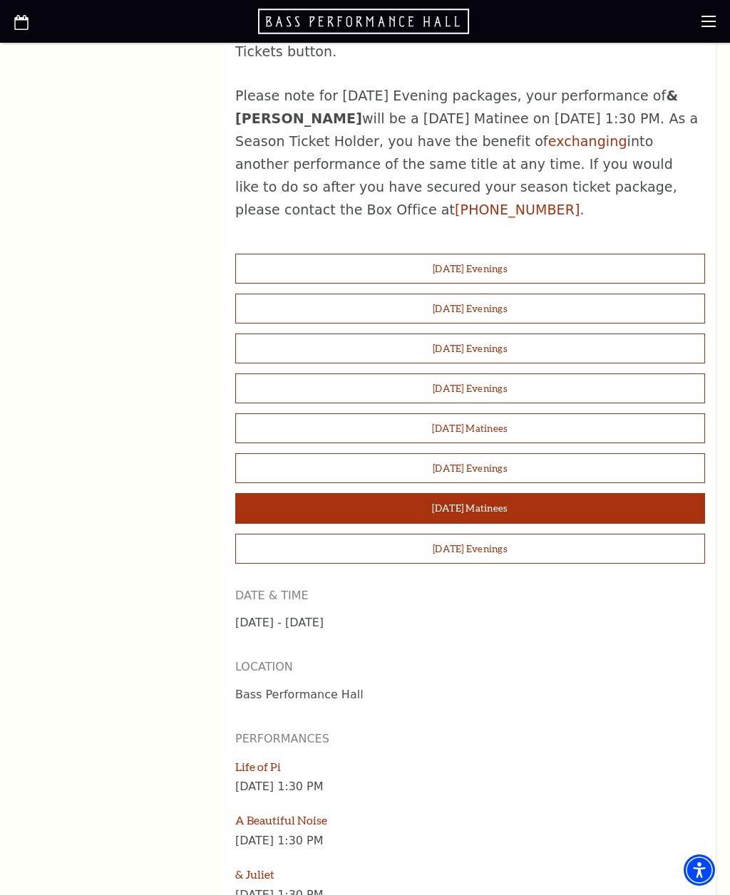
scroll to position [1173, 0]
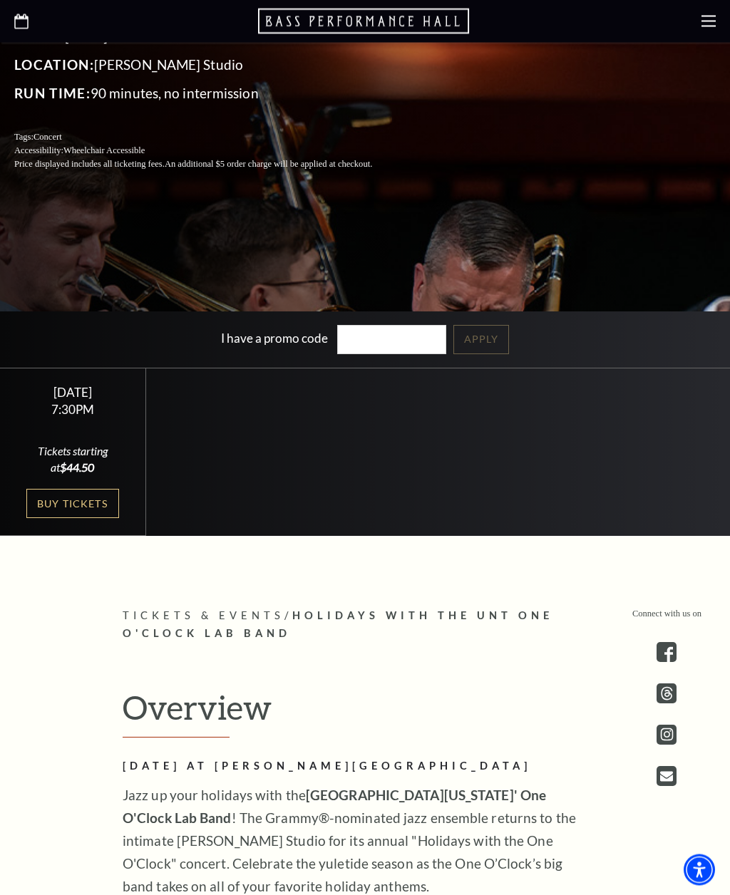
scroll to position [448, 0]
click at [70, 518] on link "Buy Tickets" at bounding box center [72, 503] width 93 height 29
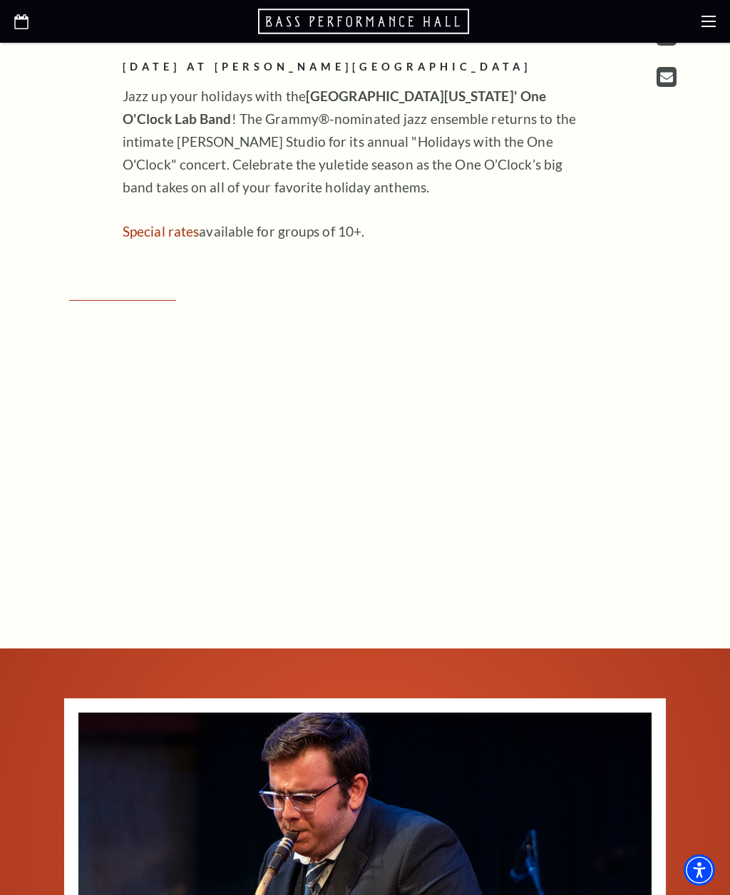
scroll to position [1151, 0]
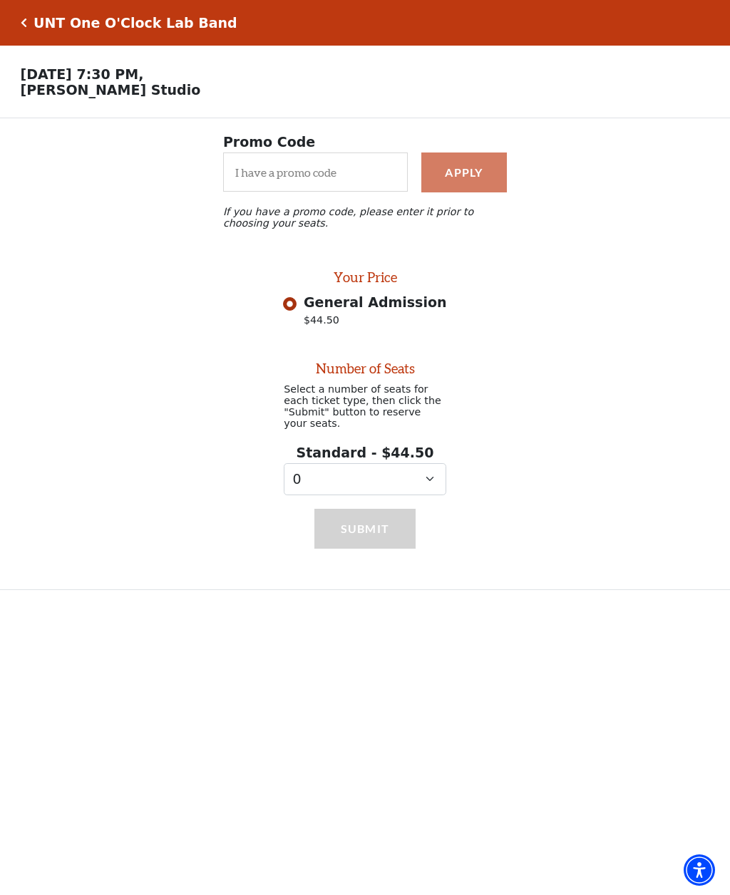
click at [125, 145] on div "Promo Code Apply If you have a promo code, please enter it prior to choosing yo…" at bounding box center [365, 193] width 730 height 151
click at [110, 134] on div "Promo Code Apply If you have a promo code, please enter it prior to choosing yo…" at bounding box center [365, 193] width 730 height 151
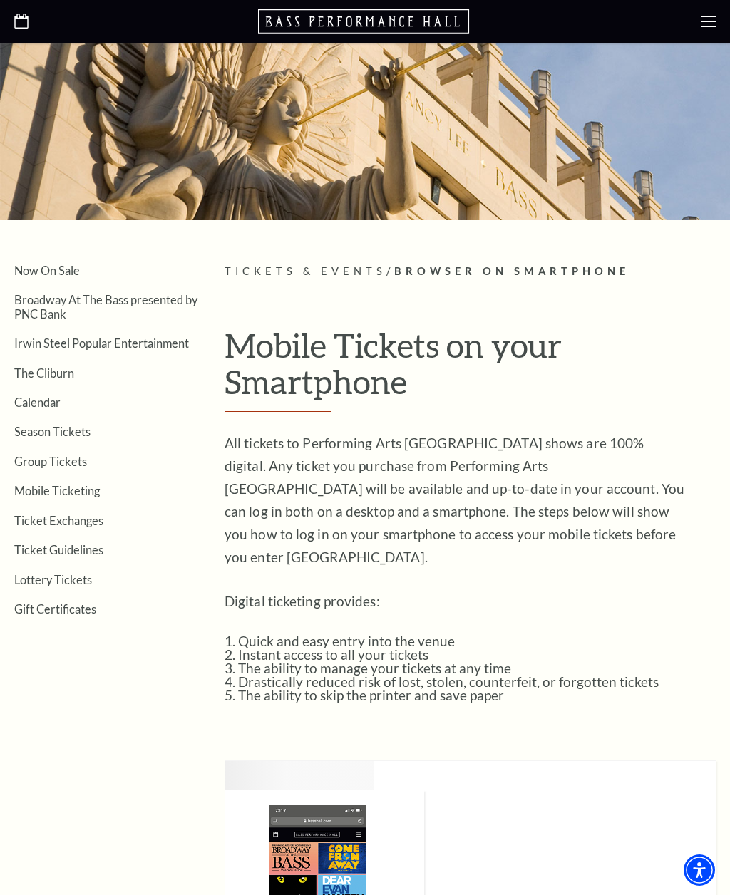
click at [62, 431] on link "Season Tickets" at bounding box center [52, 432] width 76 height 14
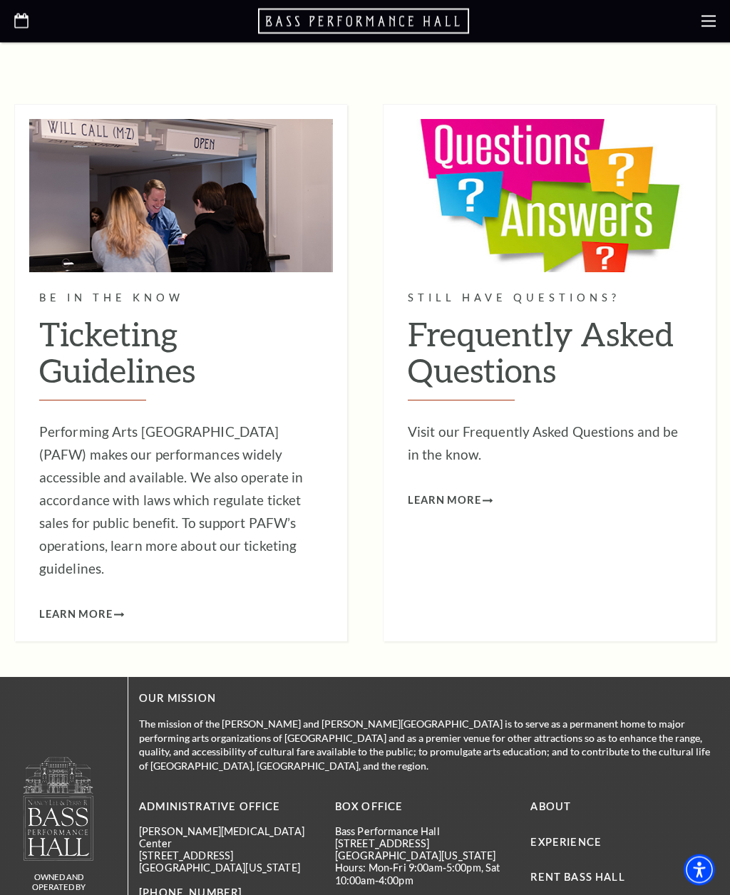
scroll to position [3466, 0]
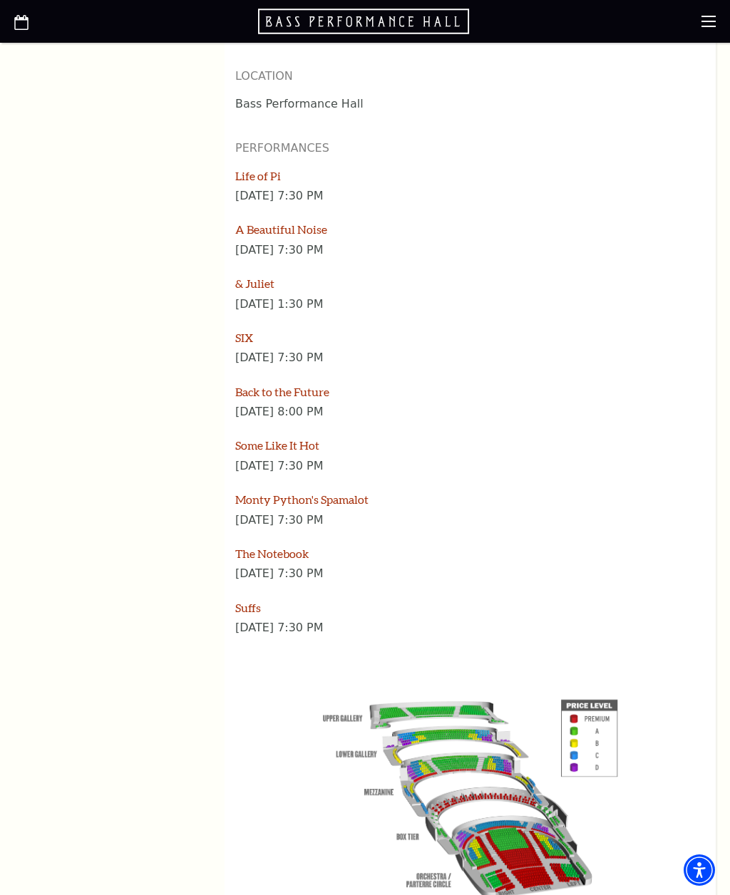
scroll to position [1770, 0]
